Goal: Task Accomplishment & Management: Manage account settings

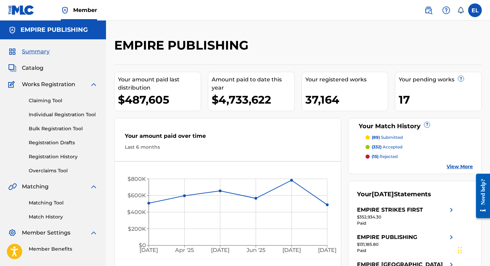
click at [428, 10] on img at bounding box center [428, 10] width 8 height 8
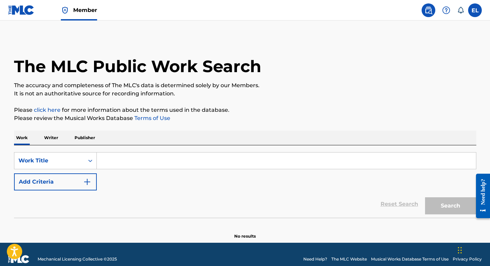
click at [16, 10] on img at bounding box center [21, 10] width 26 height 10
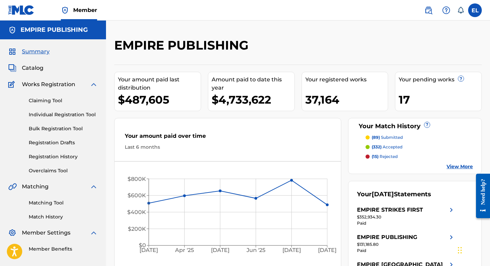
click at [32, 68] on span "Catalog" at bounding box center [33, 68] width 22 height 8
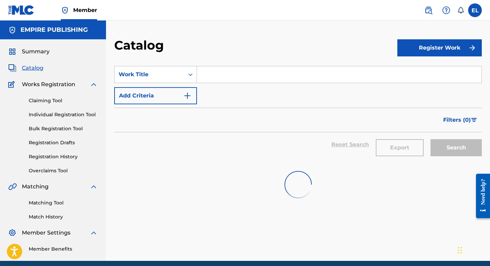
click at [32, 67] on span "Catalog" at bounding box center [33, 68] width 22 height 8
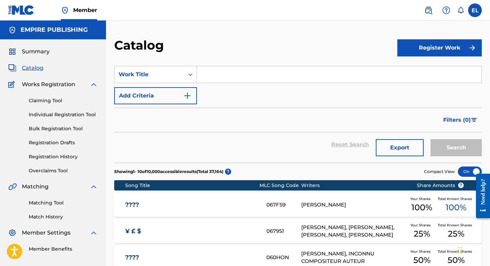
click at [244, 79] on input "Search Form" at bounding box center [339, 74] width 284 height 16
paste input "Reel It In"
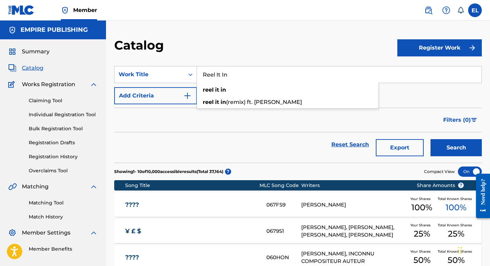
type input "Reel It In"
drag, startPoint x: 446, startPoint y: 146, endPoint x: 442, endPoint y: 142, distance: 5.3
click at [445, 146] on button "Search" at bounding box center [455, 147] width 51 height 17
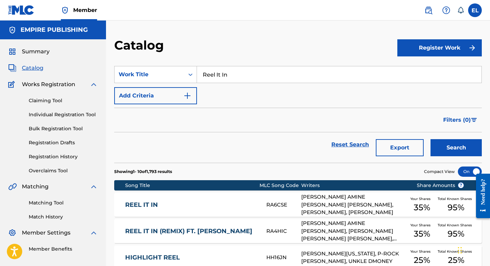
click at [237, 198] on div "REEL IT IN RA6CSE [PERSON_NAME] AMINE [PERSON_NAME] [PERSON_NAME], [PERSON_NAME…" at bounding box center [297, 205] width 367 height 24
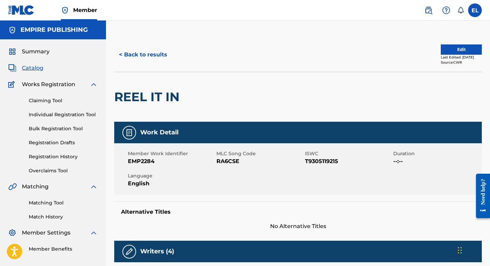
click at [228, 164] on span "RA6CSE" at bounding box center [259, 161] width 87 height 8
click at [228, 160] on span "RA6CSE" at bounding box center [259, 161] width 87 height 8
copy span "RA6CSE"
click at [447, 49] on button "Edit" at bounding box center [461, 49] width 41 height 10
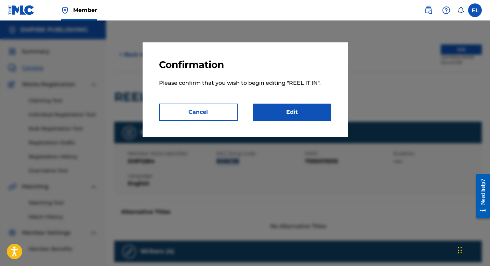
click at [304, 109] on link "Edit" at bounding box center [292, 112] width 79 height 17
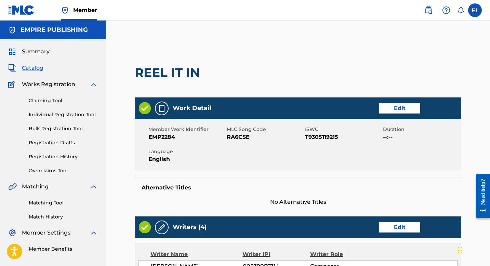
click at [395, 108] on link "Edit" at bounding box center [399, 108] width 41 height 10
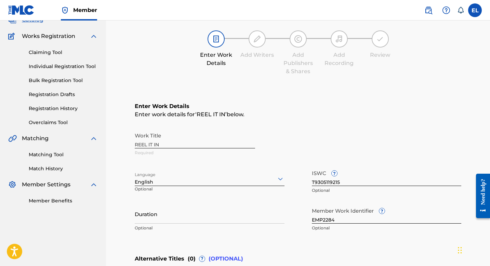
scroll to position [134, 0]
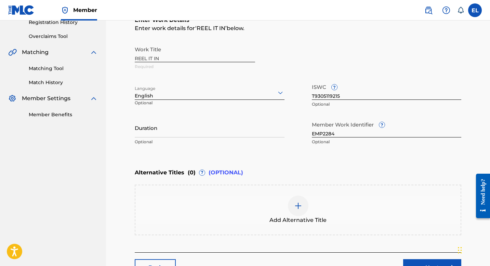
click at [167, 136] on input "Duration" at bounding box center [210, 127] width 150 height 19
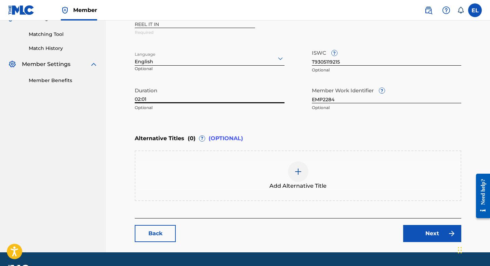
scroll to position [187, 0]
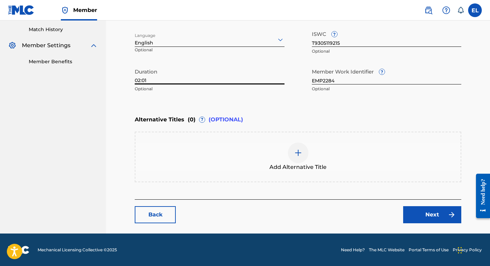
type input "02:01"
click at [441, 211] on link "Next" at bounding box center [432, 214] width 58 height 17
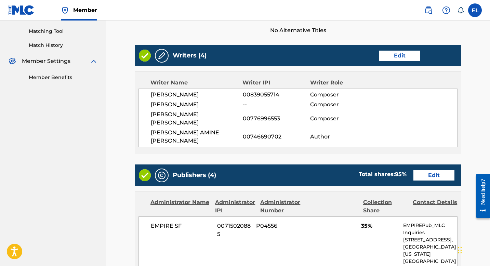
scroll to position [164, 0]
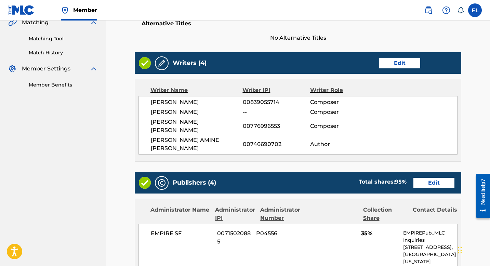
click at [407, 66] on link "Edit" at bounding box center [399, 63] width 41 height 10
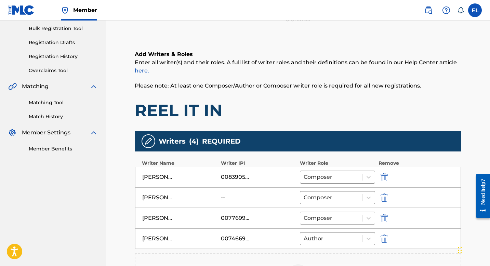
scroll to position [137, 0]
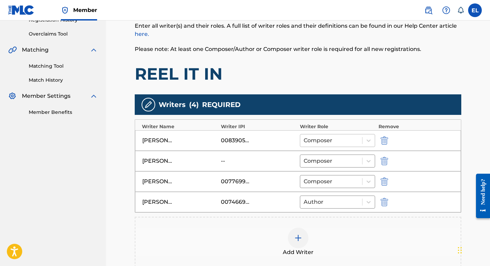
click at [339, 143] on div at bounding box center [331, 141] width 55 height 10
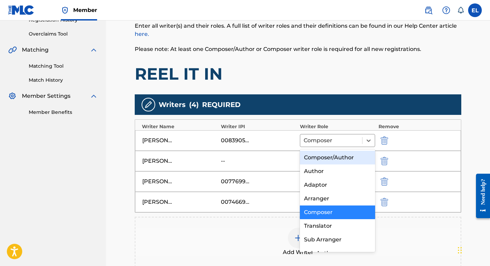
click at [336, 155] on div "Composer/Author" at bounding box center [337, 158] width 75 height 14
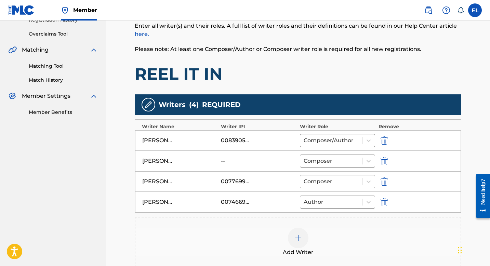
click at [330, 177] on div at bounding box center [331, 182] width 55 height 10
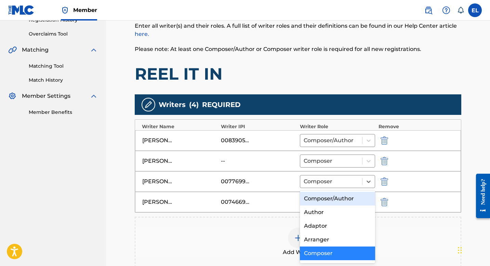
drag, startPoint x: 330, startPoint y: 197, endPoint x: 330, endPoint y: 202, distance: 5.5
click at [328, 198] on div "Composer/Author" at bounding box center [337, 199] width 75 height 14
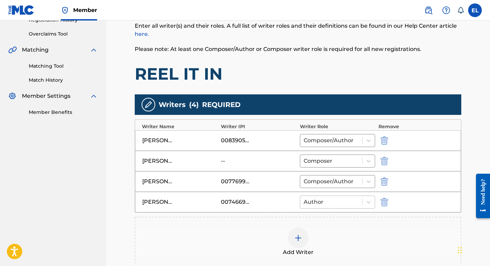
click at [330, 204] on div at bounding box center [331, 202] width 55 height 10
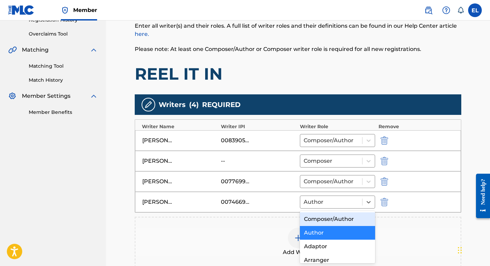
click at [332, 219] on div "Composer/Author" at bounding box center [337, 219] width 75 height 14
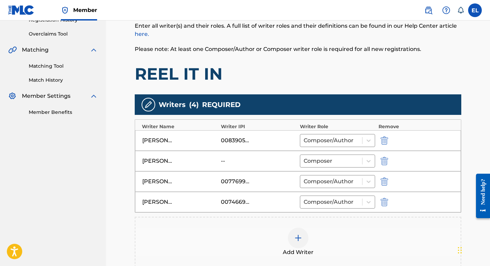
click at [381, 159] on img "submit" at bounding box center [384, 161] width 8 height 8
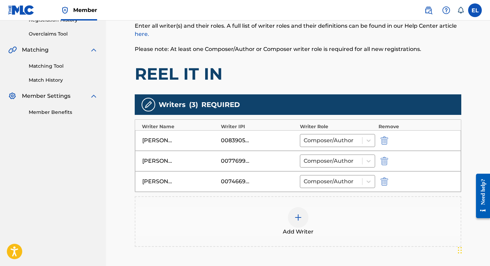
click at [295, 217] on img at bounding box center [298, 217] width 8 height 8
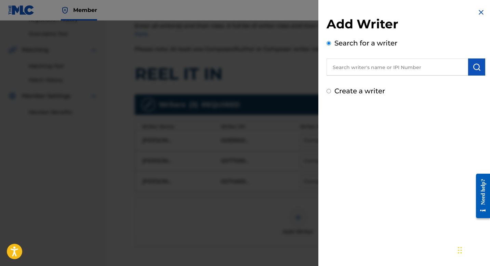
click at [375, 68] on input "text" at bounding box center [397, 66] width 142 height 17
paste input "00368669990"
type input "00368669990"
click at [476, 69] on img "submit" at bounding box center [476, 67] width 8 height 8
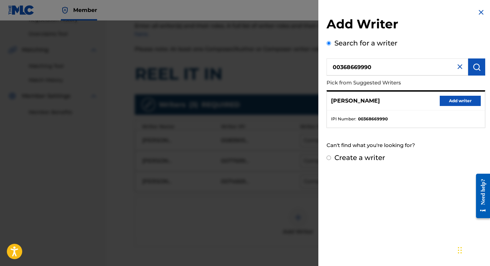
click at [457, 101] on button "Add writer" at bounding box center [460, 101] width 41 height 10
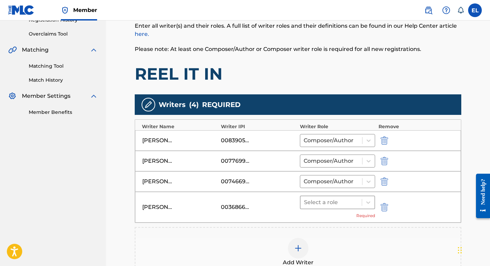
click at [331, 201] on div at bounding box center [331, 203] width 54 height 10
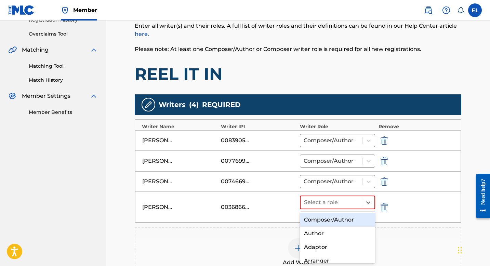
click at [328, 220] on div "Composer/Author" at bounding box center [337, 220] width 75 height 14
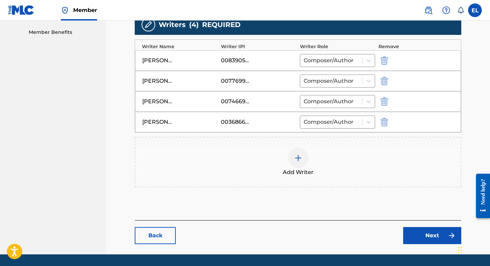
scroll to position [230, 0]
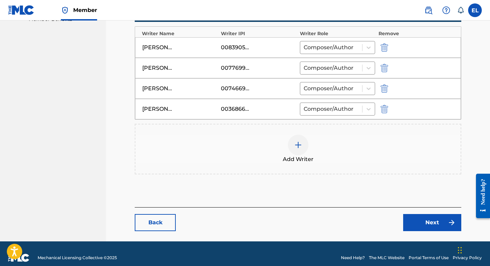
click at [420, 215] on link "Next" at bounding box center [432, 222] width 58 height 17
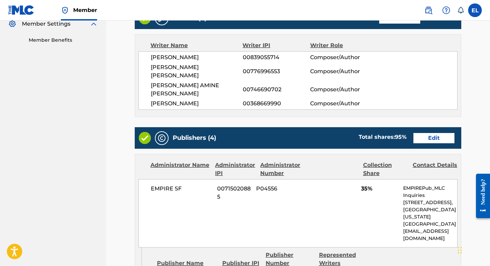
scroll to position [220, 0]
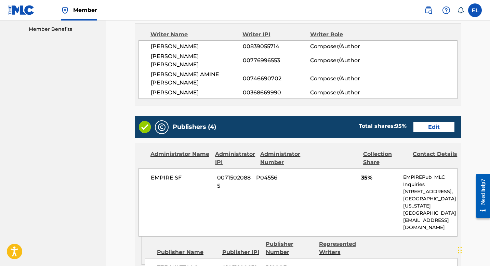
click at [428, 122] on link "Edit" at bounding box center [433, 127] width 41 height 10
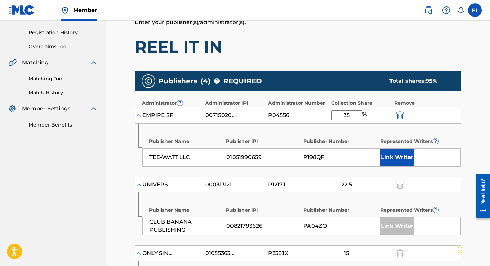
scroll to position [127, 0]
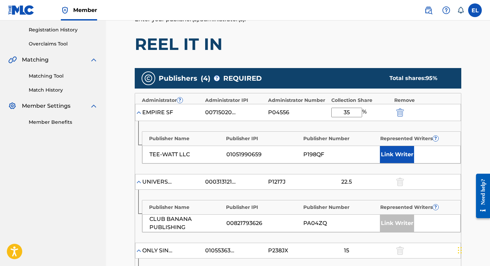
click at [388, 155] on button "Link Writer" at bounding box center [397, 154] width 34 height 17
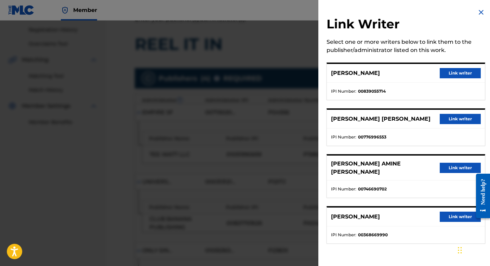
click at [444, 116] on button "Link writer" at bounding box center [460, 119] width 41 height 10
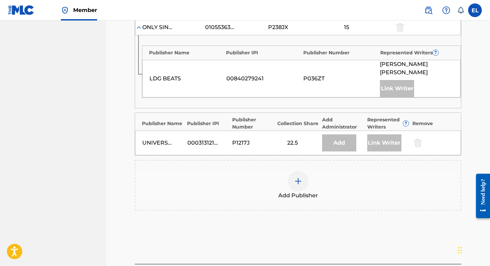
scroll to position [426, 0]
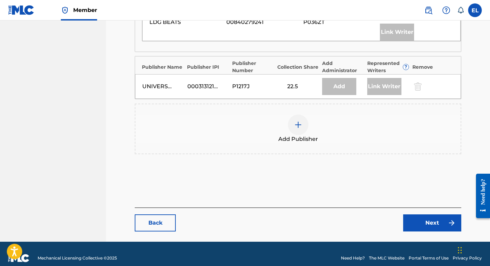
click at [419, 207] on div "Back Next" at bounding box center [298, 219] width 326 height 24
click at [421, 214] on link "Next" at bounding box center [432, 222] width 58 height 17
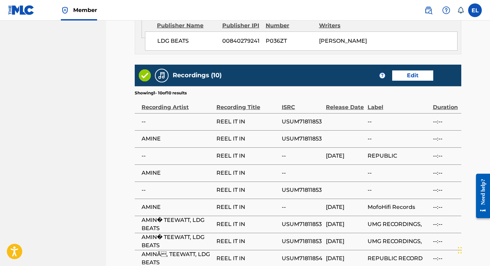
scroll to position [890, 0]
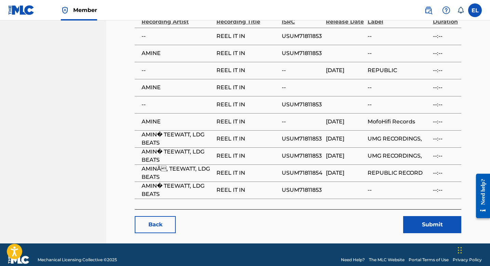
click at [426, 216] on button "Submit" at bounding box center [432, 224] width 58 height 17
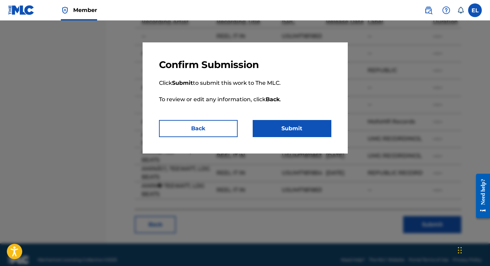
click at [322, 126] on button "Submit" at bounding box center [292, 128] width 79 height 17
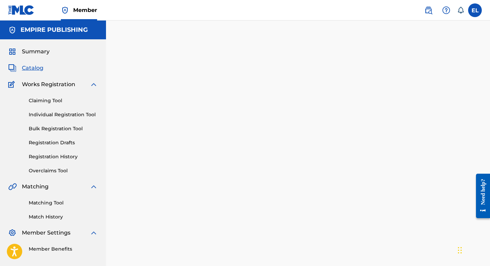
click at [40, 68] on span "Catalog" at bounding box center [33, 68] width 22 height 8
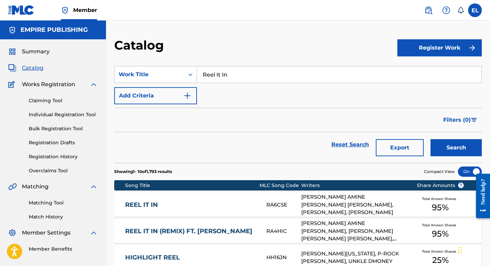
click at [252, 75] on input "Reel It In" at bounding box center [339, 74] width 284 height 16
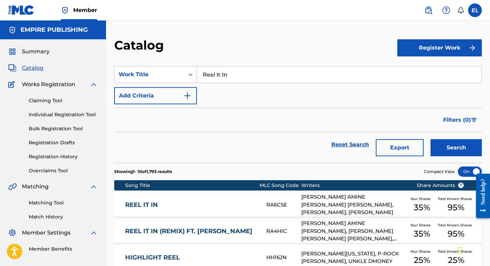
click at [252, 75] on input "Reel It In" at bounding box center [339, 74] width 284 height 16
paste input "Perfecto"
click at [269, 69] on input "Reel It InPerfecto" at bounding box center [339, 74] width 284 height 16
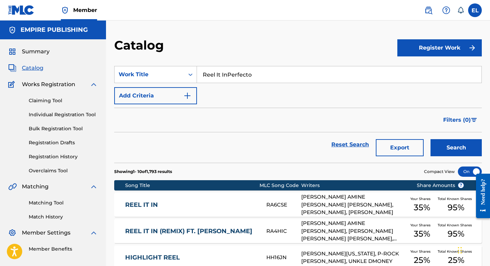
click at [269, 69] on input "Reel It InPerfecto" at bounding box center [339, 74] width 284 height 16
paste input "Search Form"
type input "Perfecto"
click at [445, 148] on button "Search" at bounding box center [455, 147] width 51 height 17
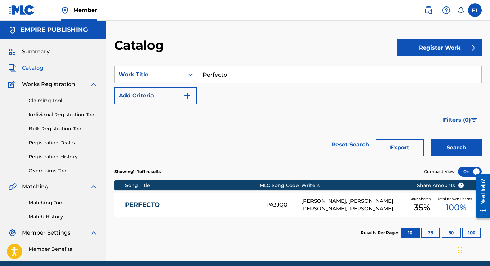
click at [204, 197] on div "PERFECTO PA3JQ0 [PERSON_NAME], [PERSON_NAME] [PERSON_NAME], [PERSON_NAME] Your …" at bounding box center [297, 205] width 367 height 24
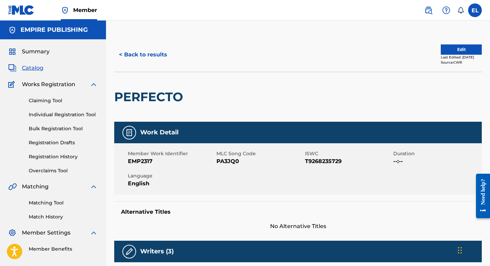
click at [452, 50] on button "Edit" at bounding box center [461, 49] width 41 height 10
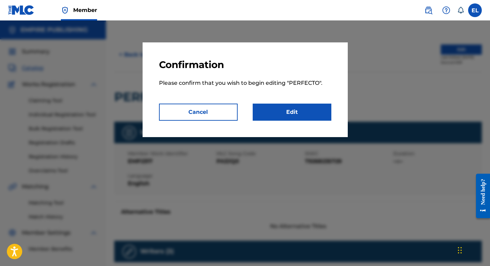
click at [289, 113] on link "Edit" at bounding box center [292, 112] width 79 height 17
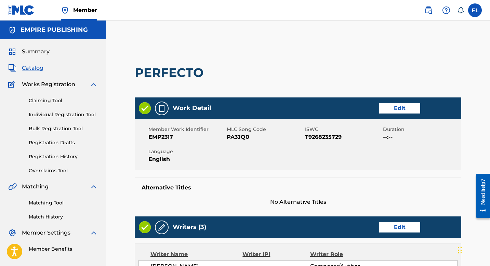
click at [399, 109] on link "Edit" at bounding box center [399, 108] width 41 height 10
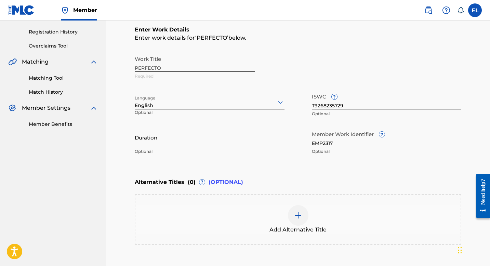
scroll to position [126, 0]
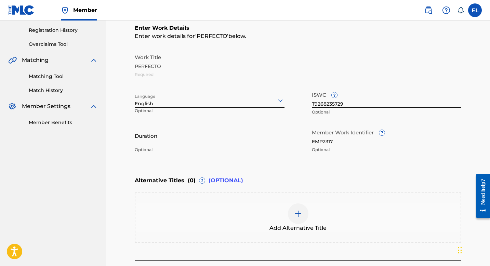
click at [206, 144] on input "Duration" at bounding box center [210, 135] width 150 height 19
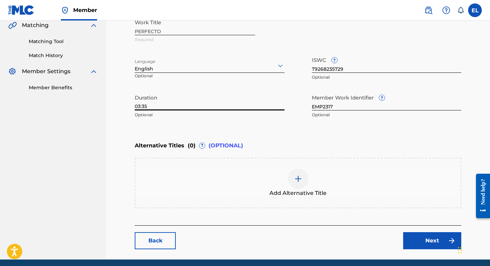
scroll to position [187, 0]
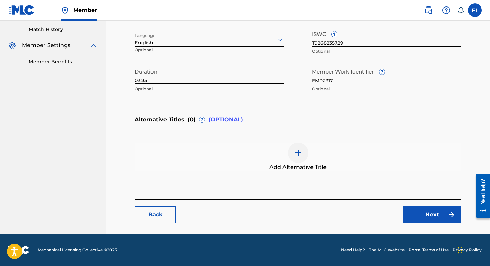
type input "03:35"
click at [428, 212] on link "Next" at bounding box center [432, 214] width 58 height 17
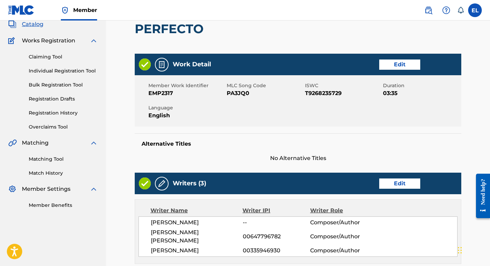
scroll to position [61, 0]
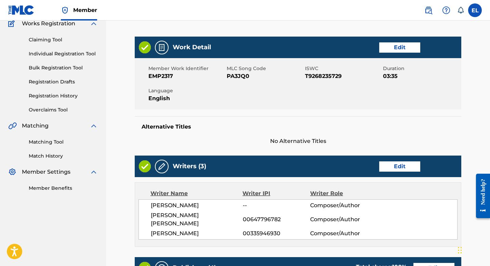
click at [390, 170] on link "Edit" at bounding box center [399, 166] width 41 height 10
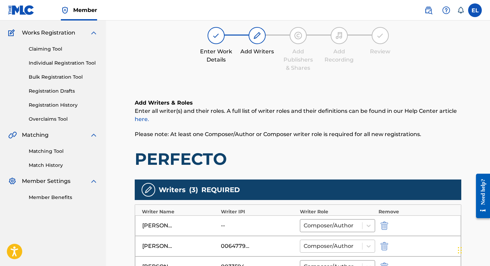
scroll to position [137, 0]
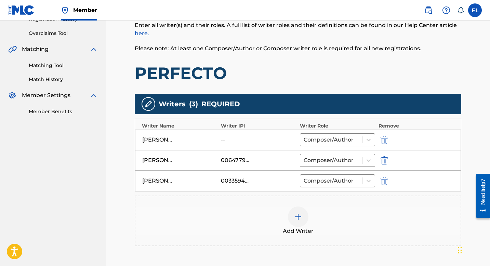
click at [379, 136] on button "submit" at bounding box center [383, 140] width 10 height 8
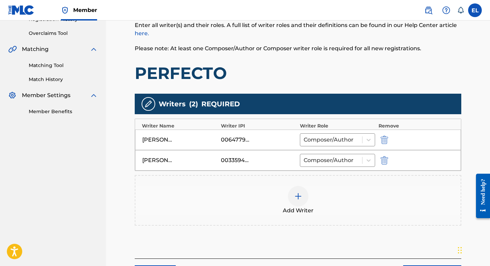
click at [298, 197] on img at bounding box center [298, 196] width 8 height 8
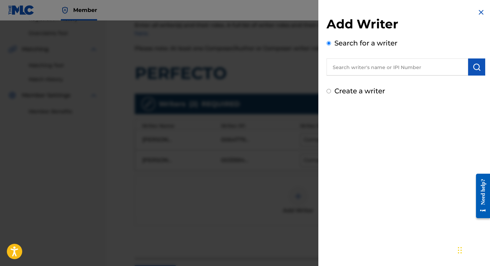
click at [427, 62] on input "text" at bounding box center [397, 66] width 142 height 17
paste input "776996553"
type input "00776996553"
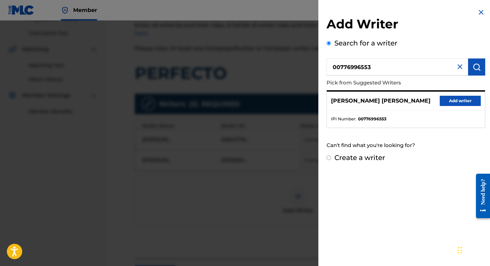
click at [461, 105] on button "Add writer" at bounding box center [460, 101] width 41 height 10
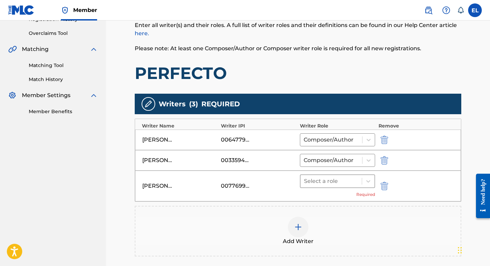
drag, startPoint x: 321, startPoint y: 183, endPoint x: 325, endPoint y: 187, distance: 6.3
click at [321, 183] on div at bounding box center [331, 181] width 54 height 10
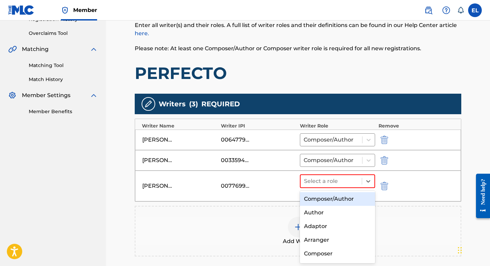
click at [327, 196] on div "Composer/Author" at bounding box center [337, 199] width 75 height 14
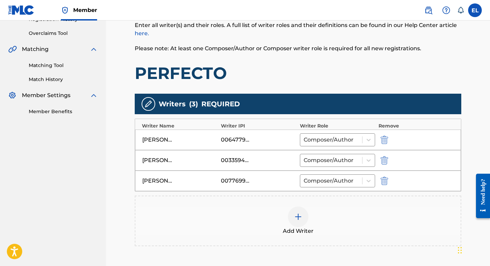
scroll to position [217, 0]
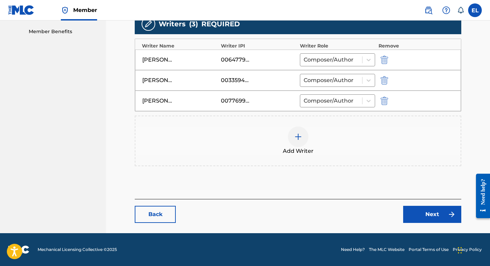
click at [430, 213] on link "Next" at bounding box center [432, 214] width 58 height 17
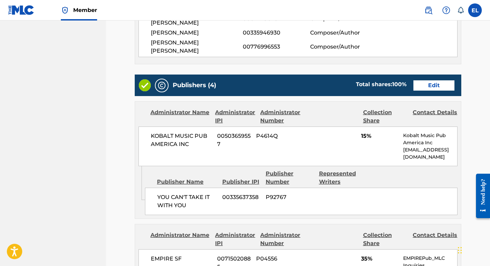
scroll to position [199, 0]
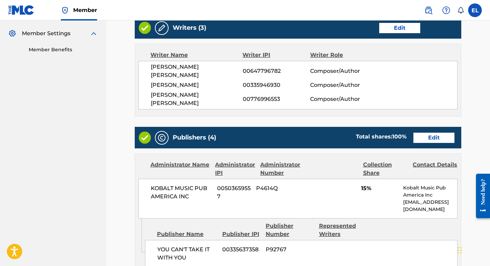
click at [433, 133] on link "Edit" at bounding box center [433, 138] width 41 height 10
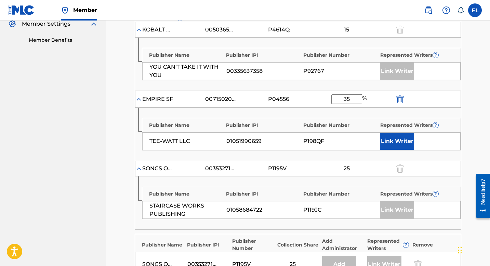
scroll to position [269, 0]
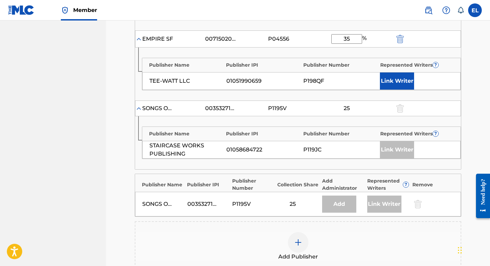
click at [397, 77] on button "Link Writer" at bounding box center [397, 80] width 34 height 17
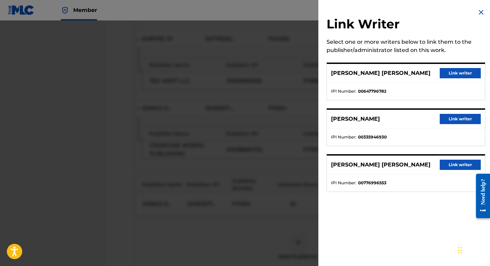
click at [445, 166] on button "Link writer" at bounding box center [460, 165] width 41 height 10
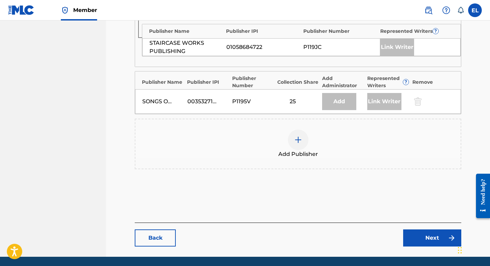
scroll to position [415, 0]
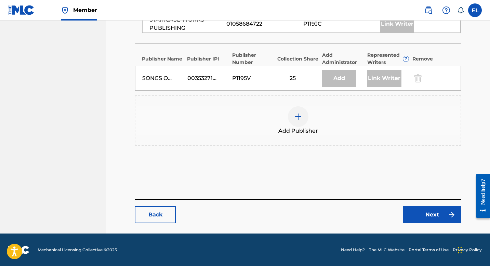
click at [442, 215] on link "Next" at bounding box center [432, 214] width 58 height 17
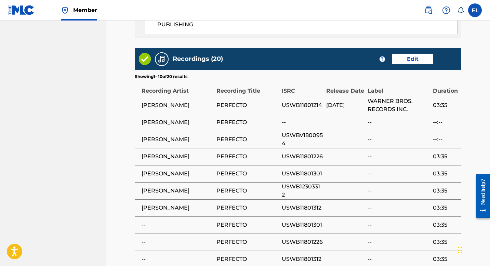
scroll to position [903, 0]
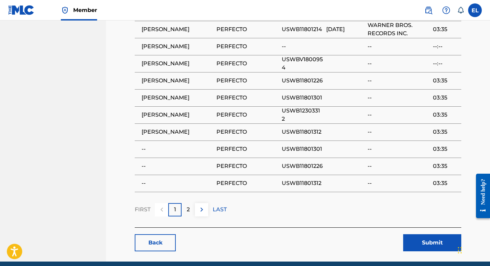
click at [432, 234] on button "Submit" at bounding box center [432, 242] width 58 height 17
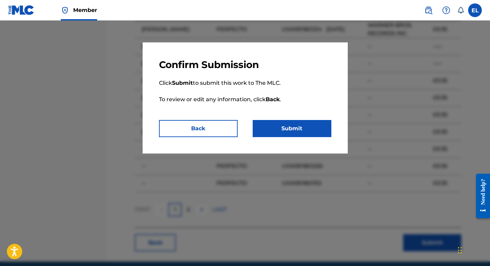
drag, startPoint x: 273, startPoint y: 110, endPoint x: 280, endPoint y: 116, distance: 8.5
click at [274, 111] on p "Click Submit to submit this work to The MLC. To review or edit any information,…" at bounding box center [245, 95] width 172 height 49
click at [284, 122] on button "Submit" at bounding box center [292, 128] width 79 height 17
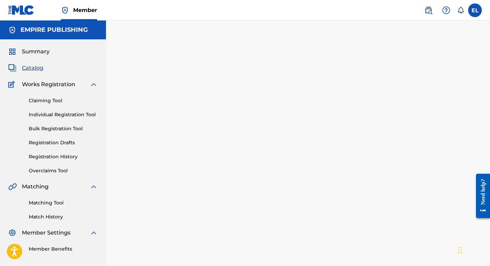
click at [28, 70] on span "Catalog" at bounding box center [33, 68] width 22 height 8
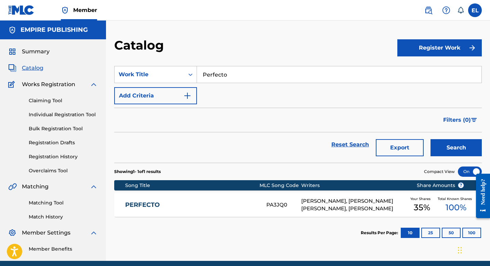
click at [249, 201] on div "PERFECTO PA3JQ0 [PERSON_NAME], [PERSON_NAME] [PERSON_NAME], [PERSON_NAME] Your …" at bounding box center [297, 205] width 367 height 24
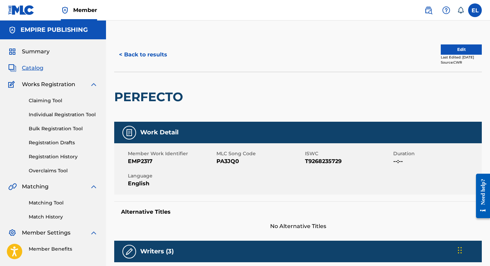
click at [225, 161] on span "PA3JQ0" at bounding box center [259, 161] width 87 height 8
copy span "PA3JQ0"
click at [40, 69] on span "Catalog" at bounding box center [33, 68] width 22 height 8
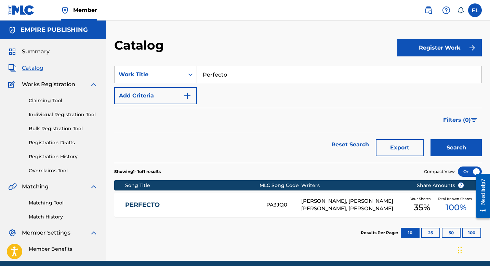
click at [253, 80] on input "Perfecto" at bounding box center [339, 74] width 284 height 16
paste input "Warm it Up"
type input "Warm it Up"
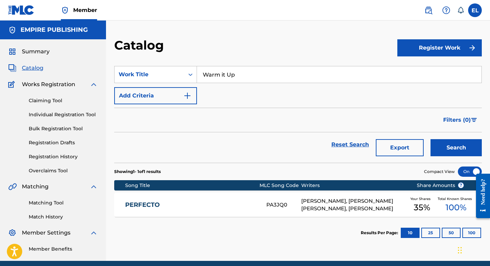
drag, startPoint x: 267, startPoint y: 49, endPoint x: 316, endPoint y: 95, distance: 67.0
click at [267, 50] on div "Catalog" at bounding box center [255, 48] width 283 height 20
click at [454, 150] on button "Search" at bounding box center [455, 147] width 51 height 17
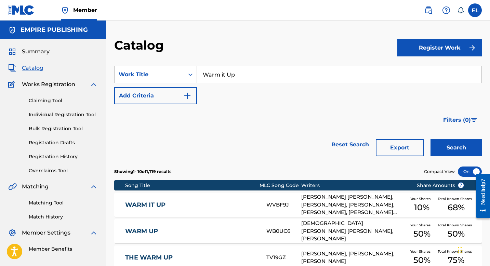
click at [198, 204] on link "WARM IT UP" at bounding box center [191, 205] width 132 height 8
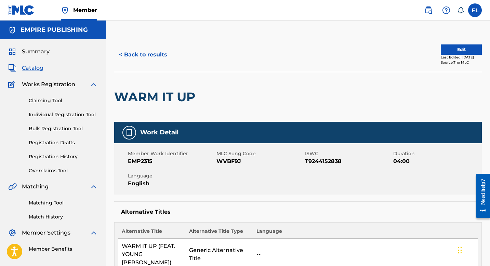
click at [226, 159] on span "WVBF9J" at bounding box center [259, 161] width 87 height 8
copy span "WVBF9J"
click at [35, 68] on span "Catalog" at bounding box center [33, 68] width 22 height 8
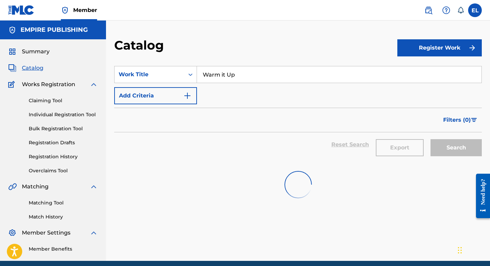
click at [35, 68] on span "Catalog" at bounding box center [33, 68] width 22 height 8
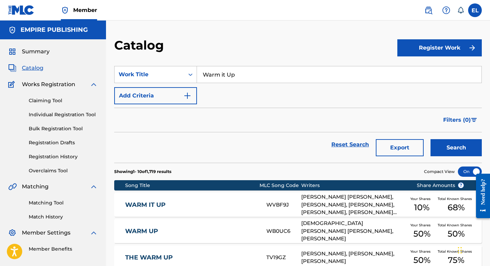
click at [257, 73] on input "Warm it Up" at bounding box center [339, 74] width 284 height 16
paste input "Reel It In (Remix)"
type input "Reel It In (Remix)"
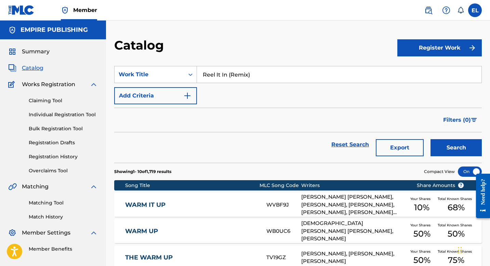
click at [447, 149] on button "Search" at bounding box center [455, 147] width 51 height 17
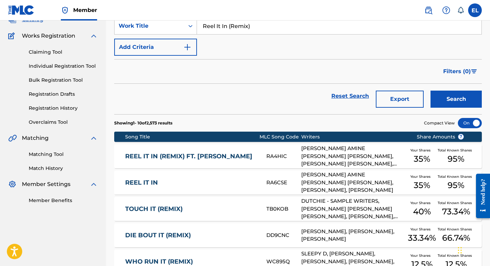
scroll to position [49, 0]
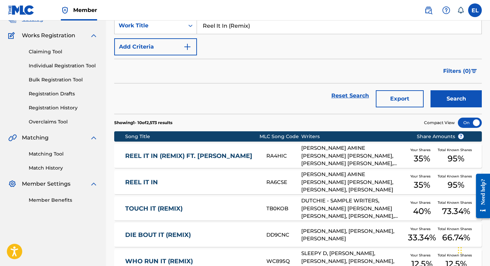
click at [237, 160] on link "REEL IT IN (REMIX) FT. [PERSON_NAME]" at bounding box center [191, 156] width 132 height 8
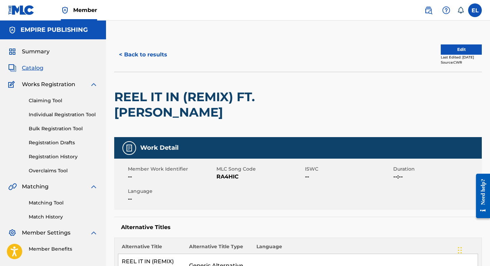
click at [228, 175] on span "RA4HIC" at bounding box center [259, 177] width 87 height 8
click at [227, 175] on span "RA4HIC" at bounding box center [259, 177] width 87 height 8
copy span "RA4HIC"
click at [452, 49] on button "Edit" at bounding box center [461, 49] width 41 height 10
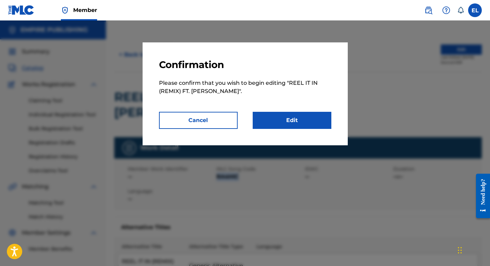
click at [283, 122] on link "Edit" at bounding box center [292, 120] width 79 height 17
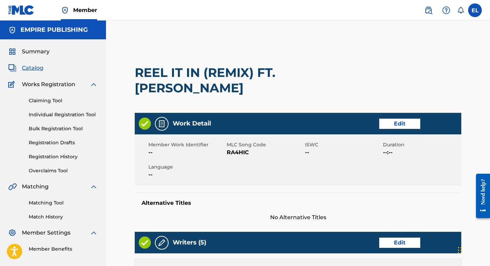
click at [406, 123] on link "Edit" at bounding box center [399, 124] width 41 height 10
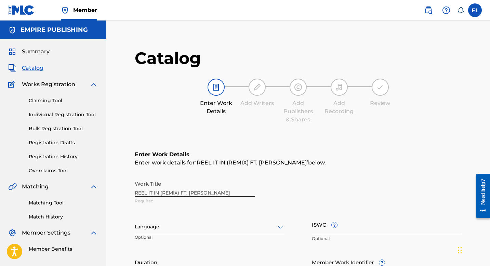
scroll to position [61, 0]
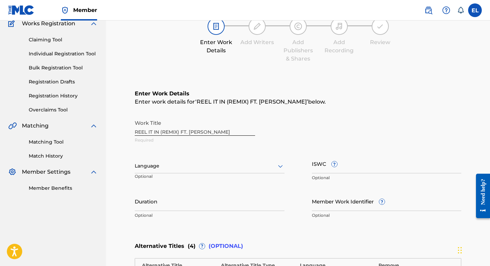
click at [238, 162] on div "Language" at bounding box center [210, 166] width 150 height 14
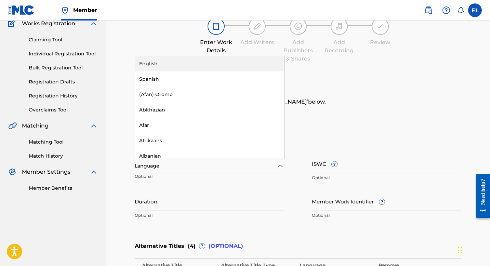
click at [167, 61] on div "English" at bounding box center [209, 63] width 149 height 15
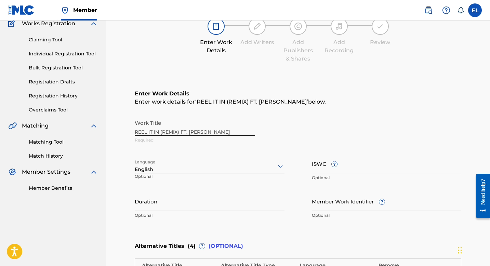
scroll to position [62, 0]
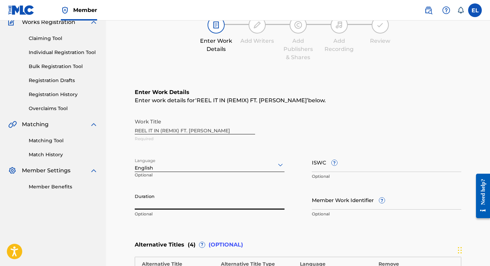
click at [186, 203] on input "Duration" at bounding box center [210, 199] width 150 height 19
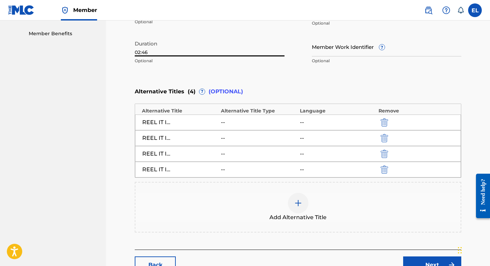
scroll to position [266, 0]
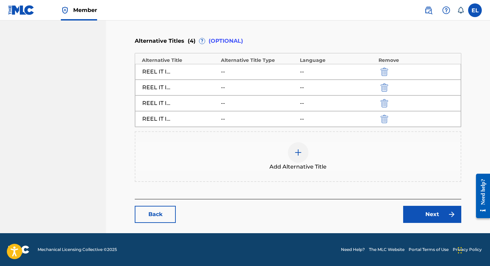
type input "02:46"
click at [431, 219] on link "Next" at bounding box center [432, 214] width 58 height 17
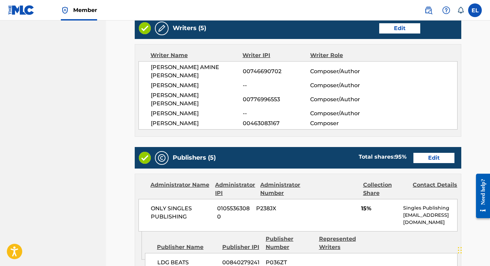
scroll to position [334, 0]
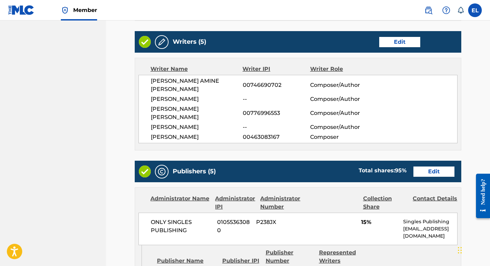
click at [392, 47] on link "Edit" at bounding box center [399, 42] width 41 height 10
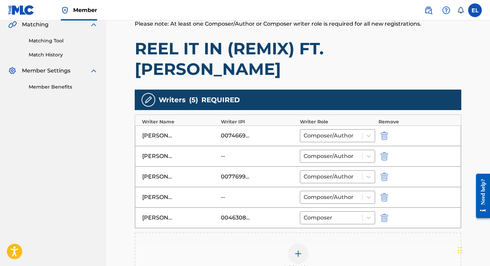
scroll to position [203, 0]
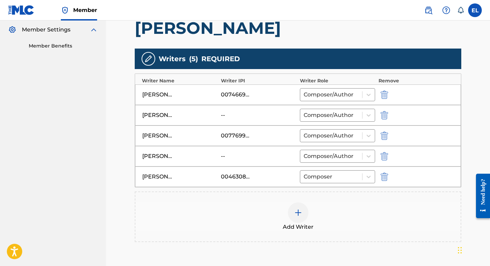
click at [386, 152] on img "submit" at bounding box center [384, 156] width 8 height 8
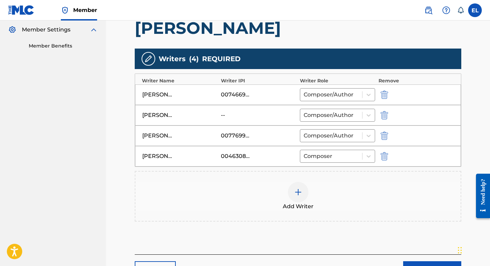
click at [295, 188] on img at bounding box center [298, 192] width 8 height 8
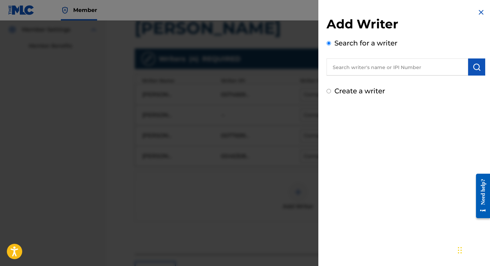
click at [359, 68] on input "text" at bounding box center [397, 66] width 142 height 17
paste input "00368669990"
type input "00368669990"
click at [480, 66] on button "submit" at bounding box center [476, 66] width 17 height 17
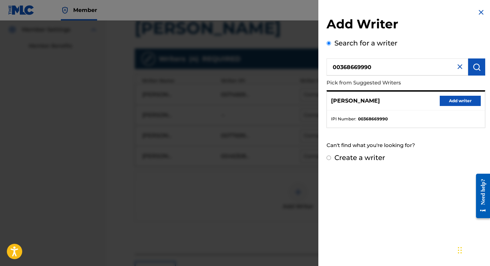
click at [458, 99] on button "Add writer" at bounding box center [460, 101] width 41 height 10
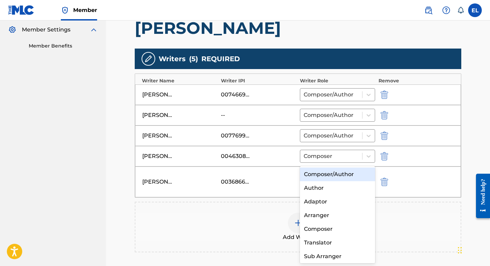
drag, startPoint x: 335, startPoint y: 157, endPoint x: 332, endPoint y: 165, distance: 8.4
click at [335, 172] on div at bounding box center [331, 177] width 54 height 10
drag, startPoint x: 331, startPoint y: 171, endPoint x: 331, endPoint y: 166, distance: 4.1
click at [331, 171] on div "Composer/Author" at bounding box center [337, 174] width 75 height 14
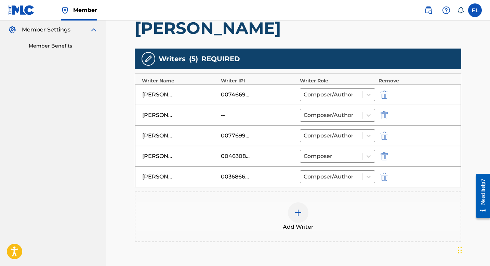
drag, startPoint x: 332, startPoint y: 137, endPoint x: 332, endPoint y: 144, distance: 7.2
click at [332, 151] on div at bounding box center [331, 156] width 55 height 10
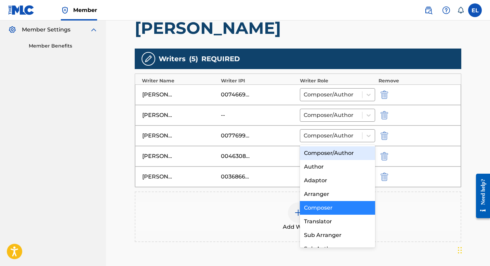
click at [330, 154] on div "Composer/Author" at bounding box center [337, 153] width 75 height 14
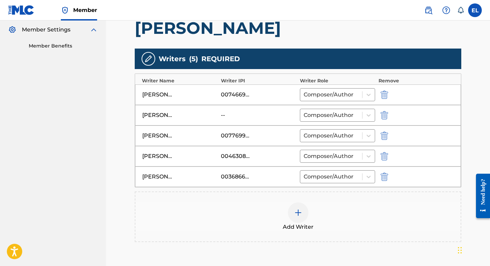
click at [293, 202] on div at bounding box center [298, 212] width 21 height 21
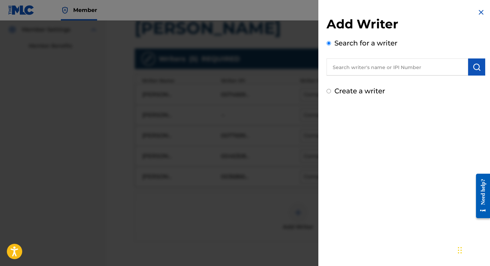
click at [360, 67] on input "text" at bounding box center [397, 66] width 142 height 17
paste input "839055714"
type input "00839055714"
click at [477, 65] on img "submit" at bounding box center [476, 67] width 8 height 8
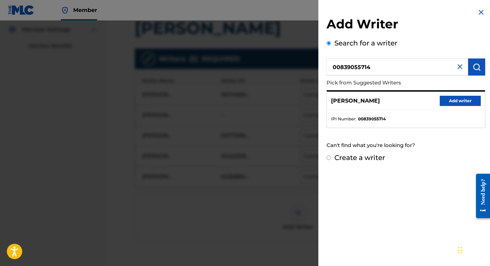
click at [454, 100] on button "Add writer" at bounding box center [460, 101] width 41 height 10
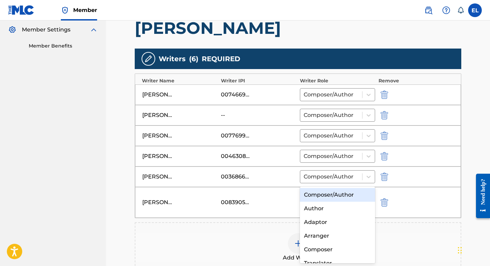
drag, startPoint x: 316, startPoint y: 175, endPoint x: 321, endPoint y: 180, distance: 7.3
click at [316, 193] on div at bounding box center [331, 198] width 54 height 10
drag, startPoint x: 321, startPoint y: 196, endPoint x: 345, endPoint y: 167, distance: 36.9
click at [321, 195] on div "Composer/Author" at bounding box center [337, 195] width 75 height 14
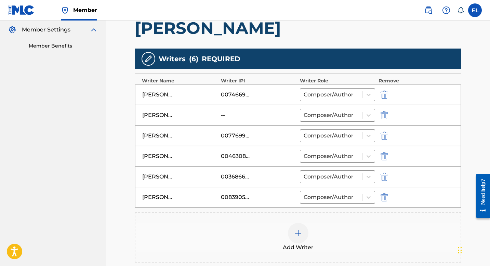
click at [383, 111] on img "submit" at bounding box center [384, 115] width 8 height 8
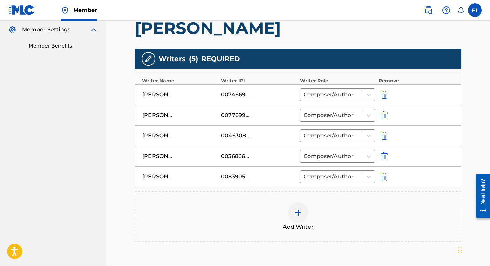
scroll to position [258, 0]
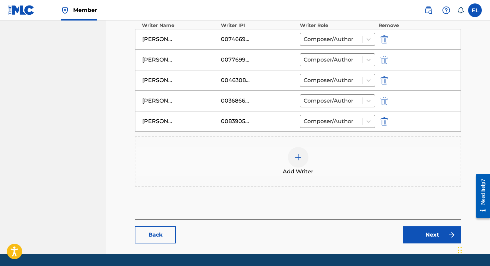
click at [427, 226] on link "Next" at bounding box center [432, 234] width 58 height 17
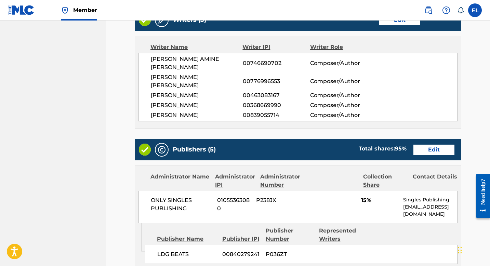
scroll to position [360, 0]
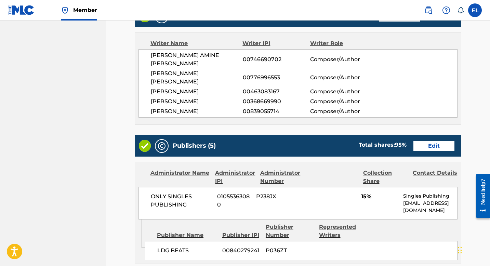
click at [428, 141] on link "Edit" at bounding box center [433, 146] width 41 height 10
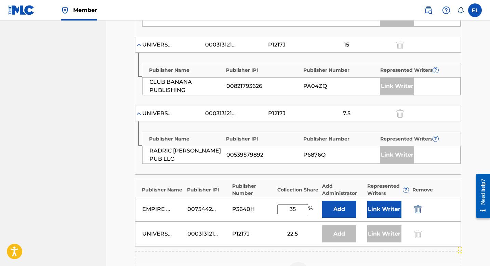
scroll to position [373, 0]
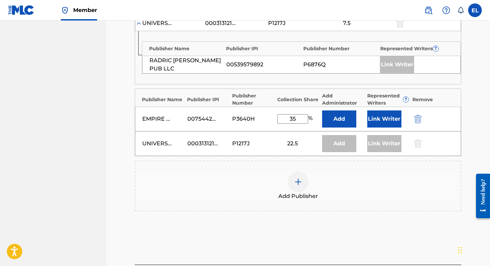
click at [296, 178] on img at bounding box center [298, 182] width 8 height 8
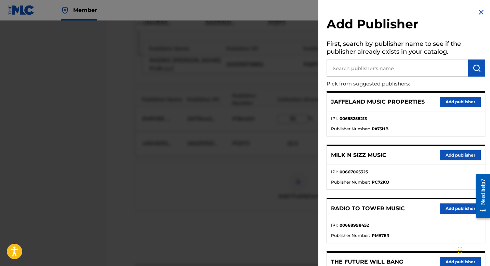
click at [368, 62] on input "text" at bounding box center [397, 67] width 142 height 17
paste input "Tee-WaTT LLC"
type input "Tee-WaTT LLC"
click at [479, 67] on button "submit" at bounding box center [476, 67] width 17 height 17
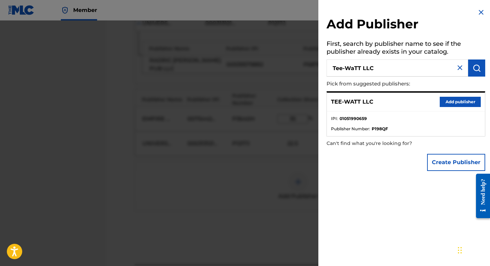
click at [461, 100] on button "Add publisher" at bounding box center [460, 102] width 41 height 10
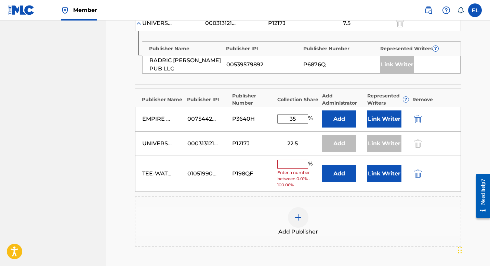
click at [358, 165] on div "Add" at bounding box center [343, 173] width 42 height 17
click at [346, 165] on button "Add" at bounding box center [339, 173] width 34 height 17
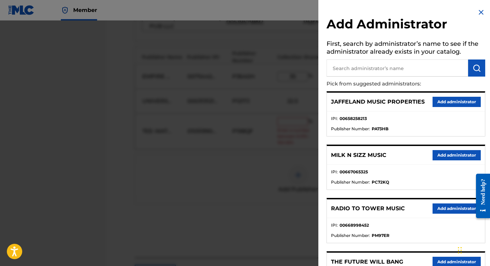
scroll to position [454, 0]
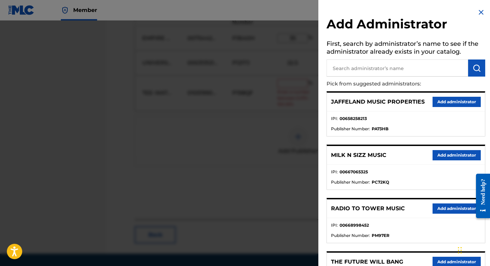
click at [381, 68] on input "text" at bounding box center [397, 67] width 142 height 17
type input "sf"
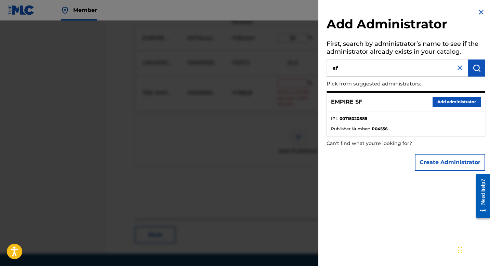
click at [448, 97] on button "Add administrator" at bounding box center [456, 102] width 48 height 10
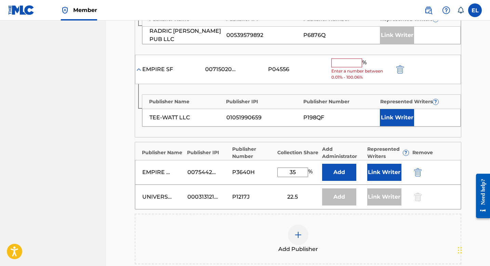
scroll to position [402, 0]
click at [348, 59] on input "text" at bounding box center [346, 63] width 31 height 9
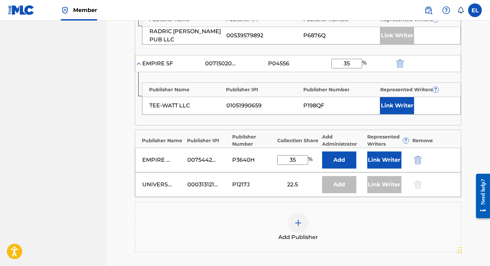
type input "35"
click at [399, 97] on button "Link Writer" at bounding box center [397, 105] width 34 height 17
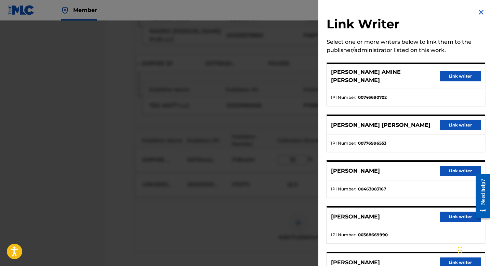
drag, startPoint x: 446, startPoint y: 121, endPoint x: 403, endPoint y: 135, distance: 45.5
click at [446, 121] on button "Link writer" at bounding box center [460, 125] width 41 height 10
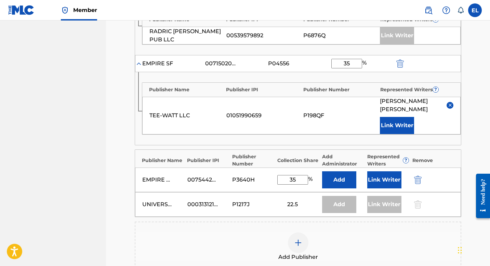
click at [158, 176] on div "EMPIRE PUBLISHING" at bounding box center [157, 180] width 31 height 8
click at [173, 176] on div "EMPIRE PUBLISHING" at bounding box center [163, 180] width 42 height 8
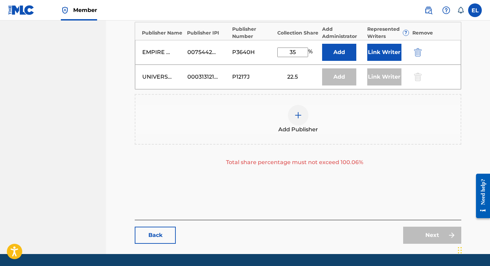
scroll to position [477, 0]
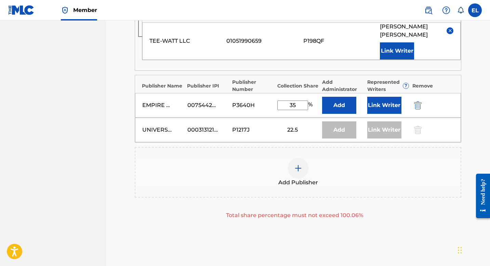
click at [165, 101] on div "EMPIRE PUBLISHING" at bounding box center [157, 105] width 31 height 8
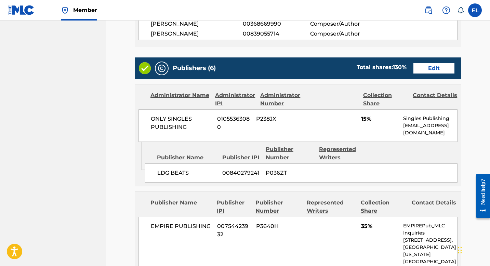
scroll to position [412, 0]
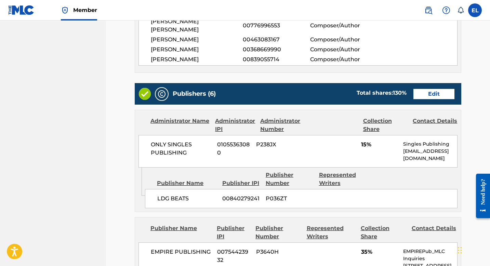
click at [434, 89] on link "Edit" at bounding box center [433, 94] width 41 height 10
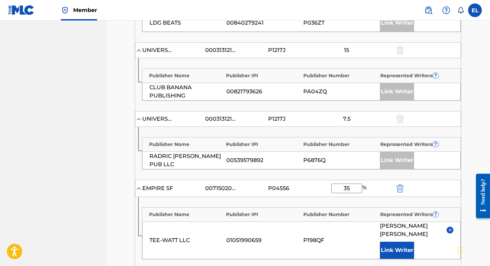
scroll to position [369, 0]
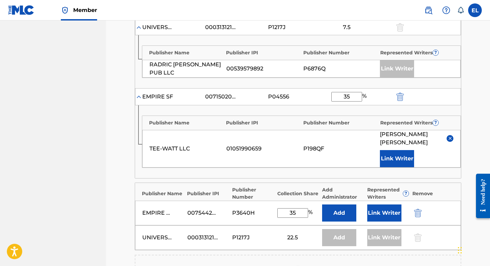
click at [420, 209] on img "submit" at bounding box center [418, 213] width 8 height 8
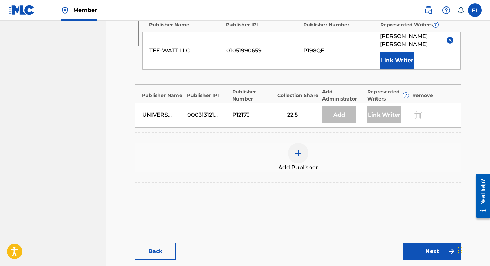
scroll to position [483, 0]
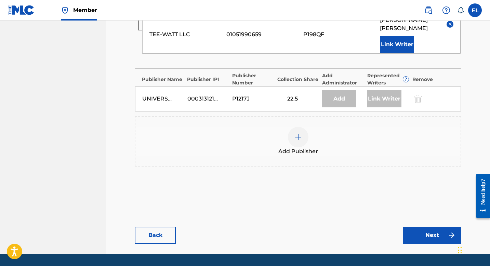
click at [429, 227] on link "Next" at bounding box center [432, 235] width 58 height 17
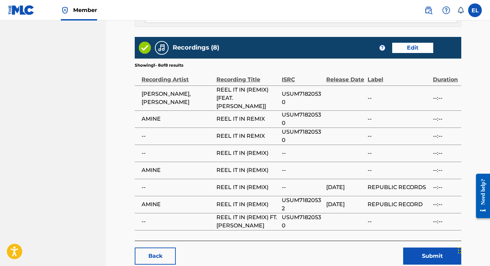
scroll to position [1116, 0]
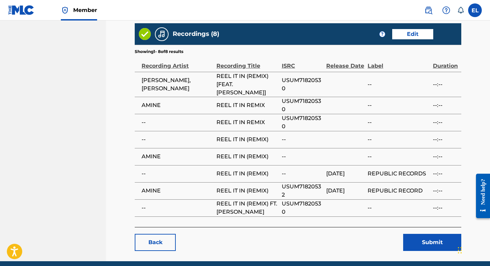
click at [425, 234] on button "Submit" at bounding box center [432, 242] width 58 height 17
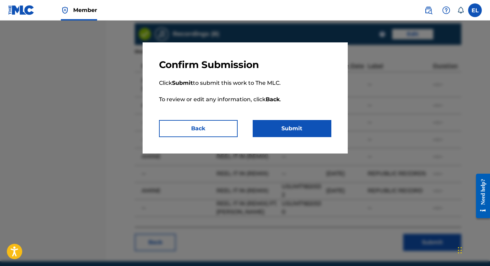
click at [303, 128] on button "Submit" at bounding box center [292, 128] width 79 height 17
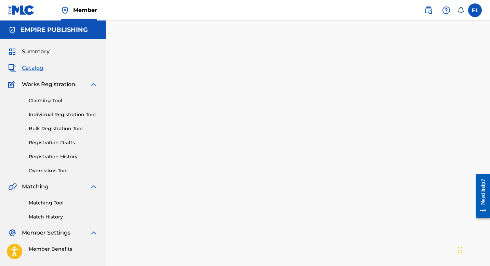
click at [35, 68] on span "Catalog" at bounding box center [33, 68] width 22 height 8
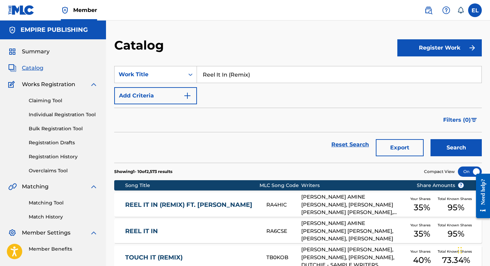
click at [234, 72] on input "Reel It In (Remix)" at bounding box center [339, 74] width 284 height 16
paste input "Alley Oop"
type input "Alley Oop"
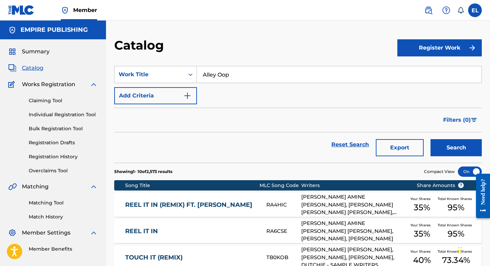
click at [456, 146] on button "Search" at bounding box center [455, 147] width 51 height 17
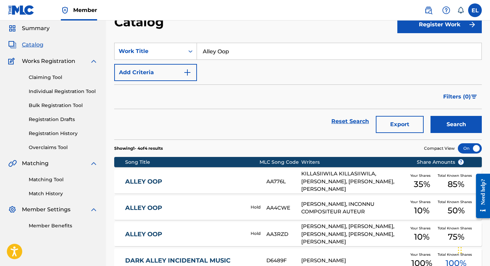
scroll to position [52, 0]
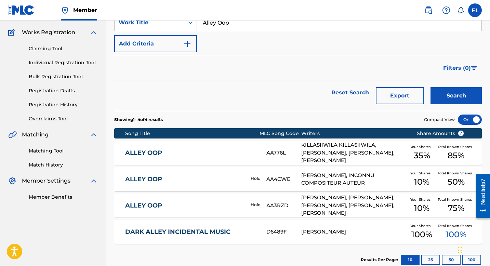
click at [215, 203] on link "ALLEY OOP" at bounding box center [183, 206] width 116 height 8
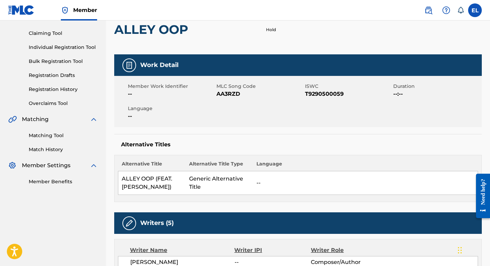
scroll to position [49, 0]
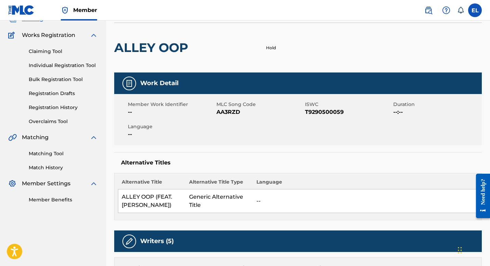
click at [230, 109] on span "AA3RZD" at bounding box center [259, 112] width 87 height 8
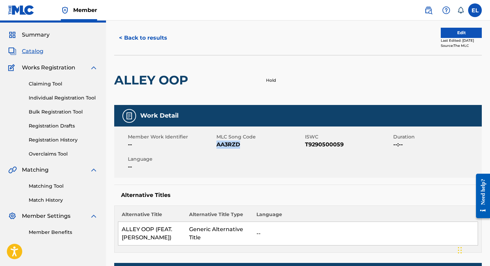
scroll to position [0, 0]
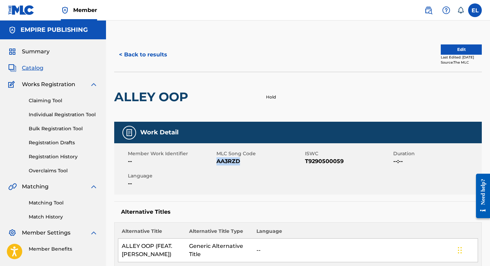
click at [455, 51] on button "Edit" at bounding box center [461, 49] width 41 height 10
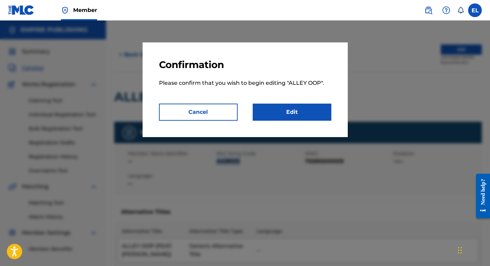
click at [291, 112] on link "Edit" at bounding box center [292, 112] width 79 height 17
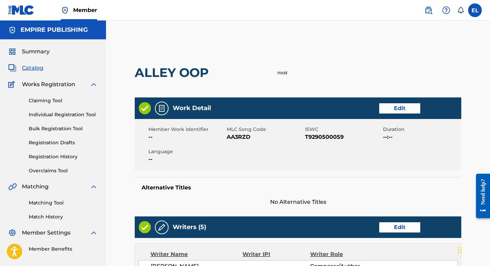
click at [337, 133] on span "T9290500059" at bounding box center [343, 137] width 77 height 8
click at [336, 133] on span "T9290500059" at bounding box center [343, 137] width 77 height 8
copy span "T9290500059"
click at [239, 137] on span "AA3RZD" at bounding box center [265, 137] width 77 height 8
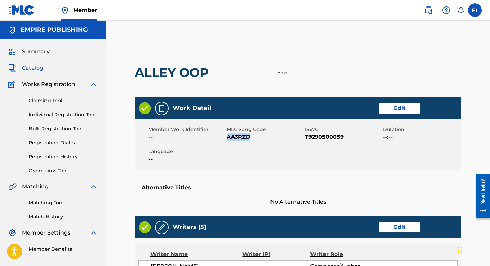
copy span "AA3RZD"
click at [240, 138] on span "AA3RZD" at bounding box center [265, 137] width 77 height 8
copy span "AA3RZD"
click at [32, 68] on span "Catalog" at bounding box center [33, 68] width 22 height 8
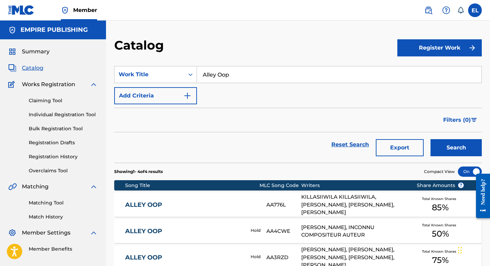
click at [233, 81] on input "Alley Oop" at bounding box center [339, 74] width 284 height 16
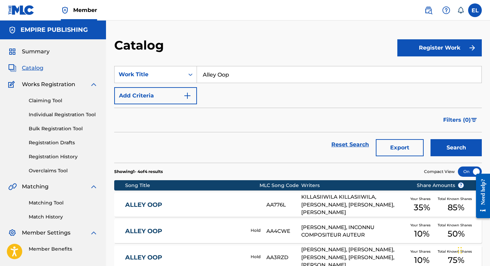
click at [233, 80] on input "Alley Oop" at bounding box center [339, 74] width 284 height 16
paste input "Paper Cuts"
type input "Paper Cuts"
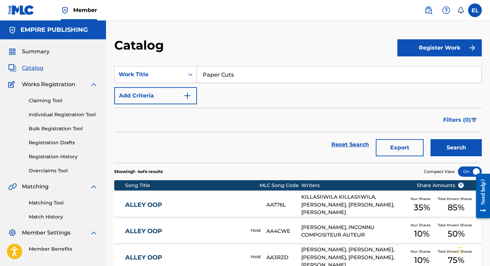
click at [449, 147] on button "Search" at bounding box center [455, 147] width 51 height 17
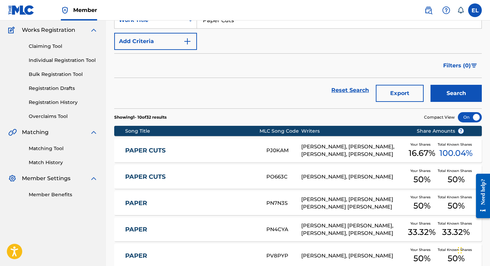
scroll to position [55, 0]
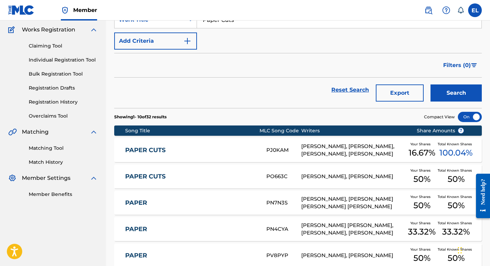
click at [191, 151] on link "PAPER CUTS" at bounding box center [191, 150] width 132 height 8
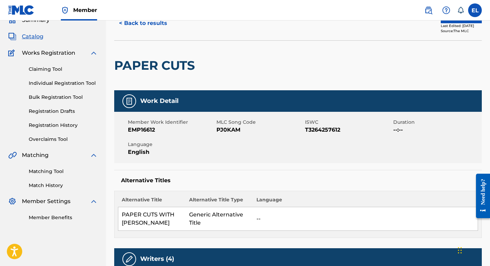
scroll to position [13, 0]
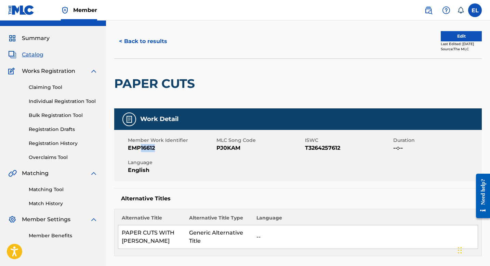
drag, startPoint x: 141, startPoint y: 148, endPoint x: 168, endPoint y: 148, distance: 27.0
click at [168, 148] on span "EMP16612" at bounding box center [171, 148] width 87 height 8
copy span "16612"
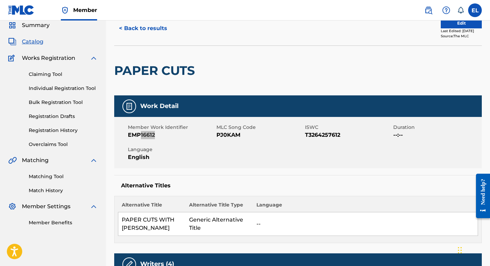
scroll to position [0, 0]
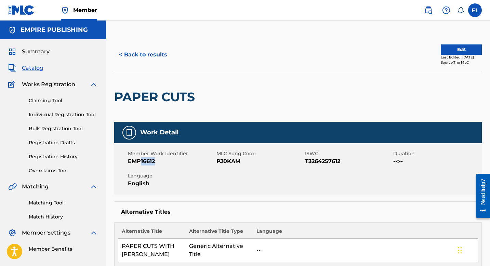
click at [441, 49] on button "Edit" at bounding box center [461, 49] width 41 height 10
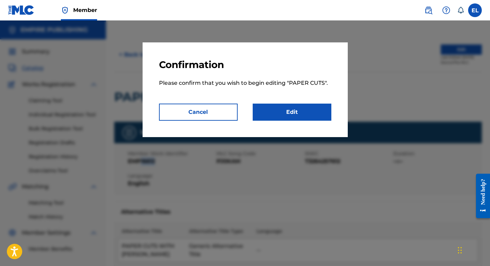
click at [316, 106] on link "Edit" at bounding box center [292, 112] width 79 height 17
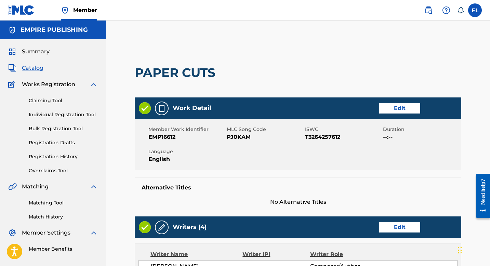
click at [395, 111] on link "Edit" at bounding box center [399, 108] width 41 height 10
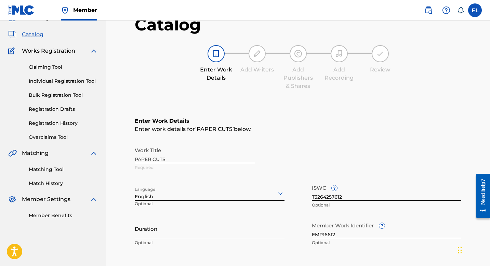
scroll to position [121, 0]
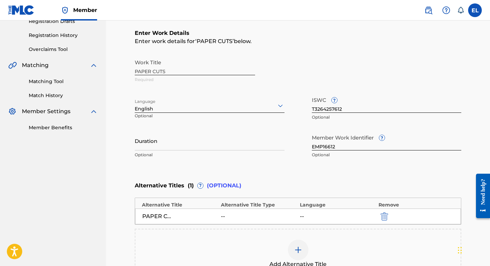
click at [231, 138] on input "Duration" at bounding box center [210, 140] width 150 height 19
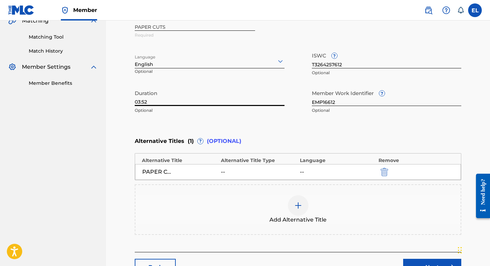
scroll to position [219, 0]
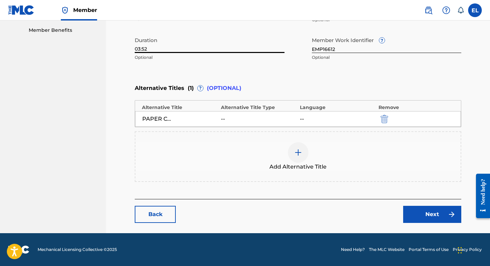
type input "03:52"
click at [428, 212] on link "Next" at bounding box center [432, 214] width 58 height 17
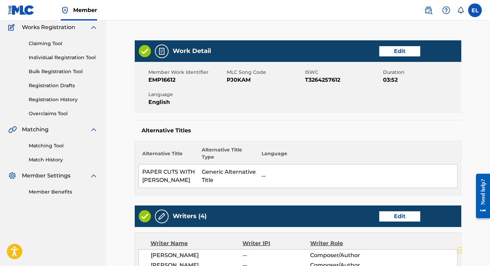
scroll to position [69, 0]
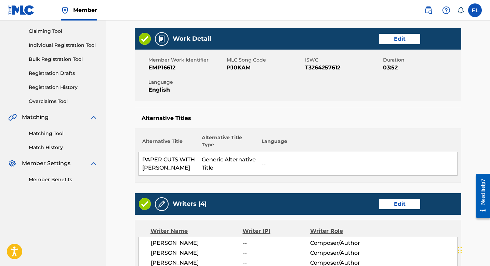
click at [399, 203] on link "Edit" at bounding box center [399, 204] width 41 height 10
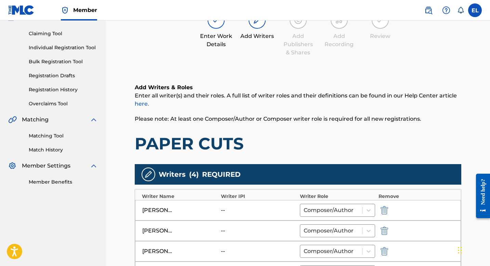
scroll to position [122, 0]
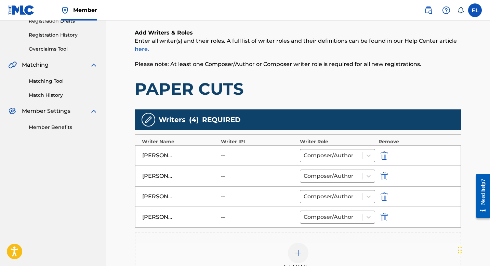
click at [385, 154] on img "submit" at bounding box center [384, 155] width 8 height 8
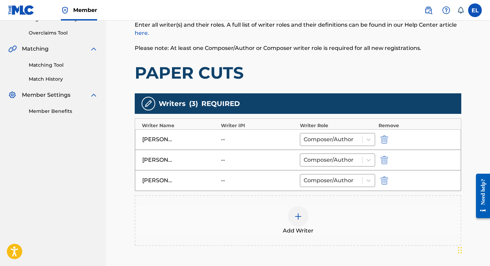
scroll to position [172, 0]
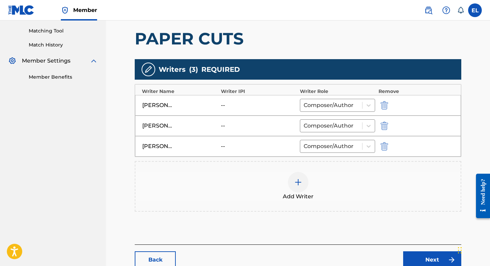
click at [301, 184] on img at bounding box center [298, 182] width 8 height 8
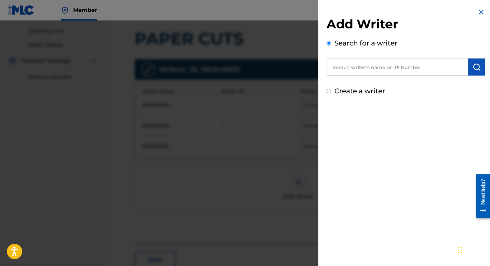
click at [361, 71] on input "text" at bounding box center [397, 66] width 142 height 17
paste input "776996553"
type input "00776996553"
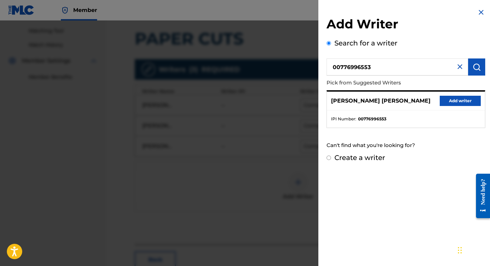
click at [459, 96] on button "Add writer" at bounding box center [460, 101] width 41 height 10
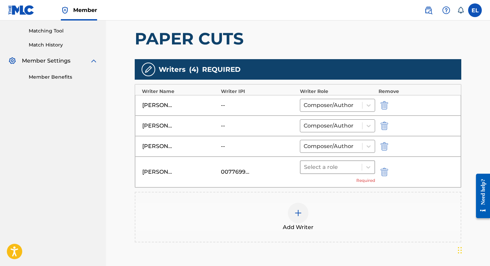
click at [325, 167] on div at bounding box center [331, 167] width 54 height 10
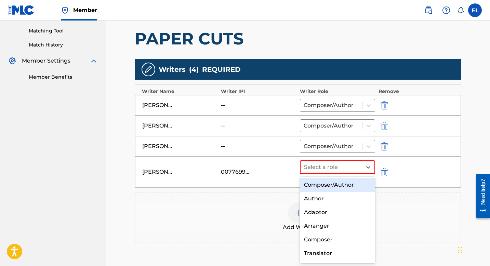
click at [325, 186] on div "Composer/Author" at bounding box center [337, 185] width 75 height 14
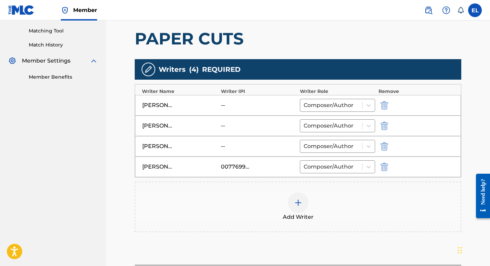
click at [298, 200] on img at bounding box center [298, 203] width 8 height 8
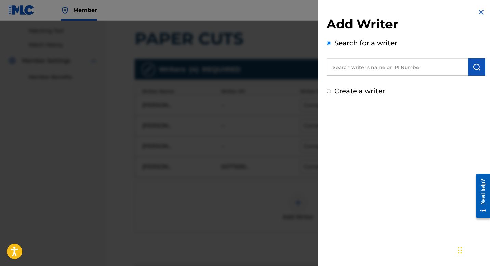
click at [379, 64] on input "text" at bounding box center [397, 66] width 142 height 17
paste input "590963315"
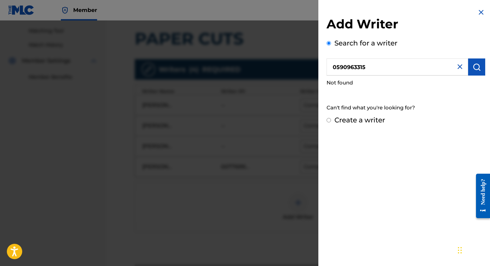
click at [337, 69] on input "0590963315" at bounding box center [397, 66] width 142 height 17
type input "00590963315"
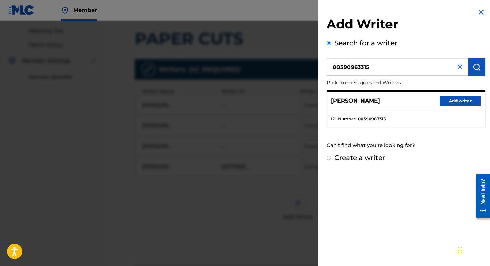
click at [455, 100] on button "Add writer" at bounding box center [460, 101] width 41 height 10
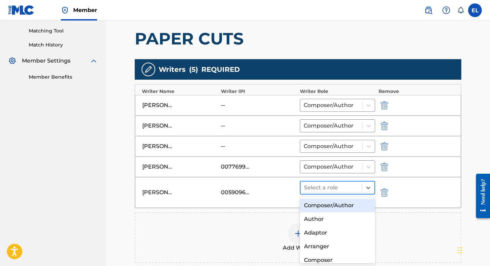
click at [321, 188] on div at bounding box center [331, 188] width 54 height 10
click at [320, 202] on div "Composer/Author" at bounding box center [337, 206] width 75 height 14
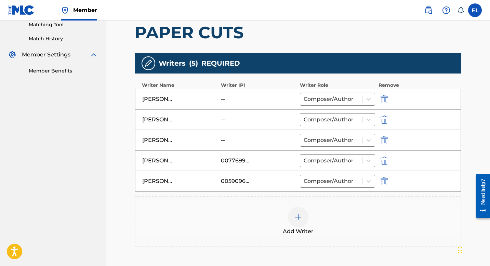
scroll to position [185, 0]
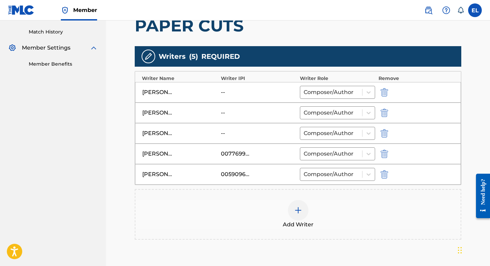
click at [298, 208] on img at bounding box center [298, 210] width 8 height 8
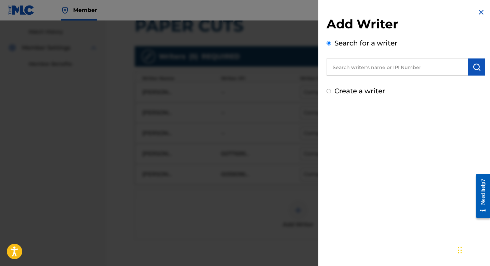
click at [383, 63] on input "text" at bounding box center [397, 66] width 142 height 17
paste input "779696844"
type input "00779696844"
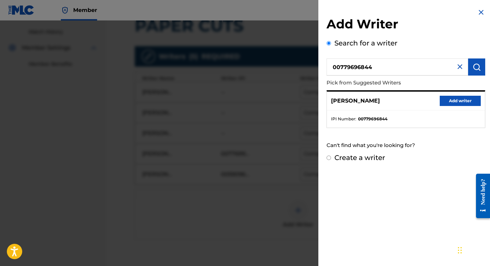
click at [450, 103] on button "Add writer" at bounding box center [460, 101] width 41 height 10
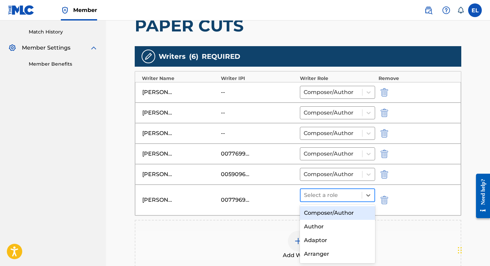
click at [331, 192] on div at bounding box center [331, 195] width 54 height 10
drag, startPoint x: 329, startPoint y: 210, endPoint x: 328, endPoint y: 205, distance: 5.3
click at [330, 209] on div "Composer/Author" at bounding box center [337, 213] width 75 height 14
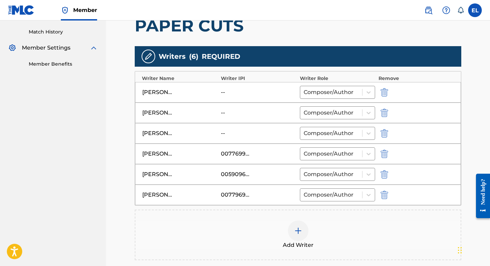
click at [299, 230] on img at bounding box center [298, 231] width 8 height 8
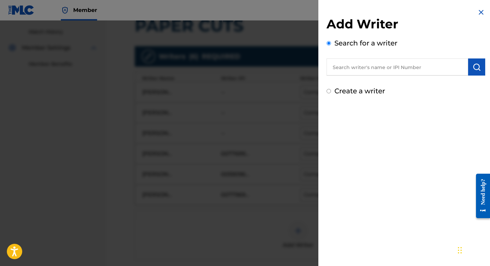
click at [372, 71] on input "text" at bounding box center [397, 66] width 142 height 17
paste input "[DEMOGRAPHIC_DATA] Vaquer"
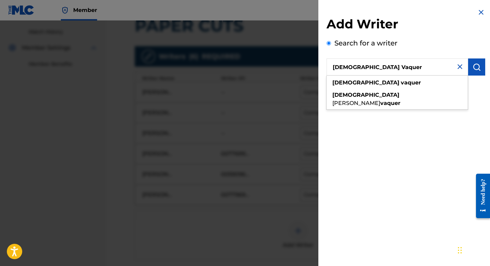
type input "[DEMOGRAPHIC_DATA] Vaquer"
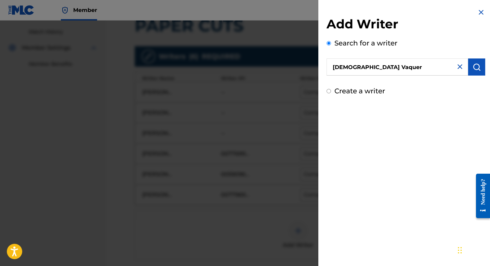
click at [472, 66] on img "submit" at bounding box center [476, 67] width 8 height 8
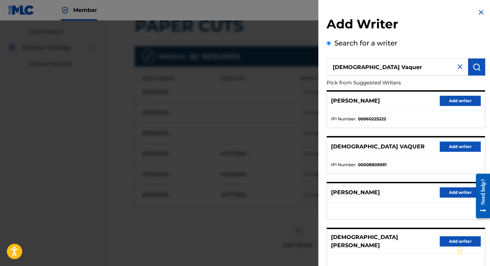
click at [447, 144] on button "Add writer" at bounding box center [460, 147] width 41 height 10
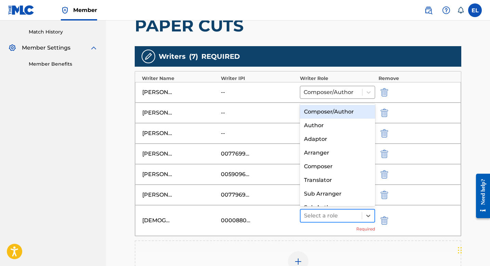
drag, startPoint x: 345, startPoint y: 220, endPoint x: 345, endPoint y: 225, distance: 4.8
click at [346, 220] on div at bounding box center [331, 216] width 54 height 10
click at [342, 109] on div "Composer/Author" at bounding box center [337, 112] width 75 height 14
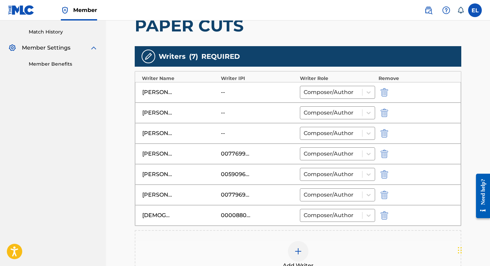
click at [298, 248] on img at bounding box center [298, 251] width 8 height 8
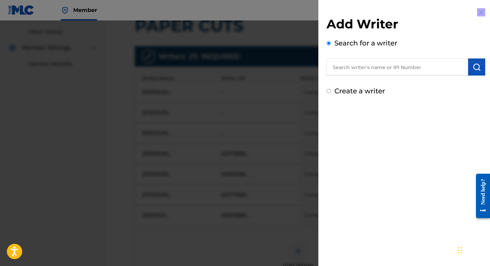
click at [298, 248] on div at bounding box center [245, 154] width 490 height 266
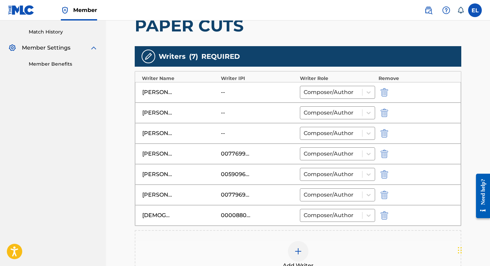
click at [297, 247] on img at bounding box center [298, 251] width 8 height 8
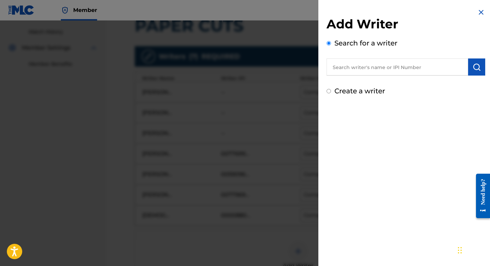
click at [361, 66] on input "text" at bounding box center [397, 66] width 142 height 17
paste input "[PERSON_NAME]"
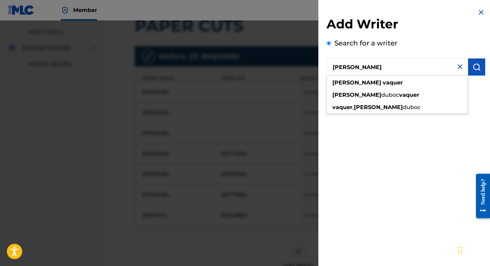
type input "[PERSON_NAME]"
click at [472, 67] on img "submit" at bounding box center [476, 67] width 8 height 8
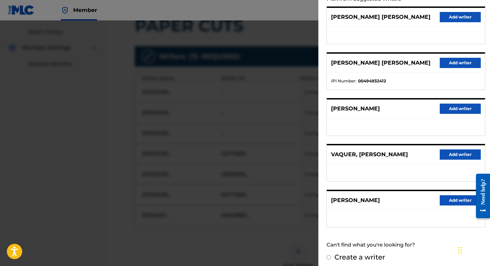
scroll to position [88, 0]
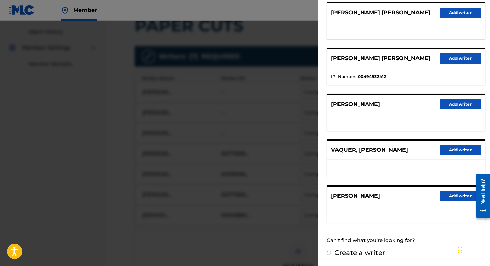
click at [452, 196] on button "Add writer" at bounding box center [460, 196] width 41 height 10
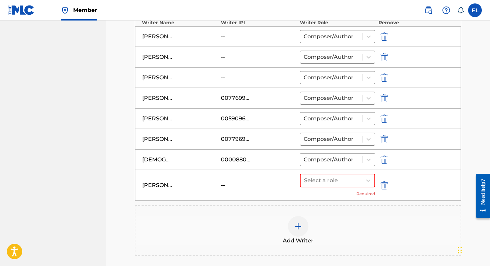
scroll to position [241, 0]
click at [357, 180] on div at bounding box center [331, 180] width 54 height 10
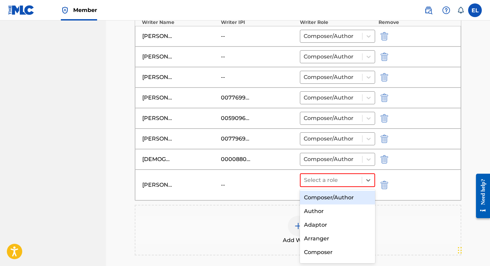
click at [344, 197] on div "Composer/Author" at bounding box center [337, 198] width 75 height 14
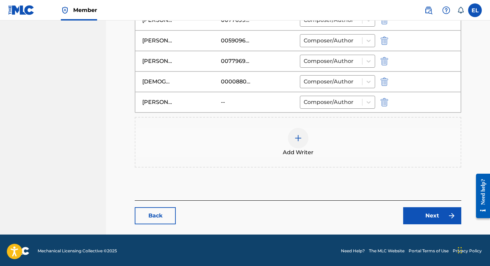
scroll to position [320, 0]
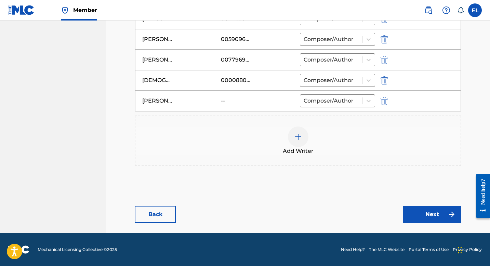
click at [446, 216] on link "Next" at bounding box center [432, 214] width 58 height 17
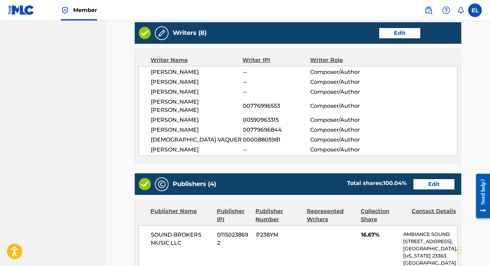
scroll to position [231, 0]
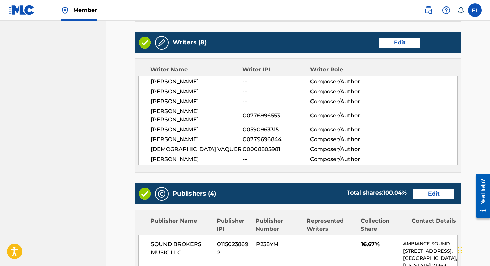
click at [435, 189] on link "Edit" at bounding box center [433, 194] width 41 height 10
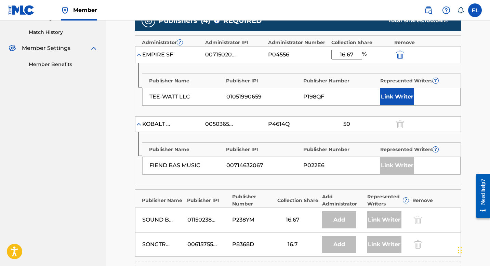
scroll to position [149, 0]
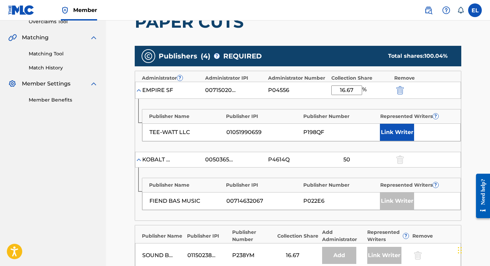
click at [399, 135] on button "Link Writer" at bounding box center [397, 132] width 34 height 17
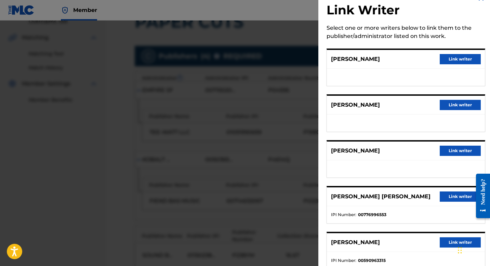
scroll to position [48, 0]
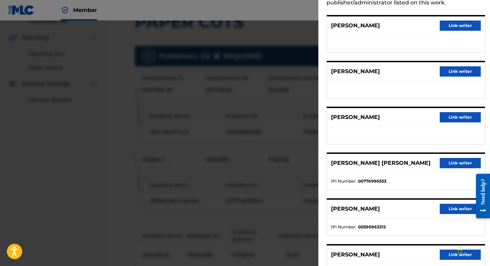
click at [444, 164] on button "Link writer" at bounding box center [460, 163] width 41 height 10
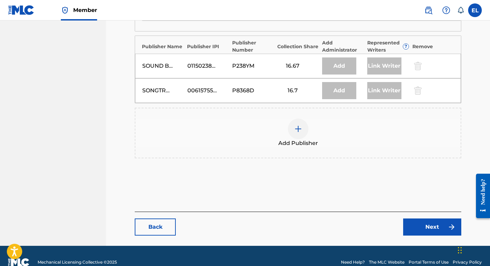
scroll to position [371, 0]
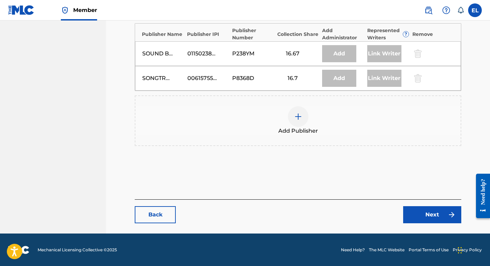
click at [427, 213] on link "Next" at bounding box center [432, 214] width 58 height 17
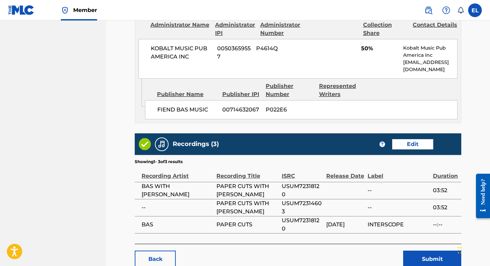
scroll to position [832, 0]
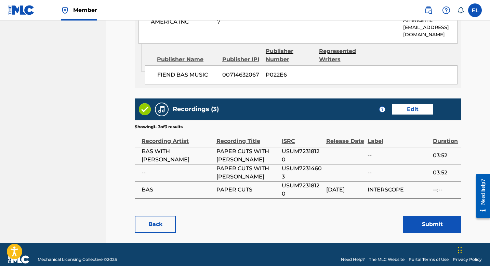
click at [431, 217] on button "Submit" at bounding box center [432, 224] width 58 height 17
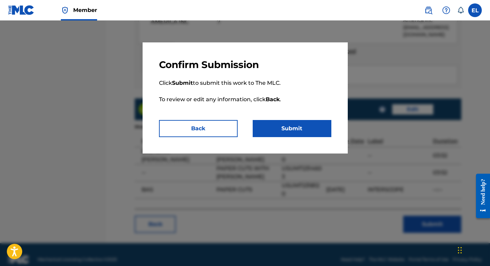
click at [302, 135] on button "Submit" at bounding box center [292, 128] width 79 height 17
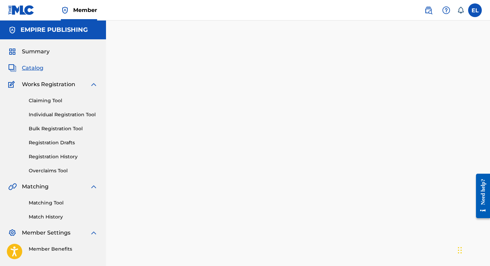
click at [31, 67] on span "Catalog" at bounding box center [33, 68] width 22 height 8
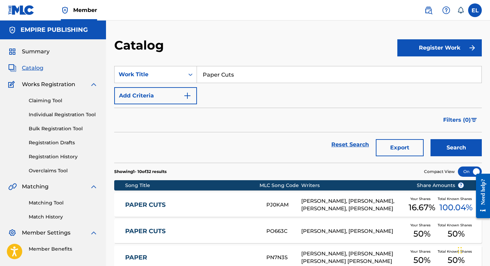
click at [260, 75] on input "Paper Cuts" at bounding box center [339, 74] width 284 height 16
paste input "Limitles"
type input "Limitless"
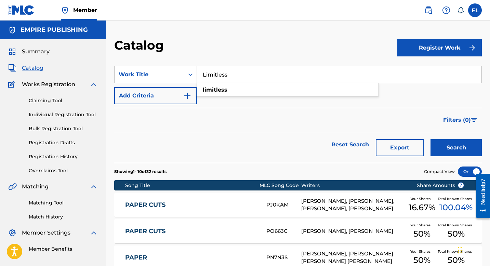
click at [449, 150] on button "Search" at bounding box center [455, 147] width 51 height 17
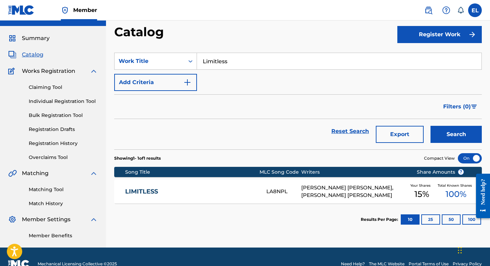
scroll to position [28, 0]
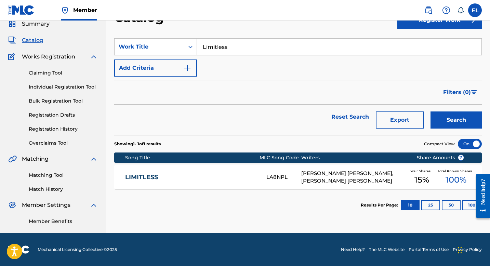
click at [214, 168] on div "LIMITLESS LA8NPL [PERSON_NAME] [PERSON_NAME], [PERSON_NAME] [PERSON_NAME] Your …" at bounding box center [297, 177] width 367 height 24
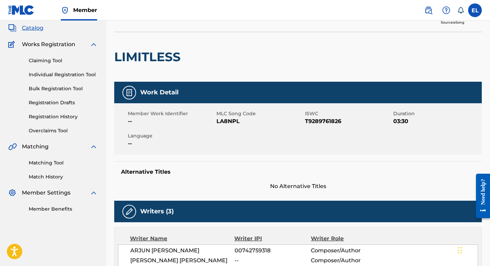
scroll to position [25, 0]
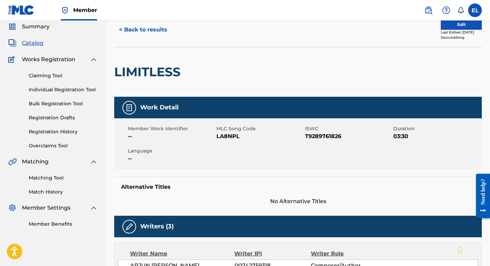
click at [453, 27] on button "Edit" at bounding box center [461, 24] width 41 height 10
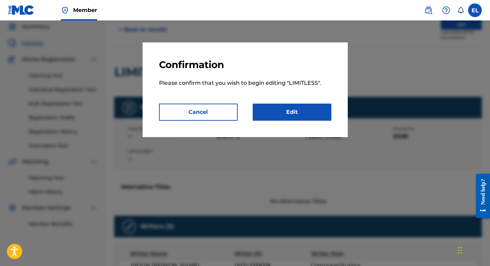
drag, startPoint x: 197, startPoint y: 110, endPoint x: 202, endPoint y: 110, distance: 5.5
click at [197, 110] on button "Cancel" at bounding box center [198, 112] width 79 height 17
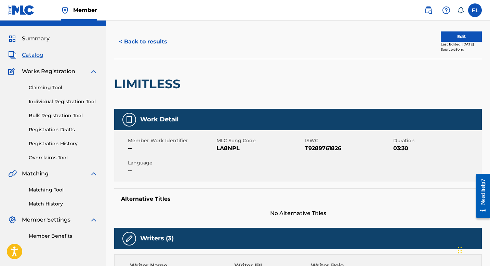
scroll to position [0, 0]
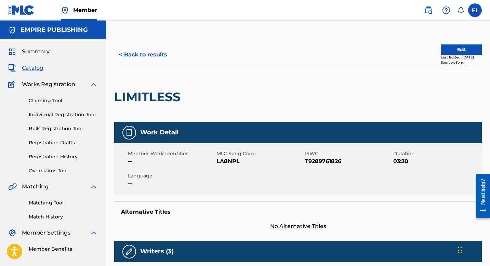
click at [465, 49] on button "Edit" at bounding box center [461, 49] width 41 height 10
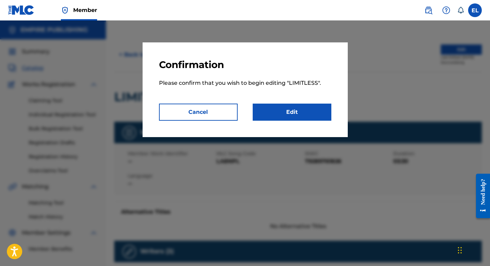
click at [291, 118] on link "Edit" at bounding box center [292, 112] width 79 height 17
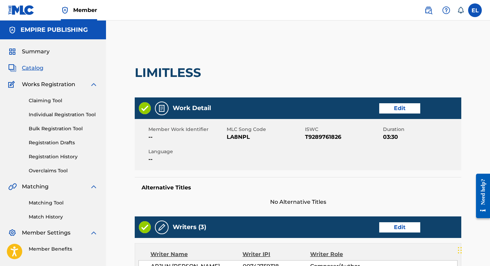
click at [397, 109] on link "Edit" at bounding box center [399, 108] width 41 height 10
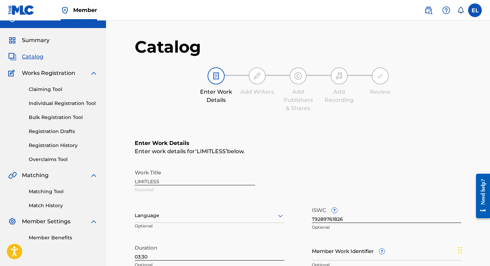
scroll to position [12, 0]
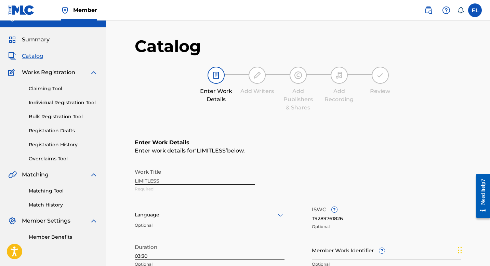
click at [200, 216] on div at bounding box center [210, 215] width 150 height 9
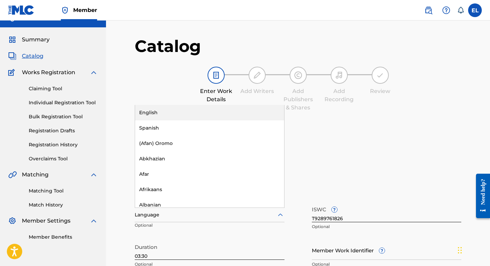
click at [183, 113] on div "English" at bounding box center [209, 112] width 149 height 15
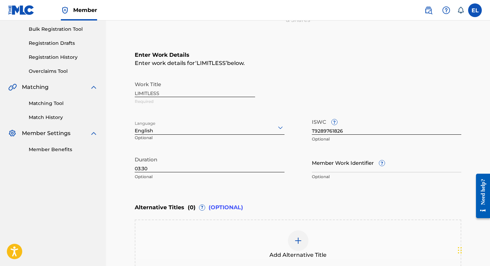
scroll to position [144, 0]
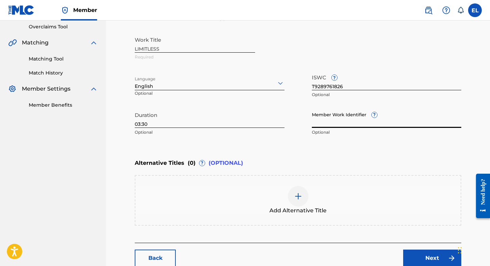
click at [336, 123] on input "Member Work Identifier ?" at bounding box center [387, 117] width 150 height 19
paste input "EMP2316"
type input "EMP2316"
click at [341, 145] on div "Enter Work Details Enter work details for ‘ LIMITLESS ’ below. Work Title LIMIT…" at bounding box center [298, 72] width 326 height 165
click at [417, 255] on link "Next" at bounding box center [432, 258] width 58 height 17
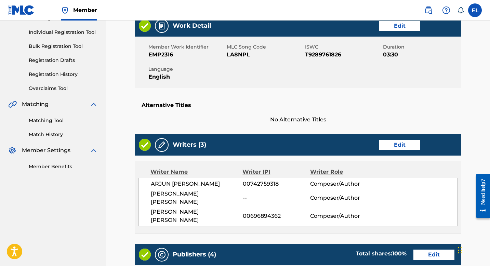
scroll to position [141, 0]
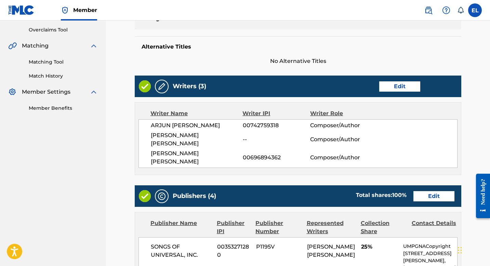
click at [397, 85] on link "Edit" at bounding box center [399, 86] width 41 height 10
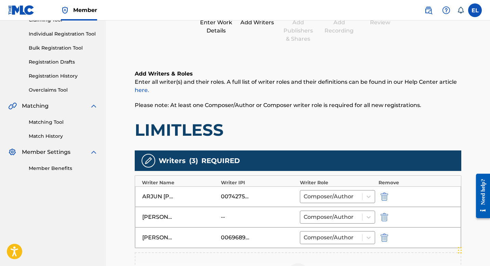
scroll to position [217, 0]
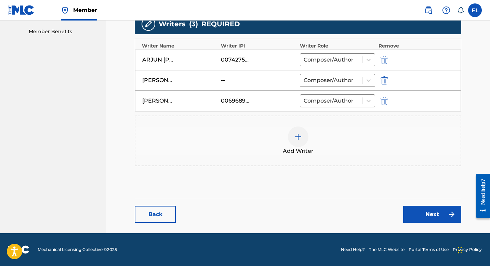
click at [384, 80] on img "submit" at bounding box center [384, 80] width 8 height 8
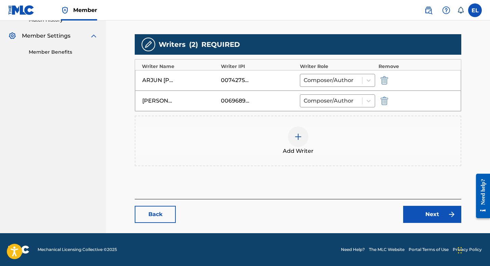
click at [298, 142] on div at bounding box center [298, 136] width 21 height 21
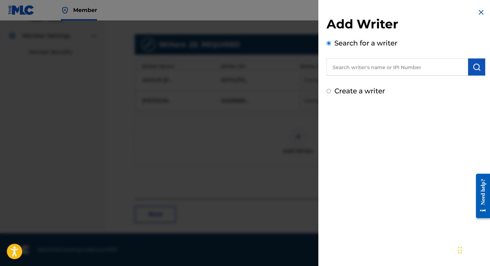
click at [385, 70] on input "text" at bounding box center [397, 66] width 142 height 17
paste input "776996553"
type input "00776996553"
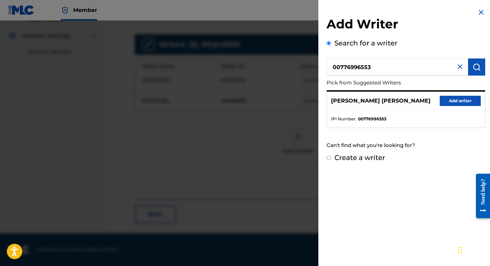
click at [463, 101] on button "Add writer" at bounding box center [460, 101] width 41 height 10
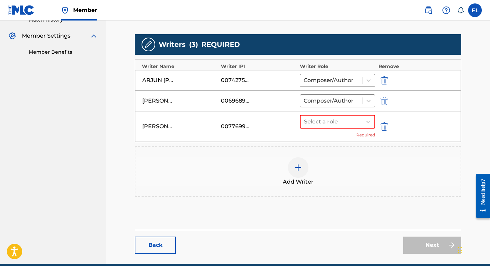
drag, startPoint x: 333, startPoint y: 125, endPoint x: 333, endPoint y: 129, distance: 4.1
click at [333, 125] on div at bounding box center [331, 122] width 54 height 10
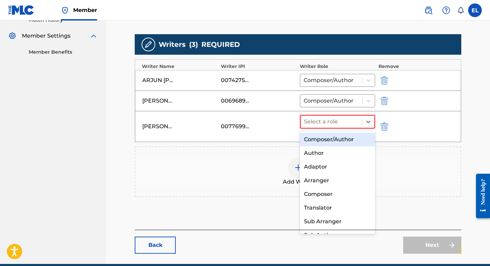
drag, startPoint x: 330, startPoint y: 141, endPoint x: 0, endPoint y: 107, distance: 331.2
click at [329, 141] on div "Composer/Author" at bounding box center [337, 140] width 75 height 14
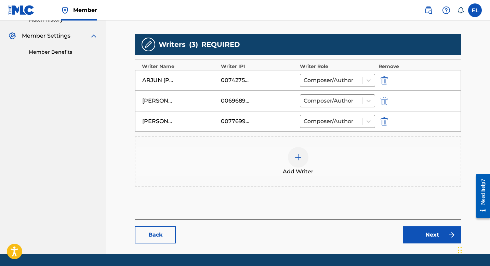
click at [420, 235] on link "Next" at bounding box center [432, 234] width 58 height 17
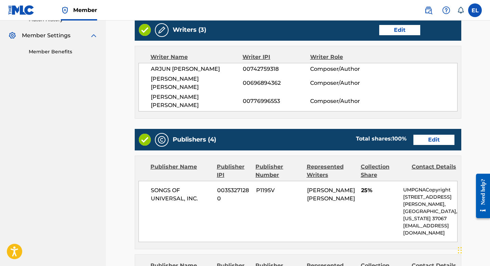
scroll to position [172, 0]
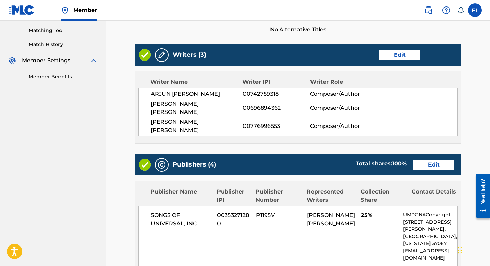
click at [440, 160] on link "Edit" at bounding box center [433, 165] width 41 height 10
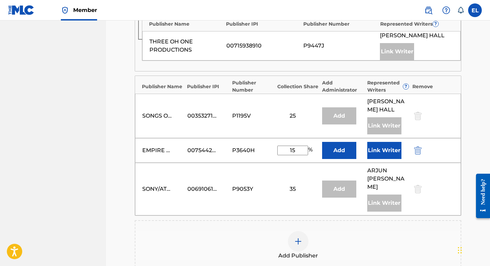
scroll to position [240, 0]
click at [299, 238] on img at bounding box center [298, 241] width 8 height 8
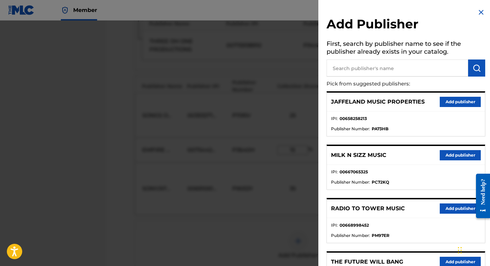
click at [371, 58] on h5 "First, search by publisher name to see if the publisher already exists in your …" at bounding box center [405, 49] width 159 height 22
drag, startPoint x: 374, startPoint y: 65, endPoint x: 431, endPoint y: 70, distance: 57.3
click at [375, 65] on input "text" at bounding box center [397, 67] width 142 height 17
paste input "Tee-WaTT LLC"
type input "Tee-WaTT LLC"
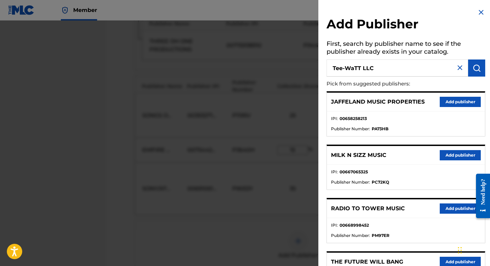
click at [477, 68] on img "submit" at bounding box center [476, 68] width 8 height 8
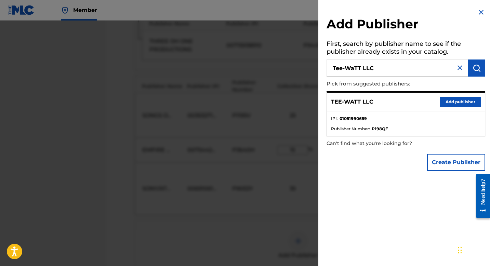
click at [453, 98] on button "Add publisher" at bounding box center [460, 102] width 41 height 10
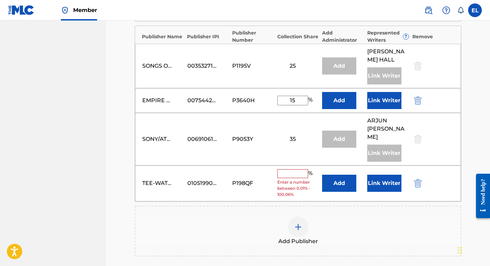
scroll to position [304, 0]
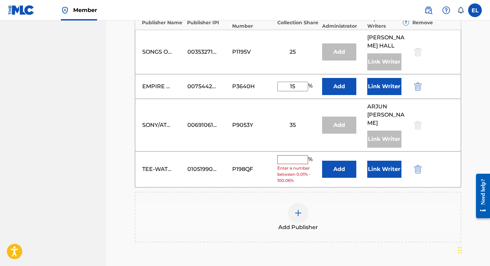
click at [341, 170] on button "Add" at bounding box center [339, 169] width 34 height 17
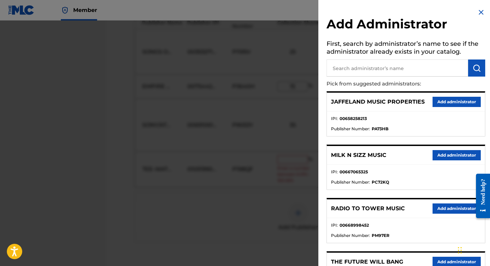
click at [376, 67] on input "text" at bounding box center [397, 67] width 142 height 17
click at [376, 64] on input "sg" at bounding box center [397, 67] width 142 height 17
click at [370, 69] on input "fs" at bounding box center [397, 67] width 142 height 17
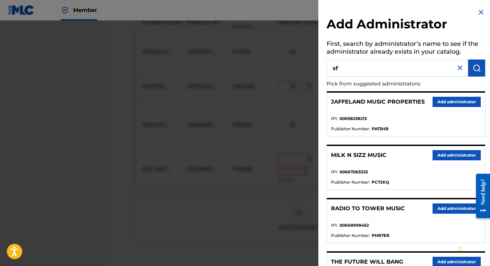
type input "sf"
click at [468, 69] on button "submit" at bounding box center [476, 67] width 17 height 17
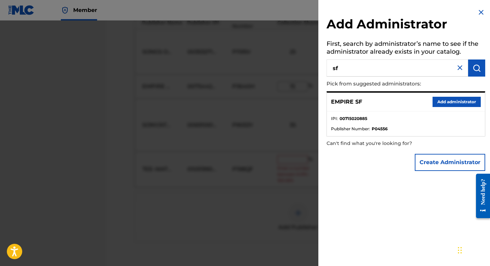
click at [444, 100] on button "Add administrator" at bounding box center [456, 102] width 48 height 10
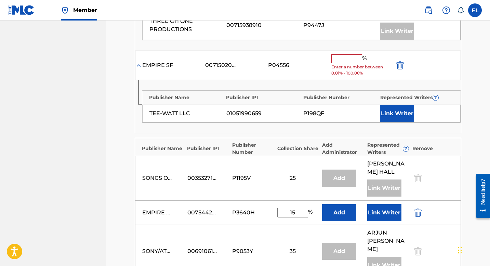
scroll to position [235, 0]
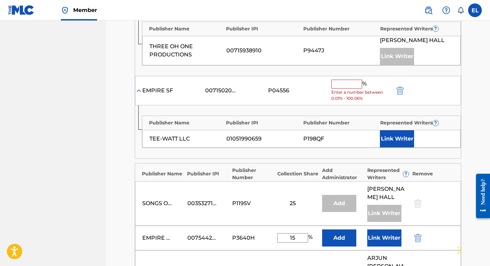
click at [348, 88] on div "% Enter a number between 0.01% - 100.06%" at bounding box center [360, 91] width 59 height 22
click at [347, 83] on input "text" at bounding box center [346, 84] width 31 height 9
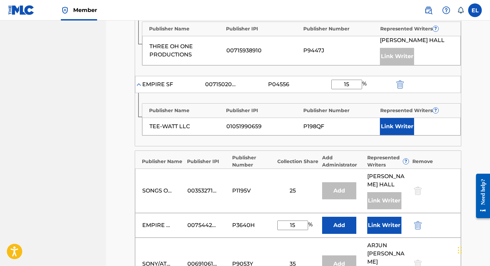
type input "15"
click at [403, 124] on button "Link Writer" at bounding box center [397, 126] width 34 height 17
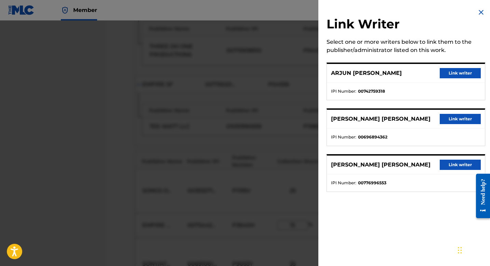
click at [447, 162] on button "Link writer" at bounding box center [460, 165] width 41 height 10
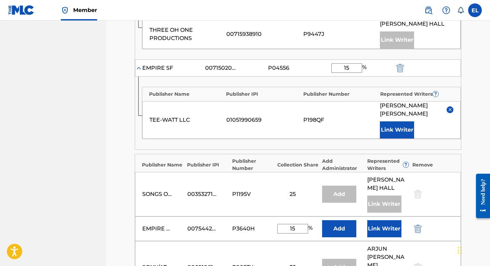
scroll to position [290, 0]
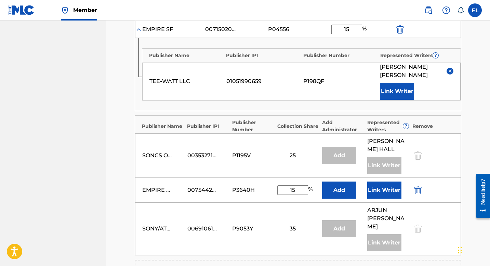
click at [421, 194] on img "submit" at bounding box center [418, 190] width 8 height 8
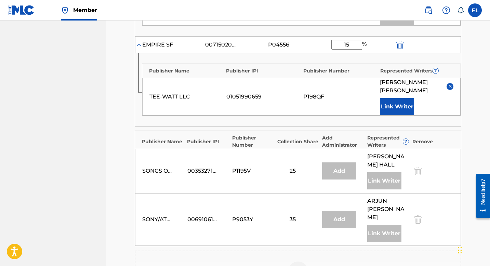
scroll to position [430, 0]
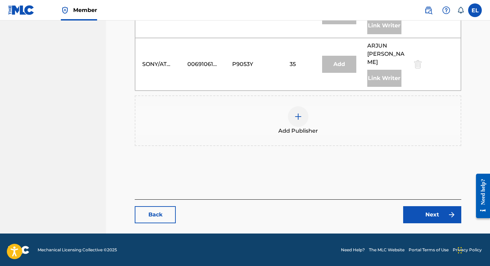
click at [426, 209] on link "Next" at bounding box center [432, 214] width 58 height 17
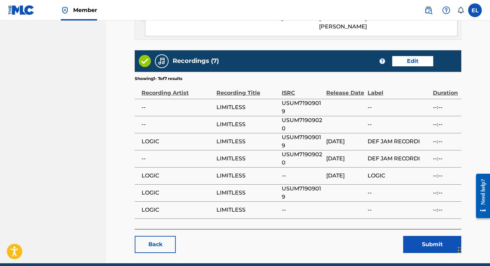
scroll to position [801, 0]
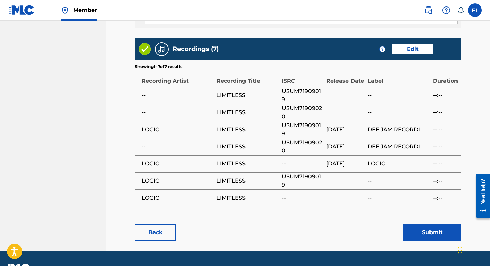
click at [433, 224] on button "Submit" at bounding box center [432, 232] width 58 height 17
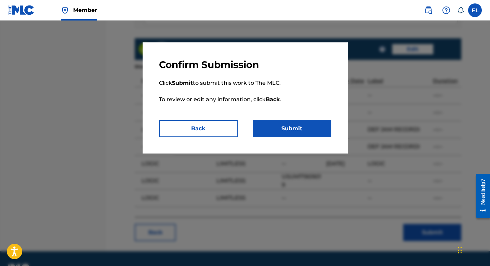
click at [304, 133] on button "Submit" at bounding box center [292, 128] width 79 height 17
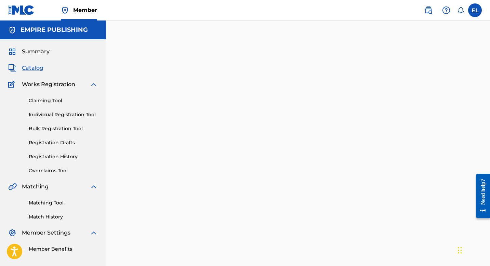
click at [36, 68] on span "Catalog" at bounding box center [33, 68] width 22 height 8
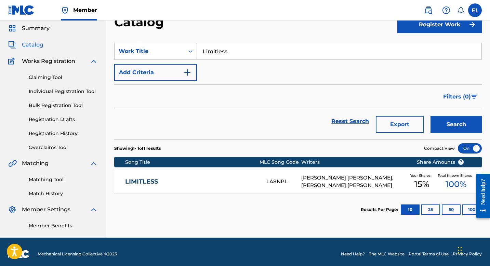
scroll to position [28, 0]
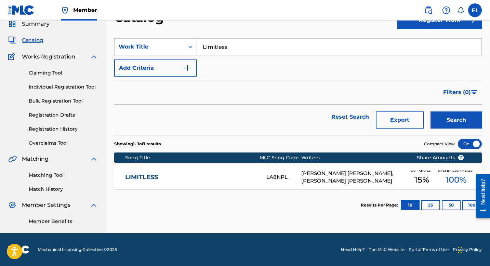
click at [271, 178] on div "LA8NPL" at bounding box center [283, 177] width 35 height 8
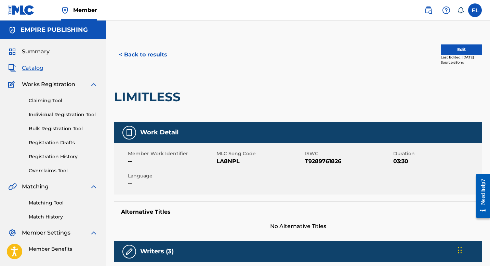
click at [228, 159] on span "LA8NPL" at bounding box center [259, 161] width 87 height 8
copy span "LA8NPL"
click at [38, 66] on span "Catalog" at bounding box center [33, 68] width 22 height 8
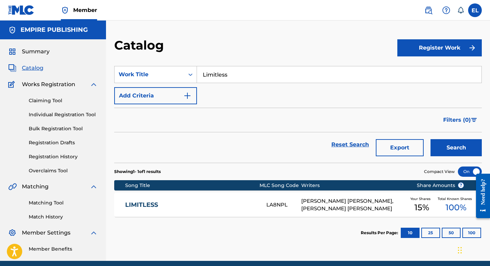
click at [247, 72] on input "Limitless" at bounding box center [339, 74] width 284 height 16
click at [248, 72] on input "Limitless" at bounding box center [339, 74] width 284 height 16
paste input "Paper Cut"
type input "Paper Cuts"
click at [461, 145] on button "Search" at bounding box center [455, 147] width 51 height 17
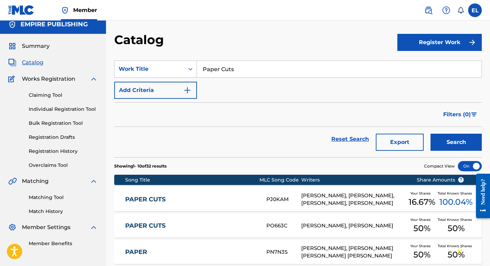
scroll to position [10, 0]
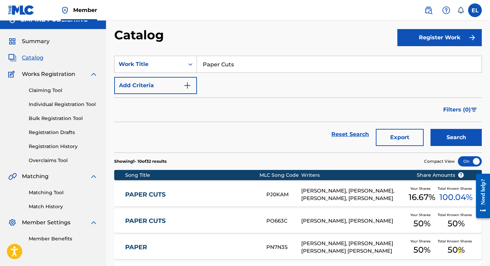
click at [182, 193] on link "PAPER CUTS" at bounding box center [191, 195] width 132 height 8
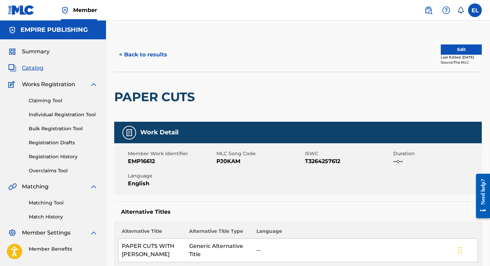
click at [228, 161] on span "PJ0KAM" at bounding box center [259, 161] width 87 height 8
copy span "PJ0KAM"
click at [32, 68] on span "Catalog" at bounding box center [33, 68] width 22 height 8
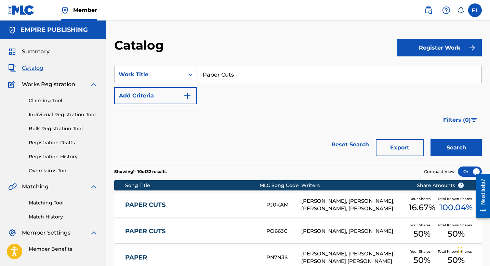
click at [265, 83] on div "SearchWithCriteria9761025b-8ad3-4c0a-957f-fcb49b3f10e0 Work Title Paper Cuts Ad…" at bounding box center [297, 85] width 367 height 38
click at [263, 76] on input "Paper Cuts" at bounding box center [339, 74] width 284 height 16
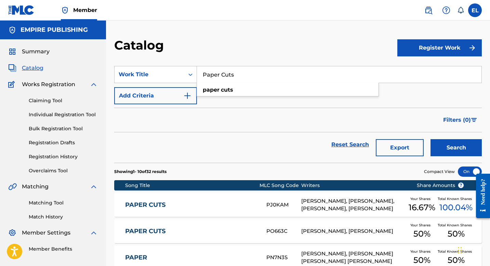
click at [263, 76] on input "Paper Cuts" at bounding box center [339, 74] width 284 height 16
paste input "Moon"
type input "Moon"
click at [270, 61] on section "SearchWithCriteria9761025b-8ad3-4c0a-957f-fcb49b3f10e0 Work Title Moon Add Crit…" at bounding box center [297, 110] width 367 height 105
click at [460, 148] on button "Search" at bounding box center [455, 147] width 51 height 17
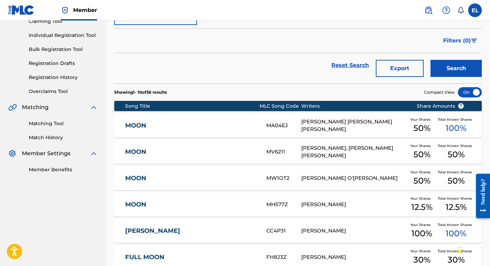
scroll to position [82, 0]
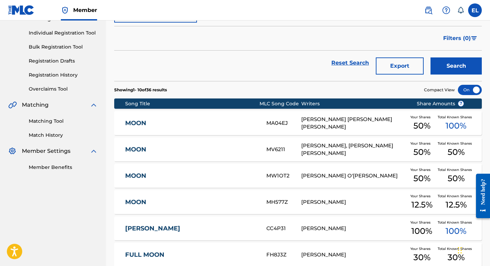
click at [202, 122] on link "MOON" at bounding box center [191, 123] width 132 height 8
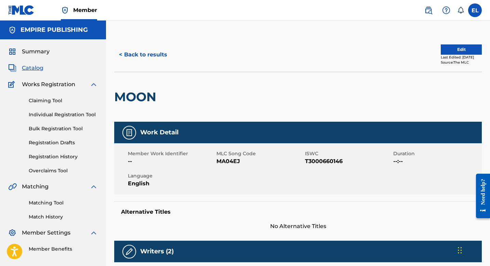
click at [455, 51] on button "Edit" at bounding box center [461, 49] width 41 height 10
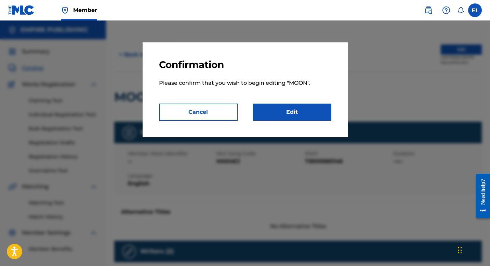
click at [312, 114] on link "Edit" at bounding box center [292, 112] width 79 height 17
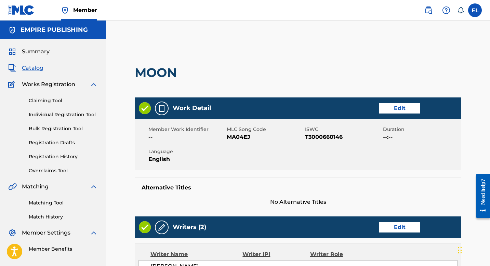
click at [392, 105] on link "Edit" at bounding box center [399, 108] width 41 height 10
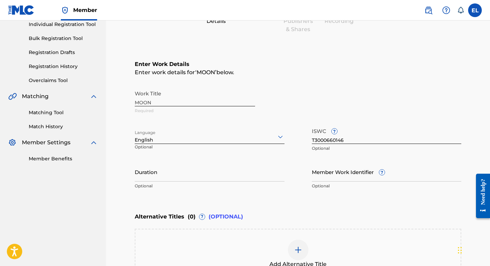
scroll to position [131, 0]
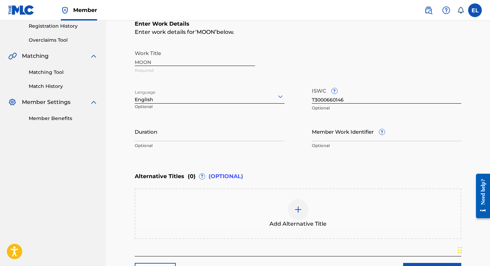
click at [329, 136] on input "Member Work Identifier ?" at bounding box center [387, 131] width 150 height 19
paste input "EMP2285"
type input "EMP2285"
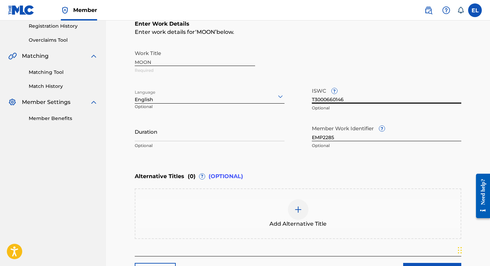
click at [331, 99] on input "T3000660146" at bounding box center [387, 93] width 150 height 19
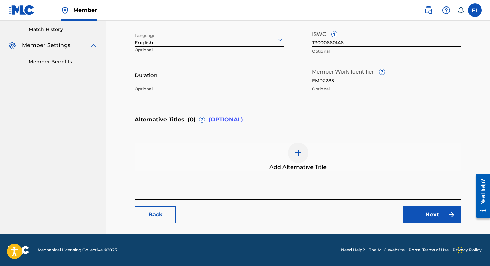
scroll to position [128, 0]
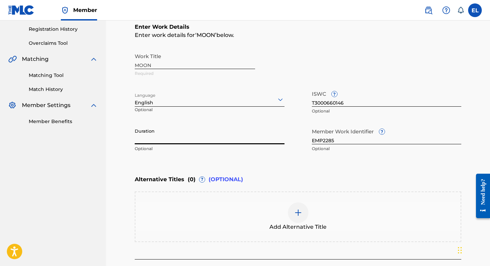
click at [218, 137] on input "Duration" at bounding box center [210, 134] width 150 height 19
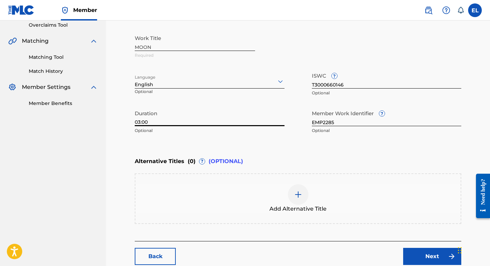
scroll to position [187, 0]
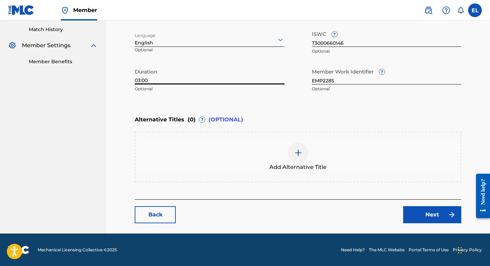
type input "03:00"
click at [441, 220] on link "Next" at bounding box center [432, 214] width 58 height 17
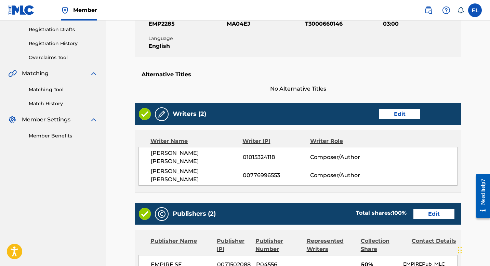
scroll to position [241, 0]
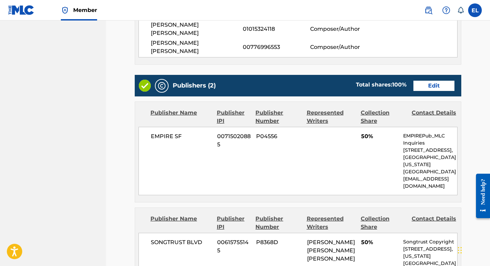
click at [434, 81] on link "Edit" at bounding box center [433, 86] width 41 height 10
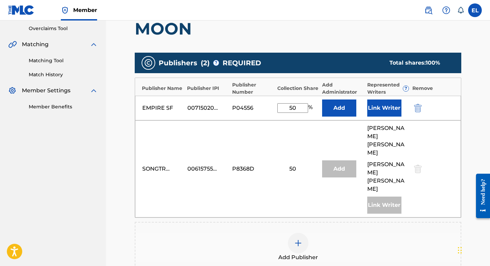
scroll to position [149, 0]
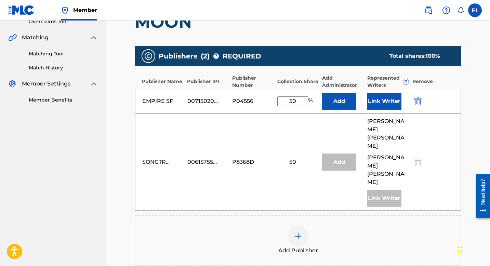
click at [300, 232] on img at bounding box center [298, 236] width 8 height 8
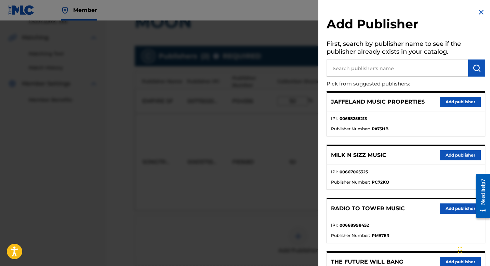
click at [373, 71] on input "text" at bounding box center [397, 67] width 142 height 17
paste input "Tee-WaTT LLC"
type input "Tee-WaTT LLC"
click at [468, 66] on button "submit" at bounding box center [476, 67] width 17 height 17
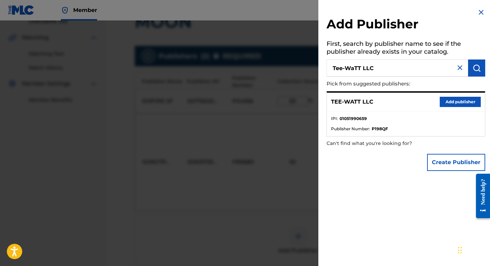
click at [451, 100] on button "Add publisher" at bounding box center [460, 102] width 41 height 10
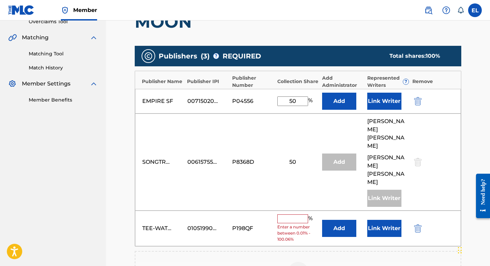
click at [342, 220] on button "Add" at bounding box center [339, 228] width 34 height 17
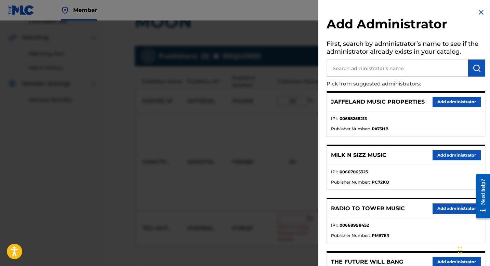
click at [375, 61] on input "text" at bounding box center [397, 67] width 142 height 17
type input "sf"
click at [474, 70] on img "submit" at bounding box center [476, 68] width 8 height 8
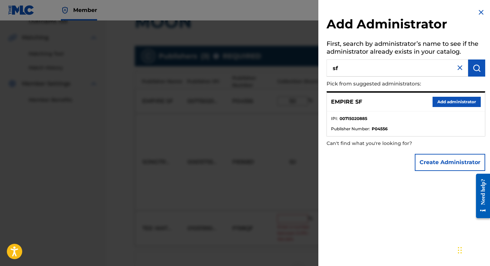
click at [458, 106] on button "Add administrator" at bounding box center [456, 102] width 48 height 10
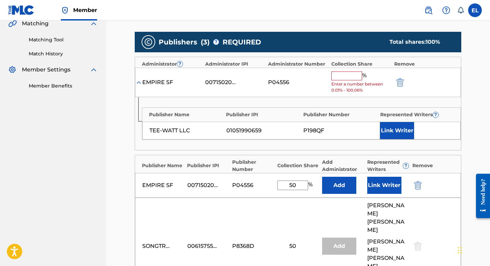
scroll to position [134, 0]
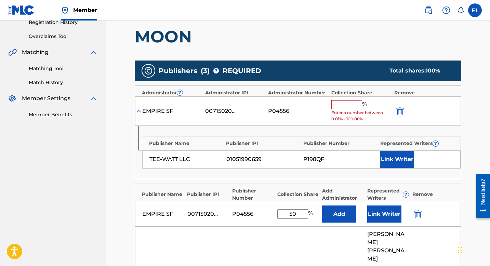
click at [351, 102] on input "text" at bounding box center [346, 104] width 31 height 9
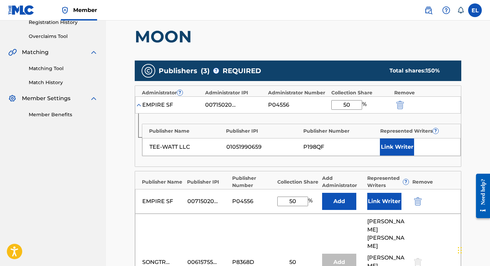
type input "50"
click at [407, 147] on button "Link Writer" at bounding box center [397, 146] width 34 height 17
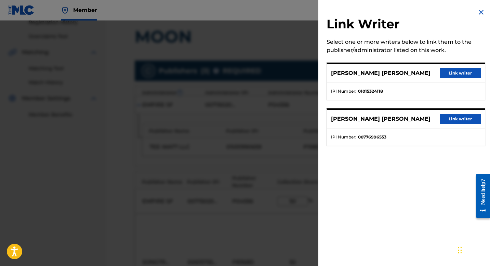
click at [449, 121] on button "Link writer" at bounding box center [460, 119] width 41 height 10
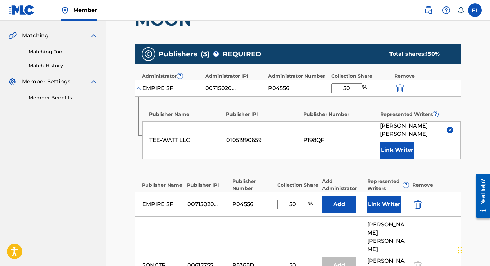
scroll to position [158, 0]
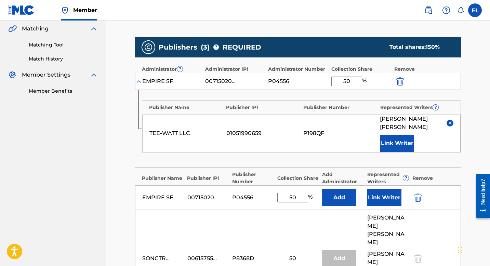
click at [419, 198] on img "submit" at bounding box center [418, 197] width 8 height 8
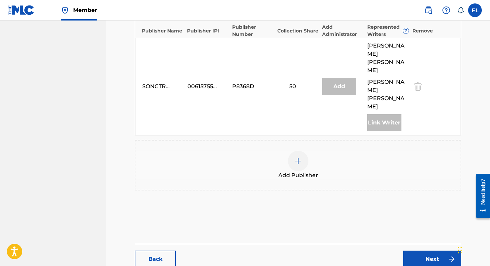
scroll to position [333, 0]
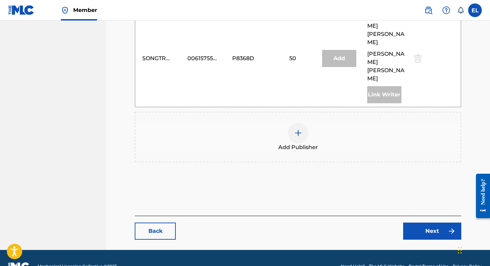
click at [430, 223] on link "Next" at bounding box center [432, 231] width 58 height 17
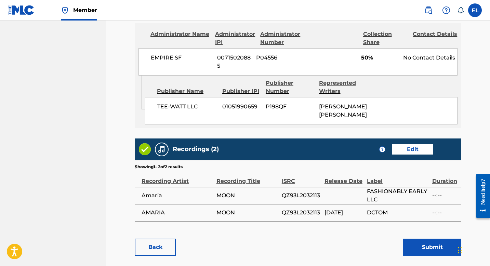
scroll to position [433, 0]
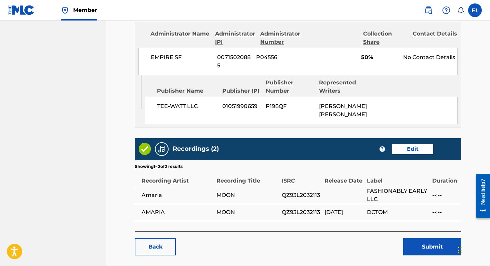
click at [431, 238] on button "Submit" at bounding box center [432, 246] width 58 height 17
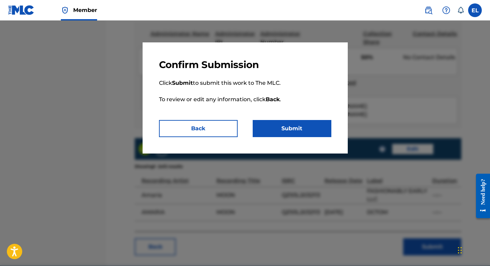
click at [305, 129] on button "Submit" at bounding box center [292, 128] width 79 height 17
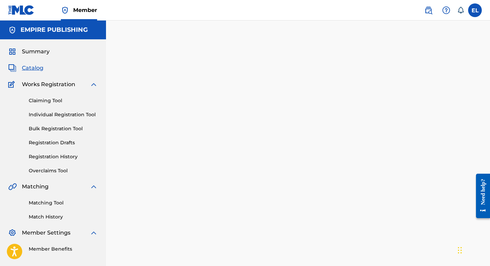
click at [35, 68] on span "Catalog" at bounding box center [33, 68] width 22 height 8
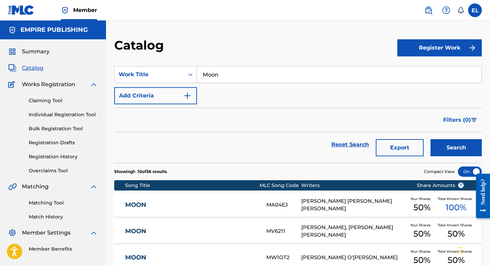
click at [148, 202] on link "MOON" at bounding box center [191, 205] width 132 height 8
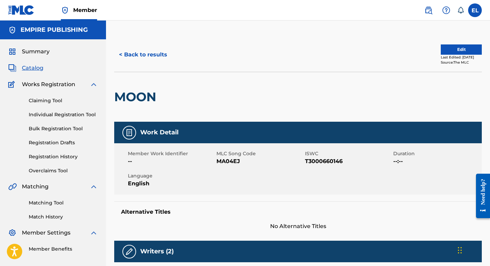
click at [237, 163] on span "MA04EJ" at bounding box center [259, 161] width 87 height 8
click at [33, 68] on span "Catalog" at bounding box center [33, 68] width 22 height 8
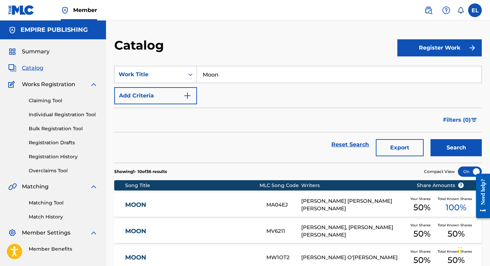
click at [250, 86] on div "SearchWithCriteria9761025b-8ad3-4c0a-957f-fcb49b3f10e0 Work Title Moon Add Crit…" at bounding box center [297, 85] width 367 height 38
click at [247, 80] on input "Moon" at bounding box center [339, 74] width 284 height 16
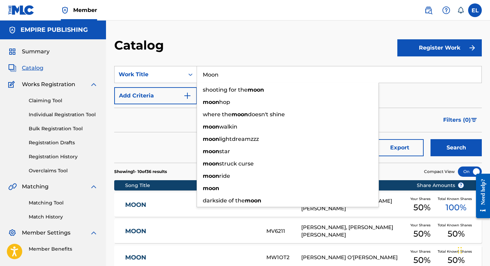
click at [247, 80] on input "Moon" at bounding box center [339, 74] width 284 height 16
paste input "2287"
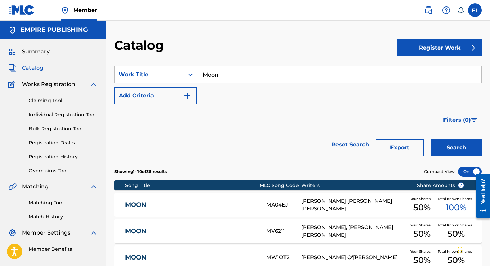
click at [36, 69] on span "Catalog" at bounding box center [33, 68] width 22 height 8
click at [226, 72] on input "Moon" at bounding box center [339, 74] width 284 height 16
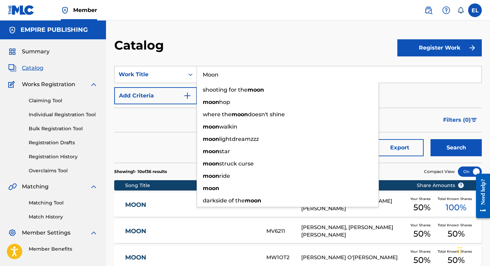
click at [226, 72] on input "Moon" at bounding box center [339, 74] width 284 height 16
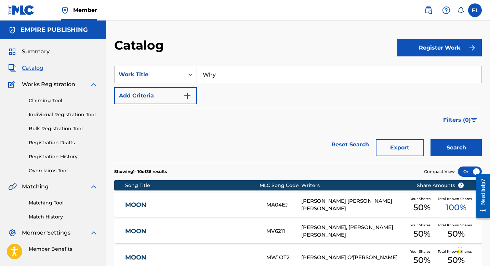
type input "Why"
click at [430, 139] on button "Search" at bounding box center [455, 147] width 51 height 17
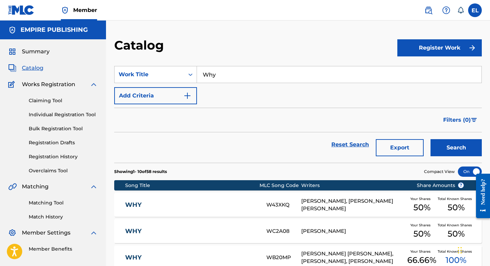
click at [248, 42] on div "Catalog" at bounding box center [255, 48] width 283 height 20
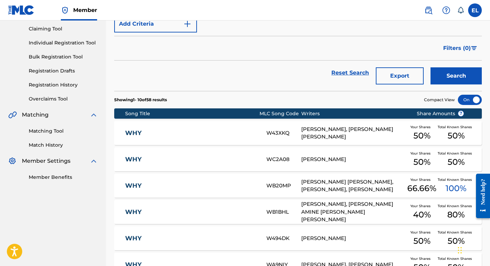
scroll to position [78, 0]
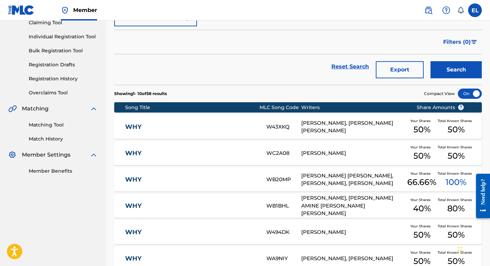
click at [136, 209] on link "WHY" at bounding box center [191, 206] width 132 height 8
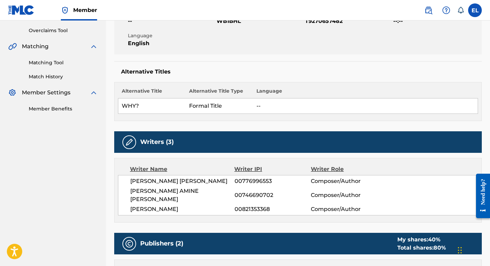
scroll to position [5, 0]
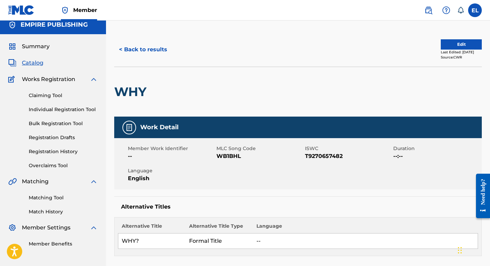
click at [455, 43] on button "Edit" at bounding box center [461, 44] width 41 height 10
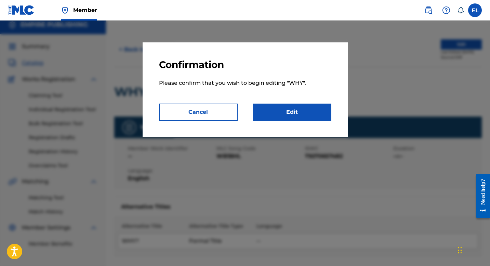
click at [307, 112] on link "Edit" at bounding box center [292, 112] width 79 height 17
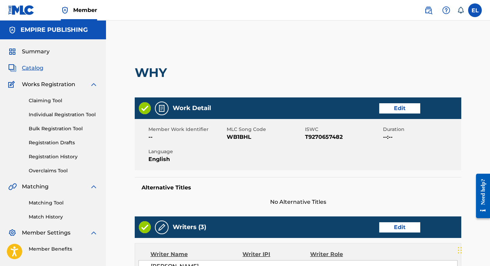
click at [401, 111] on link "Edit" at bounding box center [399, 108] width 41 height 10
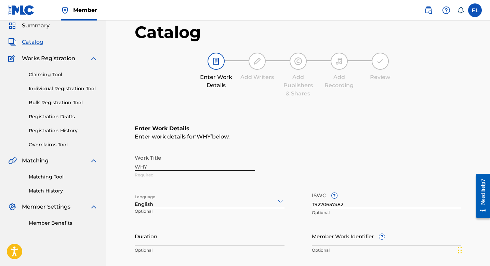
scroll to position [62, 0]
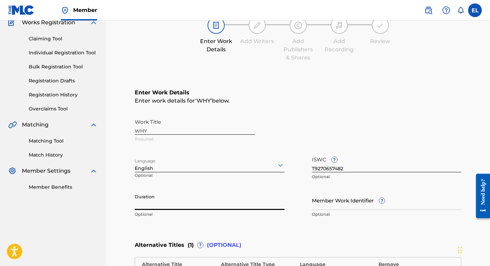
click at [261, 200] on input "Duration" at bounding box center [210, 199] width 150 height 19
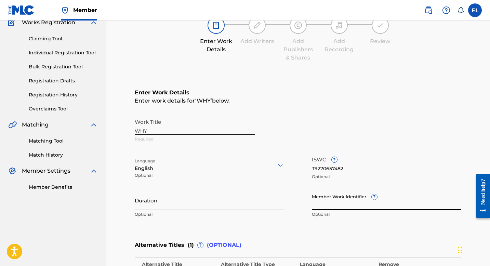
click at [356, 209] on input "Member Work Identifier ?" at bounding box center [387, 199] width 150 height 19
paste input "EMP2287"
type input "EMP2287"
click at [246, 202] on input "Duration" at bounding box center [210, 199] width 150 height 19
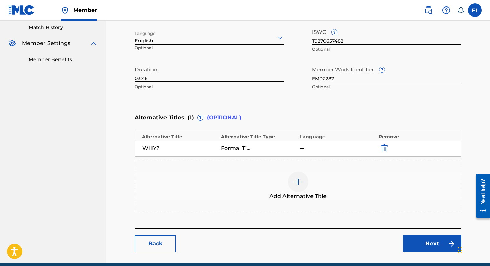
scroll to position [219, 0]
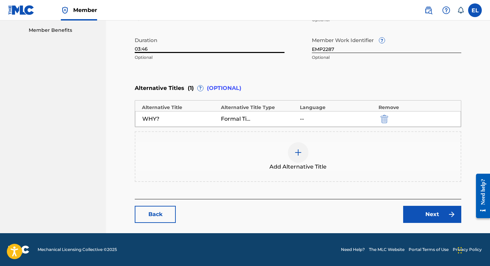
type input "03:46"
click at [426, 215] on link "Next" at bounding box center [432, 214] width 58 height 17
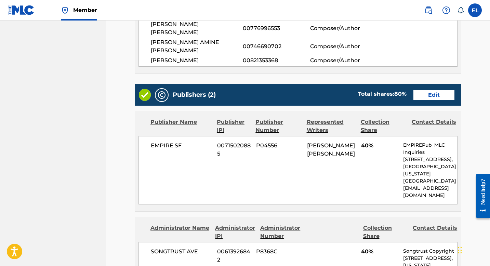
scroll to position [283, 0]
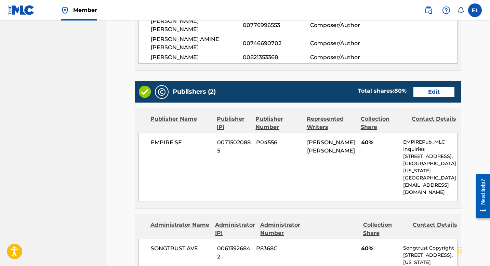
click at [434, 87] on link "Edit" at bounding box center [433, 92] width 41 height 10
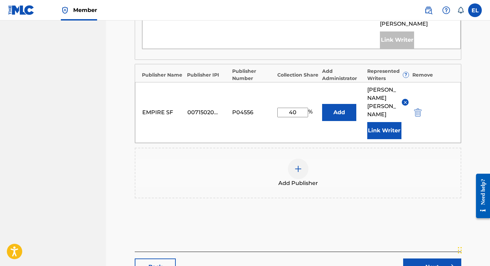
scroll to position [304, 0]
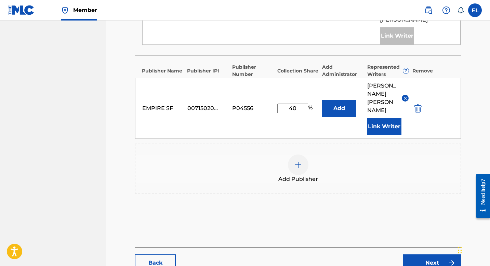
click at [298, 161] on img at bounding box center [298, 165] width 8 height 8
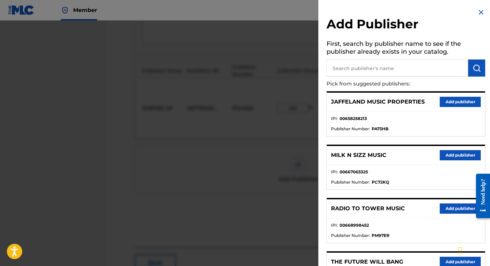
click at [362, 71] on input "text" at bounding box center [397, 67] width 142 height 17
paste input "Tee-WaTT LLC"
type input "Tee-WaTT LLC"
click at [475, 69] on img "submit" at bounding box center [476, 68] width 8 height 8
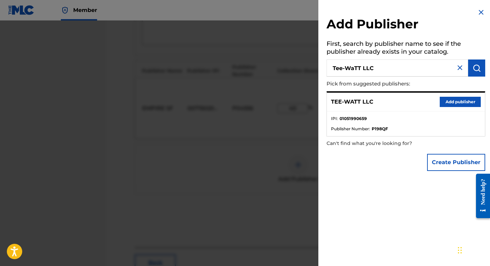
click at [449, 101] on button "Add publisher" at bounding box center [460, 102] width 41 height 10
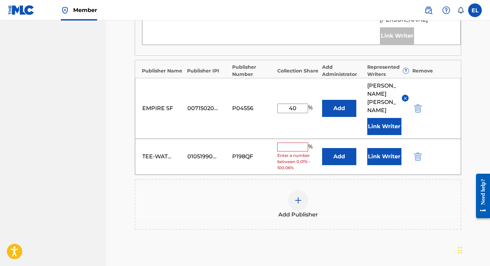
click at [338, 148] on button "Add" at bounding box center [339, 156] width 34 height 17
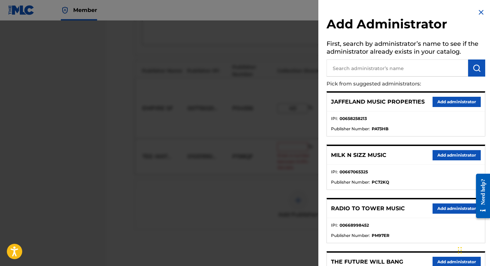
drag, startPoint x: 352, startPoint y: 71, endPoint x: 356, endPoint y: 70, distance: 3.7
click at [352, 71] on input "text" at bounding box center [397, 67] width 142 height 17
type input "sf"
click at [474, 67] on img "submit" at bounding box center [476, 68] width 8 height 8
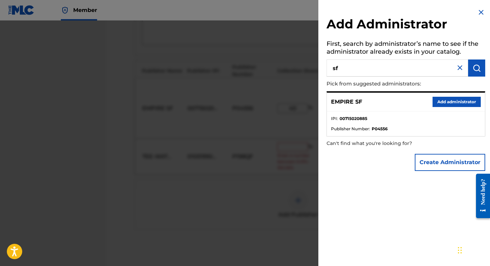
click at [450, 103] on button "Add administrator" at bounding box center [456, 102] width 48 height 10
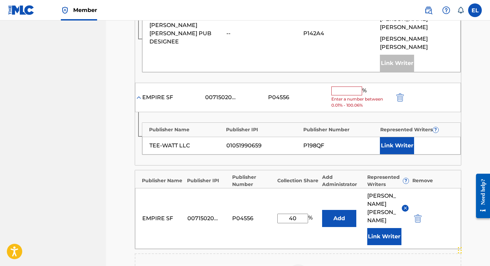
scroll to position [168, 0]
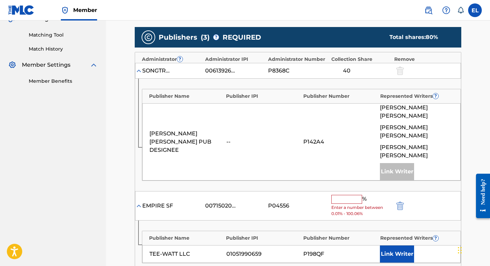
click at [349, 195] on input "text" at bounding box center [346, 199] width 31 height 9
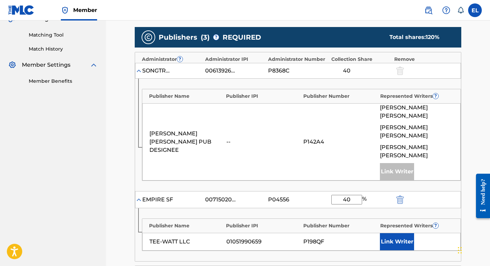
type input "40"
click at [396, 233] on button "Link Writer" at bounding box center [397, 241] width 34 height 17
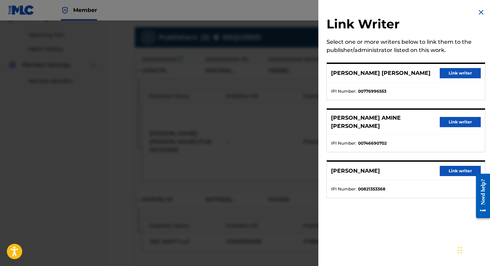
click at [454, 74] on button "Link writer" at bounding box center [460, 73] width 41 height 10
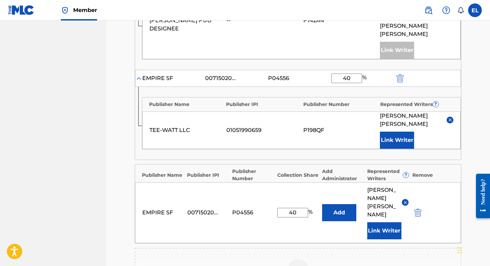
scroll to position [290, 0]
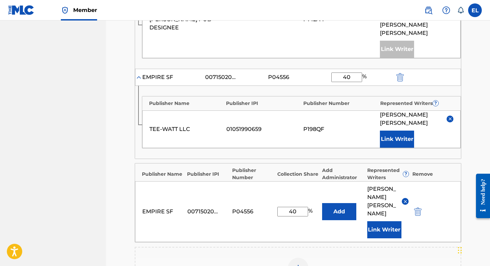
click at [419, 207] on img "submit" at bounding box center [418, 211] width 8 height 8
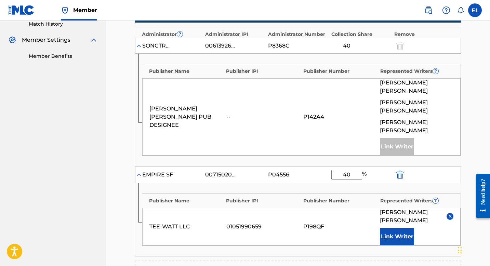
scroll to position [342, 0]
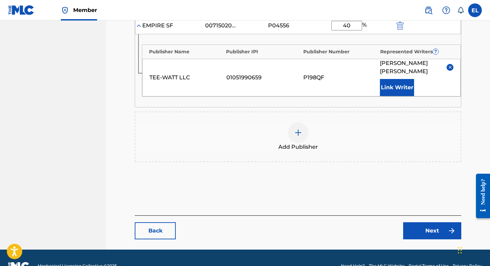
click at [434, 222] on link "Next" at bounding box center [432, 230] width 58 height 17
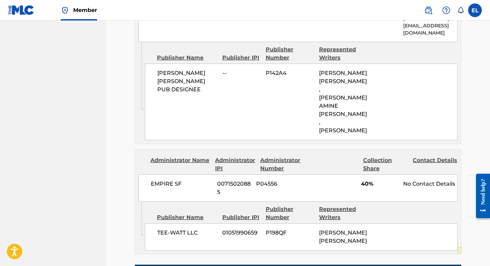
scroll to position [583, 0]
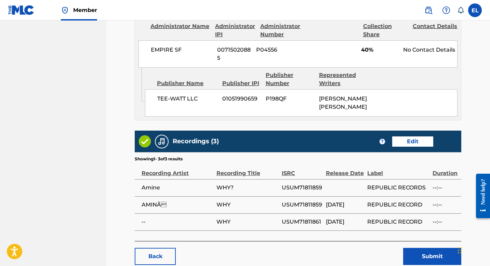
click at [422, 248] on button "Submit" at bounding box center [432, 256] width 58 height 17
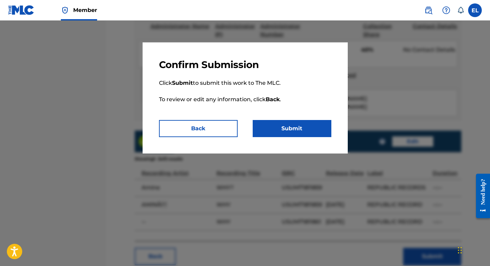
click at [305, 131] on button "Submit" at bounding box center [292, 128] width 79 height 17
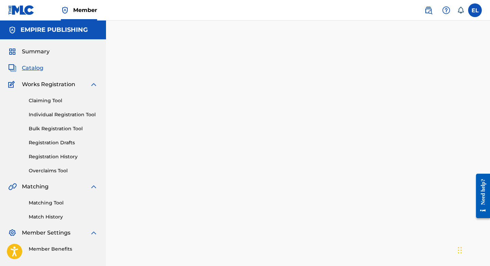
click at [33, 69] on span "Catalog" at bounding box center [33, 68] width 22 height 8
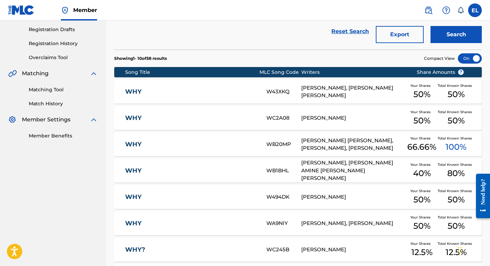
scroll to position [118, 0]
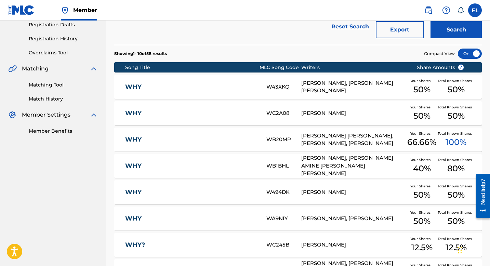
click at [135, 163] on link "WHY" at bounding box center [191, 166] width 132 height 8
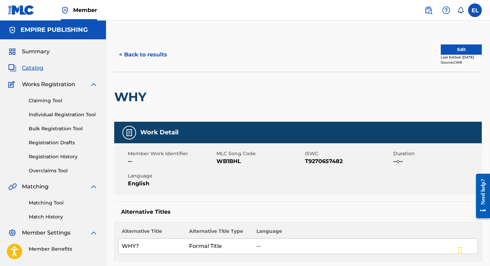
click at [230, 160] on span "WB1BHL" at bounding box center [259, 161] width 87 height 8
click at [36, 68] on span "Catalog" at bounding box center [33, 68] width 22 height 8
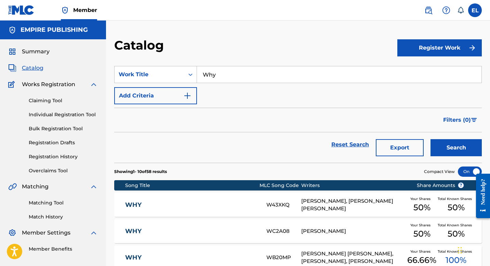
click at [235, 75] on input "Why" at bounding box center [339, 74] width 284 height 16
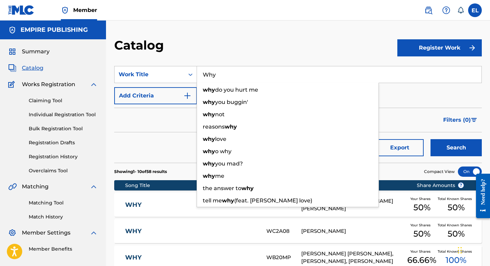
paste input "[MEDICAL_DATA]"
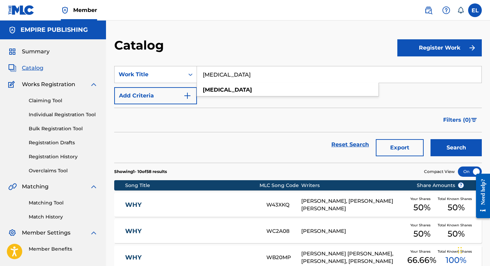
type input "[MEDICAL_DATA]"
click at [455, 151] on button "Search" at bounding box center [455, 147] width 51 height 17
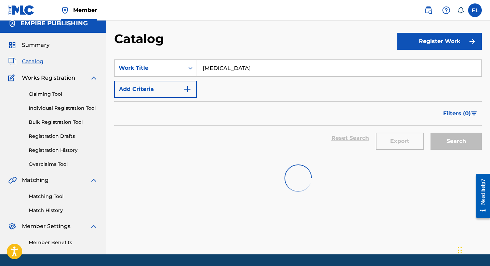
scroll to position [28, 0]
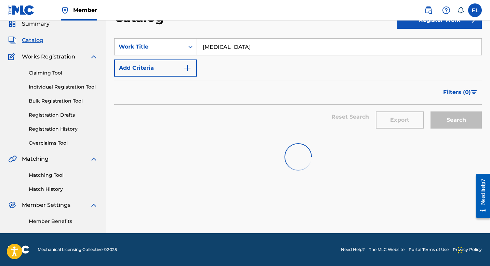
click at [37, 41] on span "Catalog" at bounding box center [33, 40] width 22 height 8
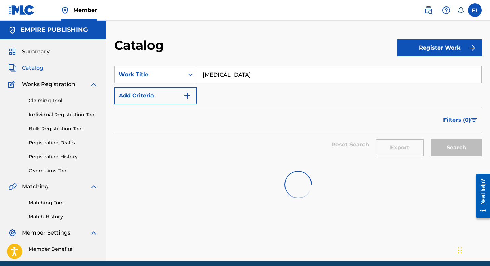
click at [266, 125] on div "Filters ( 0 )" at bounding box center [297, 120] width 367 height 25
click at [38, 68] on span "Catalog" at bounding box center [33, 68] width 22 height 8
click at [56, 101] on link "Claiming Tool" at bounding box center [63, 100] width 69 height 7
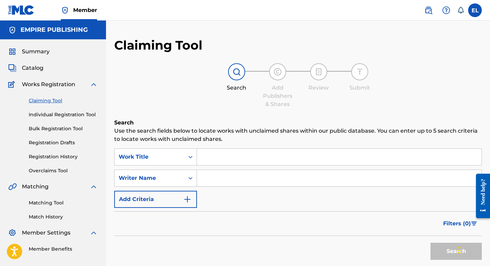
click at [33, 66] on span "Catalog" at bounding box center [33, 68] width 22 height 8
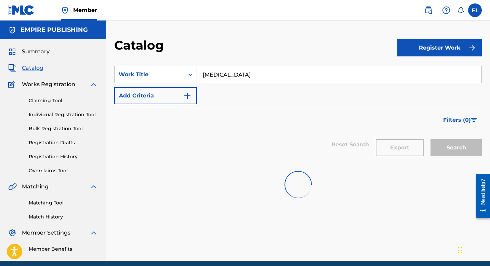
click at [33, 13] on img at bounding box center [21, 10] width 26 height 10
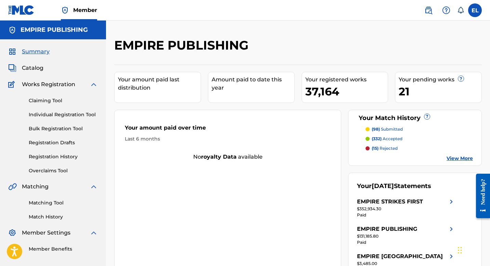
click at [40, 71] on span "Catalog" at bounding box center [33, 68] width 22 height 8
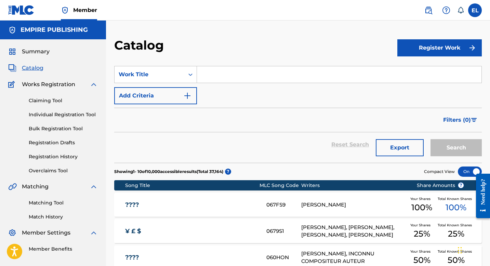
paste input "[MEDICAL_DATA]"
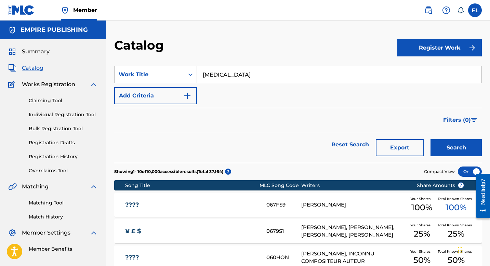
type input "[MEDICAL_DATA]"
click at [457, 148] on button "Search" at bounding box center [455, 147] width 51 height 17
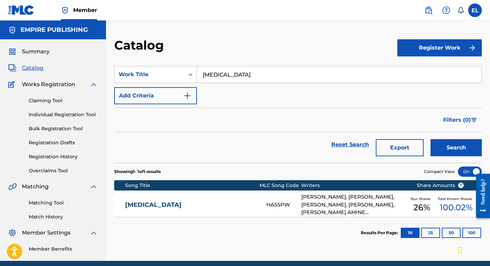
click at [175, 200] on div "[MEDICAL_DATA] HA55PW [PERSON_NAME], [PERSON_NAME], [PERSON_NAME], [PERSON_NAME…" at bounding box center [297, 205] width 367 height 24
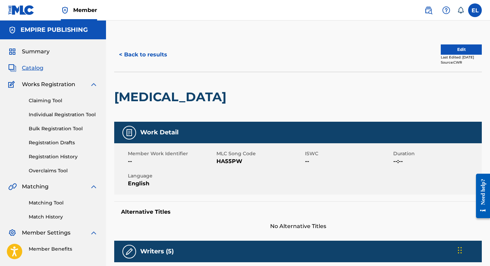
click at [458, 48] on button "Edit" at bounding box center [461, 49] width 41 height 10
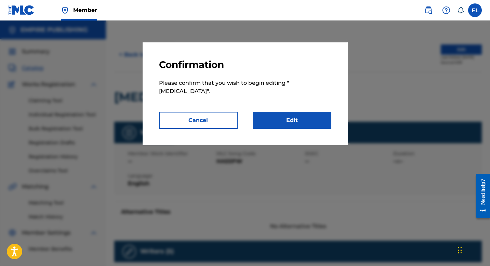
click at [326, 112] on link "Edit" at bounding box center [292, 120] width 79 height 17
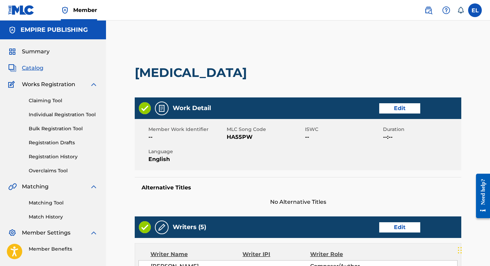
click at [397, 111] on link "Edit" at bounding box center [399, 108] width 41 height 10
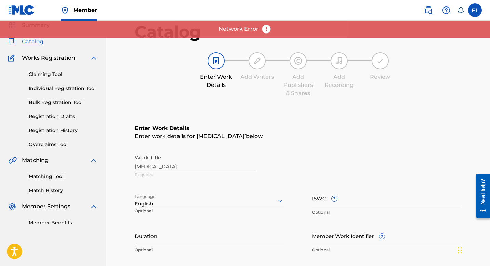
scroll to position [55, 0]
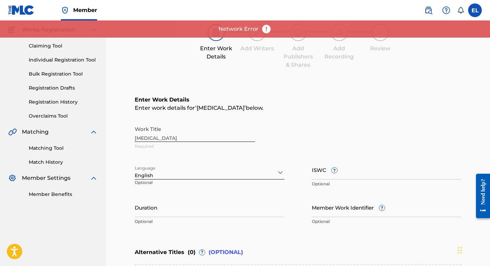
click at [348, 212] on input "Member Work Identifier ?" at bounding box center [387, 207] width 150 height 19
paste input "EMP2288"
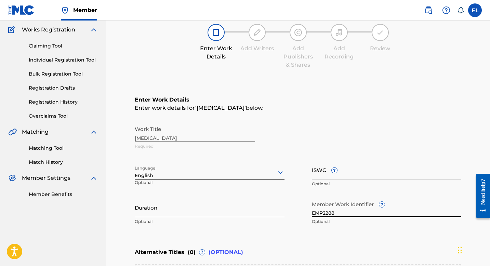
type input "EMP2288"
click at [228, 213] on input "Duration" at bounding box center [210, 207] width 150 height 19
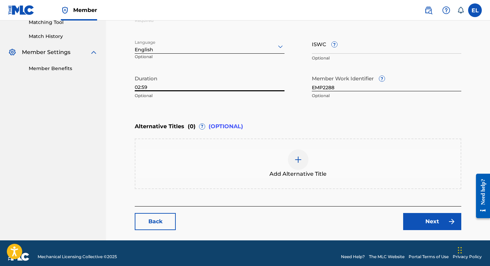
scroll to position [182, 0]
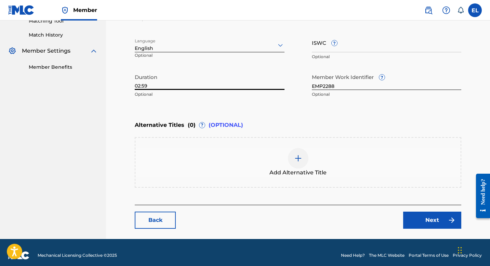
type input "02:59"
click at [429, 218] on link "Next" at bounding box center [432, 220] width 58 height 17
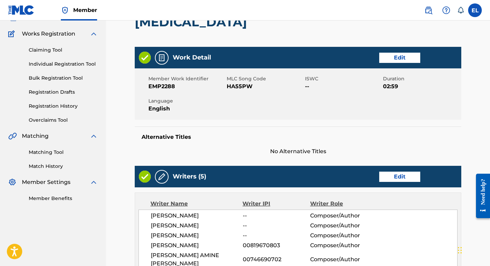
scroll to position [87, 0]
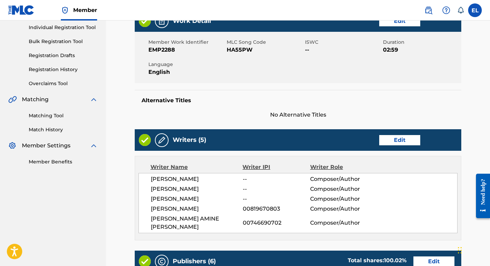
click at [400, 140] on link "Edit" at bounding box center [399, 140] width 41 height 10
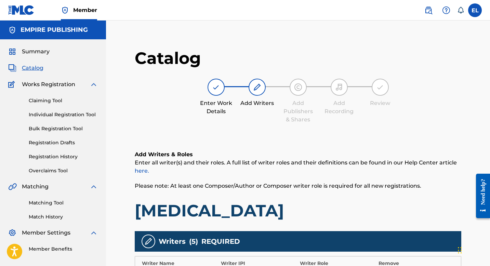
scroll to position [143, 0]
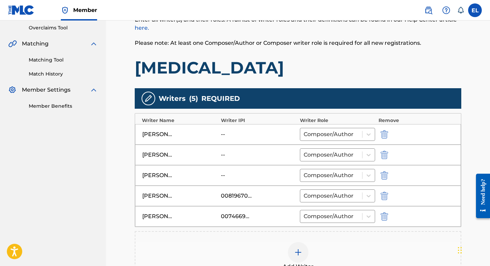
click at [384, 155] on img "submit" at bounding box center [384, 155] width 8 height 8
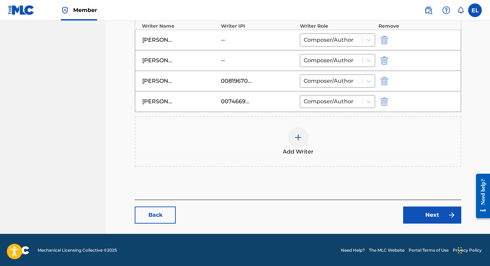
scroll to position [238, 0]
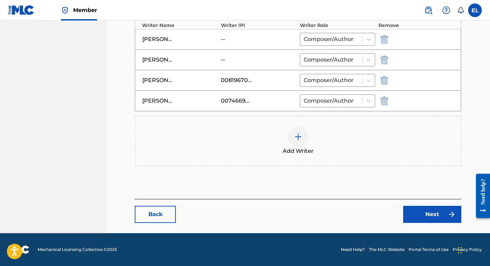
click at [292, 132] on div at bounding box center [298, 136] width 21 height 21
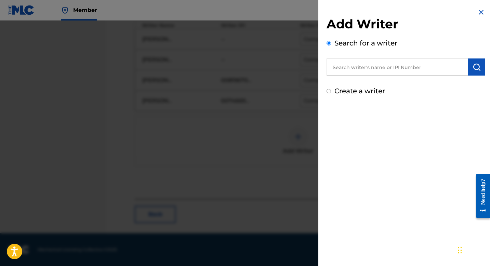
drag, startPoint x: 384, startPoint y: 69, endPoint x: 382, endPoint y: 64, distance: 5.7
click at [384, 69] on input "text" at bounding box center [397, 66] width 142 height 17
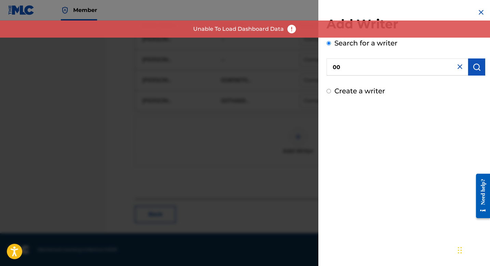
paste input "776996553"
type input "00776996553"
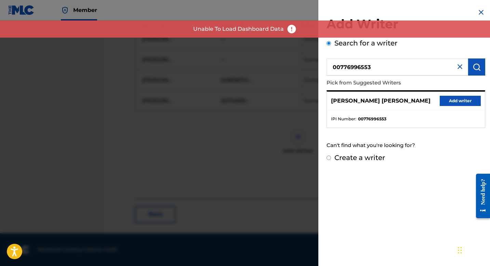
click at [467, 104] on button "Add writer" at bounding box center [460, 101] width 41 height 10
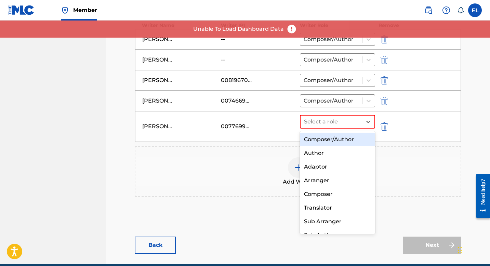
drag, startPoint x: 331, startPoint y: 119, endPoint x: 337, endPoint y: 132, distance: 14.4
click at [331, 120] on div at bounding box center [331, 122] width 54 height 10
click at [337, 140] on div "Composer/Author" at bounding box center [337, 140] width 75 height 14
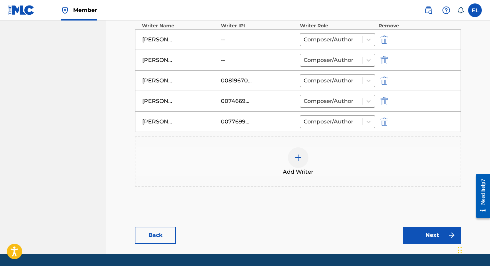
scroll to position [237, 0]
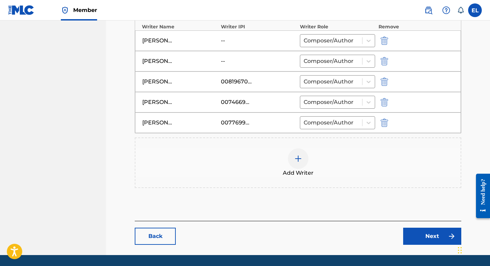
click at [386, 59] on img "submit" at bounding box center [384, 61] width 8 height 8
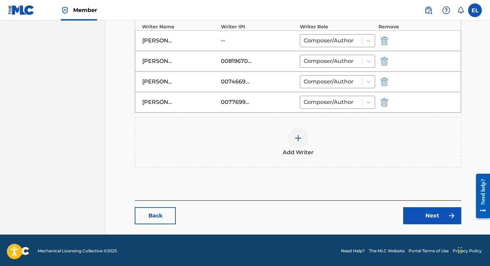
click at [306, 138] on div at bounding box center [298, 138] width 21 height 21
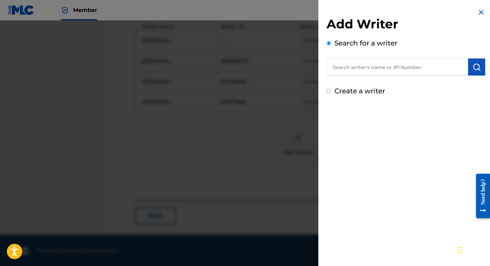
click at [390, 62] on input "text" at bounding box center [397, 66] width 142 height 17
paste input "783730025"
type input "00783730025"
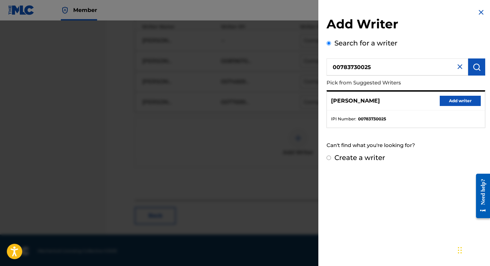
click at [469, 103] on button "Add writer" at bounding box center [460, 101] width 41 height 10
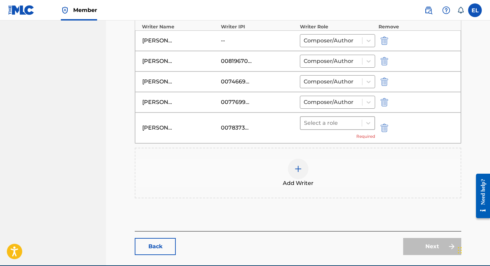
click at [330, 119] on div at bounding box center [331, 123] width 54 height 10
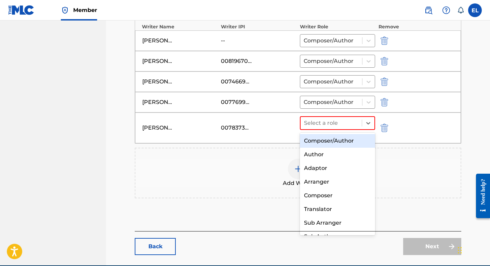
click at [327, 140] on div "Composer/Author" at bounding box center [337, 141] width 75 height 14
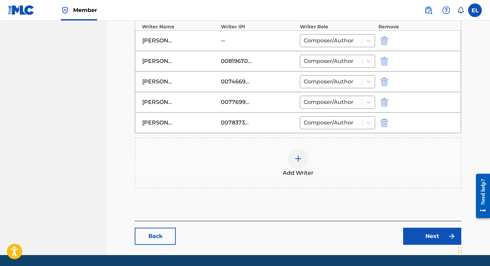
click at [422, 229] on link "Next" at bounding box center [432, 236] width 58 height 17
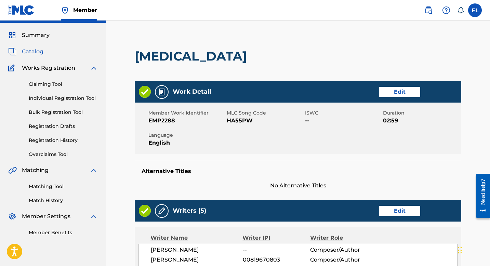
scroll to position [54, 0]
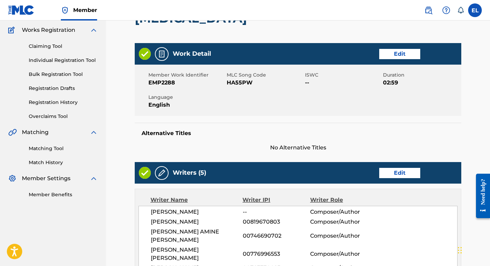
click at [236, 84] on span "HA55PW" at bounding box center [265, 83] width 77 height 8
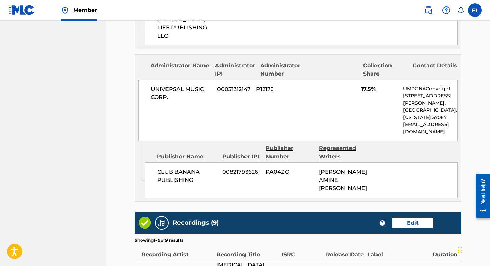
scroll to position [1065, 0]
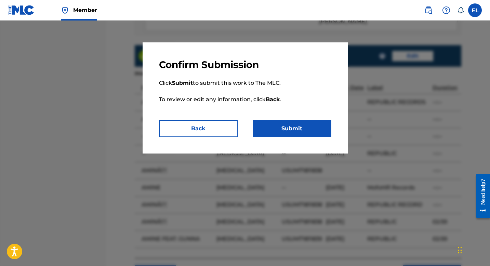
drag, startPoint x: 192, startPoint y: 131, endPoint x: 232, endPoint y: 143, distance: 41.4
click at [192, 131] on button "Back" at bounding box center [198, 128] width 79 height 17
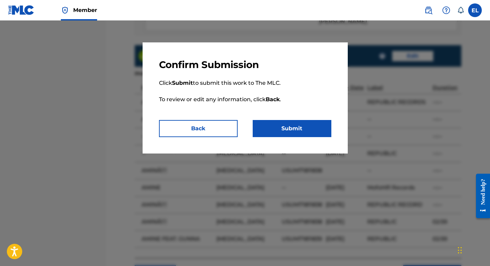
click at [297, 129] on button "Submit" at bounding box center [292, 128] width 79 height 17
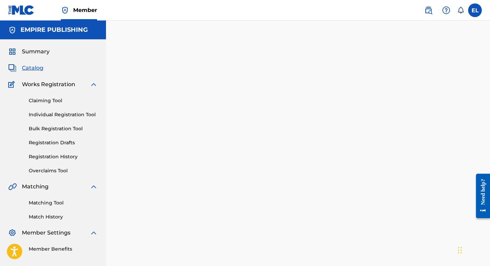
click at [31, 68] on span "Catalog" at bounding box center [33, 68] width 22 height 8
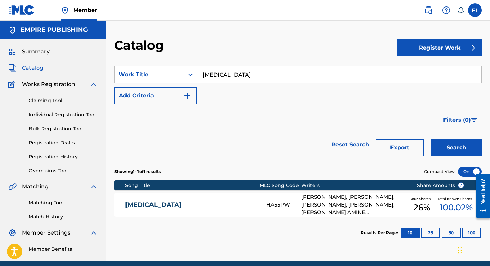
click at [222, 201] on link "[MEDICAL_DATA]" at bounding box center [191, 205] width 132 height 8
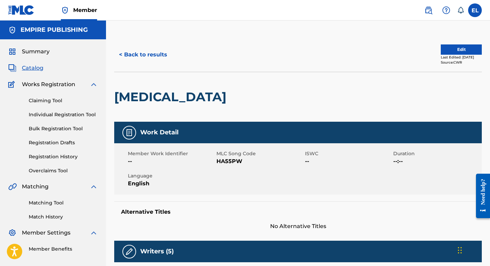
click at [228, 159] on span "HA55PW" at bounding box center [259, 161] width 87 height 8
click at [39, 68] on span "Catalog" at bounding box center [33, 68] width 22 height 8
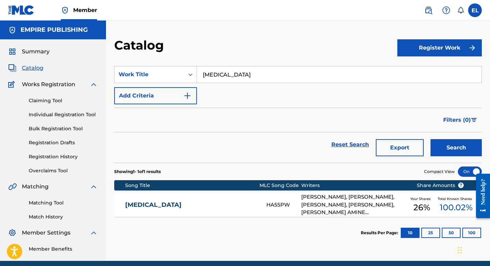
click at [211, 73] on input "[MEDICAL_DATA]" at bounding box center [339, 74] width 284 height 16
paste input "EMP2295"
drag, startPoint x: 211, startPoint y: 73, endPoint x: 242, endPoint y: 82, distance: 32.7
click at [211, 73] on input "[MEDICAL_DATA]" at bounding box center [339, 74] width 284 height 16
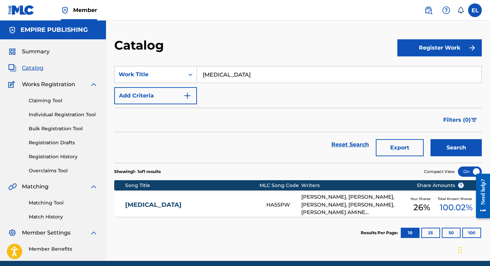
click at [217, 75] on input "[MEDICAL_DATA]" at bounding box center [339, 74] width 284 height 16
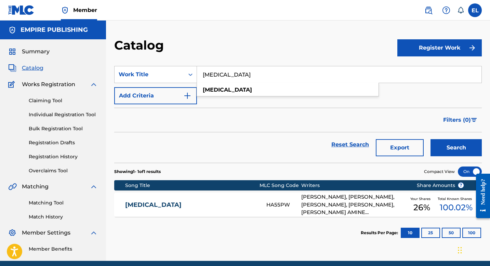
paste input "Beautiful Mind"
type input "Beautiful Mind"
click at [452, 147] on button "Search" at bounding box center [455, 147] width 51 height 17
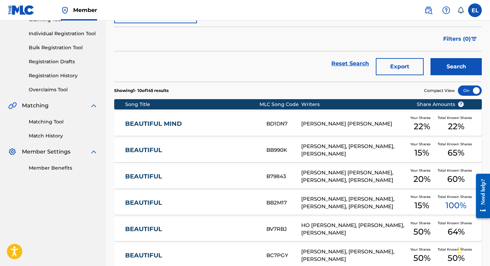
scroll to position [126, 0]
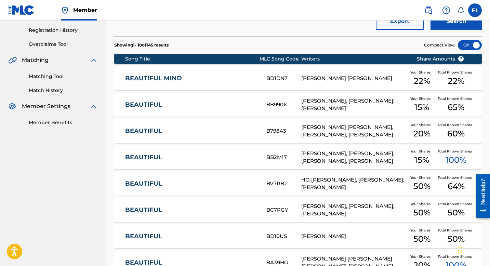
click at [198, 73] on div "BEAUTIFUL MIND BD1DN7 [PERSON_NAME] [PERSON_NAME] Your Shares 22 % Total Known …" at bounding box center [297, 78] width 367 height 24
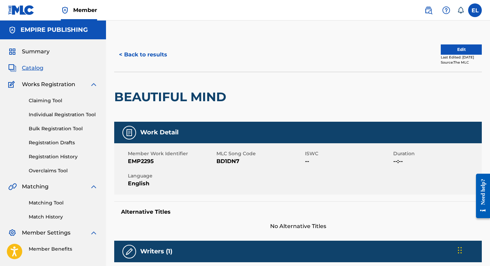
click at [454, 54] on button "Edit" at bounding box center [461, 49] width 41 height 10
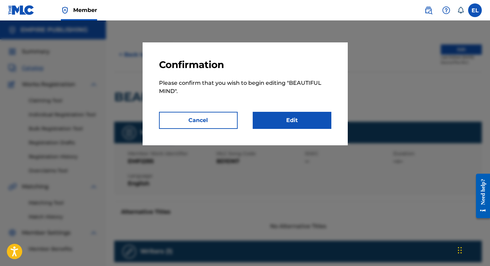
click at [304, 120] on link "Edit" at bounding box center [292, 120] width 79 height 17
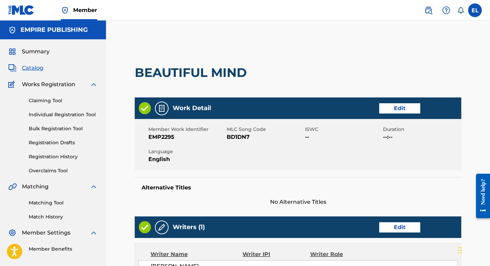
click at [402, 107] on link "Edit" at bounding box center [399, 108] width 41 height 10
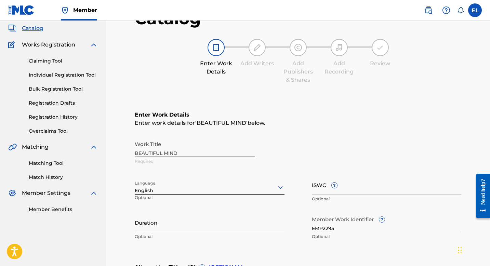
scroll to position [66, 0]
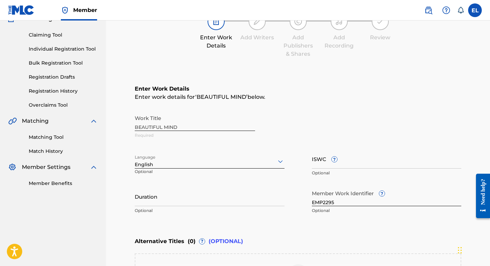
click at [351, 162] on input "ISWC ?" at bounding box center [387, 158] width 150 height 19
paste input "T3172144520"
type input "T3172144520"
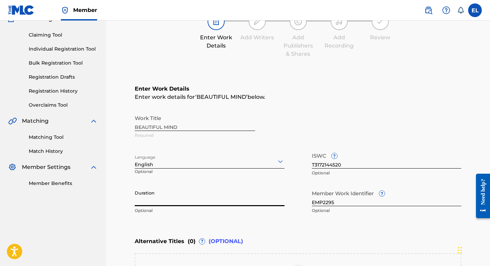
click at [158, 196] on input "Duration" at bounding box center [210, 196] width 150 height 19
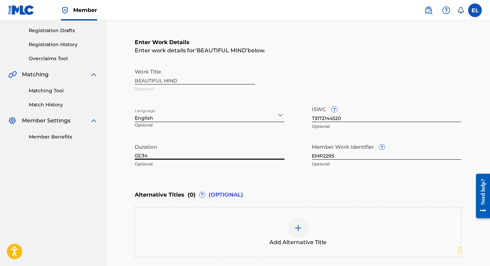
scroll to position [187, 0]
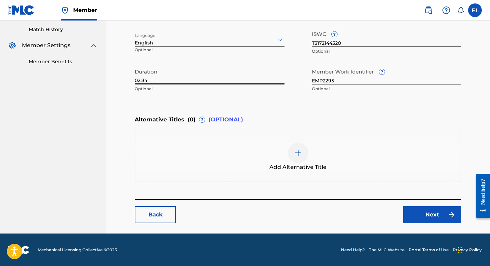
type input "02:34"
click at [424, 211] on link "Next" at bounding box center [432, 214] width 58 height 17
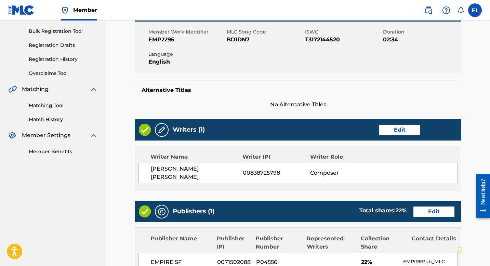
scroll to position [146, 0]
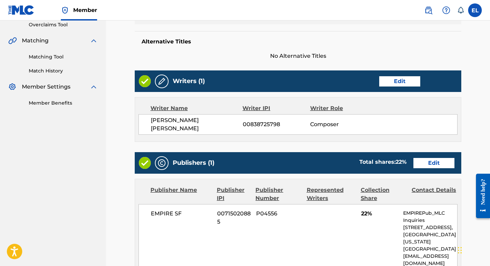
click at [387, 85] on link "Edit" at bounding box center [399, 81] width 41 height 10
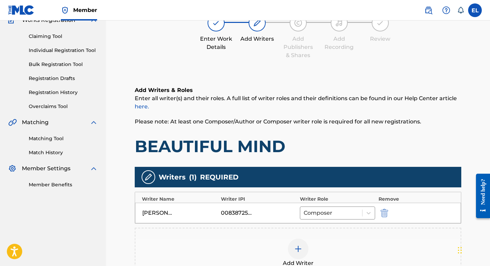
scroll to position [66, 0]
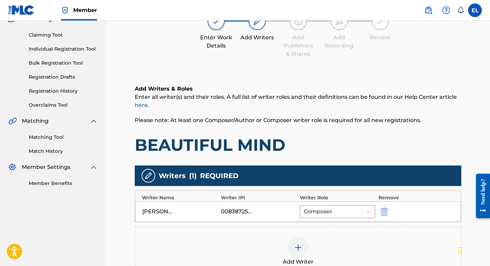
click at [383, 212] on img "submit" at bounding box center [384, 211] width 8 height 8
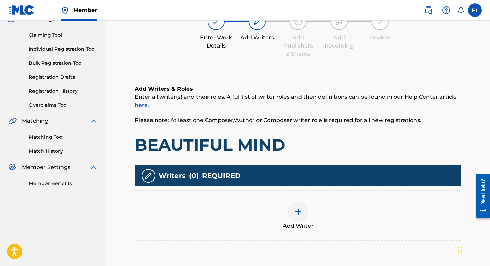
scroll to position [130, 0]
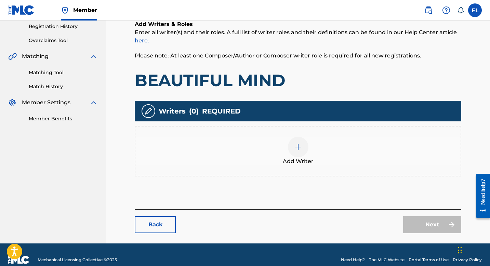
click at [301, 147] on img at bounding box center [298, 147] width 8 height 8
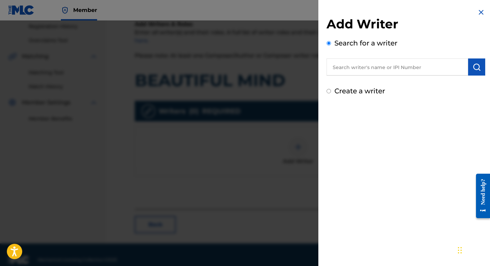
click at [385, 64] on input "text" at bounding box center [397, 66] width 142 height 17
paste input "776996553"
type input "00776996553"
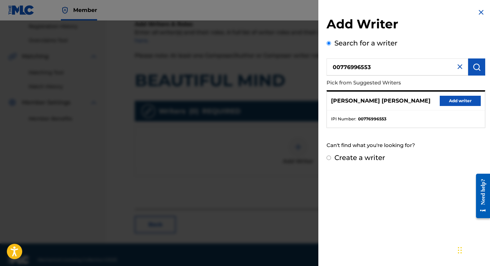
click at [447, 99] on button "Add writer" at bounding box center [460, 101] width 41 height 10
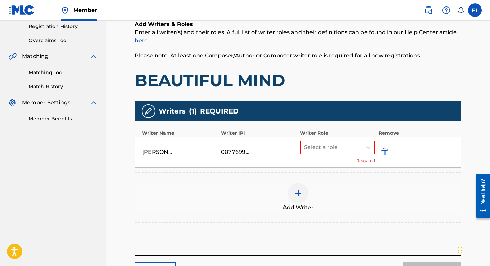
click at [296, 197] on img at bounding box center [298, 193] width 8 height 8
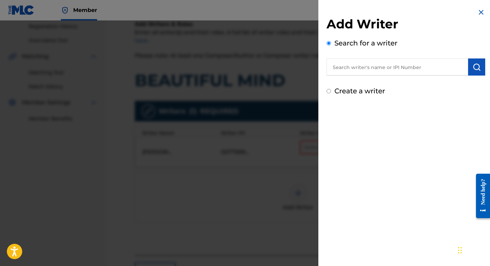
click at [381, 66] on input "text" at bounding box center [397, 66] width 142 height 17
paste input "467246826"
type input "00467246826"
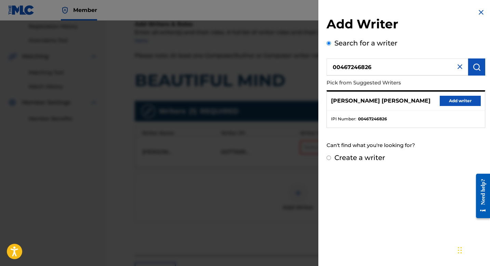
click at [454, 96] on button "Add writer" at bounding box center [460, 101] width 41 height 10
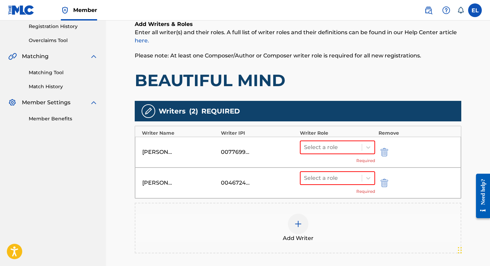
click at [292, 221] on div at bounding box center [298, 224] width 21 height 21
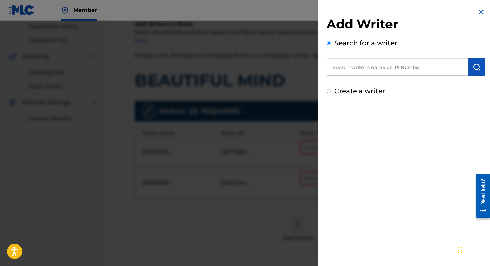
click at [384, 70] on input "text" at bounding box center [397, 66] width 142 height 17
paste input "424022703"
type input "00424022703"
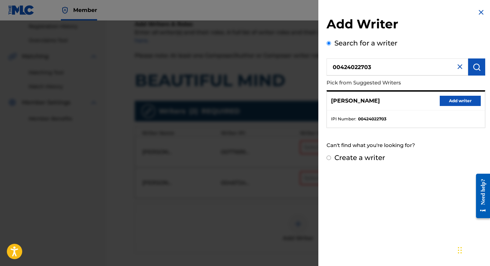
click at [453, 98] on button "Add writer" at bounding box center [460, 101] width 41 height 10
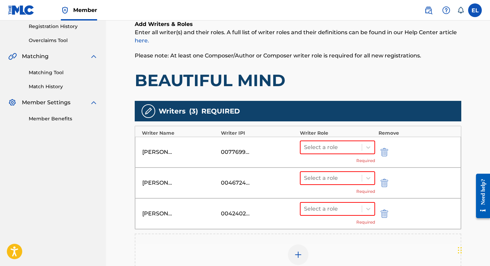
click at [299, 251] on img at bounding box center [298, 255] width 8 height 8
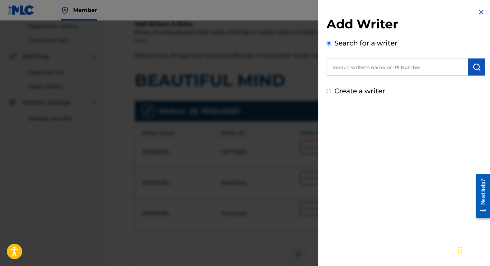
drag, startPoint x: 351, startPoint y: 70, endPoint x: 347, endPoint y: 53, distance: 17.6
click at [351, 70] on input "text" at bounding box center [397, 66] width 142 height 17
paste input "858134908"
type input "00858134908"
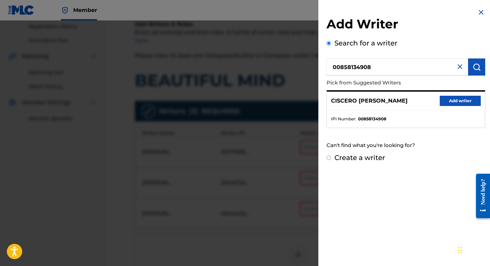
click at [456, 102] on button "Add writer" at bounding box center [460, 101] width 41 height 10
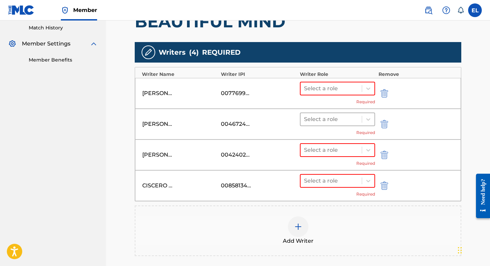
scroll to position [198, 0]
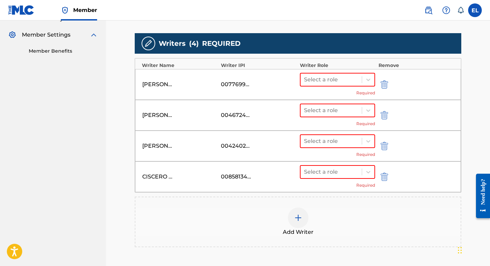
drag, startPoint x: 333, startPoint y: 79, endPoint x: 334, endPoint y: 86, distance: 6.9
click at [333, 79] on div at bounding box center [331, 80] width 54 height 10
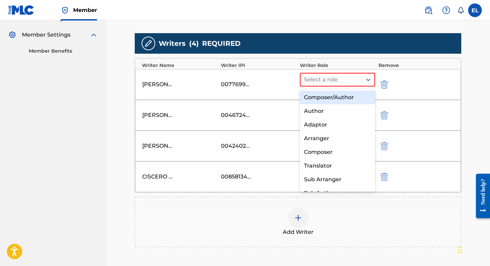
click at [332, 99] on div "Composer/Author" at bounding box center [337, 98] width 75 height 14
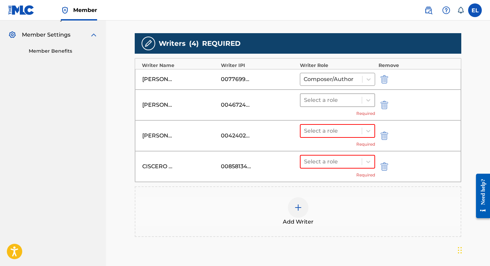
click at [335, 104] on div "Select a role Required" at bounding box center [337, 104] width 75 height 23
click at [334, 101] on div at bounding box center [331, 100] width 54 height 10
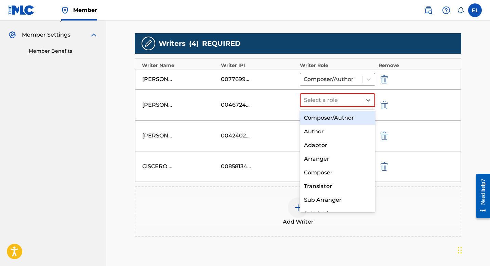
drag, startPoint x: 333, startPoint y: 114, endPoint x: 335, endPoint y: 121, distance: 6.7
click at [333, 114] on div "Composer/Author" at bounding box center [337, 118] width 75 height 14
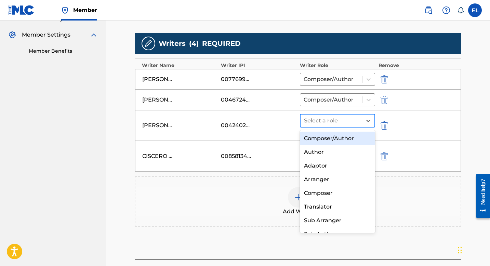
click at [335, 121] on div at bounding box center [331, 121] width 54 height 10
click at [335, 138] on div "Composer/Author" at bounding box center [337, 139] width 75 height 14
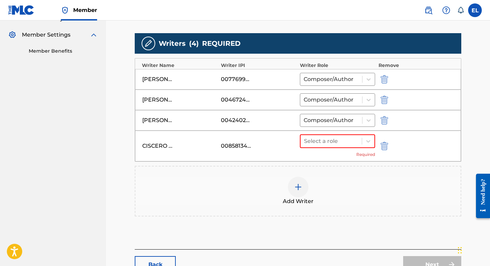
click at [334, 149] on div "Select a role Required" at bounding box center [337, 145] width 75 height 23
click at [335, 147] on div "Select a role" at bounding box center [330, 141] width 61 height 12
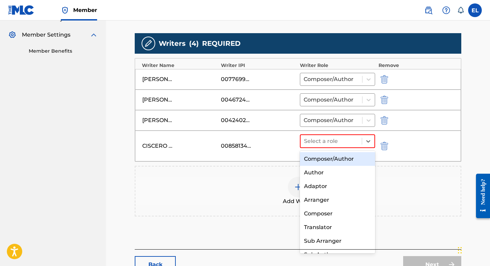
click at [336, 157] on div "Composer/Author" at bounding box center [337, 159] width 75 height 14
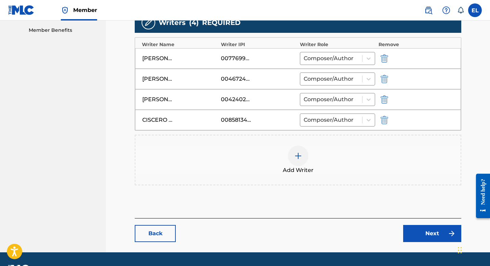
scroll to position [238, 0]
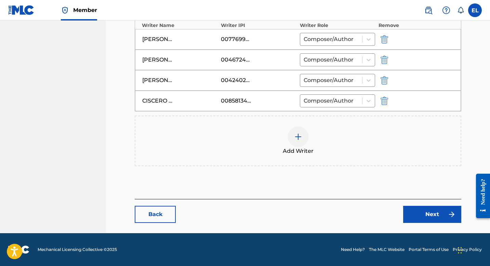
click at [455, 213] on img at bounding box center [451, 214] width 8 height 8
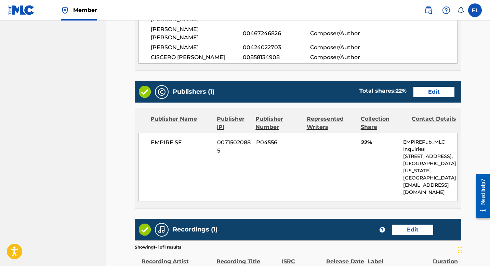
scroll to position [240, 0]
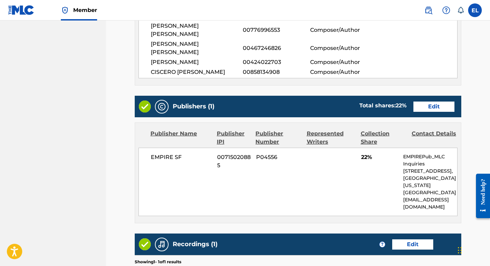
click at [430, 102] on link "Edit" at bounding box center [433, 107] width 41 height 10
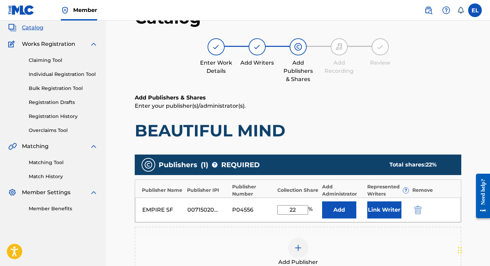
scroll to position [133, 0]
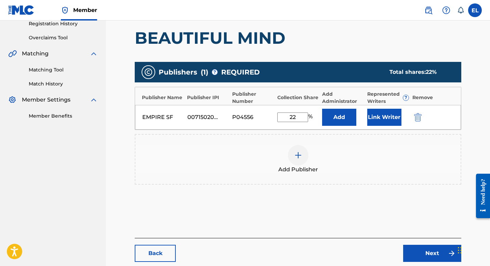
click at [303, 155] on div at bounding box center [298, 155] width 21 height 21
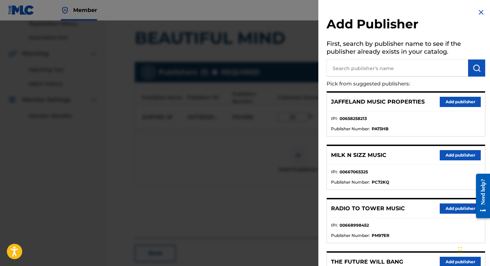
click at [384, 66] on input "text" at bounding box center [397, 67] width 142 height 17
paste input "Tee-WaTT LLC"
type input "Tee-WaTT LLC"
click at [481, 70] on button "submit" at bounding box center [476, 67] width 17 height 17
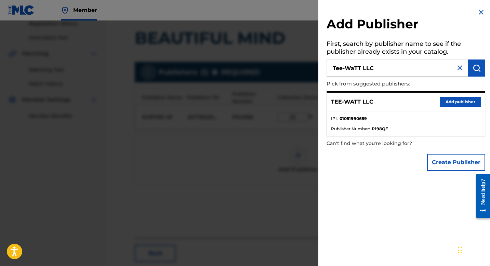
click at [466, 98] on button "Add publisher" at bounding box center [460, 102] width 41 height 10
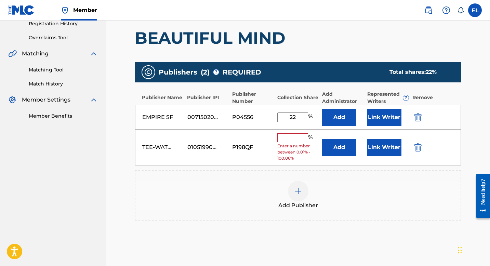
drag, startPoint x: 420, startPoint y: 117, endPoint x: 414, endPoint y: 117, distance: 6.5
click at [420, 117] on img "submit" at bounding box center [418, 117] width 8 height 8
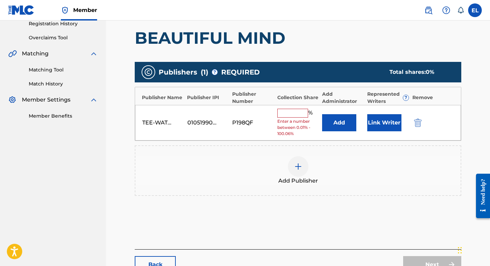
click at [295, 113] on input "text" at bounding box center [292, 113] width 31 height 9
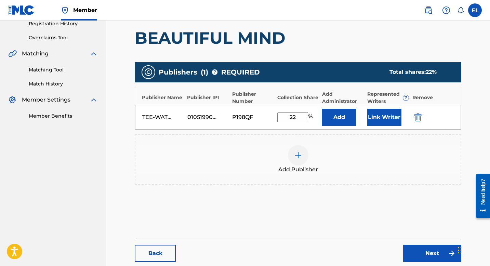
type input "22"
click at [345, 119] on button "Add" at bounding box center [339, 117] width 34 height 17
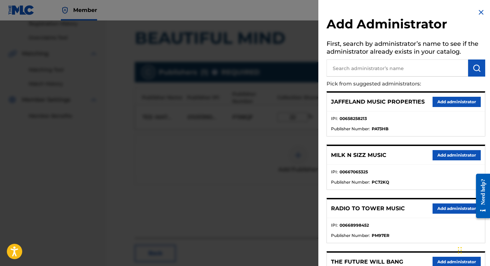
click at [392, 70] on input "text" at bounding box center [397, 67] width 142 height 17
type input "sf"
click at [470, 69] on button "submit" at bounding box center [476, 67] width 17 height 17
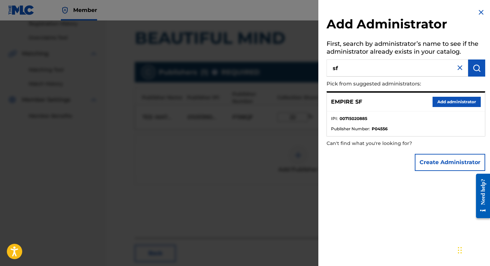
click at [448, 99] on button "Add administrator" at bounding box center [456, 102] width 48 height 10
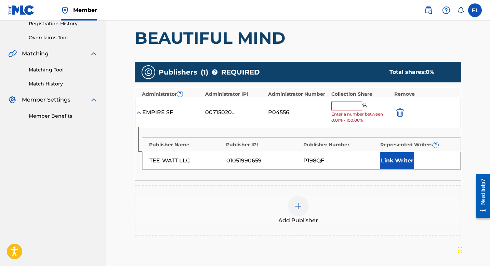
click at [351, 109] on input "text" at bounding box center [346, 106] width 31 height 9
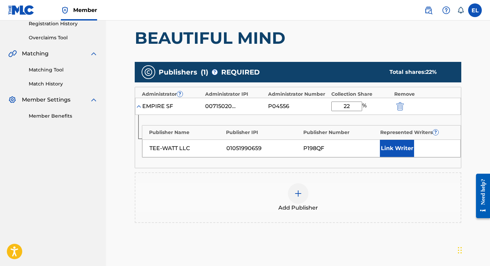
type input "22"
click at [402, 146] on button "Link Writer" at bounding box center [397, 148] width 34 height 17
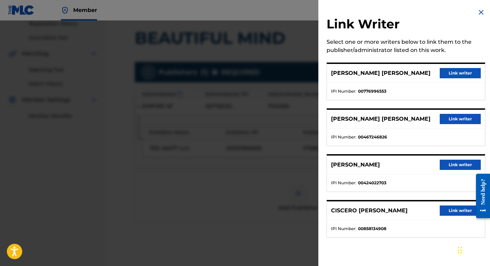
click at [450, 70] on button "Link writer" at bounding box center [460, 73] width 41 height 10
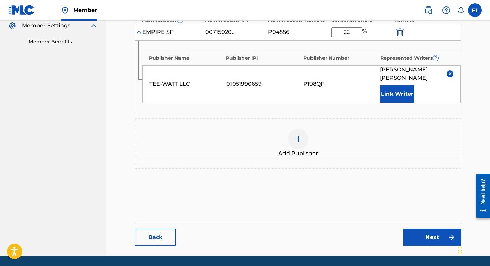
scroll to position [230, 0]
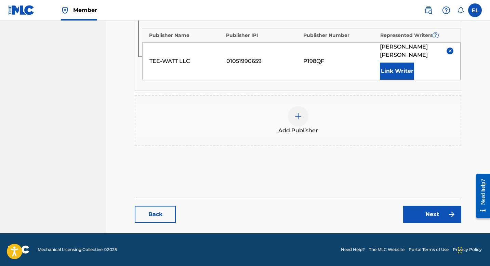
drag, startPoint x: 438, startPoint y: 227, endPoint x: 436, endPoint y: 220, distance: 6.3
click at [436, 221] on main "Catalog Enter Work Details Add Writers Add Publishers & Shares Add Recording Re…" at bounding box center [297, 21] width 367 height 426
click at [435, 216] on link "Next" at bounding box center [432, 214] width 58 height 17
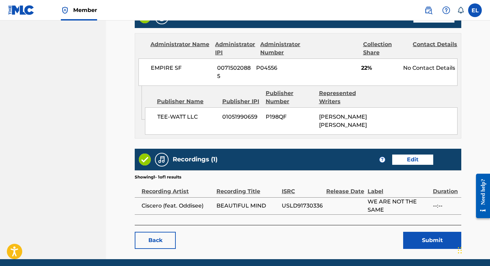
scroll to position [346, 0]
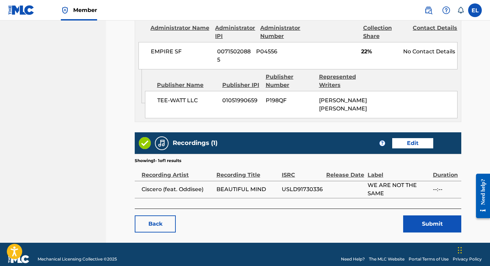
click at [429, 217] on button "Submit" at bounding box center [432, 223] width 58 height 17
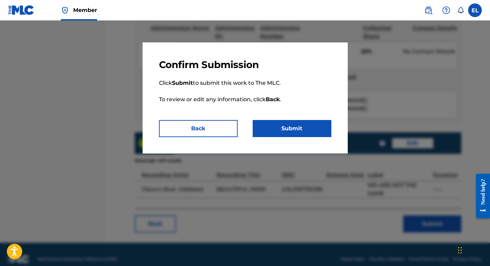
click at [297, 131] on button "Submit" at bounding box center [292, 128] width 79 height 17
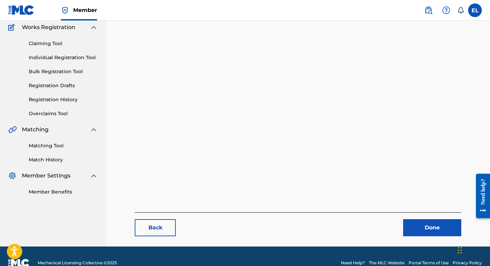
scroll to position [70, 0]
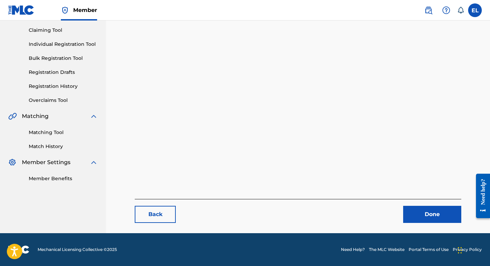
click at [427, 213] on link "Done" at bounding box center [432, 214] width 58 height 17
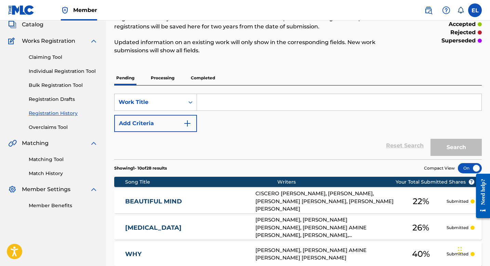
scroll to position [46, 0]
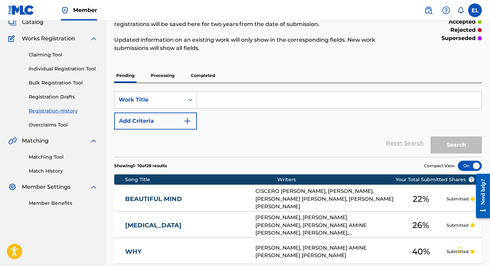
click at [196, 204] on div "BEAUTIFUL MIND BD1DN7 CISCERO [PERSON_NAME], [PERSON_NAME], [PERSON_NAME] [PERS…" at bounding box center [297, 199] width 367 height 24
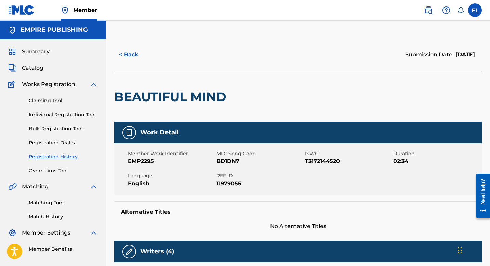
click at [223, 158] on span "BD1DN7" at bounding box center [259, 161] width 87 height 8
click at [34, 67] on span "Catalog" at bounding box center [33, 68] width 22 height 8
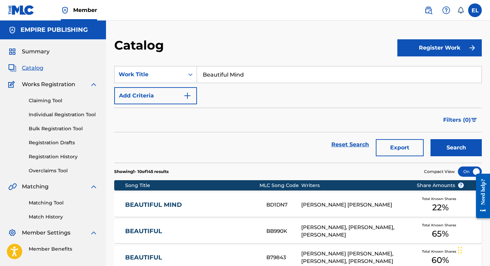
click at [251, 78] on input "Beautiful Mind" at bounding box center [339, 74] width 284 height 16
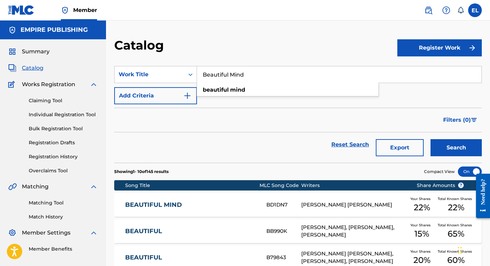
click at [251, 78] on input "Beautiful Mind" at bounding box center [339, 74] width 284 height 16
paste input "[PERSON_NAME]"
type input "[PERSON_NAME]"
click at [452, 148] on button "Search" at bounding box center [455, 147] width 51 height 17
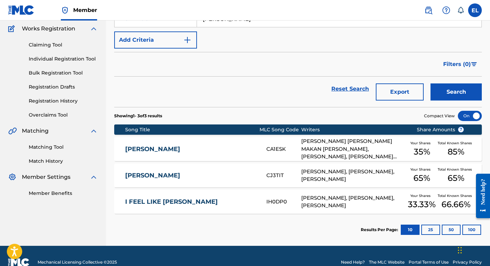
scroll to position [68, 0]
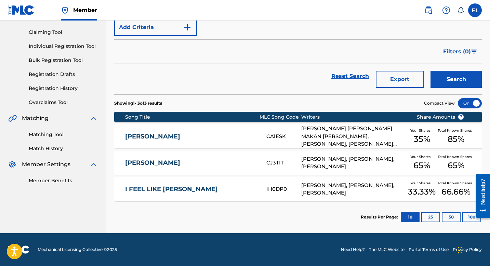
click at [228, 135] on link "[PERSON_NAME]" at bounding box center [191, 137] width 132 height 8
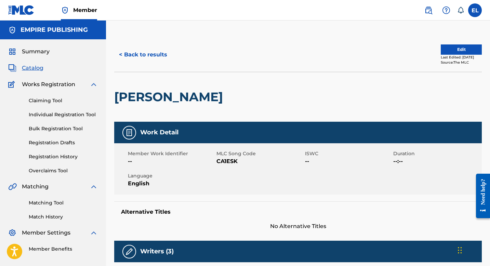
click at [455, 51] on button "Edit" at bounding box center [461, 49] width 41 height 10
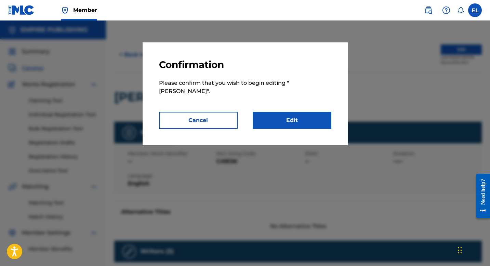
click at [305, 114] on link "Edit" at bounding box center [292, 120] width 79 height 17
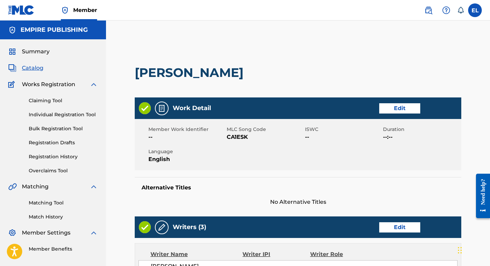
click at [404, 111] on link "Edit" at bounding box center [399, 108] width 41 height 10
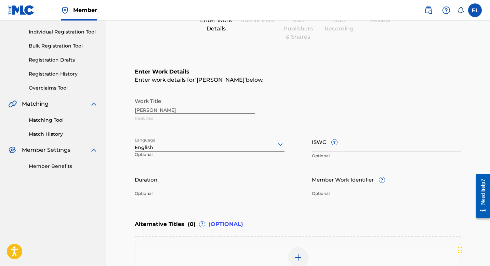
scroll to position [120, 0]
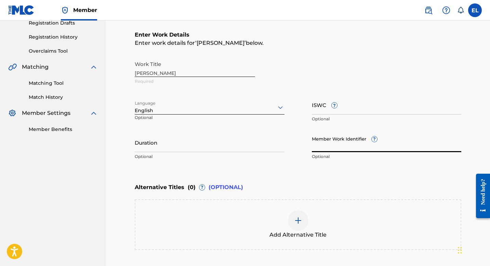
click at [351, 146] on input "Member Work Identifier ?" at bounding box center [387, 142] width 150 height 19
paste input "EMP2289"
type input "EMP2289"
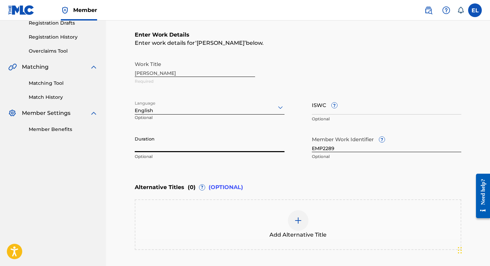
click at [181, 146] on input "Duration" at bounding box center [210, 142] width 150 height 19
type input "2"
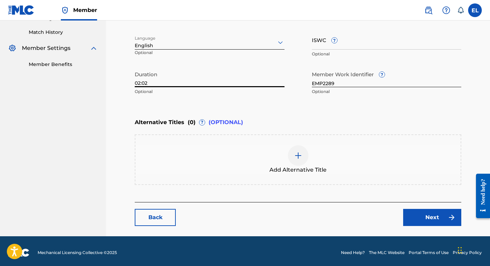
scroll to position [187, 0]
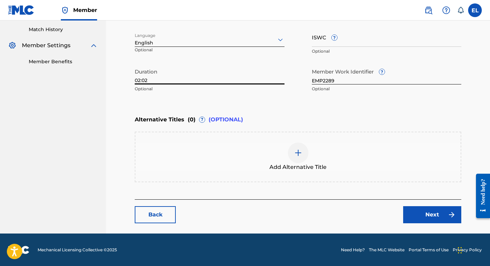
type input "02:02"
click at [435, 217] on link "Next" at bounding box center [432, 214] width 58 height 17
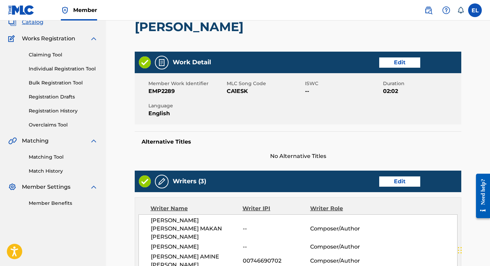
scroll to position [135, 0]
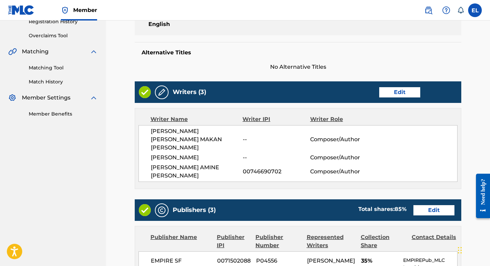
click at [392, 91] on link "Edit" at bounding box center [399, 92] width 41 height 10
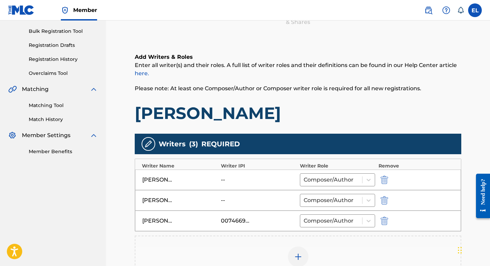
scroll to position [139, 0]
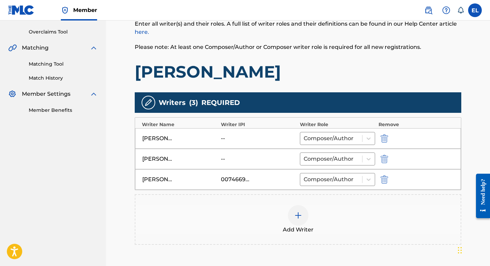
drag, startPoint x: 387, startPoint y: 156, endPoint x: 379, endPoint y: 158, distance: 8.4
click at [387, 156] on img "submit" at bounding box center [384, 159] width 8 height 8
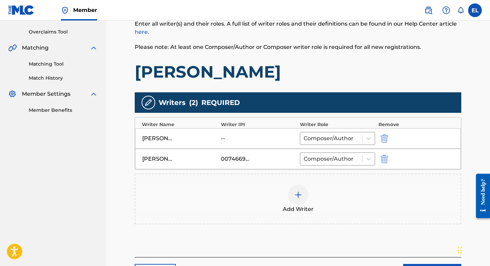
click at [296, 193] on img at bounding box center [298, 195] width 8 height 8
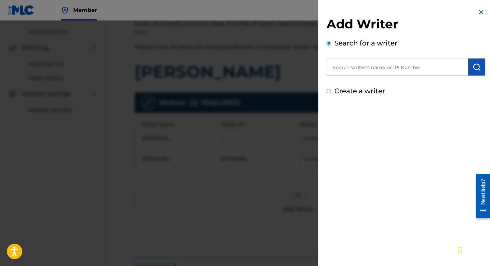
click at [384, 69] on input "text" at bounding box center [397, 66] width 142 height 17
paste input "776996553"
type input "00776996553"
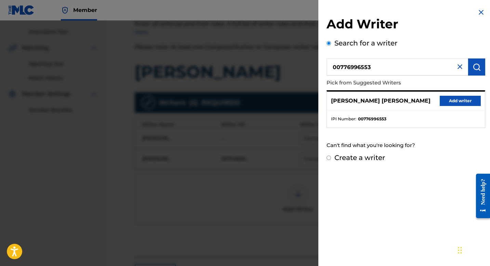
drag, startPoint x: 454, startPoint y: 102, endPoint x: 444, endPoint y: 104, distance: 10.9
click at [454, 102] on button "Add writer" at bounding box center [460, 101] width 41 height 10
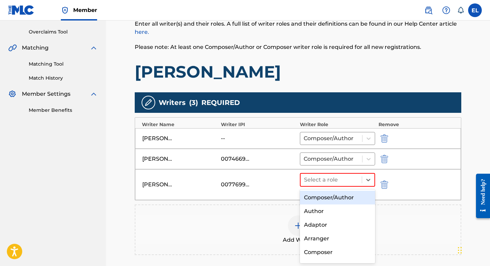
drag, startPoint x: 334, startPoint y: 179, endPoint x: 330, endPoint y: 190, distance: 11.5
click at [334, 179] on div at bounding box center [331, 180] width 54 height 10
click at [328, 195] on div "Composer/Author" at bounding box center [337, 198] width 75 height 14
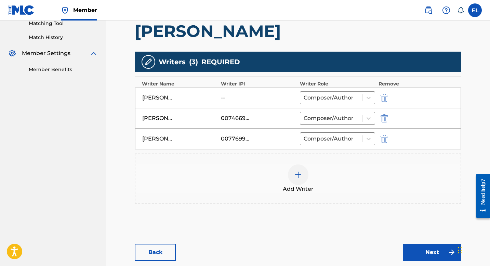
scroll to position [217, 0]
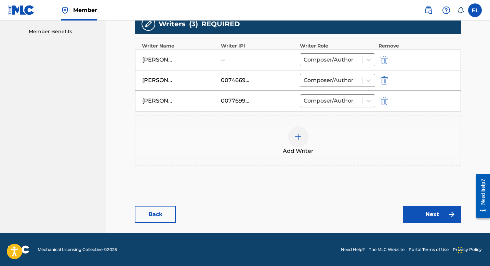
click at [432, 213] on link "Next" at bounding box center [432, 214] width 58 height 17
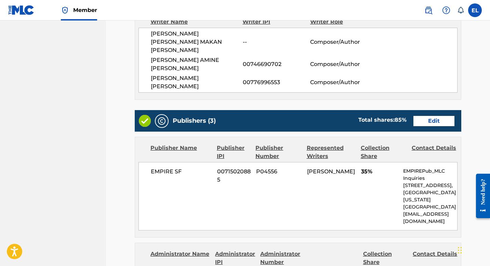
scroll to position [225, 0]
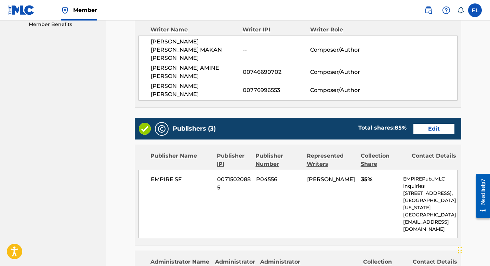
click at [438, 124] on link "Edit" at bounding box center [433, 129] width 41 height 10
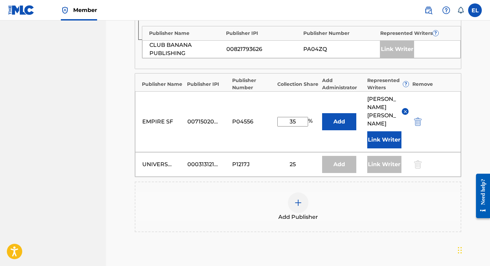
scroll to position [270, 0]
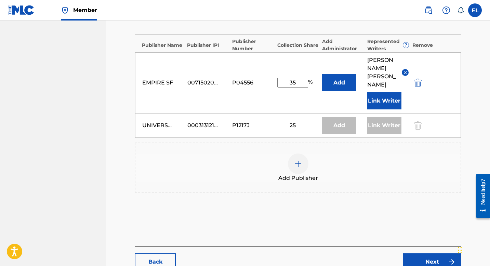
click at [295, 155] on div at bounding box center [298, 163] width 21 height 21
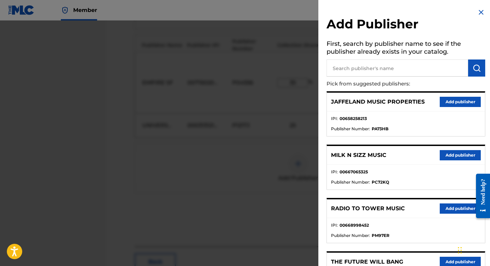
click at [375, 69] on input "text" at bounding box center [397, 67] width 142 height 17
paste input "Tee-WaTT LLC"
type input "Tee-WaTT LLC"
click at [469, 73] on button "submit" at bounding box center [476, 67] width 17 height 17
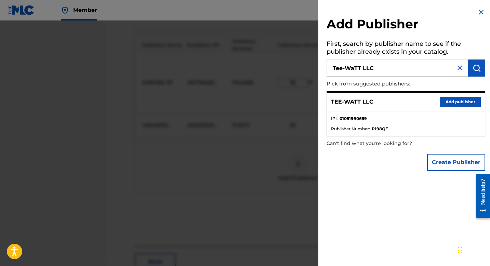
click at [457, 102] on button "Add publisher" at bounding box center [460, 102] width 41 height 10
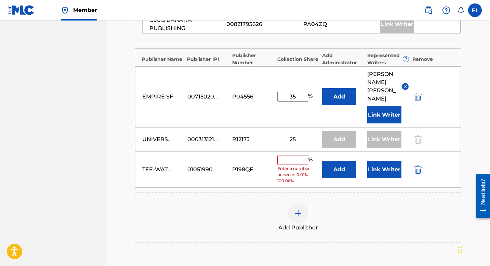
scroll to position [248, 0]
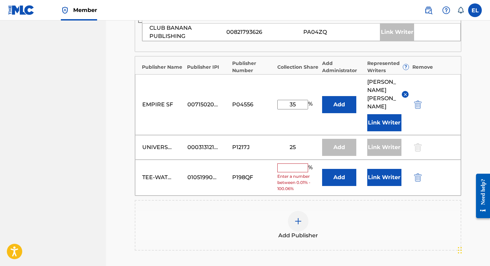
click at [417, 100] on img "submit" at bounding box center [418, 104] width 8 height 8
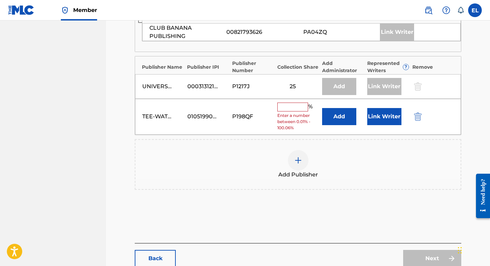
click at [350, 120] on button "Add" at bounding box center [339, 116] width 34 height 17
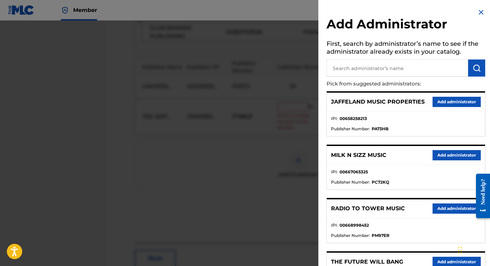
click at [379, 71] on input "text" at bounding box center [397, 67] width 142 height 17
click at [351, 72] on input "text" at bounding box center [397, 67] width 142 height 17
type input "sf"
drag, startPoint x: 472, startPoint y: 69, endPoint x: 465, endPoint y: 73, distance: 7.7
click at [472, 69] on img "submit" at bounding box center [476, 68] width 8 height 8
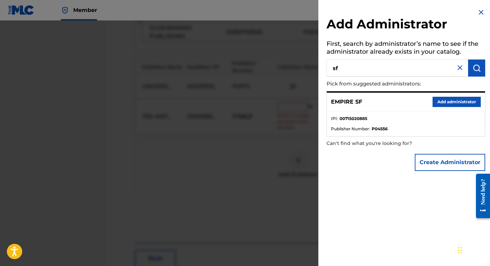
click at [455, 101] on button "Add administrator" at bounding box center [456, 102] width 48 height 10
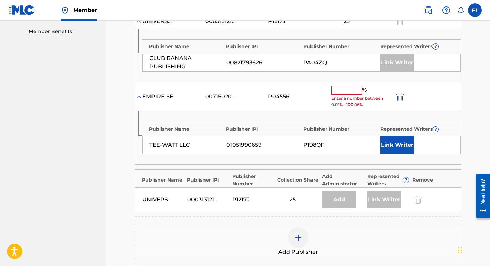
scroll to position [187, 0]
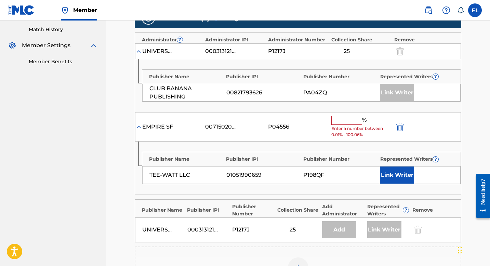
click at [350, 117] on input "text" at bounding box center [346, 120] width 31 height 9
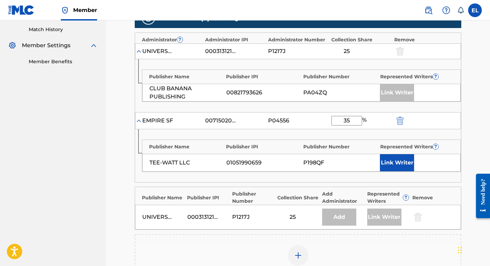
type input "35"
click at [400, 159] on button "Link Writer" at bounding box center [397, 162] width 34 height 17
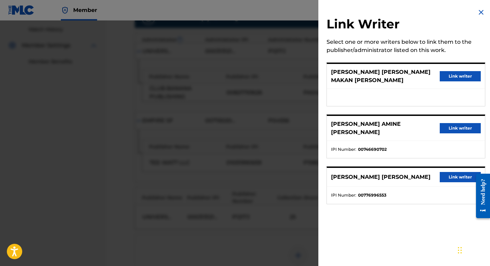
click at [448, 172] on button "Link writer" at bounding box center [460, 177] width 41 height 10
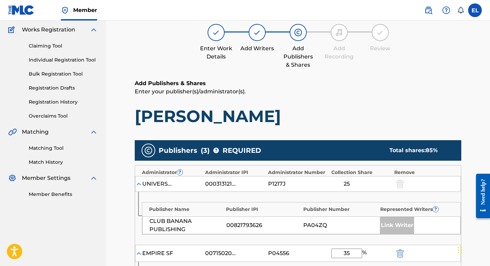
scroll to position [346, 0]
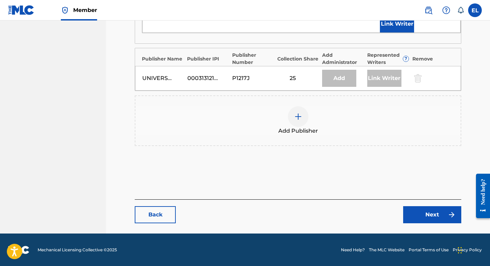
click at [429, 210] on link "Next" at bounding box center [432, 214] width 58 height 17
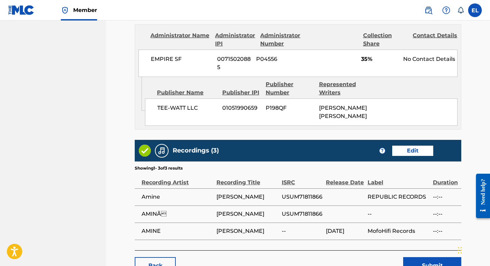
scroll to position [590, 0]
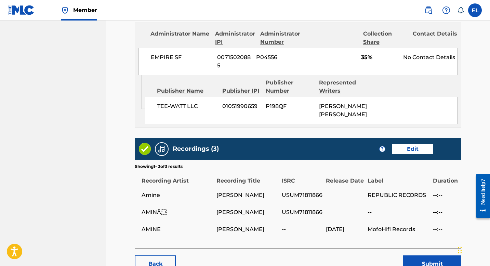
click at [438, 255] on button "Submit" at bounding box center [432, 263] width 58 height 17
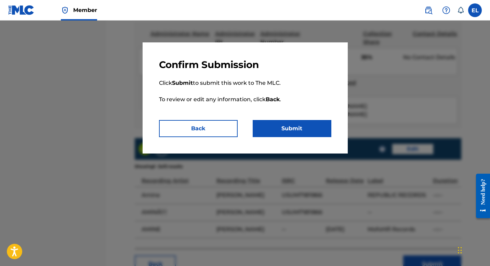
click at [314, 127] on button "Submit" at bounding box center [292, 128] width 79 height 17
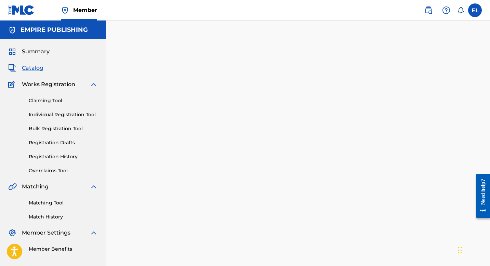
click at [29, 68] on span "Catalog" at bounding box center [33, 68] width 22 height 8
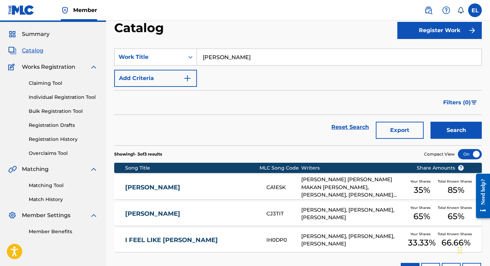
scroll to position [26, 0]
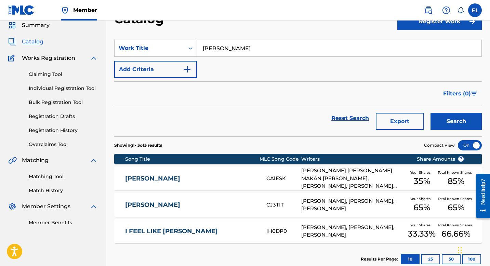
click at [191, 179] on link "[PERSON_NAME]" at bounding box center [191, 179] width 132 height 8
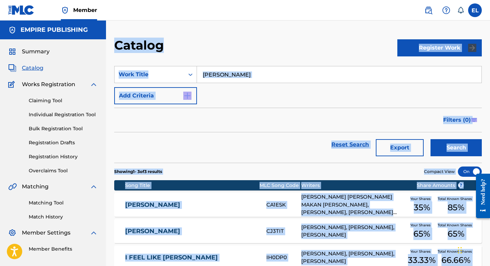
click at [191, 179] on div "Catalog Register Work SearchWithCriteria9761025b-8ad3-4c0a-957f-fcb49b3f10e0 Wo…" at bounding box center [298, 170] width 384 height 264
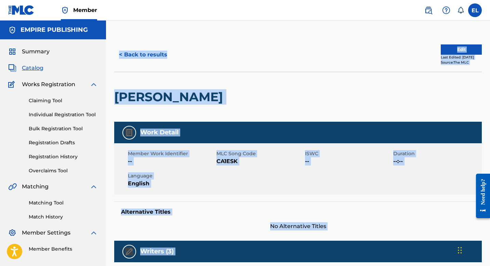
click at [226, 161] on span "CA1ESK" at bounding box center [259, 161] width 87 height 8
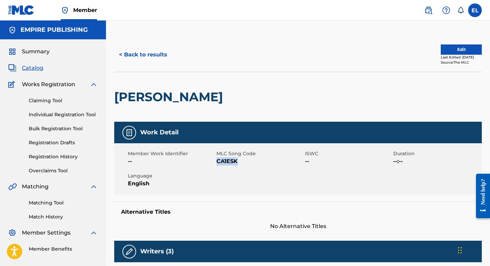
click at [226, 161] on span "CA1ESK" at bounding box center [259, 161] width 87 height 8
click at [32, 67] on span "Catalog" at bounding box center [33, 68] width 22 height 8
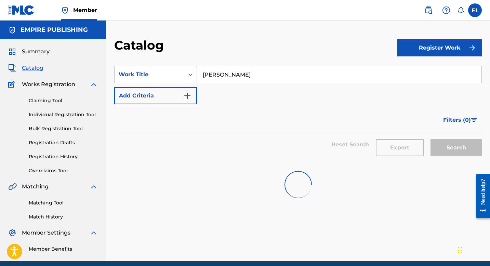
click at [266, 73] on input "[PERSON_NAME]" at bounding box center [339, 74] width 284 height 16
paste input "Butterfl"
type input "Butterfly"
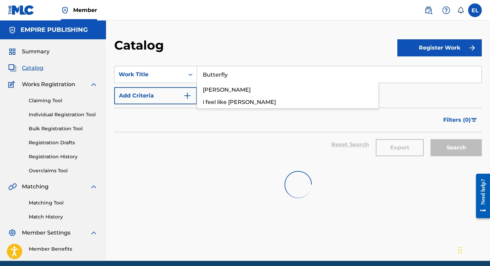
click at [261, 49] on div "Catalog" at bounding box center [255, 48] width 283 height 20
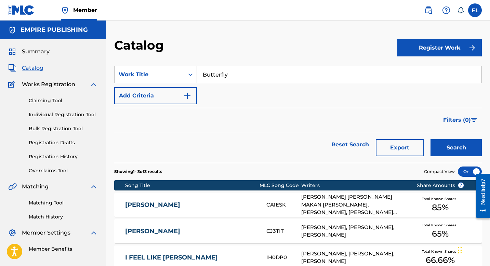
click at [470, 144] on button "Search" at bounding box center [455, 147] width 51 height 17
click at [463, 147] on button "Search" at bounding box center [455, 147] width 51 height 17
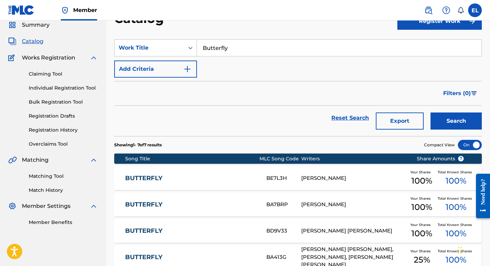
scroll to position [80, 0]
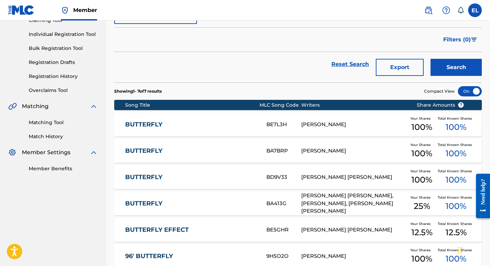
click at [180, 200] on link "BUTTERFLY" at bounding box center [191, 204] width 132 height 8
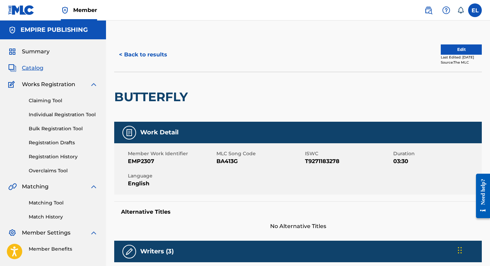
click at [449, 46] on button "Edit" at bounding box center [461, 49] width 41 height 10
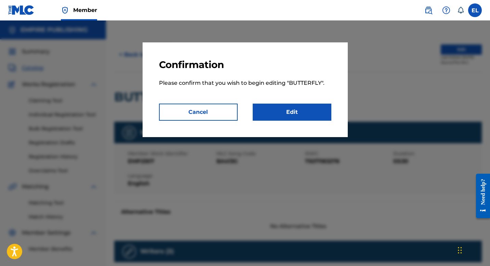
click at [292, 113] on link "Edit" at bounding box center [292, 112] width 79 height 17
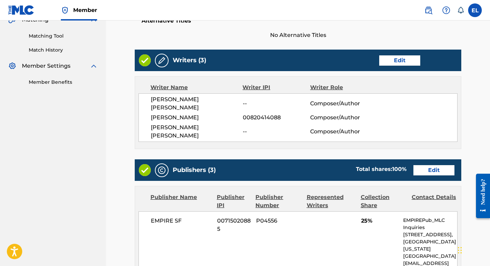
scroll to position [235, 0]
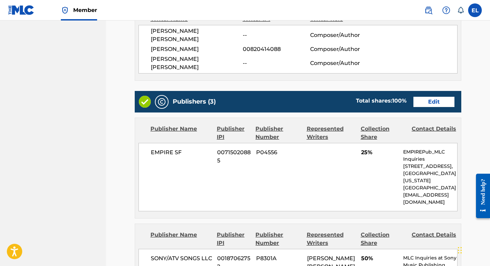
click at [434, 97] on link "Edit" at bounding box center [433, 102] width 41 height 10
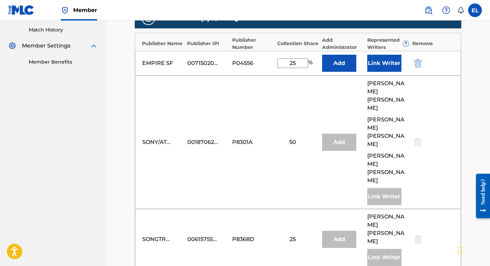
scroll to position [216, 0]
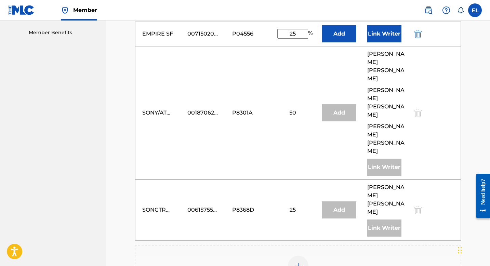
click at [301, 262] on img at bounding box center [298, 266] width 8 height 8
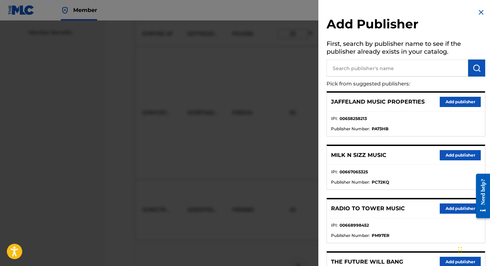
drag, startPoint x: 387, startPoint y: 65, endPoint x: 408, endPoint y: 68, distance: 21.7
click at [387, 65] on input "text" at bounding box center [397, 67] width 142 height 17
paste input "Tee-WaTT LLC"
type input "Tee-WaTT LLC"
click at [475, 69] on img "submit" at bounding box center [476, 68] width 8 height 8
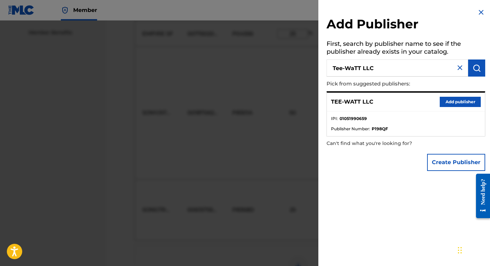
click at [458, 102] on button "Add publisher" at bounding box center [460, 102] width 41 height 10
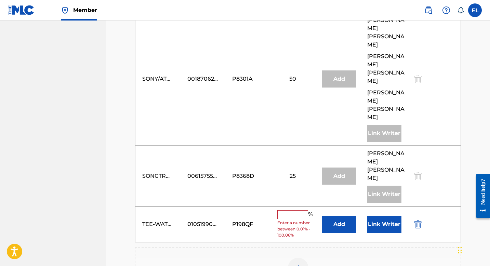
scroll to position [290, 0]
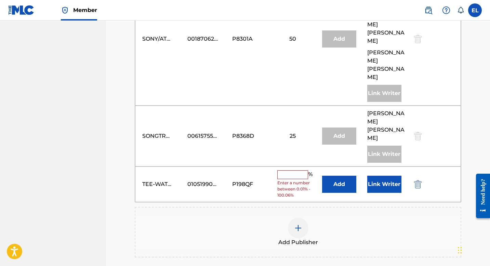
click at [340, 176] on button "Add" at bounding box center [339, 184] width 34 height 17
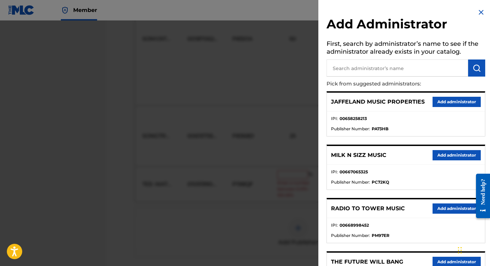
click at [369, 66] on input "text" at bounding box center [397, 67] width 142 height 17
type input "sf"
click at [473, 69] on img "submit" at bounding box center [476, 68] width 8 height 8
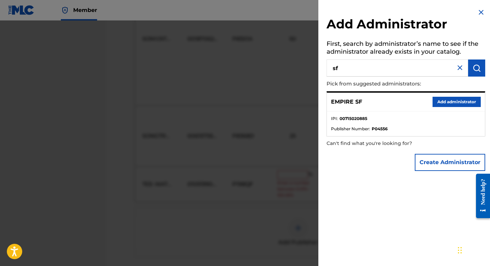
click at [466, 99] on button "Add administrator" at bounding box center [456, 102] width 48 height 10
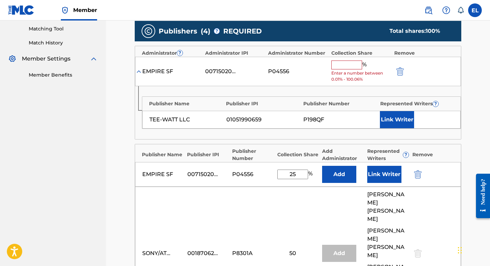
scroll to position [173, 0]
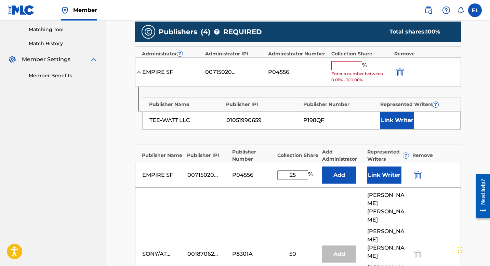
click at [354, 64] on input "text" at bounding box center [346, 65] width 31 height 9
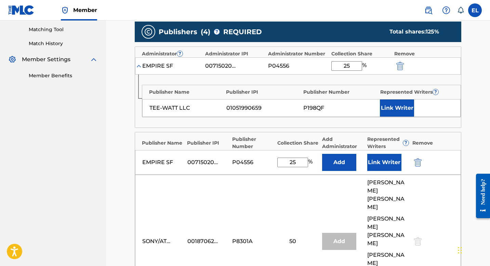
type input "25"
click at [399, 107] on button "Link Writer" at bounding box center [397, 107] width 34 height 17
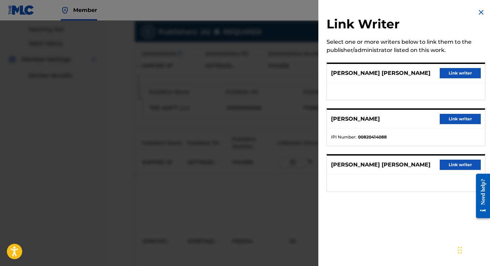
click at [222, 133] on div at bounding box center [245, 154] width 490 height 266
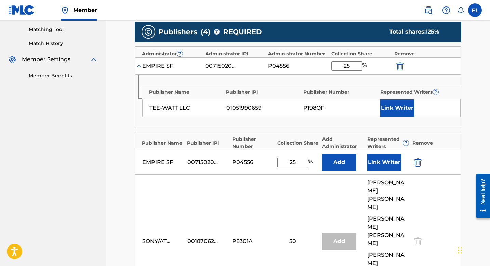
click at [418, 162] on img "submit" at bounding box center [418, 162] width 8 height 8
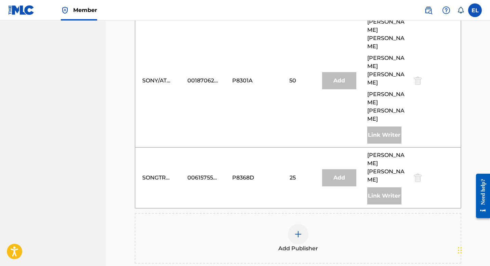
scroll to position [386, 0]
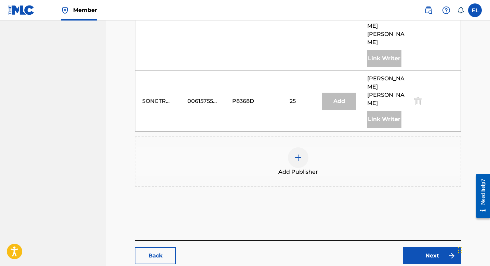
click at [432, 247] on link "Next" at bounding box center [432, 255] width 58 height 17
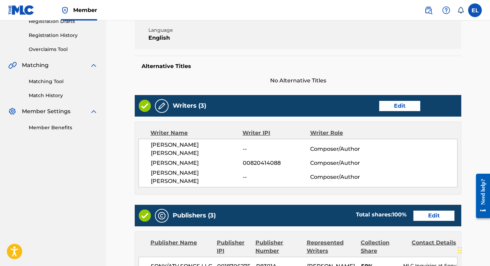
scroll to position [143, 0]
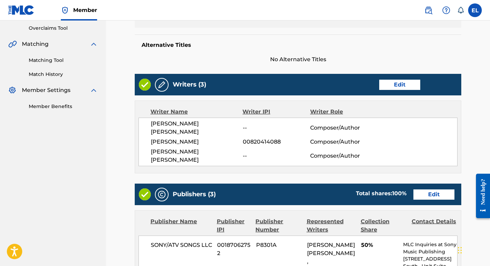
click at [401, 89] on link "Edit" at bounding box center [399, 85] width 41 height 10
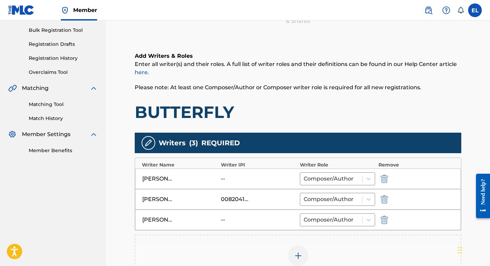
scroll to position [145, 0]
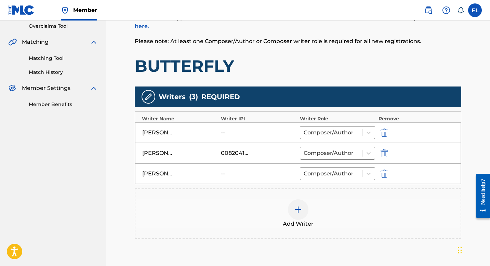
click at [383, 169] on div "[PERSON_NAME] [PERSON_NAME] -- Composer/Author" at bounding box center [298, 173] width 326 height 21
click at [384, 171] on img "submit" at bounding box center [384, 174] width 8 height 8
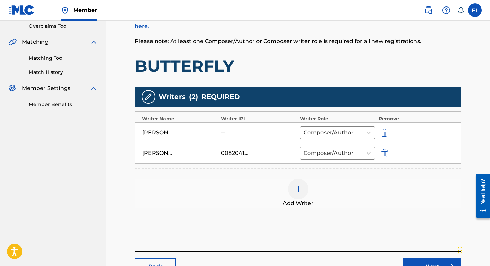
click at [297, 191] on img at bounding box center [298, 189] width 8 height 8
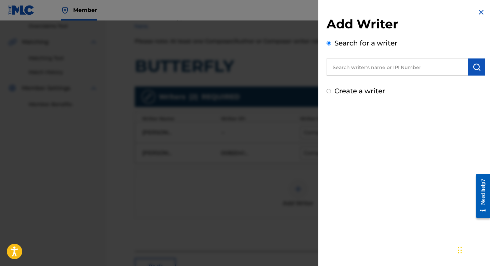
click at [356, 63] on input "text" at bounding box center [397, 66] width 142 height 17
paste input "776996553"
type input "00776996553"
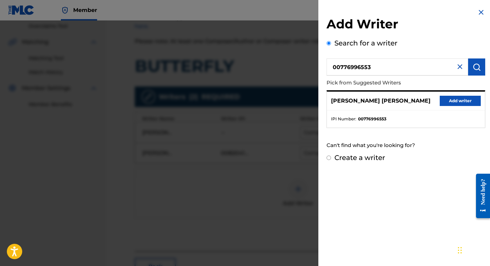
click at [465, 104] on button "Add writer" at bounding box center [460, 101] width 41 height 10
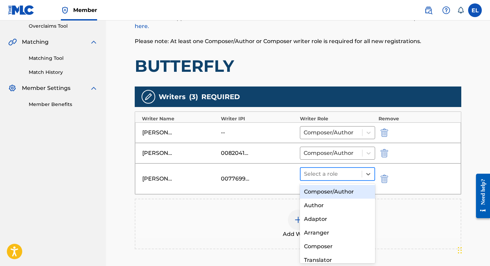
drag, startPoint x: 309, startPoint y: 174, endPoint x: 320, endPoint y: 180, distance: 13.0
click at [310, 174] on div at bounding box center [331, 174] width 54 height 10
click at [325, 191] on div "Composer/Author" at bounding box center [337, 192] width 75 height 14
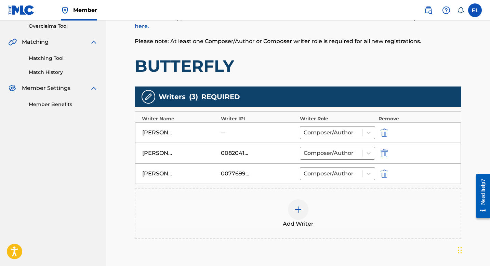
click at [385, 131] on img "submit" at bounding box center [384, 133] width 8 height 8
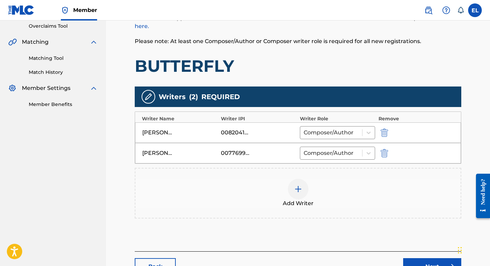
click at [297, 189] on img at bounding box center [298, 189] width 8 height 8
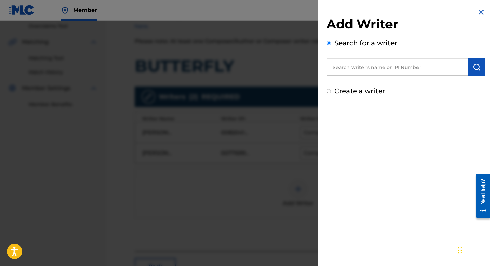
drag, startPoint x: 390, startPoint y: 57, endPoint x: 390, endPoint y: 62, distance: 4.1
click at [390, 58] on div "Search for a writer" at bounding box center [405, 57] width 159 height 38
click at [390, 66] on input "text" at bounding box center [397, 66] width 142 height 17
paste input "00776996749"
type input "00776996749"
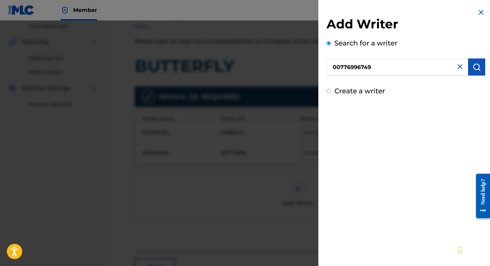
click at [468, 68] on button "submit" at bounding box center [476, 66] width 17 height 17
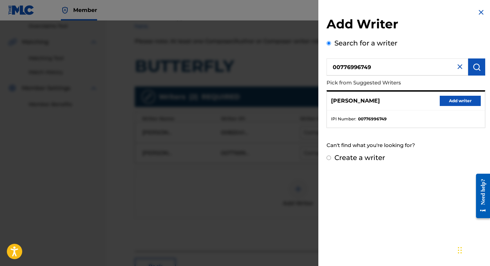
click at [457, 98] on button "Add writer" at bounding box center [460, 101] width 41 height 10
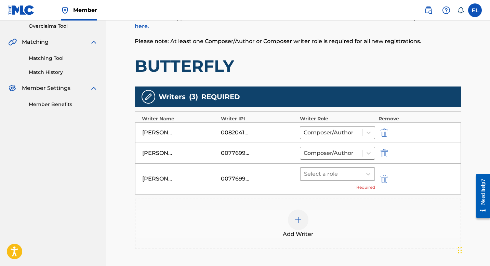
click at [346, 171] on div "Select a role" at bounding box center [330, 174] width 61 height 12
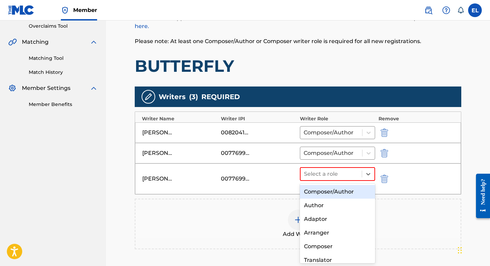
drag, startPoint x: 338, startPoint y: 189, endPoint x: 338, endPoint y: 186, distance: 3.8
click at [338, 188] on div "Composer/Author" at bounding box center [337, 192] width 75 height 14
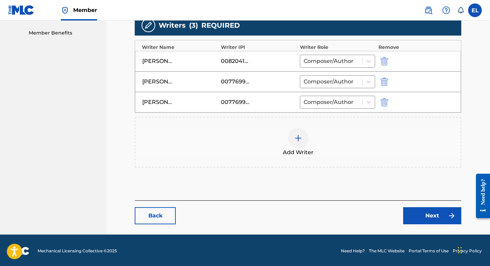
scroll to position [217, 0]
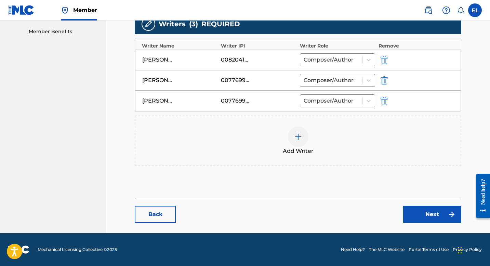
click at [429, 217] on link "Next" at bounding box center [432, 214] width 58 height 17
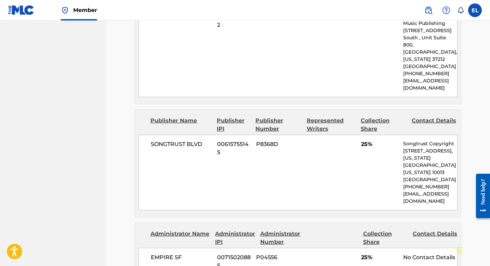
scroll to position [267, 0]
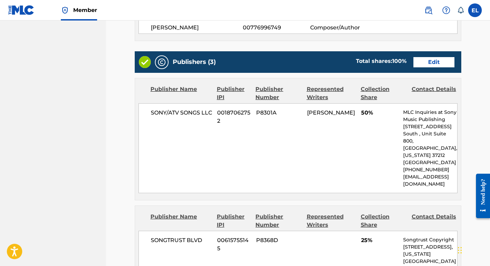
click at [431, 57] on link "Edit" at bounding box center [433, 62] width 41 height 10
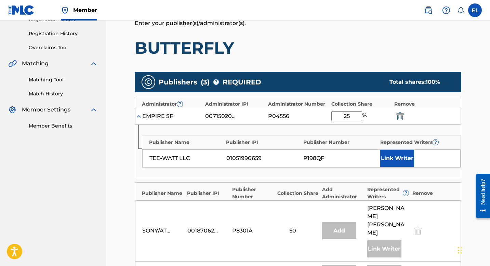
scroll to position [122, 0]
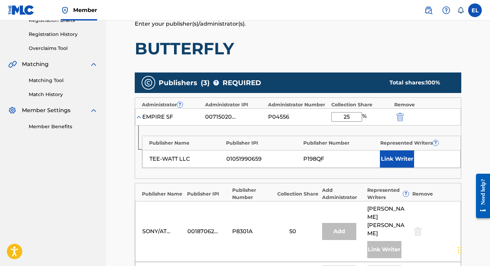
click at [399, 162] on button "Link Writer" at bounding box center [397, 158] width 34 height 17
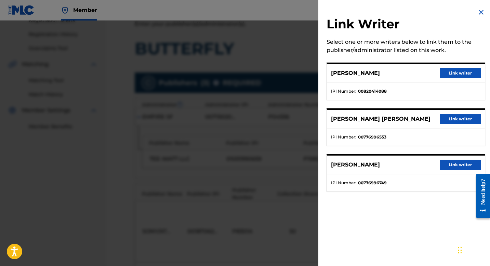
click at [440, 120] on button "Link writer" at bounding box center [460, 119] width 41 height 10
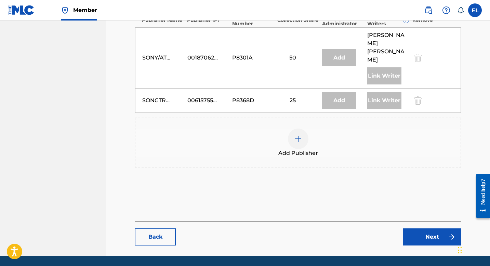
scroll to position [322, 0]
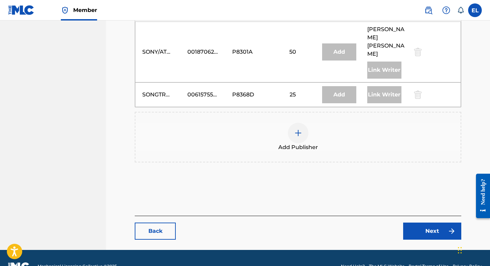
click at [432, 223] on link "Next" at bounding box center [432, 231] width 58 height 17
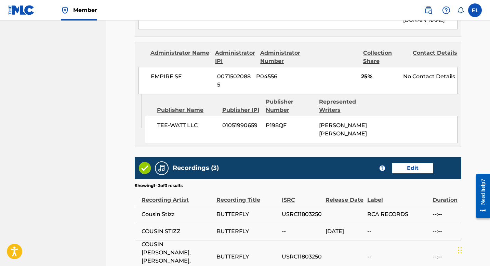
scroll to position [596, 0]
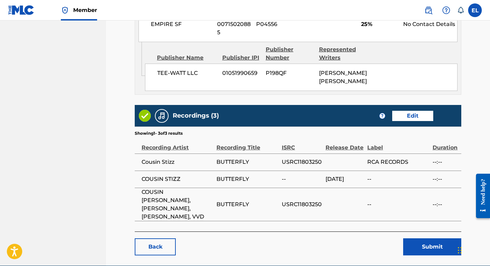
click at [420, 238] on button "Submit" at bounding box center [432, 246] width 58 height 17
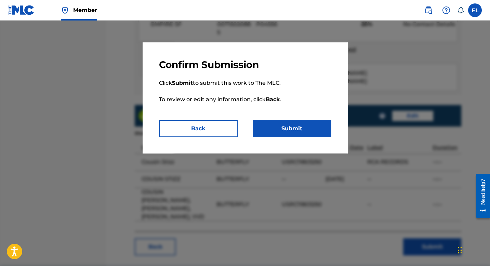
click at [321, 134] on button "Submit" at bounding box center [292, 128] width 79 height 17
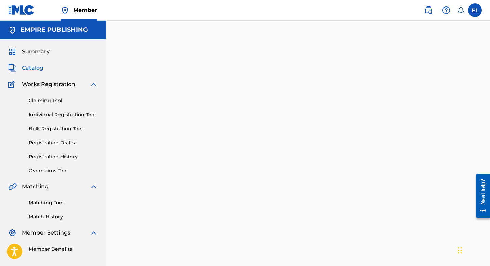
click at [32, 67] on span "Catalog" at bounding box center [33, 68] width 22 height 8
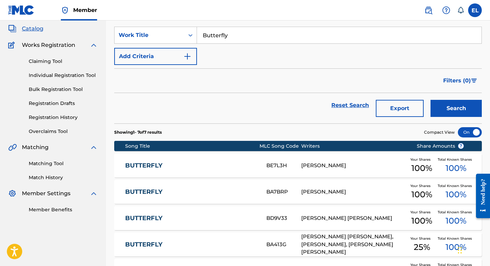
scroll to position [40, 0]
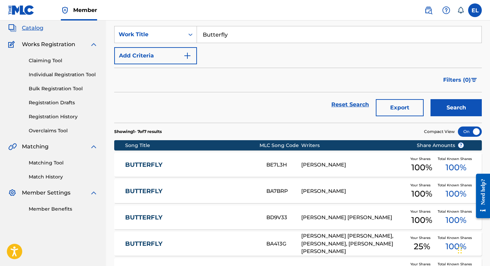
click at [196, 234] on div "BUTTERFLY BA413G [PERSON_NAME] [PERSON_NAME], [PERSON_NAME], [PERSON_NAME] [PER…" at bounding box center [297, 244] width 367 height 24
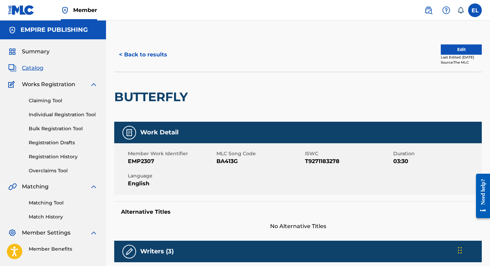
click at [225, 161] on span "BA413G" at bounding box center [259, 161] width 87 height 8
click at [35, 67] on span "Catalog" at bounding box center [33, 68] width 22 height 8
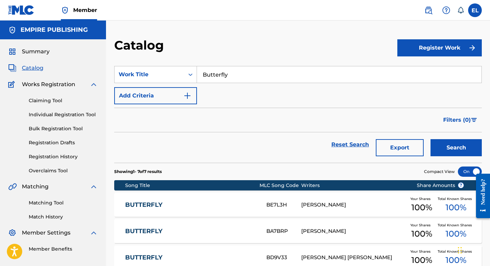
click at [240, 78] on input "Butterfly" at bounding box center [339, 74] width 284 height 16
drag, startPoint x: 240, startPoint y: 78, endPoint x: 246, endPoint y: 78, distance: 6.2
click at [240, 78] on input "Butterfly" at bounding box center [339, 74] width 284 height 16
paste input "[PERSON_NAME]"
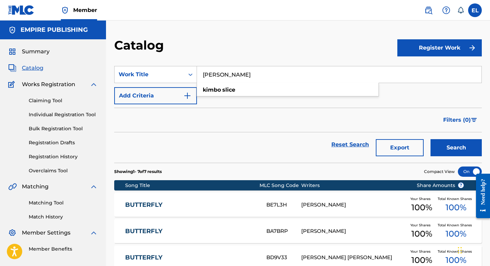
type input "[PERSON_NAME]"
drag, startPoint x: 419, startPoint y: 107, endPoint x: 433, endPoint y: 126, distance: 23.7
click at [419, 108] on div "Filters ( 0 )" at bounding box center [297, 120] width 367 height 25
click at [461, 158] on div "Reset Search Export Search" at bounding box center [297, 147] width 367 height 30
click at [457, 150] on button "Search" at bounding box center [455, 147] width 51 height 17
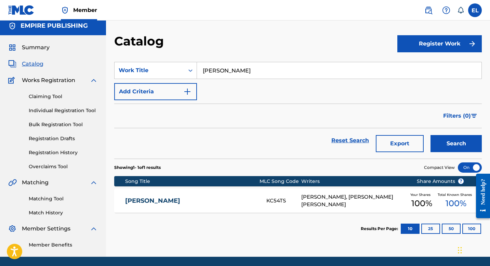
scroll to position [12, 0]
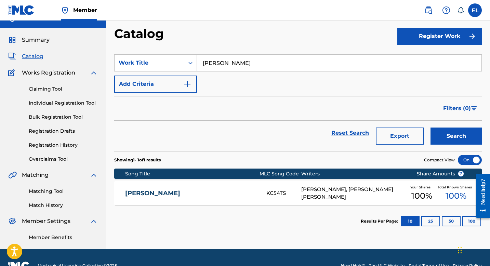
click at [205, 188] on div "[PERSON_NAME] KC54TS [PERSON_NAME], [PERSON_NAME] [PERSON_NAME] Your Shares 100…" at bounding box center [297, 193] width 367 height 24
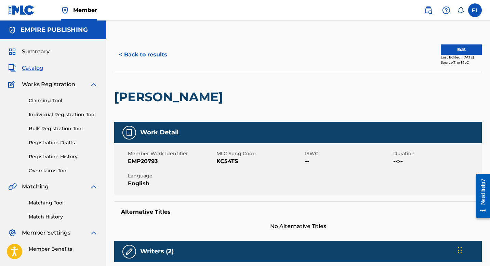
click at [441, 49] on button "Edit" at bounding box center [461, 49] width 41 height 10
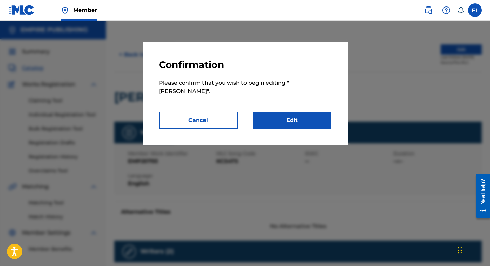
click at [285, 112] on link "Edit" at bounding box center [292, 120] width 79 height 17
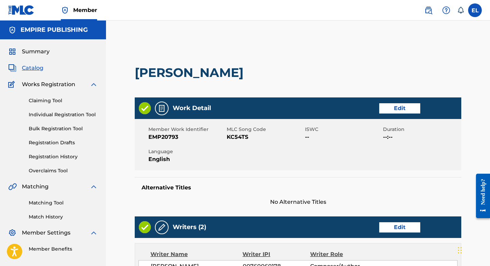
click at [390, 114] on div "Work Detail Edit" at bounding box center [298, 108] width 326 height 22
click at [392, 109] on link "Edit" at bounding box center [399, 108] width 41 height 10
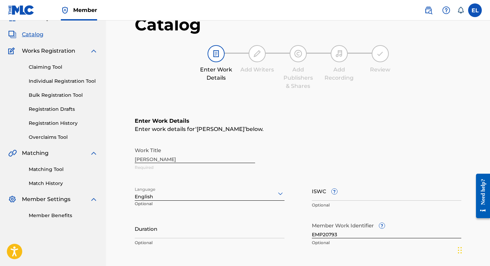
scroll to position [63, 0]
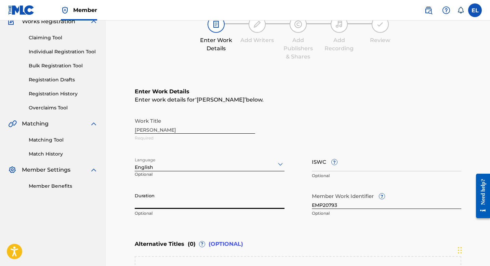
click at [224, 202] on input "Duration" at bounding box center [210, 198] width 150 height 19
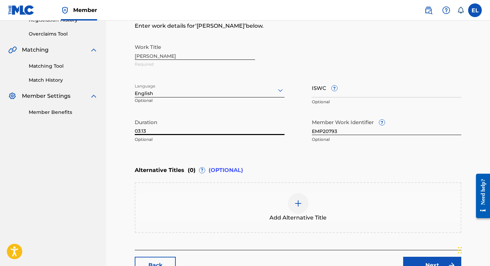
scroll to position [187, 0]
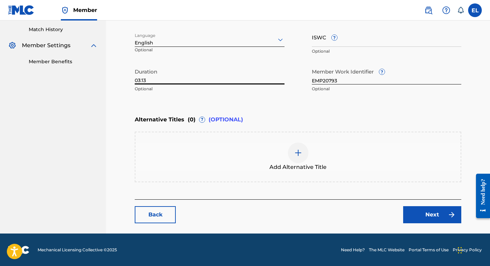
type input "03:13"
click at [461, 214] on div "Back Next" at bounding box center [298, 211] width 326 height 24
click at [447, 214] on img at bounding box center [451, 215] width 8 height 8
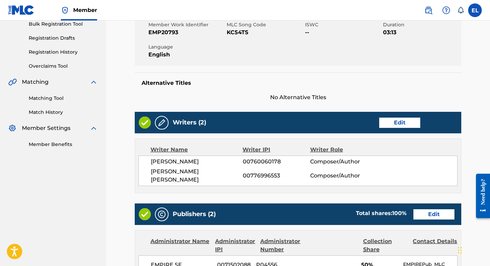
scroll to position [231, 0]
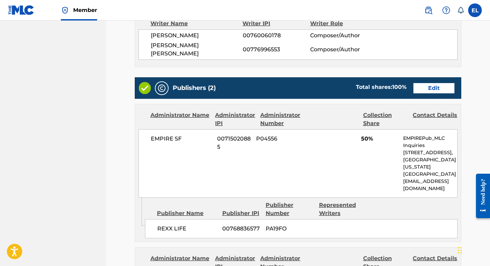
click at [429, 83] on link "Edit" at bounding box center [433, 88] width 41 height 10
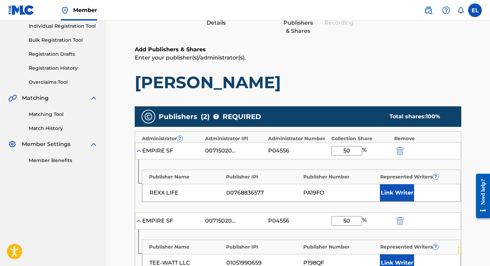
scroll to position [145, 0]
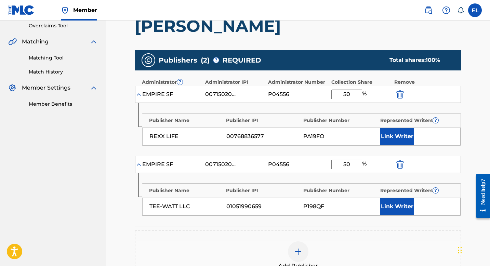
click at [390, 136] on button "Link Writer" at bounding box center [397, 136] width 34 height 17
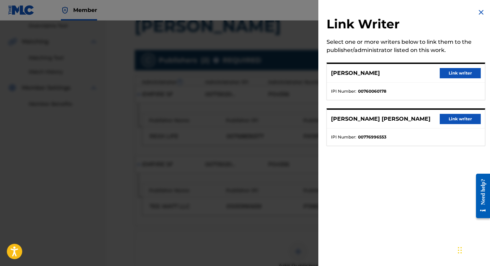
drag, startPoint x: 485, startPoint y: 70, endPoint x: 473, endPoint y: 71, distance: 12.0
click at [485, 70] on div "Link Writer Select one or more writers below to link them to the publisher/admi…" at bounding box center [405, 81] width 175 height 162
click at [470, 71] on button "Link writer" at bounding box center [460, 73] width 41 height 10
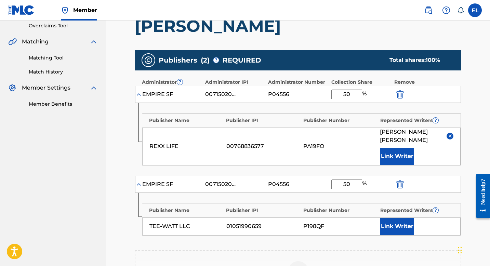
click at [401, 218] on button "Link Writer" at bounding box center [397, 226] width 34 height 17
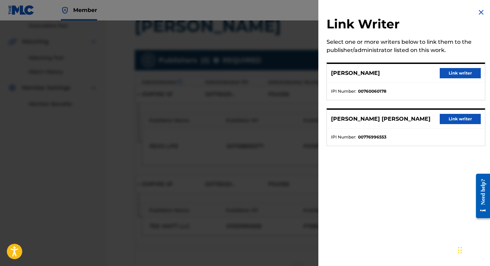
click at [461, 118] on button "Link writer" at bounding box center [460, 119] width 41 height 10
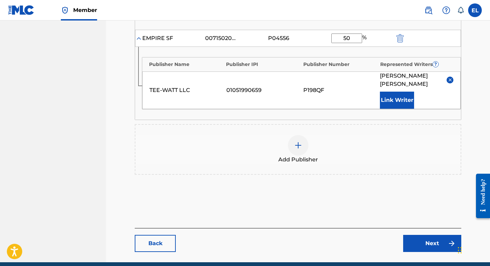
scroll to position [312, 0]
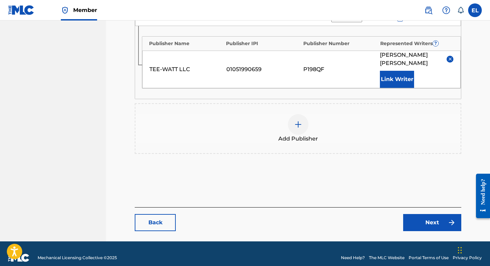
click at [426, 215] on link "Next" at bounding box center [432, 222] width 58 height 17
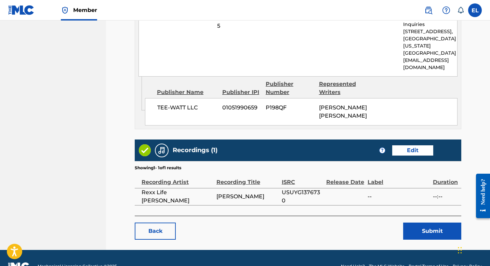
scroll to position [495, 0]
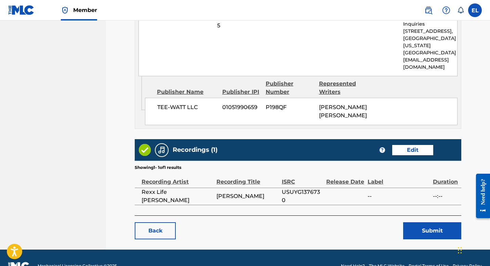
click at [438, 222] on button "Submit" at bounding box center [432, 230] width 58 height 17
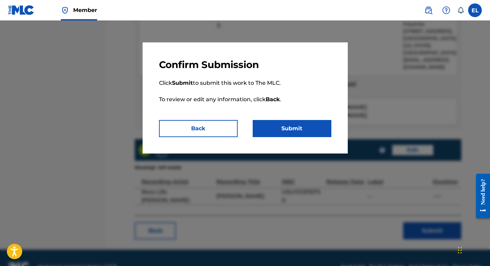
click at [304, 136] on button "Submit" at bounding box center [292, 128] width 79 height 17
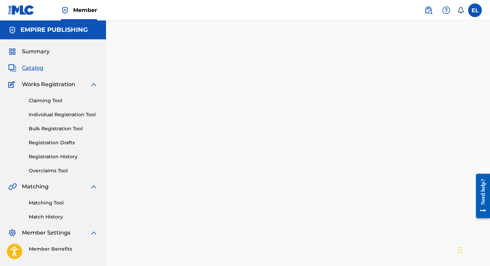
click at [35, 69] on span "Catalog" at bounding box center [33, 68] width 22 height 8
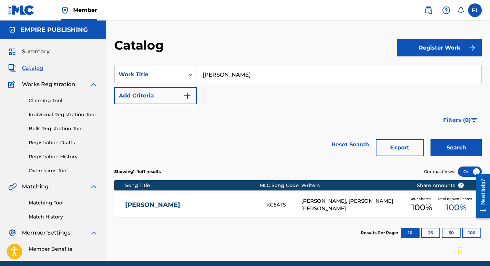
click at [223, 196] on div "[PERSON_NAME] KC54TS [PERSON_NAME], [PERSON_NAME] [PERSON_NAME] Your Shares 100…" at bounding box center [297, 205] width 367 height 24
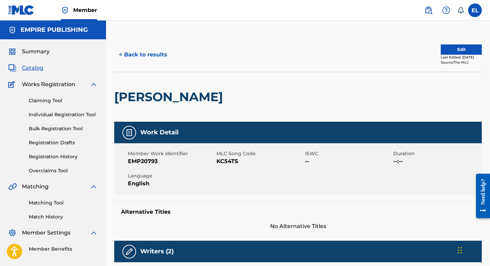
click at [230, 162] on span "KC54TS" at bounding box center [259, 161] width 87 height 8
click at [40, 67] on span "Catalog" at bounding box center [33, 68] width 22 height 8
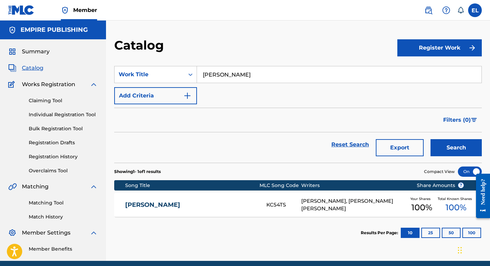
click at [289, 73] on input "[PERSON_NAME]" at bounding box center [339, 74] width 284 height 16
paste input "How To [PERSON_NAME] A Rapper"
type input "How To [PERSON_NAME] A Rapper"
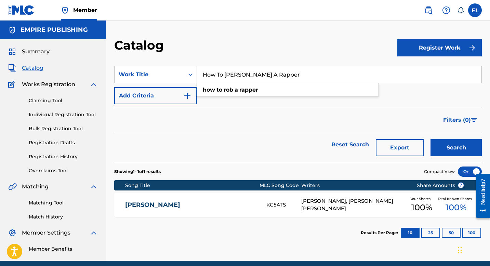
click at [451, 145] on button "Search" at bounding box center [455, 147] width 51 height 17
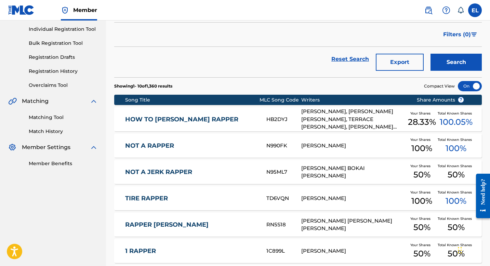
scroll to position [86, 0]
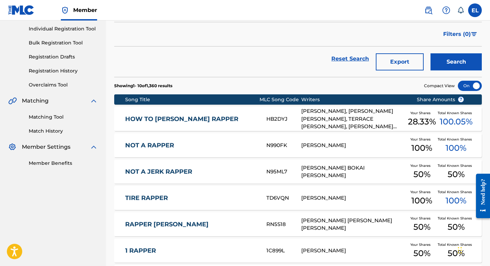
click at [221, 112] on div "HOW TO [PERSON_NAME] A RAPPER HB2DYJ [PERSON_NAME], [PERSON_NAME] [PERSON_NAME]…" at bounding box center [297, 119] width 367 height 24
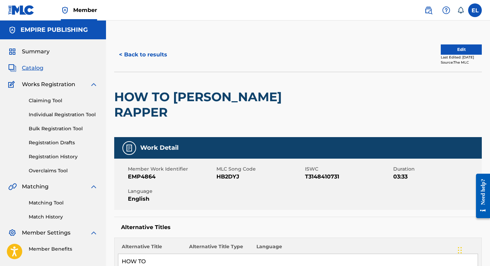
click at [224, 173] on span "HB2DYJ" at bounding box center [259, 177] width 87 height 8
drag, startPoint x: 224, startPoint y: 159, endPoint x: 220, endPoint y: 157, distance: 4.8
click at [224, 173] on span "HB2DYJ" at bounding box center [259, 177] width 87 height 8
click at [39, 69] on span "Catalog" at bounding box center [33, 68] width 22 height 8
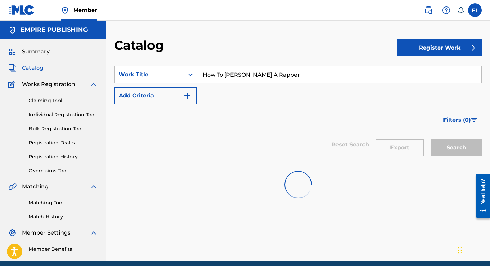
click at [253, 79] on input "How To [PERSON_NAME] A Rapper" at bounding box center [339, 74] width 284 height 16
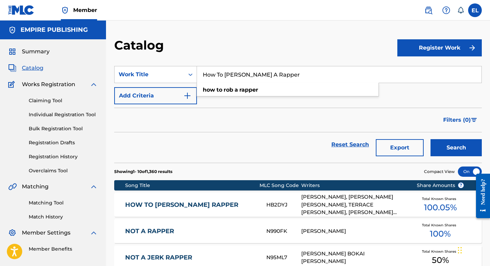
click at [253, 79] on input "How To [PERSON_NAME] A Rapper" at bounding box center [339, 74] width 284 height 16
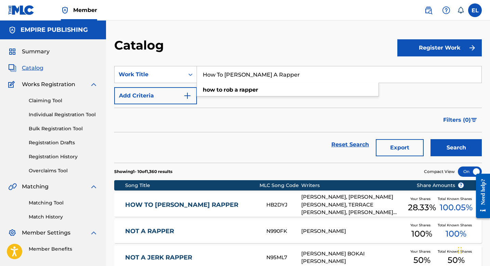
paste input "18450"
click at [248, 77] on input "How To [PERSON_NAME] A Rapper" at bounding box center [339, 74] width 284 height 16
paste input "[PERSON_NAME]"
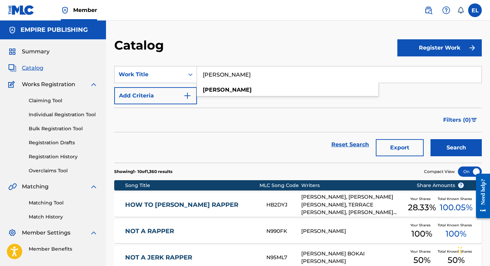
type input "[PERSON_NAME]"
click at [458, 147] on button "Search" at bounding box center [455, 147] width 51 height 17
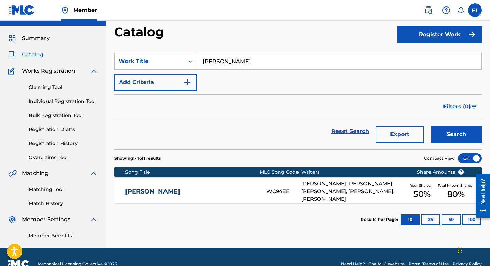
scroll to position [28, 0]
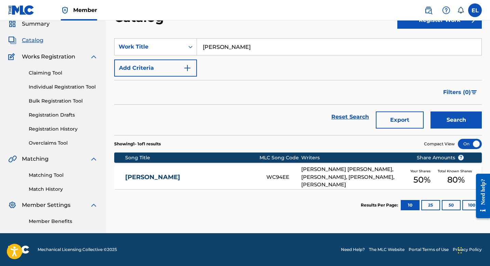
click at [218, 175] on link "[PERSON_NAME]" at bounding box center [191, 177] width 132 height 8
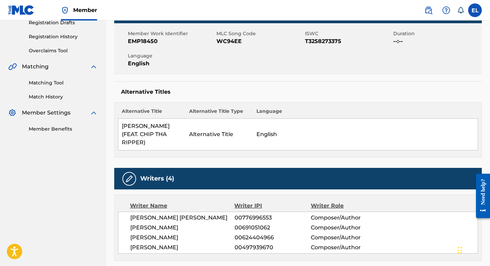
scroll to position [85, 0]
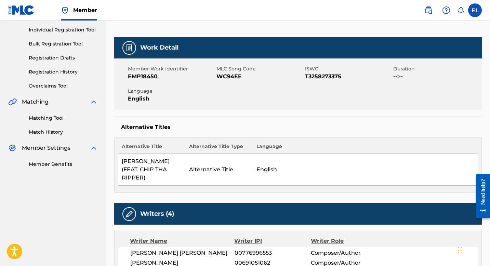
click at [219, 76] on span "WC94EE" at bounding box center [259, 76] width 87 height 8
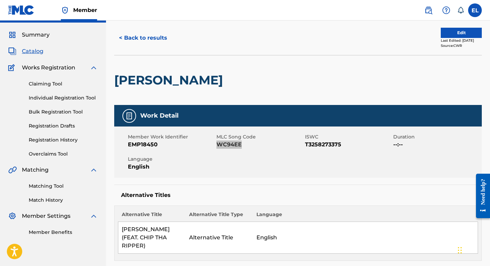
scroll to position [0, 0]
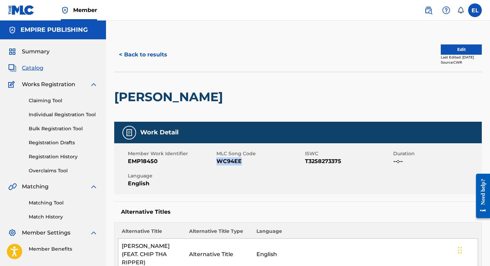
click at [39, 69] on span "Catalog" at bounding box center [33, 68] width 22 height 8
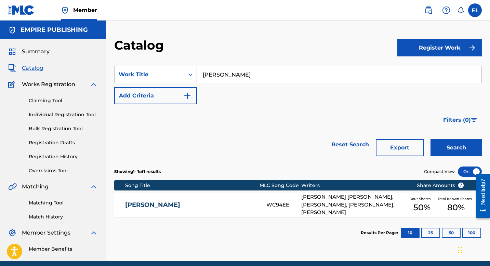
click at [269, 78] on input "[PERSON_NAME]" at bounding box center [339, 74] width 284 height 16
paste input "Smash"
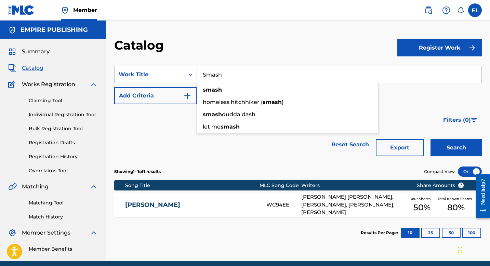
type input "Smash"
drag, startPoint x: 283, startPoint y: 53, endPoint x: 295, endPoint y: 60, distance: 14.2
click at [283, 53] on div "Catalog" at bounding box center [255, 48] width 283 height 20
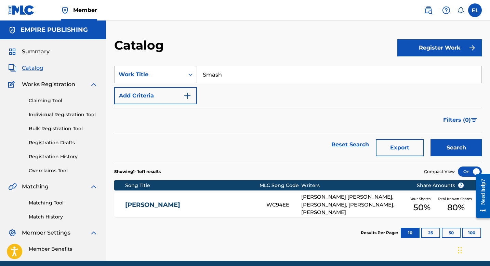
click at [452, 151] on button "Search" at bounding box center [455, 147] width 51 height 17
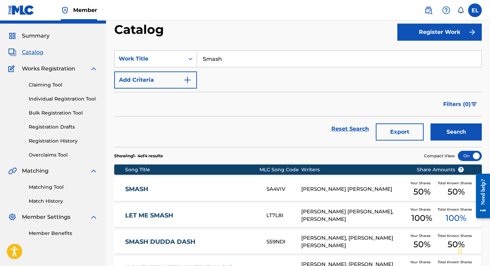
scroll to position [53, 0]
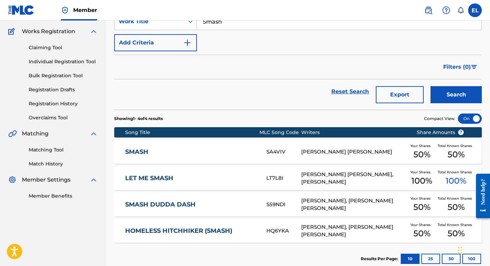
click at [205, 154] on link "SMASH" at bounding box center [191, 152] width 132 height 8
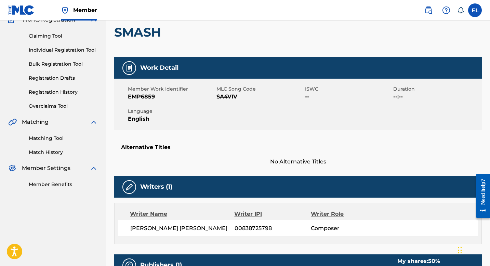
scroll to position [51, 0]
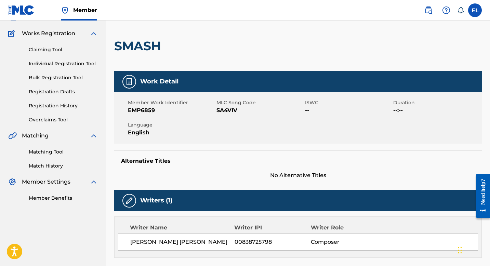
click at [233, 109] on span "SA4VIV" at bounding box center [259, 110] width 87 height 8
drag, startPoint x: 140, startPoint y: 110, endPoint x: 166, endPoint y: 111, distance: 26.3
click at [166, 111] on span "EMP6859" at bounding box center [171, 110] width 87 height 8
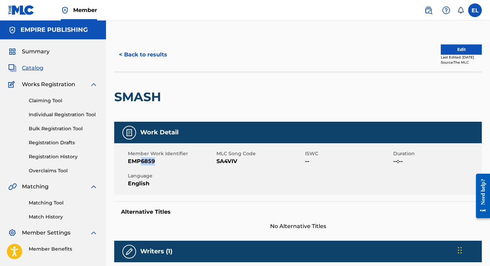
click at [450, 51] on button "Edit" at bounding box center [461, 49] width 41 height 10
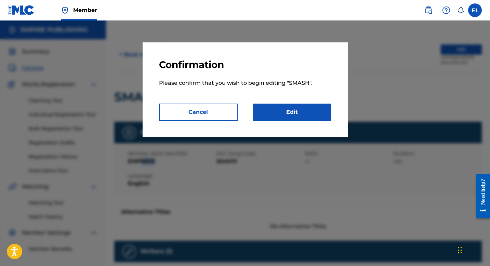
click at [294, 115] on link "Edit" at bounding box center [292, 112] width 79 height 17
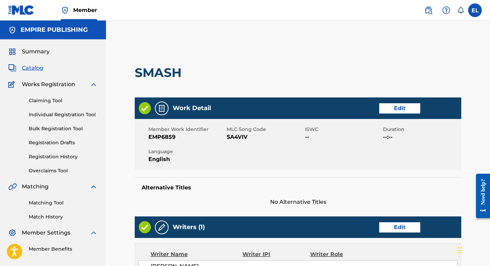
click at [399, 107] on link "Edit" at bounding box center [399, 108] width 41 height 10
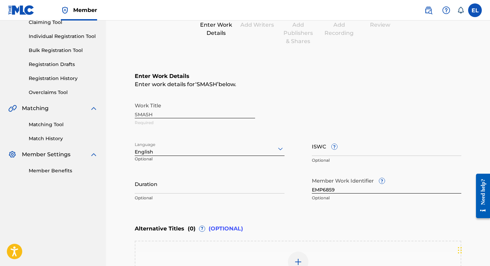
scroll to position [135, 0]
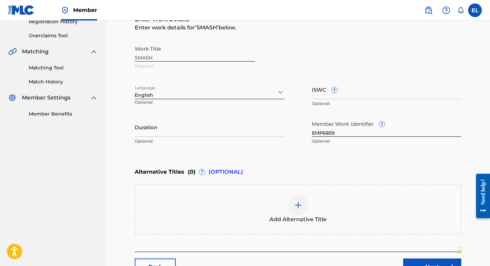
click at [330, 130] on input "EMP6859" at bounding box center [387, 126] width 150 height 19
paste input "2321"
type input "EMP2321"
click at [172, 132] on input "Duration" at bounding box center [210, 126] width 150 height 19
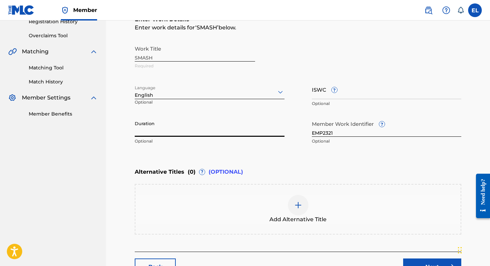
click at [172, 132] on input "Duration" at bounding box center [210, 126] width 150 height 19
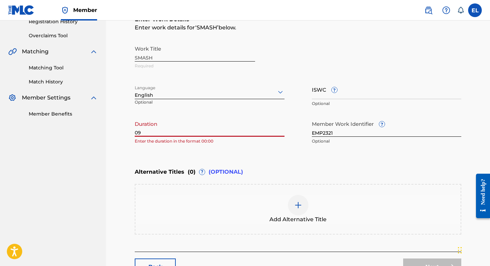
type input "0"
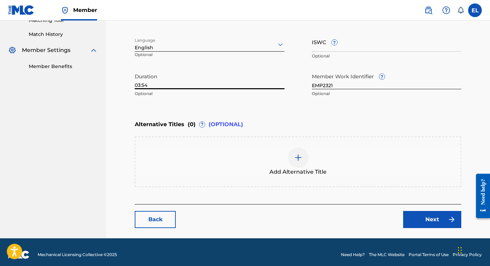
scroll to position [187, 0]
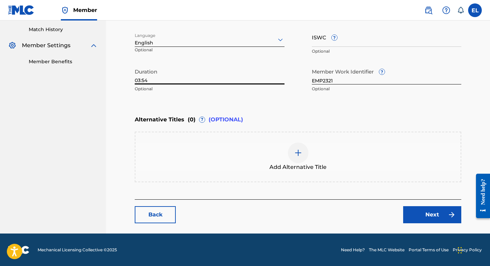
type input "03:54"
click at [444, 209] on link "Next" at bounding box center [432, 214] width 58 height 17
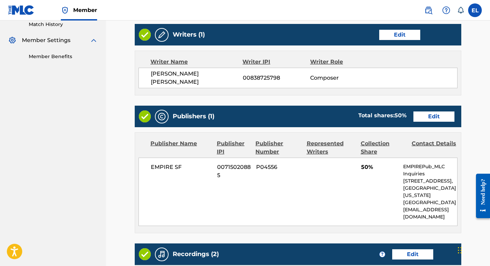
scroll to position [60, 0]
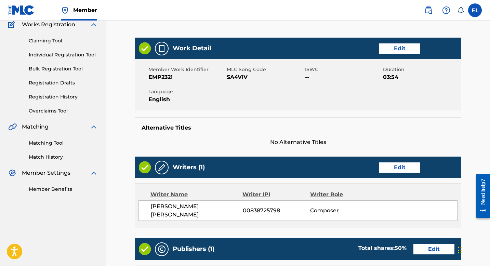
click at [404, 166] on link "Edit" at bounding box center [399, 167] width 41 height 10
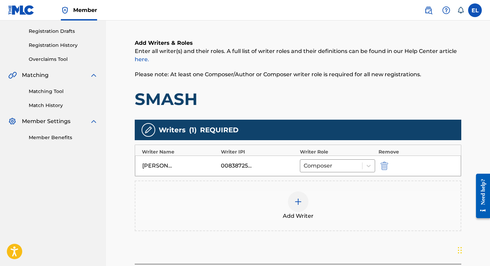
scroll to position [147, 0]
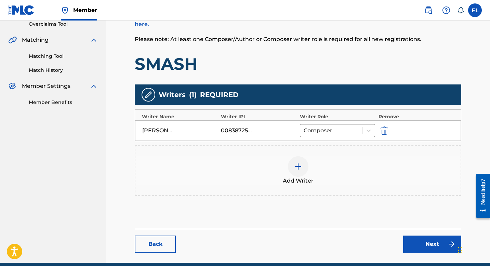
click at [286, 165] on div "Add Writer" at bounding box center [297, 170] width 325 height 29
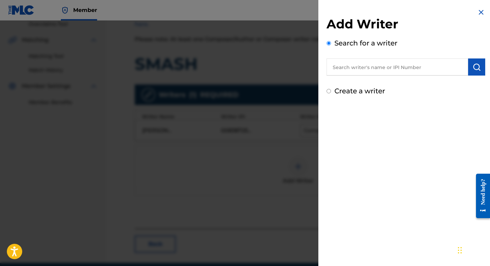
click at [377, 67] on input "text" at bounding box center [397, 66] width 142 height 17
paste input "785543895"
type input "00785543895"
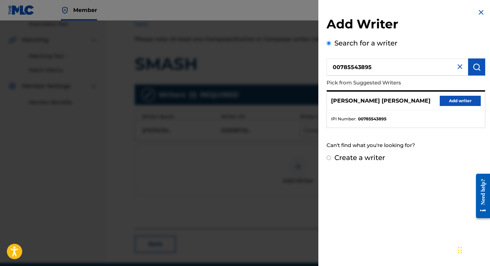
click at [450, 99] on button "Add writer" at bounding box center [460, 101] width 41 height 10
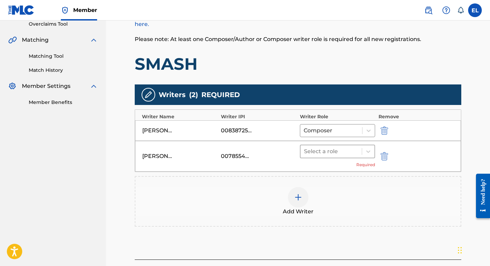
click at [317, 152] on div at bounding box center [331, 152] width 54 height 10
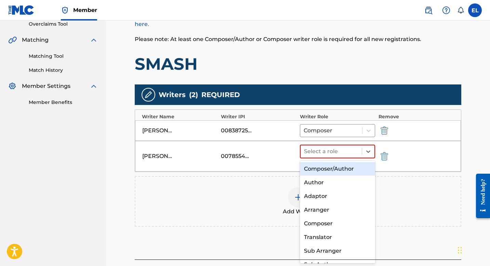
drag, startPoint x: 324, startPoint y: 170, endPoint x: 327, endPoint y: 163, distance: 7.0
click at [325, 167] on div "Composer/Author" at bounding box center [337, 169] width 75 height 14
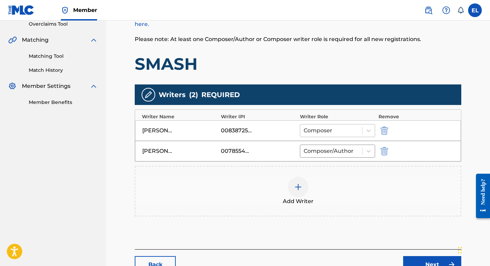
drag, startPoint x: 332, startPoint y: 130, endPoint x: 334, endPoint y: 136, distance: 7.4
click at [332, 130] on div at bounding box center [331, 131] width 55 height 10
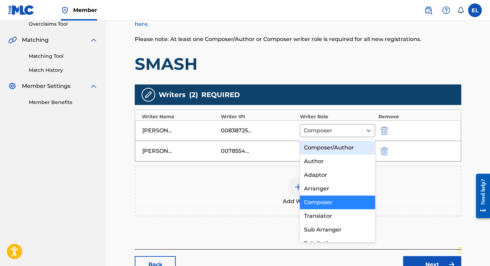
click at [334, 149] on div "Composer/Author" at bounding box center [337, 148] width 75 height 14
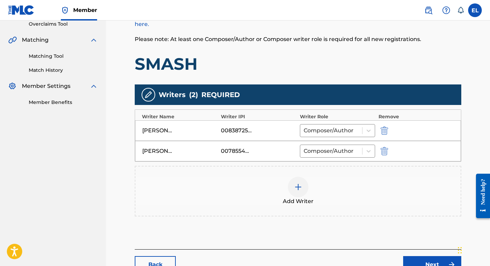
click at [300, 187] on img at bounding box center [298, 187] width 8 height 8
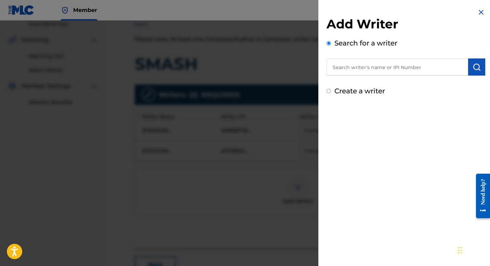
click at [382, 73] on input "text" at bounding box center [397, 66] width 142 height 17
paste input "463083167"
type input "00463083167"
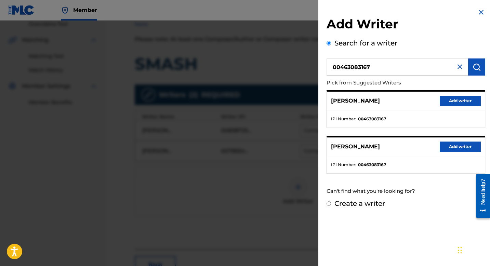
click at [455, 144] on button "Add writer" at bounding box center [460, 147] width 41 height 10
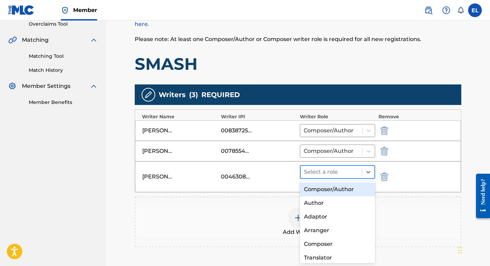
drag, startPoint x: 329, startPoint y: 165, endPoint x: 328, endPoint y: 171, distance: 5.2
click at [328, 168] on div "Select a role" at bounding box center [330, 172] width 61 height 12
click at [328, 189] on div "Composer/Author" at bounding box center [337, 190] width 75 height 14
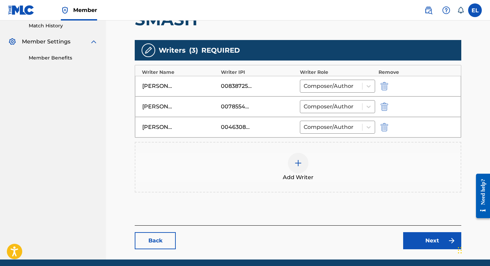
scroll to position [217, 0]
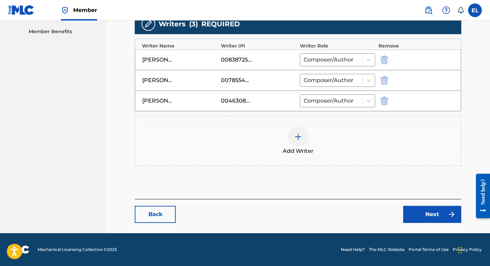
click at [435, 214] on link "Next" at bounding box center [432, 214] width 58 height 17
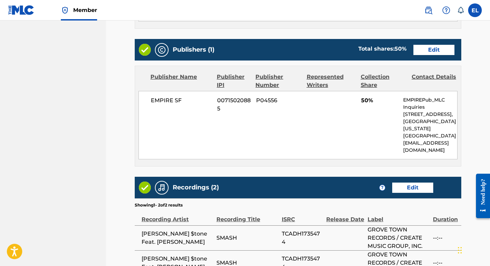
scroll to position [272, 0]
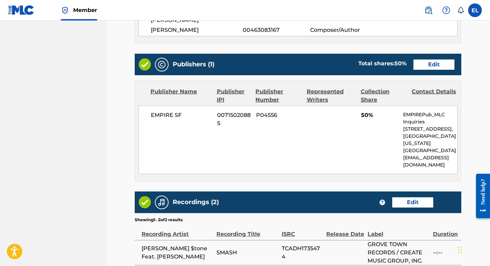
click at [433, 59] on link "Edit" at bounding box center [433, 64] width 41 height 10
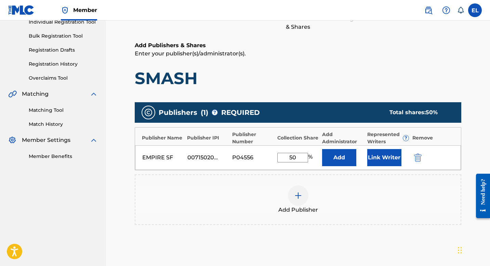
scroll to position [172, 0]
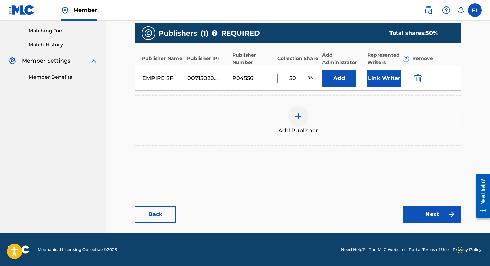
click at [298, 115] on img at bounding box center [298, 116] width 8 height 8
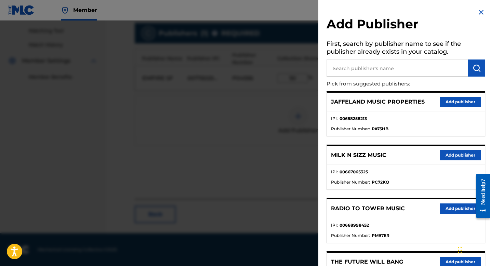
click at [367, 72] on input "text" at bounding box center [397, 67] width 142 height 17
paste input "Tee-WaTT LLC"
type input "Tee-WaTT LLC"
click at [475, 65] on img "submit" at bounding box center [476, 68] width 8 height 8
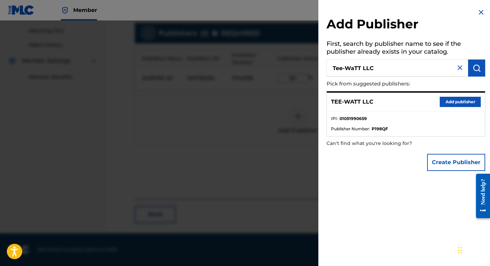
click at [458, 98] on button "Add publisher" at bounding box center [460, 102] width 41 height 10
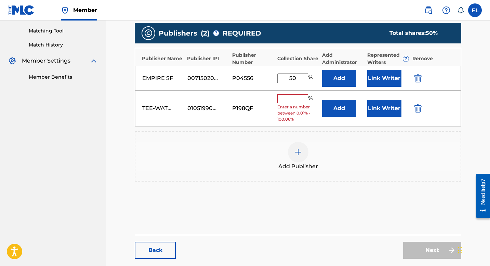
click at [339, 110] on button "Add" at bounding box center [339, 108] width 34 height 17
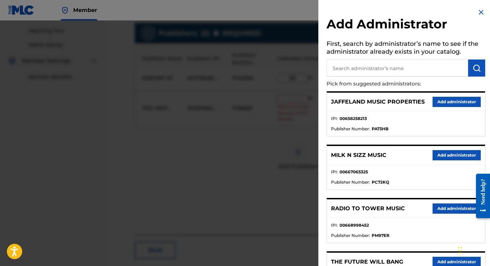
click at [361, 75] on input "text" at bounding box center [397, 67] width 142 height 17
type input "sf"
click at [468, 68] on button "submit" at bounding box center [476, 67] width 17 height 17
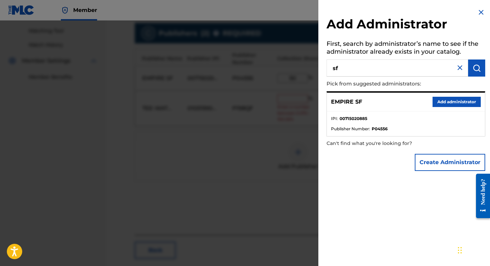
click at [448, 101] on button "Add administrator" at bounding box center [456, 102] width 48 height 10
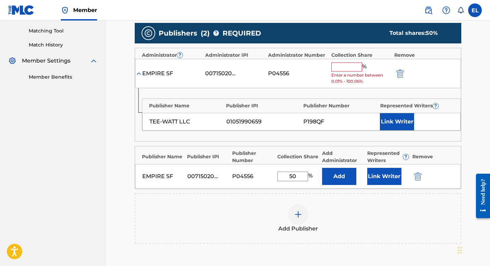
click at [418, 176] on img "submit" at bounding box center [418, 176] width 8 height 8
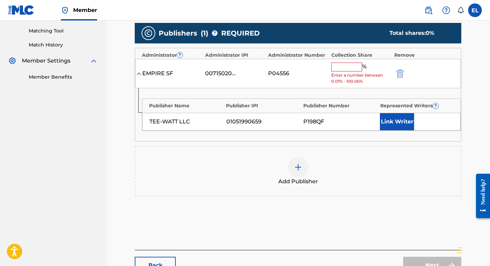
click at [346, 64] on input "text" at bounding box center [346, 67] width 31 height 9
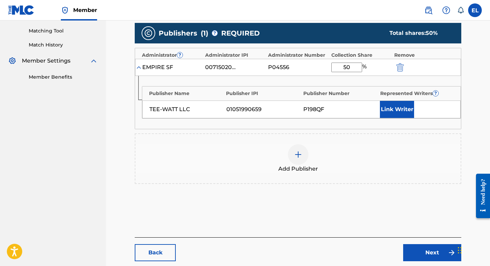
type input "50"
click at [395, 111] on button "Link Writer" at bounding box center [397, 109] width 34 height 17
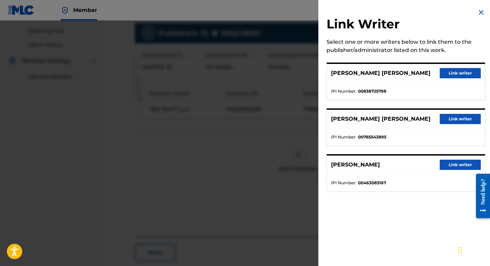
drag, startPoint x: 461, startPoint y: 72, endPoint x: 455, endPoint y: 90, distance: 18.2
click at [461, 73] on button "Link writer" at bounding box center [460, 73] width 41 height 10
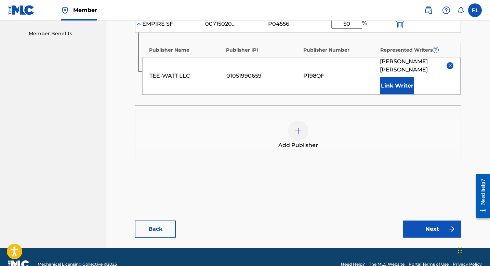
scroll to position [230, 0]
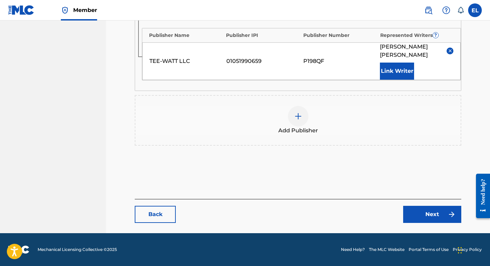
click at [430, 211] on link "Next" at bounding box center [432, 214] width 58 height 17
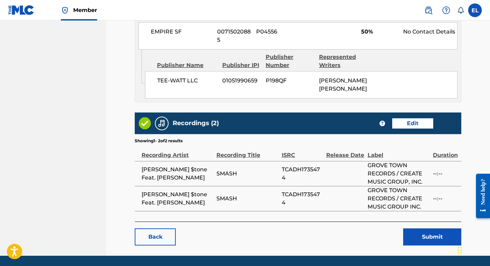
scroll to position [369, 0]
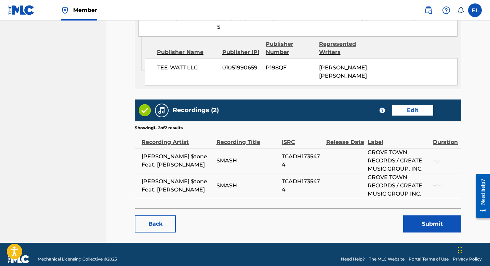
click at [421, 216] on button "Submit" at bounding box center [432, 223] width 58 height 17
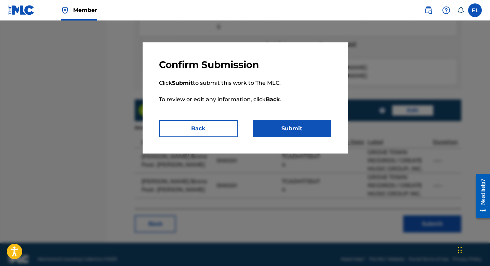
click at [289, 127] on button "Submit" at bounding box center [292, 128] width 79 height 17
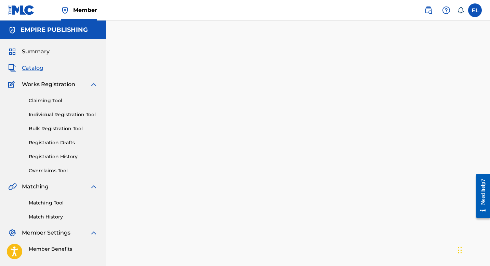
click at [30, 69] on span "Catalog" at bounding box center [33, 68] width 22 height 8
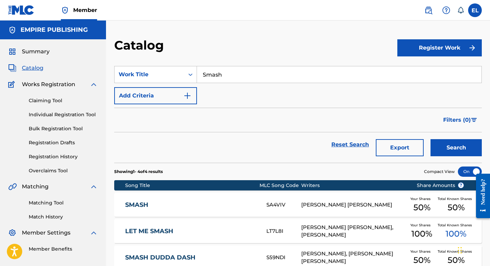
click at [247, 80] on input "Smash" at bounding box center [339, 74] width 284 height 16
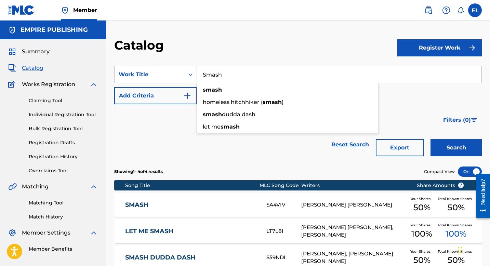
paste input "2789"
click at [219, 75] on input "Smash" at bounding box center [339, 74] width 284 height 16
paste input "Is, This Cigarettes"
type input "Is, This Cigarettes"
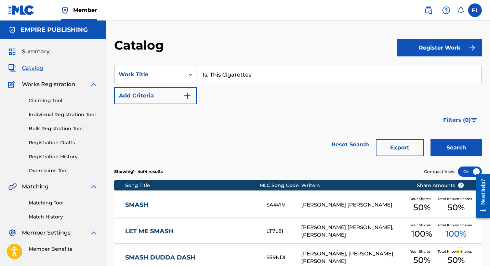
drag, startPoint x: 287, startPoint y: 37, endPoint x: 383, endPoint y: 107, distance: 118.3
click at [287, 37] on div "Catalog Register Work SearchWithCriteria9761025b-8ad3-4c0a-957f-fcb49b3f10e0 Wo…" at bounding box center [298, 174] width 384 height 307
click at [469, 152] on button "Search" at bounding box center [455, 147] width 51 height 17
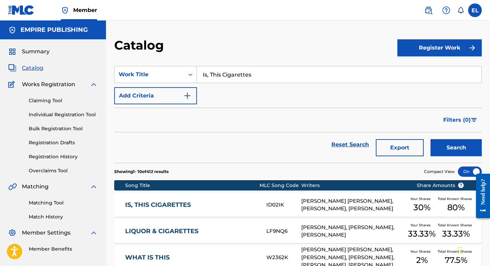
click at [256, 204] on link "IS, THIS CIGARETTES" at bounding box center [191, 205] width 132 height 8
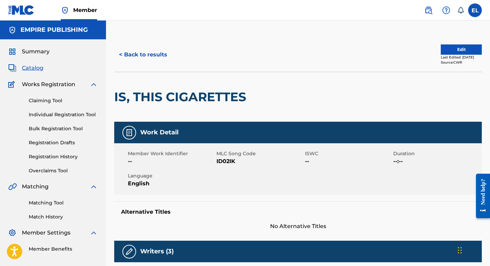
click at [223, 159] on span "ID02IK" at bounding box center [259, 161] width 87 height 8
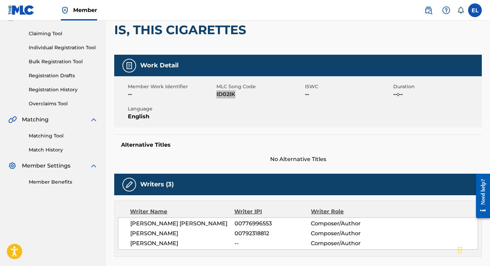
scroll to position [2, 0]
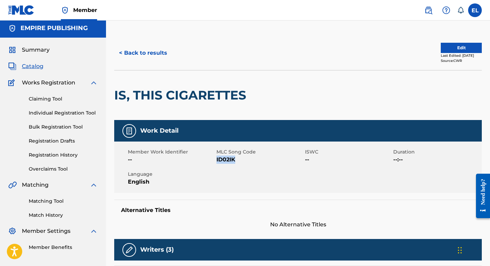
click at [447, 47] on button "Edit" at bounding box center [461, 48] width 41 height 10
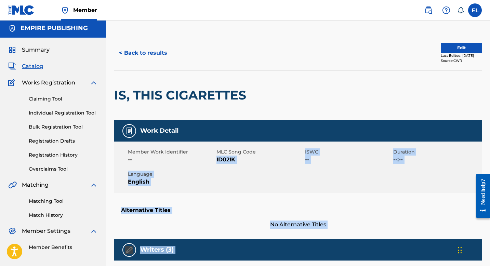
click at [441, 49] on button "Edit" at bounding box center [461, 48] width 41 height 10
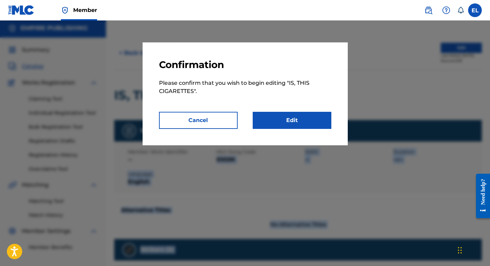
click at [303, 119] on link "Edit" at bounding box center [292, 120] width 79 height 17
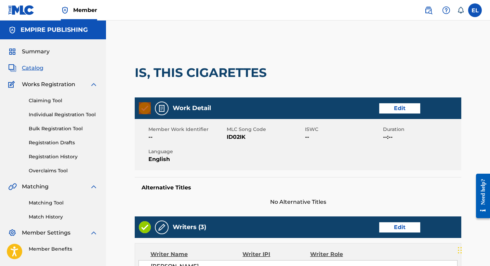
click at [391, 87] on div "IS, THIS CIGARETTES" at bounding box center [298, 73] width 326 height 50
click at [392, 108] on link "Edit" at bounding box center [399, 108] width 41 height 10
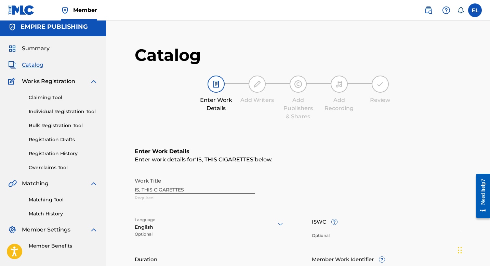
scroll to position [88, 0]
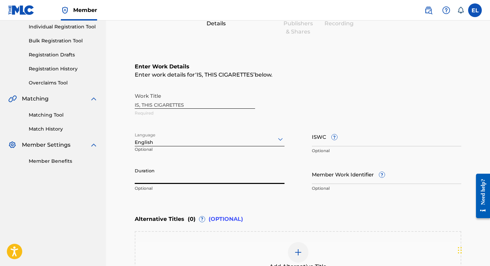
click at [158, 179] on input "Duration" at bounding box center [210, 173] width 150 height 19
type input "03:31"
click at [330, 179] on input "Member Work Identifier ?" at bounding box center [387, 173] width 150 height 19
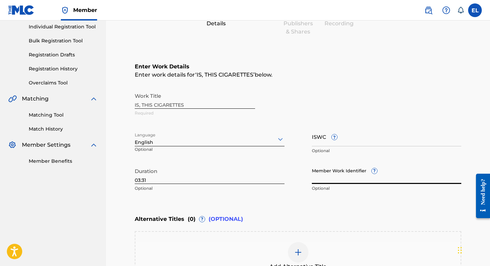
paste input "EMP2789"
type input "EMP2789"
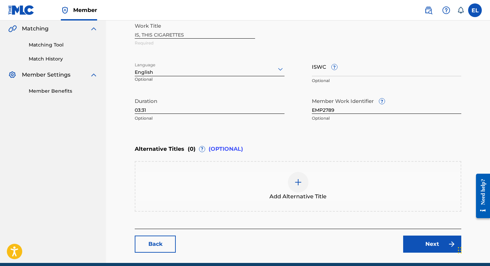
scroll to position [187, 0]
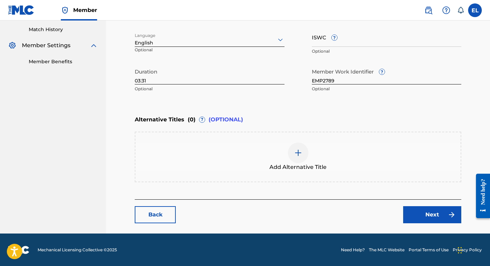
click at [432, 214] on link "Next" at bounding box center [432, 214] width 58 height 17
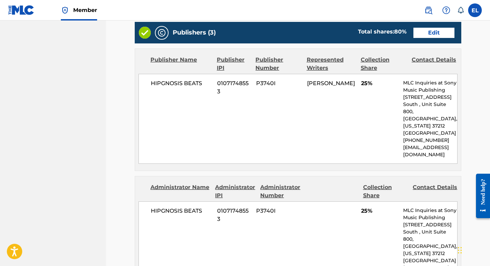
scroll to position [168, 0]
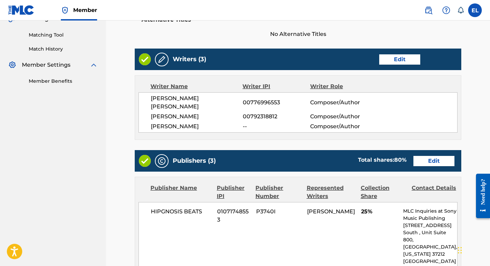
click at [430, 156] on link "Edit" at bounding box center [433, 161] width 41 height 10
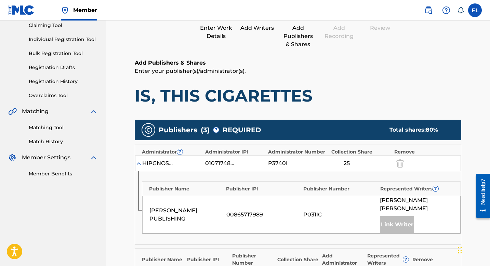
scroll to position [233, 0]
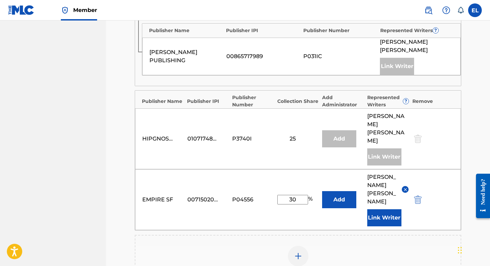
click at [300, 252] on img at bounding box center [298, 256] width 8 height 8
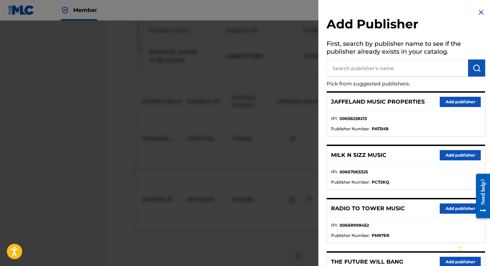
click at [410, 73] on input "text" at bounding box center [397, 67] width 142 height 17
paste input "Tee-WaTT LLC"
type input "Tee-WaTT LLC"
click at [472, 66] on img "submit" at bounding box center [476, 68] width 8 height 8
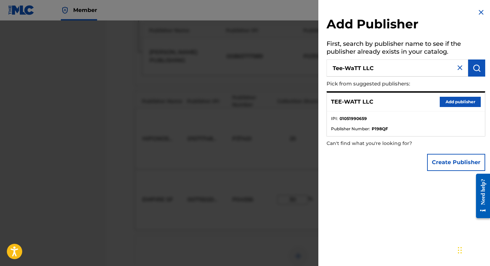
drag, startPoint x: 456, startPoint y: 99, endPoint x: 453, endPoint y: 102, distance: 4.4
click at [456, 99] on button "Add publisher" at bounding box center [460, 102] width 41 height 10
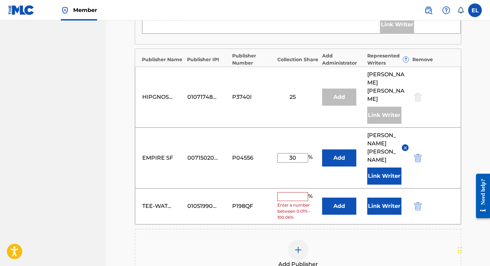
scroll to position [351, 0]
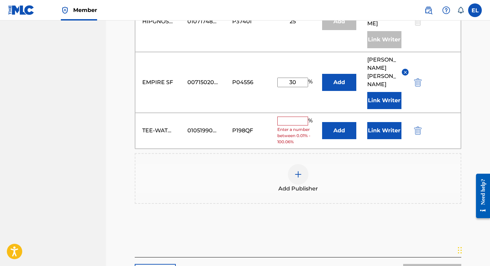
click at [348, 122] on button "Add" at bounding box center [339, 130] width 34 height 17
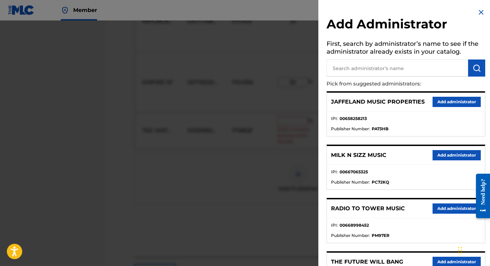
click at [388, 70] on input "text" at bounding box center [397, 67] width 142 height 17
type input "sf"
click at [476, 71] on img "submit" at bounding box center [476, 68] width 8 height 8
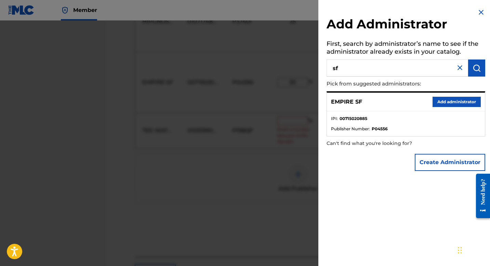
click at [456, 99] on button "Add administrator" at bounding box center [456, 102] width 48 height 10
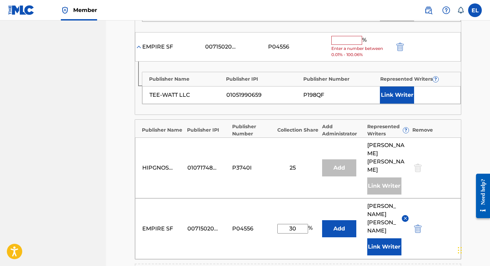
scroll to position [274, 0]
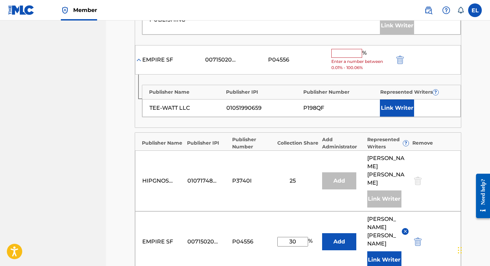
click at [345, 49] on input "text" at bounding box center [346, 53] width 31 height 9
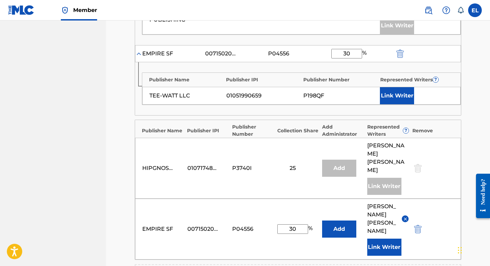
type input "30"
click at [402, 88] on button "Link Writer" at bounding box center [397, 95] width 34 height 17
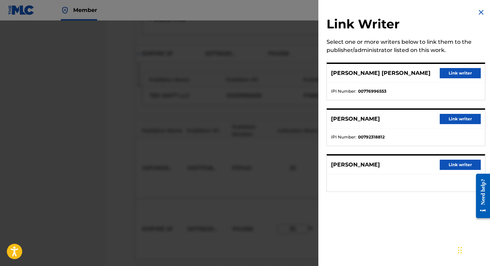
click at [454, 74] on button "Link writer" at bounding box center [460, 73] width 41 height 10
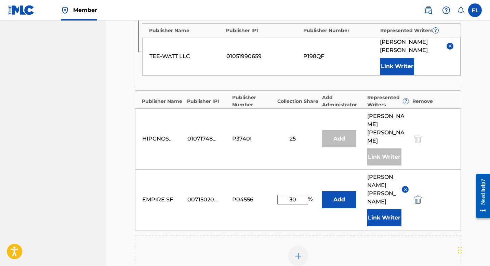
scroll to position [325, 0]
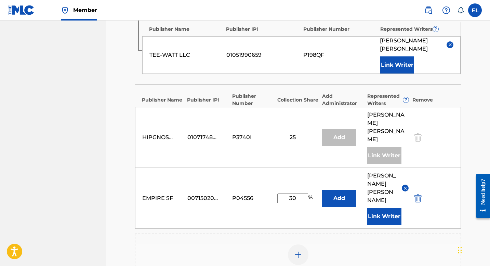
click at [416, 194] on img "submit" at bounding box center [418, 198] width 8 height 8
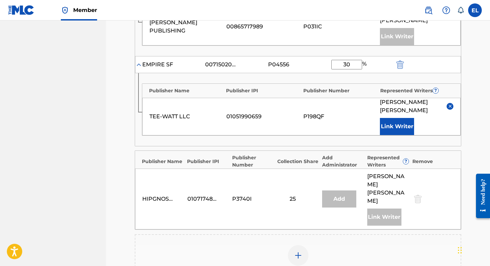
scroll to position [377, 0]
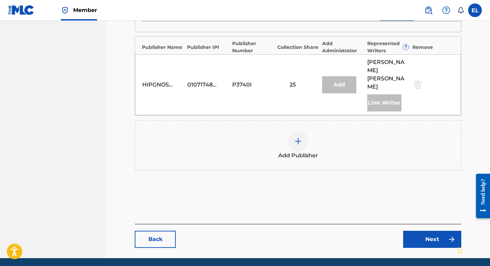
click at [426, 231] on link "Next" at bounding box center [432, 239] width 58 height 17
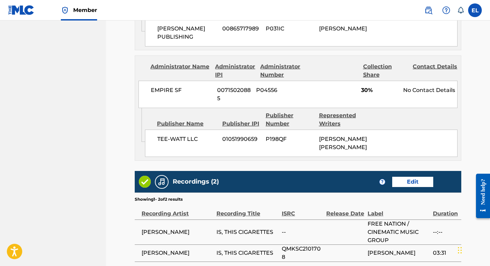
scroll to position [609, 0]
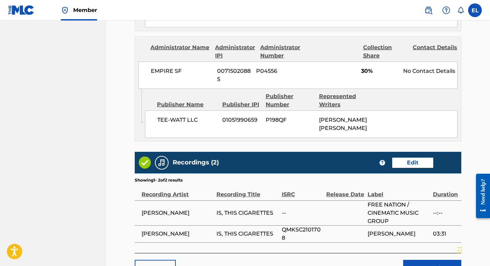
click at [433, 260] on button "Submit" at bounding box center [432, 268] width 58 height 17
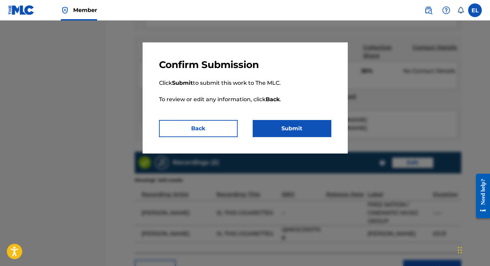
click at [310, 130] on button "Submit" at bounding box center [292, 128] width 79 height 17
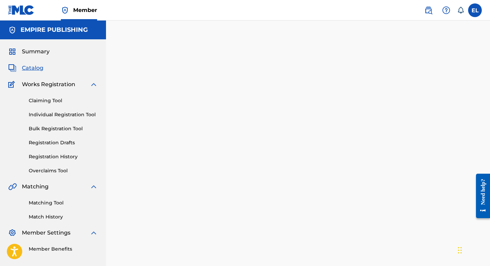
click at [34, 69] on span "Catalog" at bounding box center [33, 68] width 22 height 8
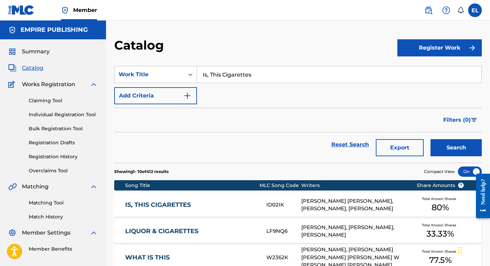
click at [248, 69] on input "Is, This Cigarettes" at bounding box center [339, 74] width 284 height 16
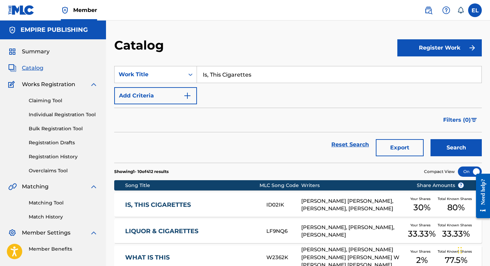
click at [248, 69] on input "Is, This Cigarettes" at bounding box center [339, 74] width 284 height 16
click at [248, 68] on input "Is, This Cigarettes" at bounding box center [339, 74] width 284 height 16
paste input "Opera"
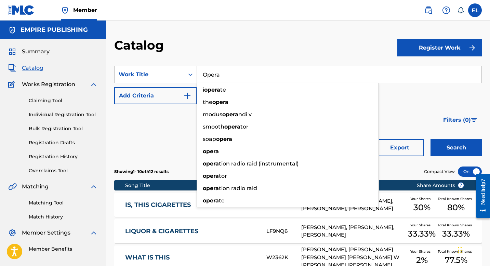
type input "Opera"
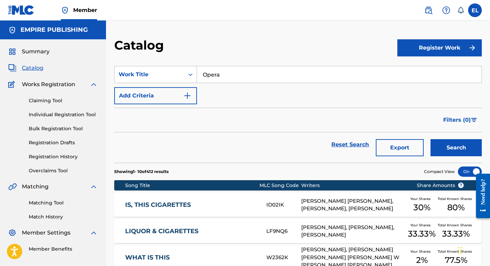
click at [468, 145] on button "Search" at bounding box center [455, 147] width 51 height 17
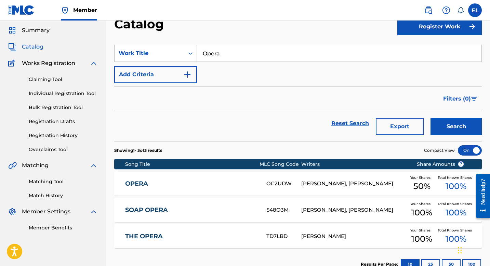
scroll to position [68, 0]
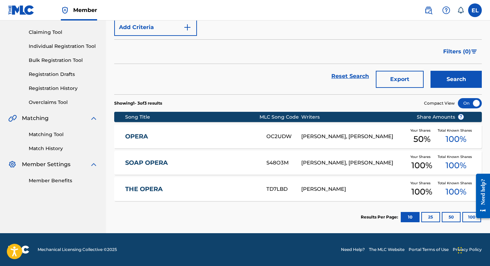
click at [232, 131] on div "OPERA OC2UDW [PERSON_NAME], [PERSON_NAME] Your Shares 50 % Total Known Shares 1…" at bounding box center [297, 136] width 367 height 24
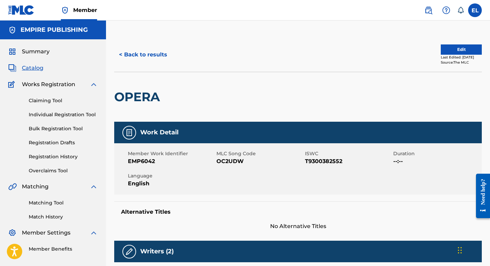
click at [248, 159] on span "OC2UDW" at bounding box center [259, 161] width 87 height 8
click at [235, 160] on span "OC2UDW" at bounding box center [259, 161] width 87 height 8
click at [232, 161] on span "OC2UDW" at bounding box center [259, 161] width 87 height 8
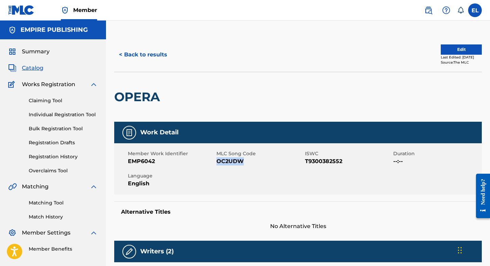
click at [38, 68] on span "Catalog" at bounding box center [33, 68] width 22 height 8
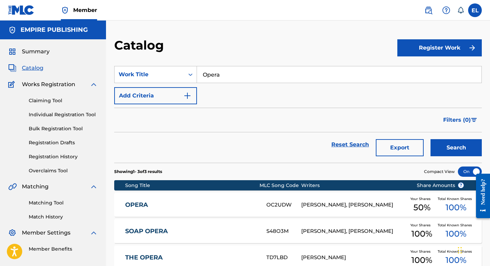
click at [243, 76] on input "Opera" at bounding box center [339, 74] width 284 height 16
click at [244, 76] on input "Opera" at bounding box center [339, 74] width 284 height 16
paste input "inthej"
type input "inthej"
click at [464, 149] on button "Search" at bounding box center [455, 147] width 51 height 17
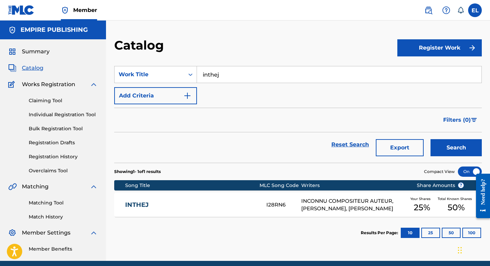
click at [193, 201] on link "INTHEJ" at bounding box center [191, 205] width 132 height 8
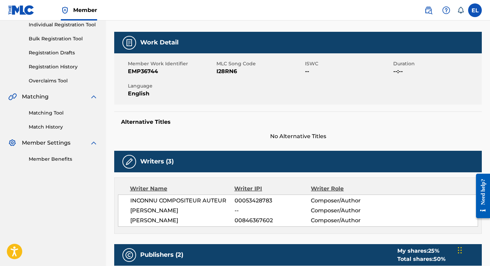
scroll to position [61, 0]
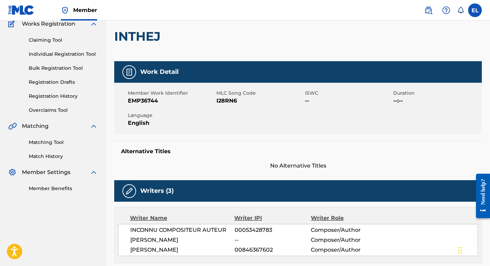
click at [221, 99] on span "I28RN6" at bounding box center [259, 101] width 87 height 8
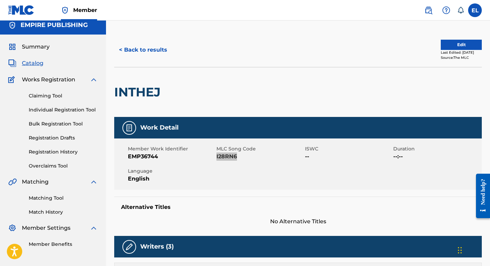
scroll to position [0, 0]
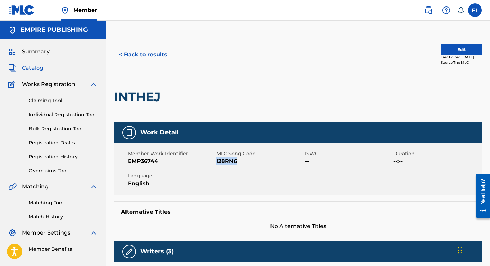
click at [454, 48] on button "Edit" at bounding box center [461, 49] width 41 height 10
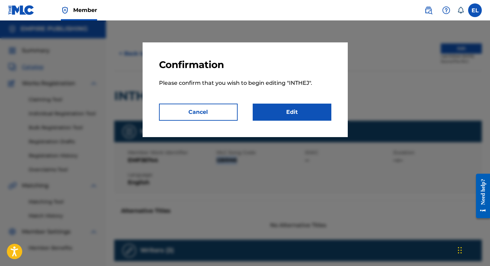
scroll to position [1, 0]
click at [306, 109] on link "Edit" at bounding box center [292, 112] width 79 height 17
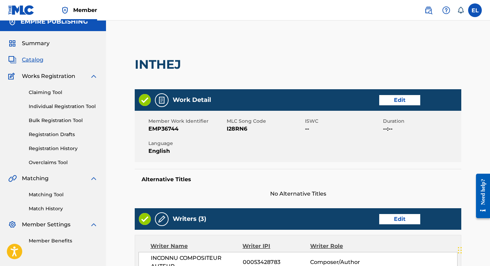
scroll to position [10, 0]
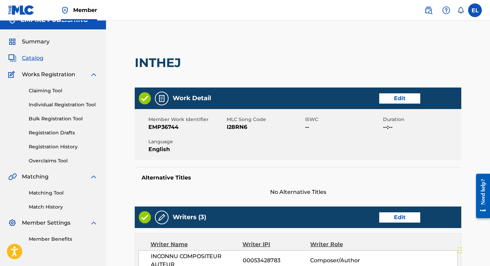
click at [388, 98] on link "Edit" at bounding box center [399, 98] width 41 height 10
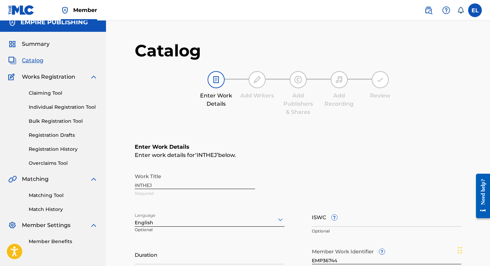
scroll to position [64, 0]
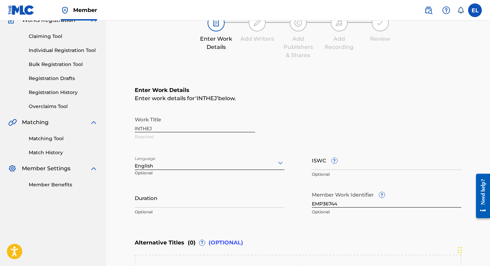
click at [245, 201] on input "Duration" at bounding box center [210, 197] width 150 height 19
type input "1"
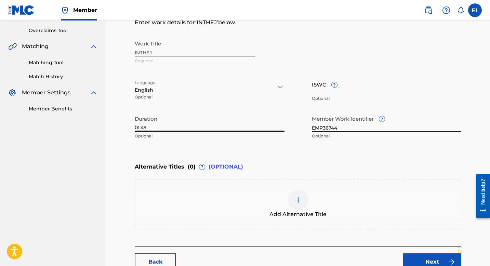
scroll to position [187, 0]
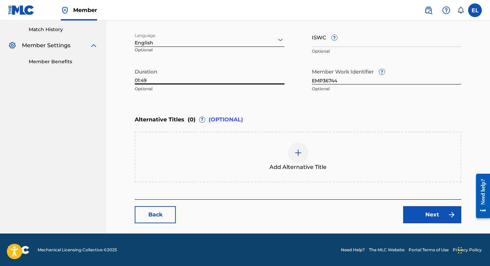
type input "01:49"
click at [426, 220] on link "Next" at bounding box center [432, 214] width 58 height 17
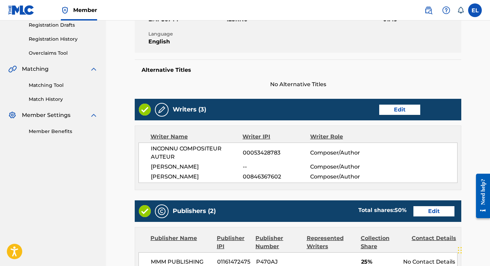
scroll to position [89, 0]
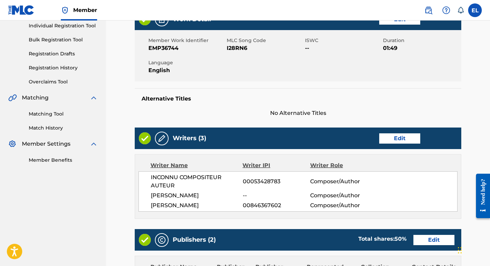
click at [398, 137] on link "Edit" at bounding box center [399, 138] width 41 height 10
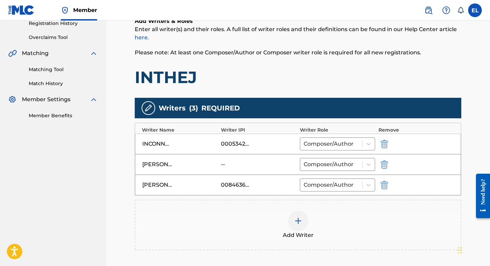
scroll to position [217, 0]
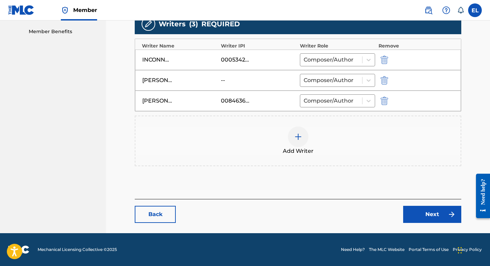
click at [384, 58] on img "submit" at bounding box center [384, 60] width 8 height 8
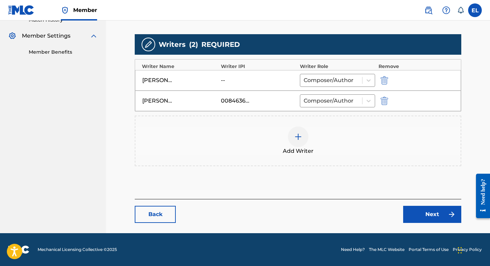
scroll to position [197, 0]
click at [419, 211] on link "Next" at bounding box center [432, 214] width 58 height 17
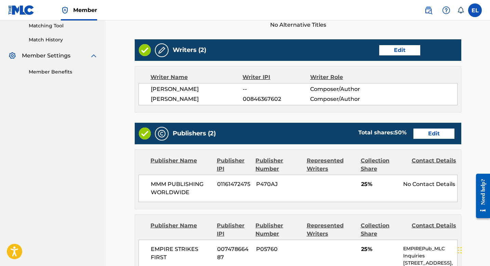
scroll to position [176, 0]
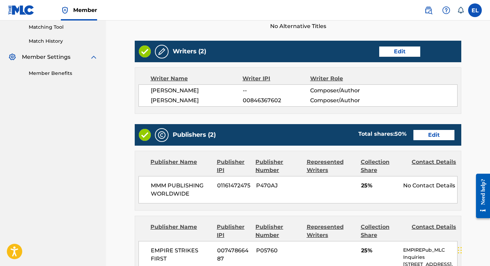
click at [431, 135] on link "Edit" at bounding box center [433, 135] width 41 height 10
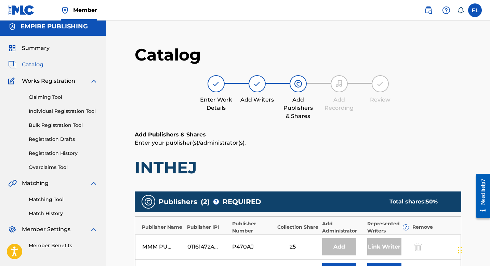
scroll to position [65, 0]
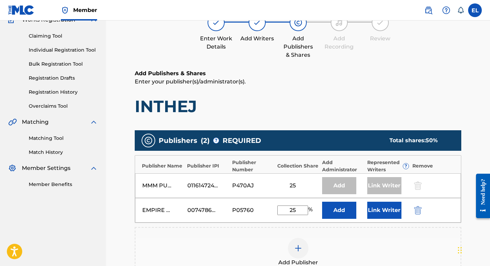
click at [393, 208] on button "Link Writer" at bounding box center [384, 210] width 34 height 17
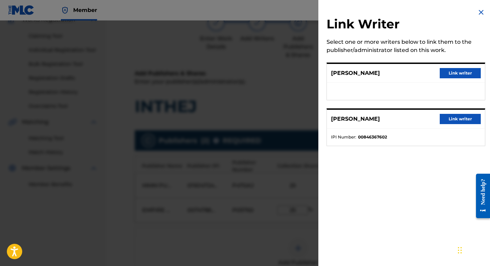
drag, startPoint x: 448, startPoint y: 122, endPoint x: 444, endPoint y: 128, distance: 7.4
click at [448, 122] on button "Link writer" at bounding box center [460, 119] width 41 height 10
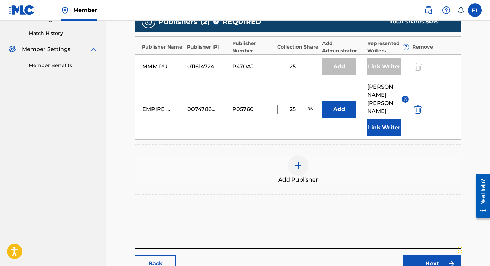
scroll to position [216, 0]
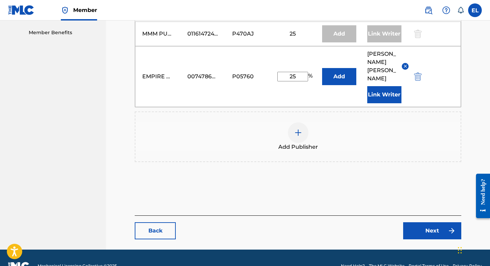
drag, startPoint x: 433, startPoint y: 207, endPoint x: 435, endPoint y: 212, distance: 4.9
click at [433, 215] on div "Back Next" at bounding box center [298, 227] width 326 height 24
click at [438, 222] on link "Next" at bounding box center [432, 230] width 58 height 17
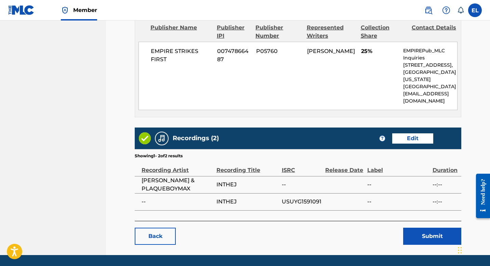
scroll to position [388, 0]
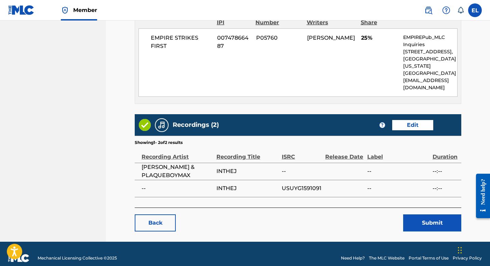
click at [418, 214] on button "Submit" at bounding box center [432, 222] width 58 height 17
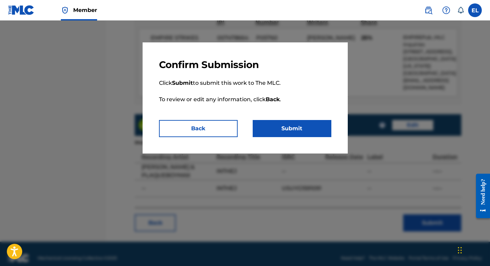
click at [322, 130] on button "Submit" at bounding box center [292, 128] width 79 height 17
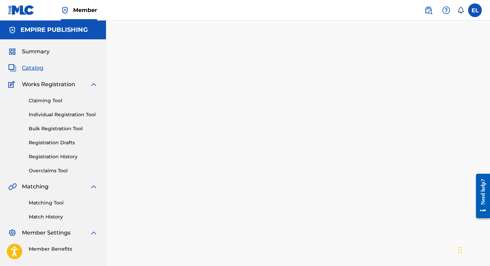
click at [34, 67] on span "Catalog" at bounding box center [33, 68] width 22 height 8
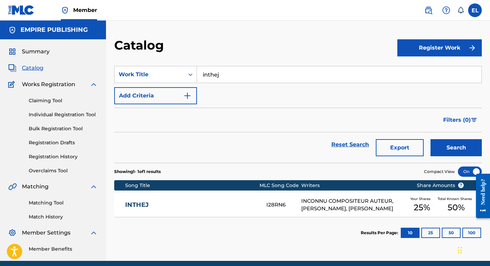
click at [241, 73] on input "inthej" at bounding box center [339, 74] width 284 height 16
paste input "Bet"
type input "Bet"
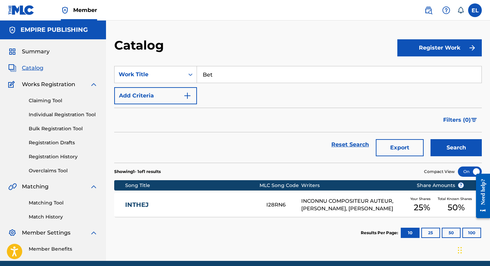
click at [253, 43] on div "Catalog" at bounding box center [255, 48] width 283 height 20
click at [455, 148] on button "Search" at bounding box center [455, 147] width 51 height 17
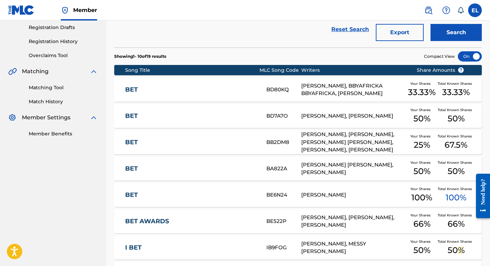
scroll to position [179, 0]
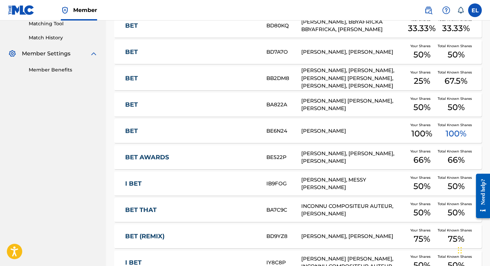
click at [206, 127] on link "BET" at bounding box center [191, 131] width 132 height 8
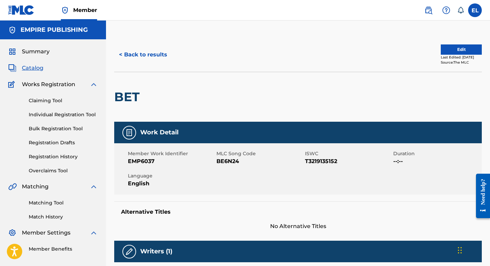
click at [227, 158] on span "BE6N24" at bounding box center [259, 161] width 87 height 8
click at [36, 65] on span "Catalog" at bounding box center [33, 68] width 22 height 8
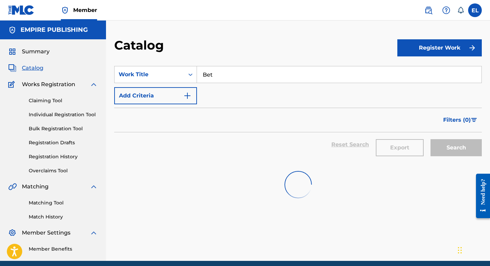
click at [268, 74] on input "Bet" at bounding box center [339, 74] width 284 height 16
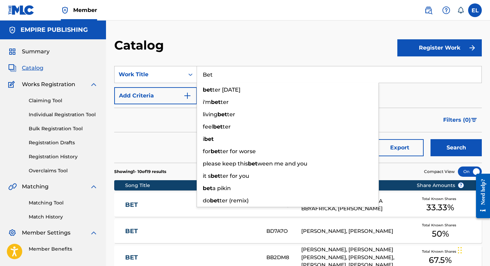
click at [268, 74] on input "Bet" at bounding box center [339, 74] width 284 height 16
paste input "I Know"
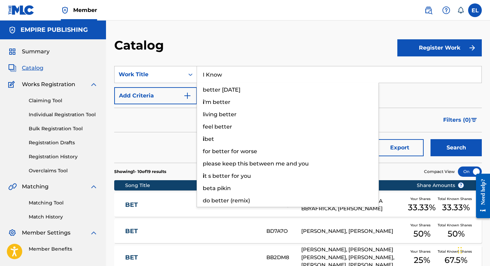
type input "I Know"
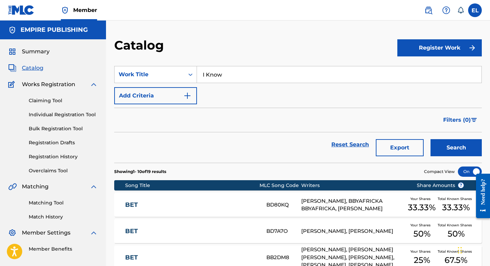
drag, startPoint x: 276, startPoint y: 54, endPoint x: 357, endPoint y: 107, distance: 96.5
click at [276, 54] on div "Catalog" at bounding box center [255, 48] width 283 height 20
click at [467, 146] on button "Search" at bounding box center [455, 147] width 51 height 17
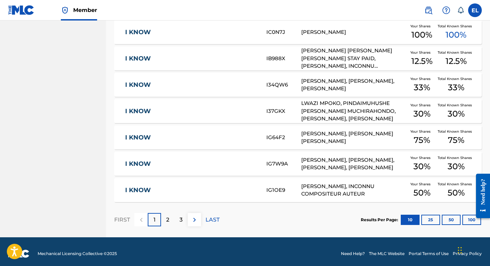
scroll to position [247, 0]
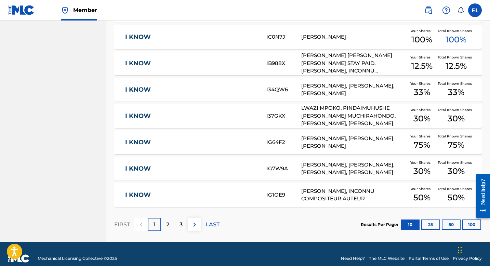
click at [457, 224] on button "50" at bounding box center [451, 224] width 19 height 10
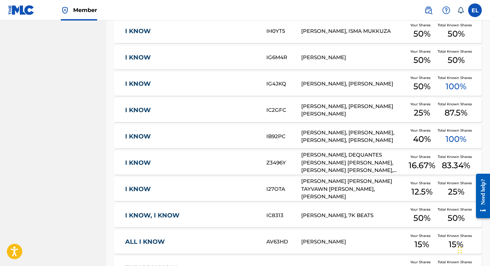
scroll to position [568, 0]
click at [147, 84] on link "I KNOW" at bounding box center [191, 84] width 132 height 8
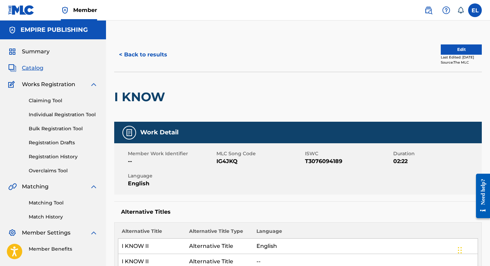
click at [448, 48] on button "Edit" at bounding box center [461, 49] width 41 height 10
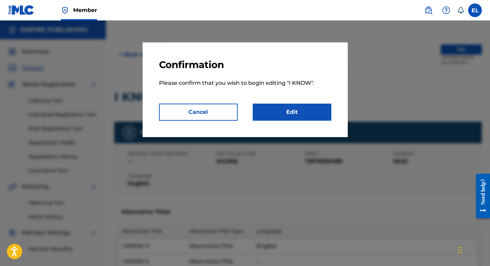
click at [312, 111] on link "Edit" at bounding box center [292, 112] width 79 height 17
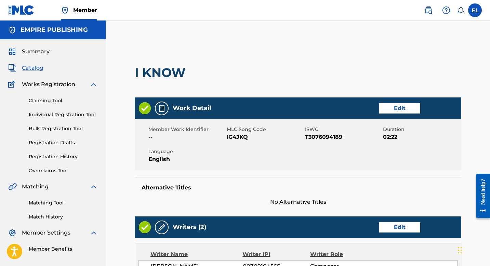
click at [397, 110] on link "Edit" at bounding box center [399, 108] width 41 height 10
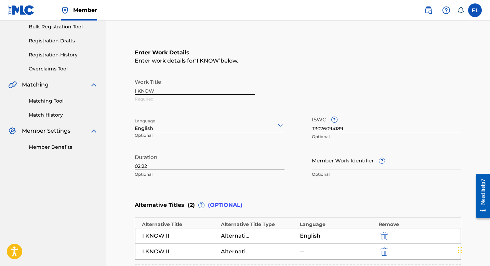
scroll to position [103, 0]
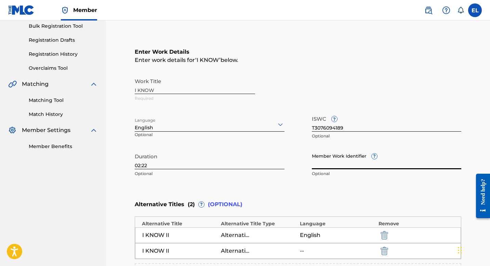
click at [359, 161] on input "Member Work Identifier ?" at bounding box center [387, 159] width 150 height 19
paste input "EMP6057"
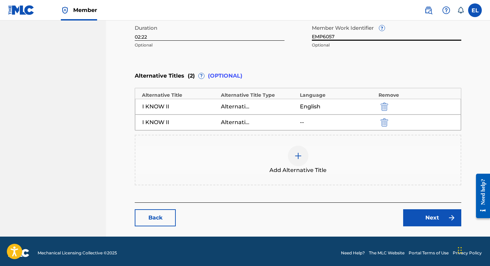
type input "EMP6057"
click at [449, 216] on img at bounding box center [451, 218] width 8 height 8
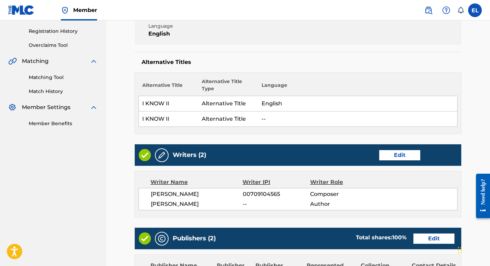
scroll to position [126, 0]
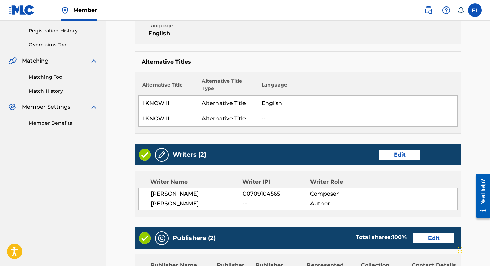
click at [397, 158] on link "Edit" at bounding box center [399, 155] width 41 height 10
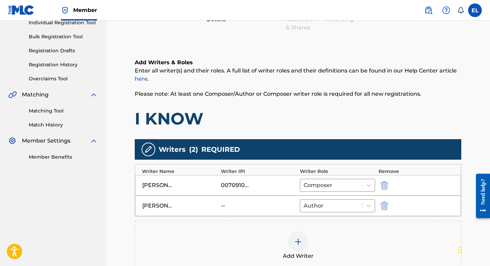
scroll to position [147, 0]
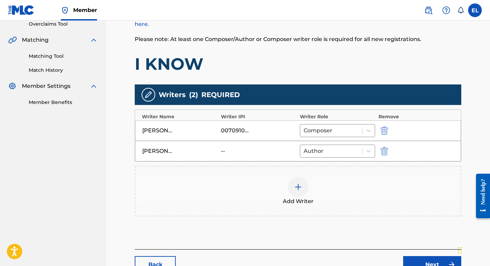
click at [386, 153] on img "submit" at bounding box center [384, 151] width 8 height 8
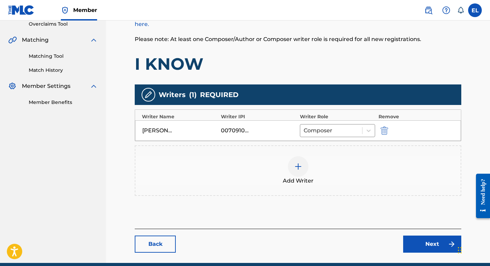
click at [293, 164] on div at bounding box center [298, 166] width 21 height 21
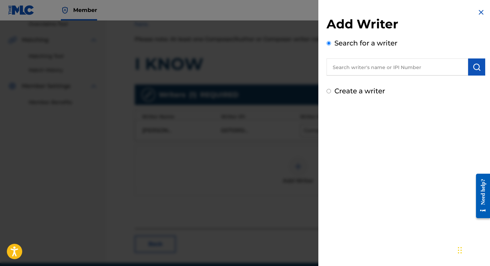
click at [373, 69] on input "text" at bounding box center [397, 66] width 142 height 17
paste input "846367602"
type input "00846367602"
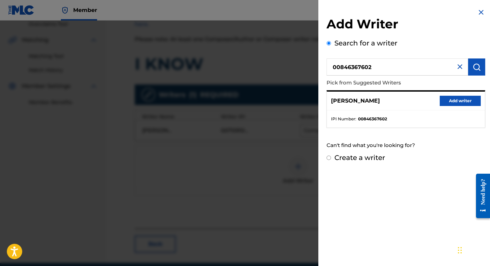
click at [453, 107] on div "[PERSON_NAME] Add writer" at bounding box center [406, 101] width 158 height 19
click at [454, 103] on button "Add writer" at bounding box center [460, 101] width 41 height 10
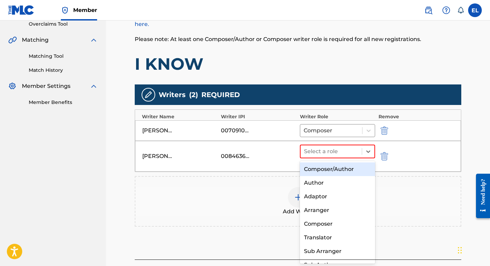
drag, startPoint x: 345, startPoint y: 153, endPoint x: 338, endPoint y: 160, distance: 9.4
click at [345, 153] on div at bounding box center [331, 152] width 54 height 10
click at [334, 165] on div "Composer/Author" at bounding box center [337, 169] width 75 height 14
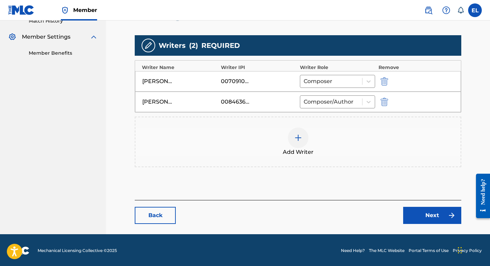
scroll to position [197, 0]
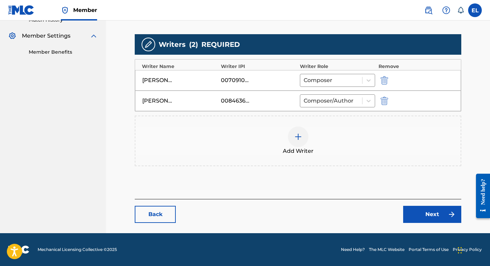
click at [430, 221] on link "Next" at bounding box center [432, 214] width 58 height 17
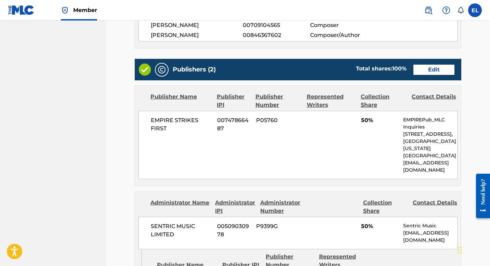
scroll to position [320, 0]
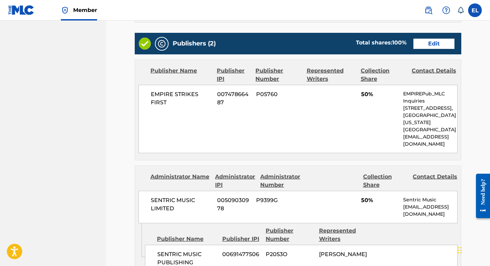
click at [433, 43] on link "Edit" at bounding box center [433, 44] width 41 height 10
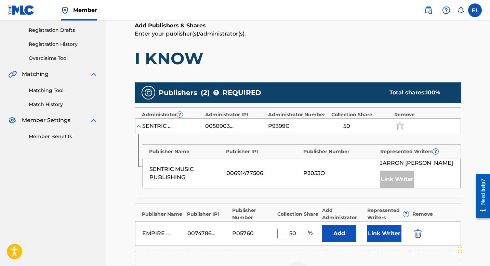
scroll to position [144, 0]
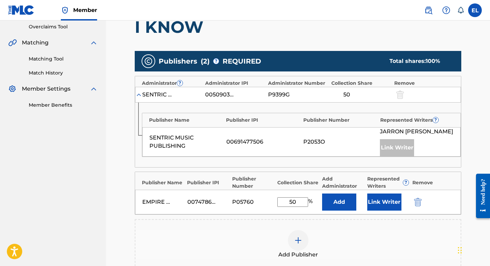
click at [390, 204] on button "Link Writer" at bounding box center [384, 201] width 34 height 17
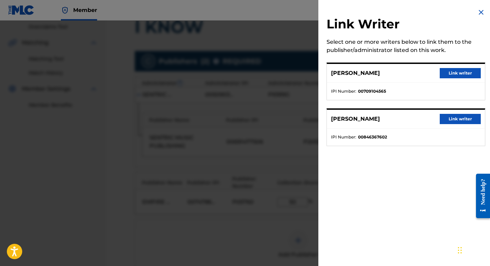
click at [453, 118] on button "Link writer" at bounding box center [460, 119] width 41 height 10
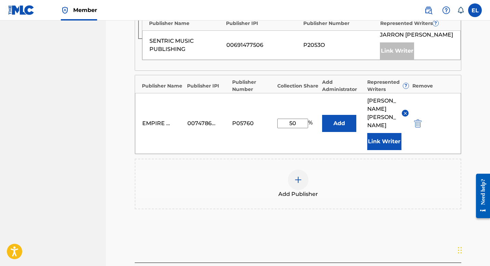
scroll to position [286, 0]
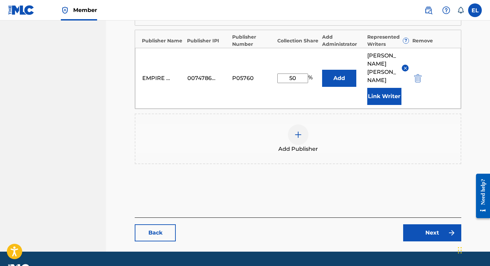
click at [435, 224] on link "Next" at bounding box center [432, 232] width 58 height 17
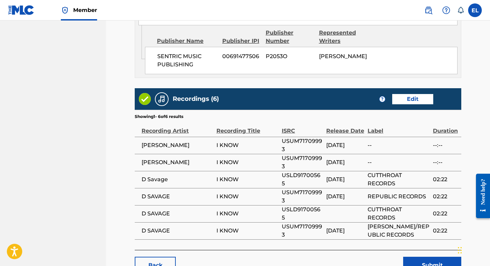
scroll to position [560, 0]
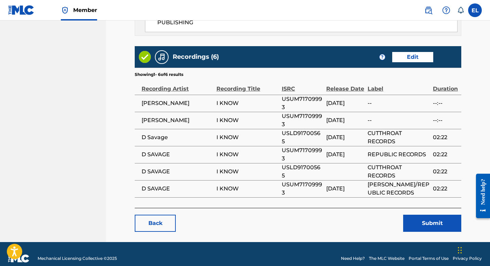
click at [426, 215] on button "Submit" at bounding box center [432, 223] width 58 height 17
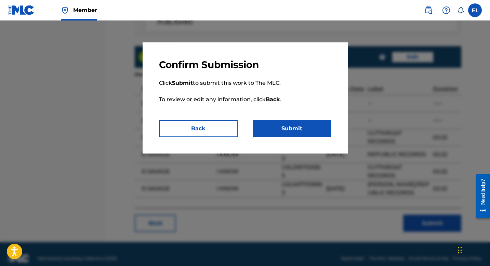
click at [313, 133] on button "Submit" at bounding box center [292, 128] width 79 height 17
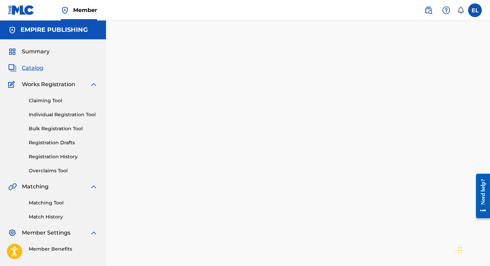
click at [28, 68] on span "Catalog" at bounding box center [33, 68] width 22 height 8
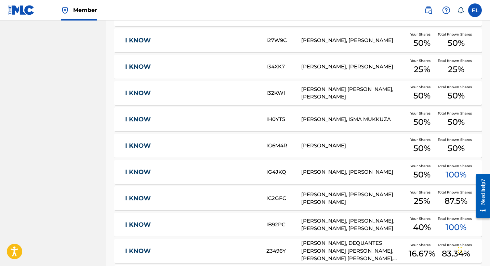
scroll to position [492, 0]
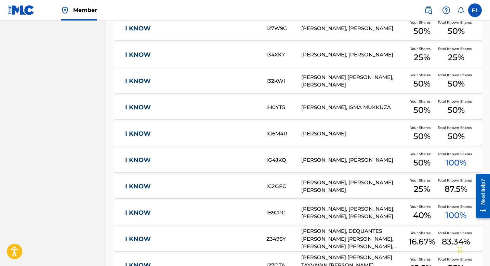
click at [207, 157] on link "I KNOW" at bounding box center [191, 160] width 132 height 8
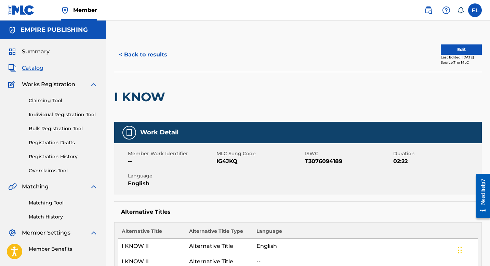
click at [226, 159] on span "IG4JKQ" at bounding box center [259, 161] width 87 height 8
click at [38, 66] on span "Catalog" at bounding box center [33, 68] width 22 height 8
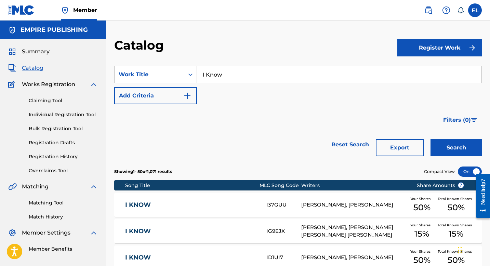
click at [232, 79] on input "I Know" at bounding box center [339, 74] width 284 height 16
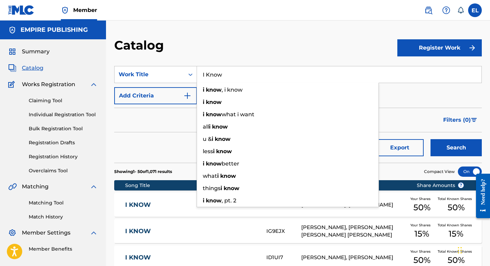
click at [232, 79] on input "I Know" at bounding box center [339, 74] width 284 height 16
paste input "[PERSON_NAME]"
click at [239, 77] on input "I [PERSON_NAME]" at bounding box center [339, 74] width 284 height 16
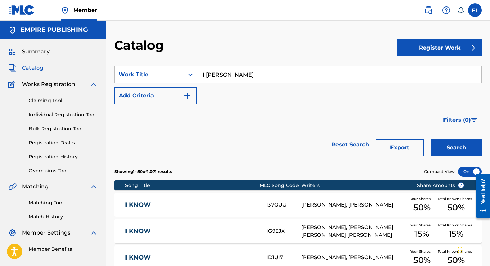
click at [239, 77] on input "I [PERSON_NAME]" at bounding box center [339, 74] width 284 height 16
paste input "Search Form"
type input "[PERSON_NAME]"
click at [466, 147] on button "Search" at bounding box center [455, 147] width 51 height 17
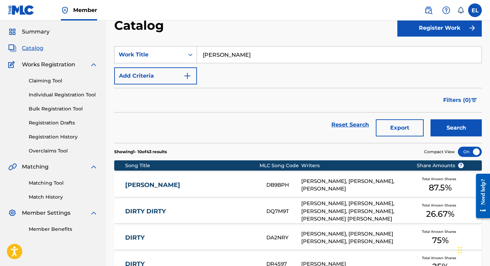
scroll to position [58, 0]
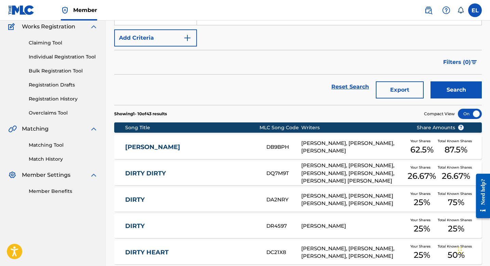
click at [221, 139] on div "[PERSON_NAME] DB9BPH [PERSON_NAME], [PERSON_NAME], GONCALO BRAS Your Shares 62.…" at bounding box center [297, 147] width 367 height 24
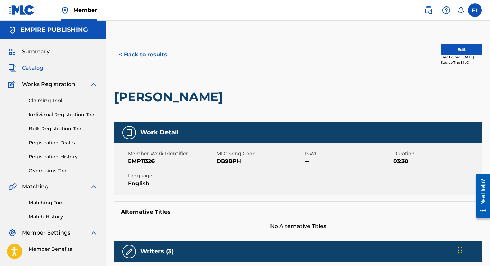
click at [452, 49] on button "Edit" at bounding box center [461, 49] width 41 height 10
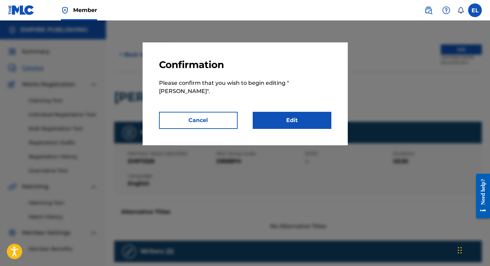
click at [272, 115] on link "Edit" at bounding box center [292, 120] width 79 height 17
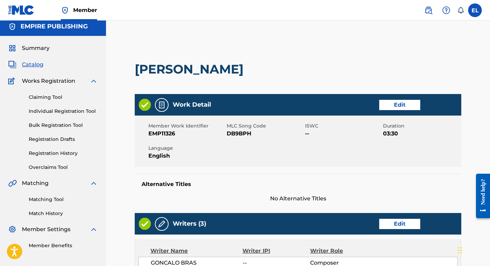
scroll to position [145, 0]
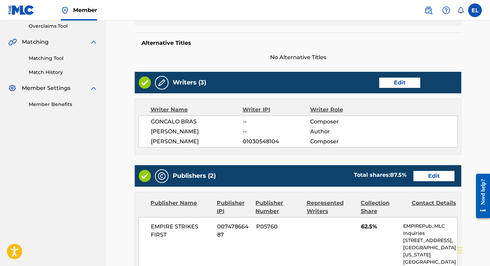
click at [392, 85] on link "Edit" at bounding box center [399, 83] width 41 height 10
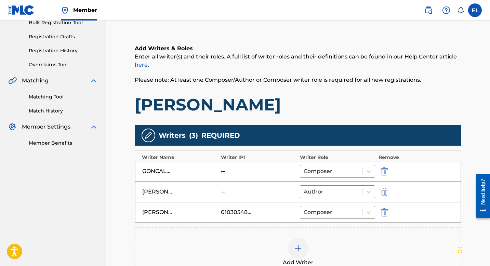
scroll to position [132, 0]
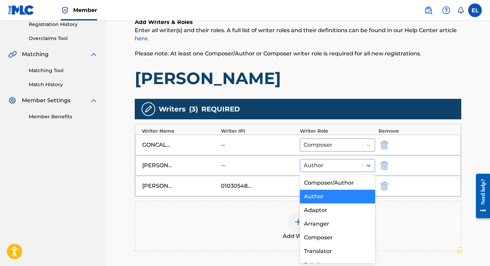
click at [352, 164] on div at bounding box center [331, 166] width 55 height 10
click at [353, 181] on div "Composer/Author" at bounding box center [337, 183] width 75 height 14
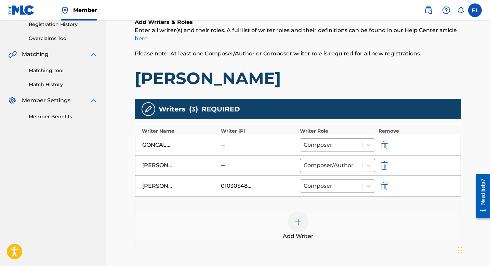
click at [382, 166] on img "submit" at bounding box center [384, 165] width 8 height 8
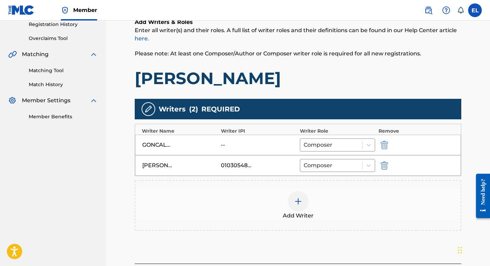
click at [294, 201] on img at bounding box center [298, 201] width 8 height 8
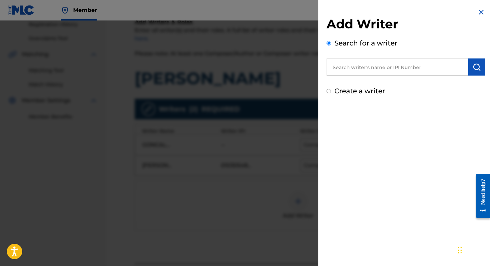
click at [405, 68] on input "text" at bounding box center [397, 66] width 142 height 17
paste input "846367602"
click at [331, 65] on input "846367602" at bounding box center [397, 66] width 142 height 17
type input "00846367602"
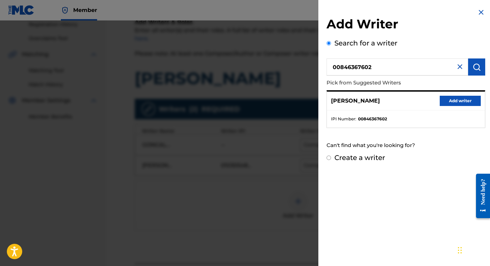
drag, startPoint x: 466, startPoint y: 101, endPoint x: 458, endPoint y: 100, distance: 7.6
click at [466, 101] on button "Add writer" at bounding box center [460, 101] width 41 height 10
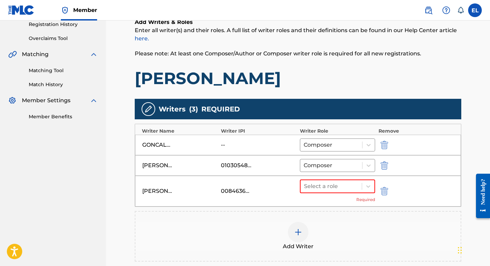
drag, startPoint x: 352, startPoint y: 188, endPoint x: 347, endPoint y: 193, distance: 7.3
click at [351, 188] on div at bounding box center [331, 187] width 54 height 10
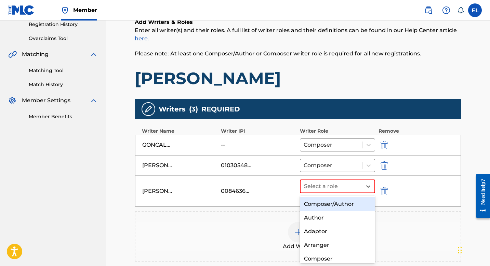
click at [337, 201] on div "Composer/Author" at bounding box center [337, 204] width 75 height 14
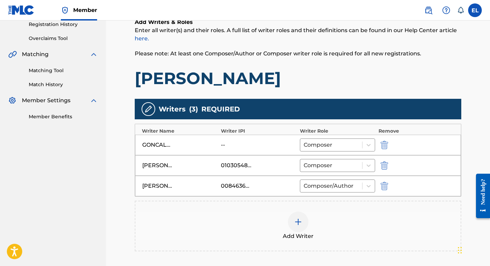
click at [297, 220] on img at bounding box center [298, 222] width 8 height 8
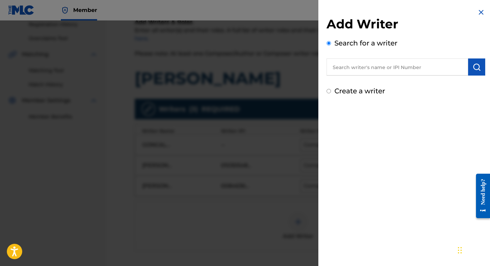
click at [371, 72] on input "text" at bounding box center [397, 66] width 142 height 17
paste input "1138623755"
type input "01138623755"
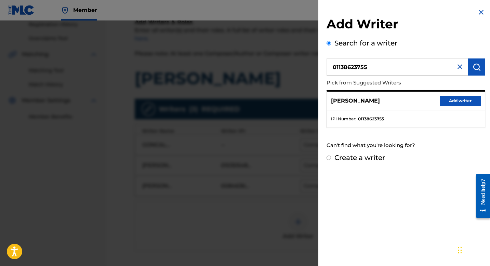
drag, startPoint x: 472, startPoint y: 102, endPoint x: 469, endPoint y: 105, distance: 4.1
click at [472, 102] on button "Add writer" at bounding box center [460, 101] width 41 height 10
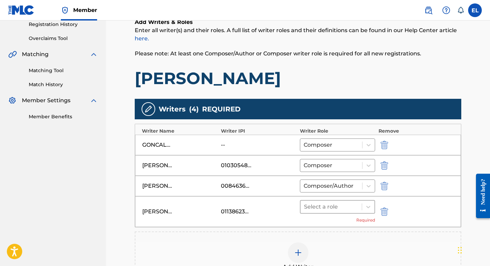
click at [330, 209] on div at bounding box center [331, 207] width 54 height 10
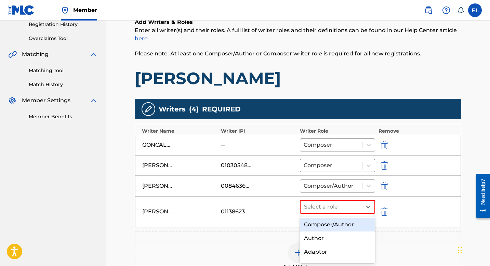
click at [331, 220] on div "Composer/Author" at bounding box center [337, 225] width 75 height 14
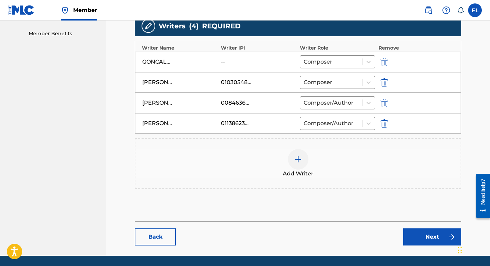
scroll to position [238, 0]
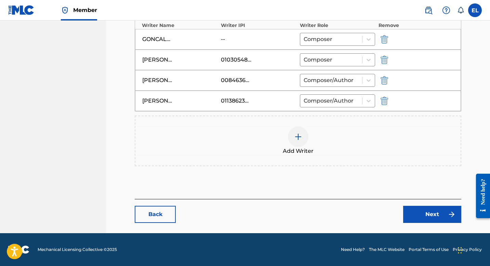
click at [414, 214] on link "Next" at bounding box center [432, 214] width 58 height 17
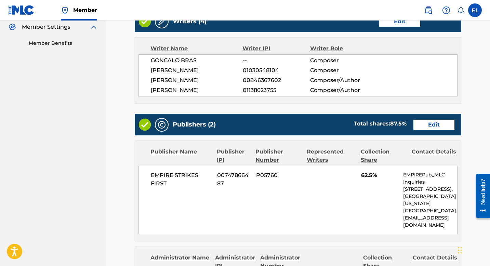
scroll to position [202, 0]
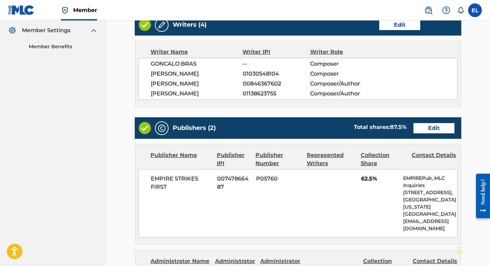
click at [428, 124] on link "Edit" at bounding box center [433, 128] width 41 height 10
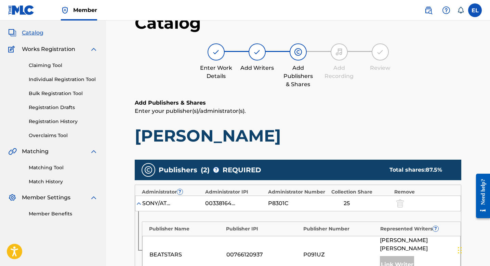
scroll to position [140, 0]
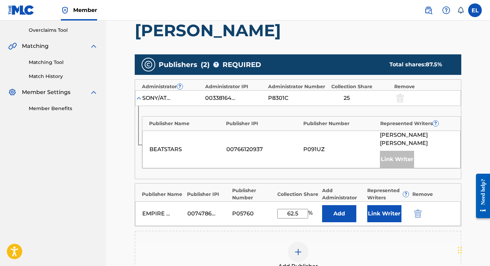
drag, startPoint x: 300, startPoint y: 206, endPoint x: 269, endPoint y: 204, distance: 31.2
click at [269, 206] on div "EMPIRE STRIKES FIRST 00747866487 P05760 62.5 % Add Link Writer" at bounding box center [298, 213] width 326 height 25
type input "50"
click at [390, 208] on button "Link Writer" at bounding box center [384, 213] width 34 height 17
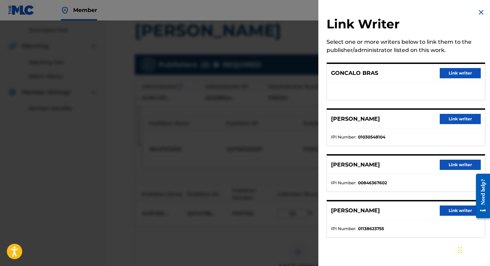
click at [445, 166] on button "Link writer" at bounding box center [460, 165] width 41 height 10
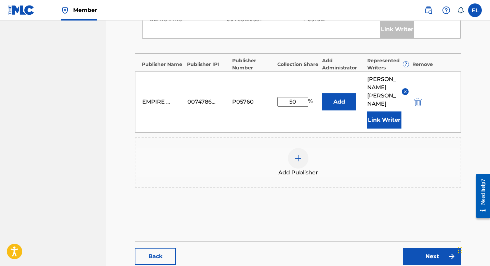
scroll to position [287, 0]
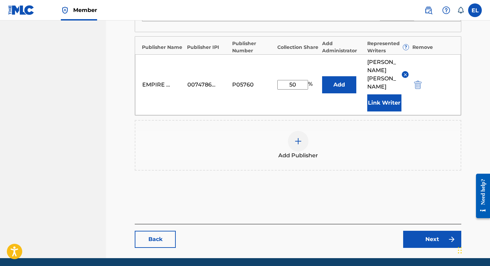
click at [422, 231] on link "Next" at bounding box center [432, 239] width 58 height 17
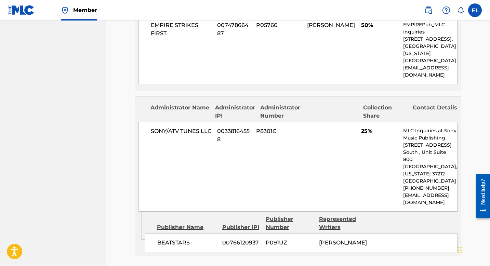
scroll to position [500, 0]
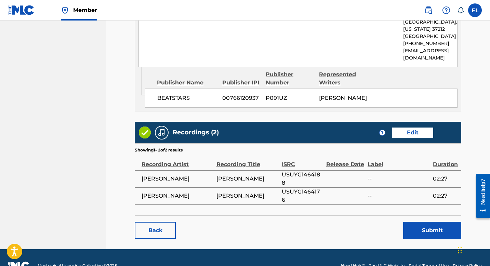
click at [439, 222] on button "Submit" at bounding box center [432, 230] width 58 height 17
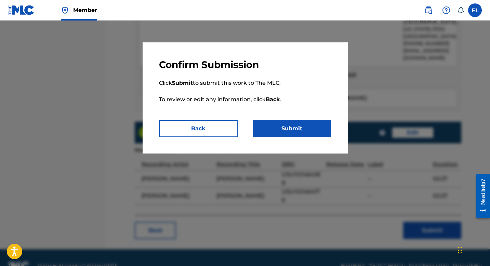
click at [307, 136] on button "Submit" at bounding box center [292, 128] width 79 height 17
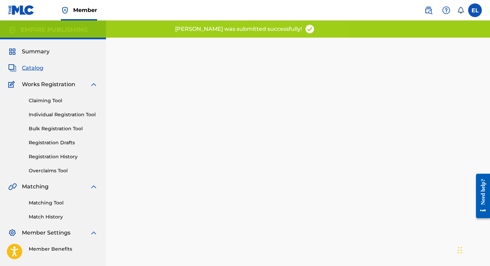
click at [37, 68] on span "Catalog" at bounding box center [33, 68] width 22 height 8
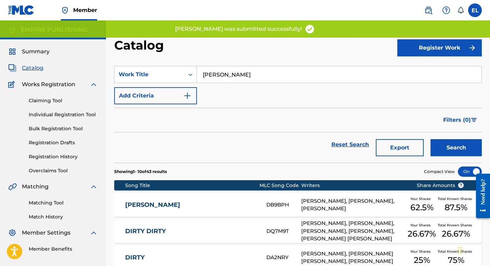
click at [163, 202] on link "[PERSON_NAME]" at bounding box center [191, 205] width 132 height 8
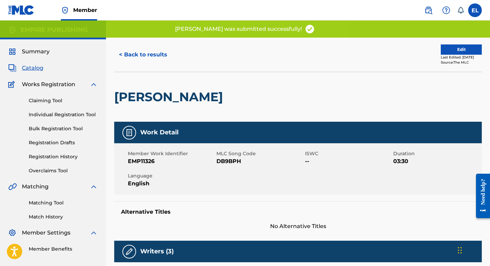
click at [234, 164] on span "DB9BPH" at bounding box center [259, 161] width 87 height 8
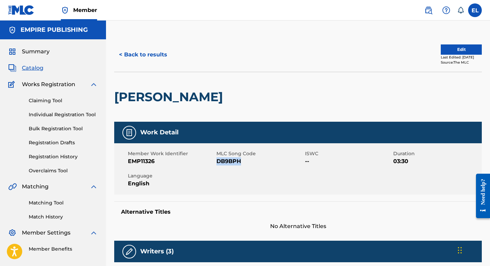
click at [37, 67] on span "Catalog" at bounding box center [33, 68] width 22 height 8
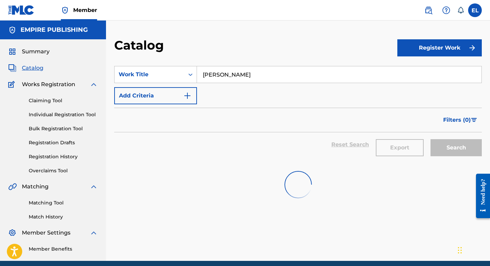
click at [218, 75] on input "[PERSON_NAME]" at bounding box center [339, 74] width 284 height 16
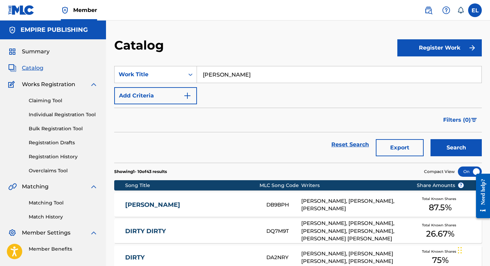
click at [218, 75] on input "[PERSON_NAME]" at bounding box center [339, 74] width 284 height 16
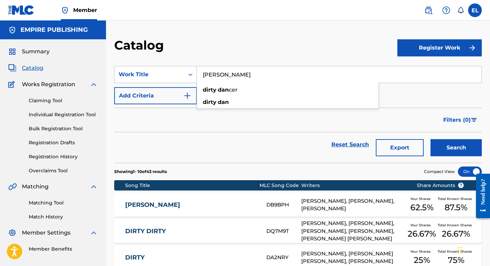
click at [218, 75] on input "[PERSON_NAME]" at bounding box center [339, 74] width 284 height 16
paste input "How Does It Feel"
type input "How Does It Feel"
click at [252, 53] on div "Catalog" at bounding box center [255, 48] width 283 height 20
click at [446, 149] on button "Search" at bounding box center [455, 147] width 51 height 17
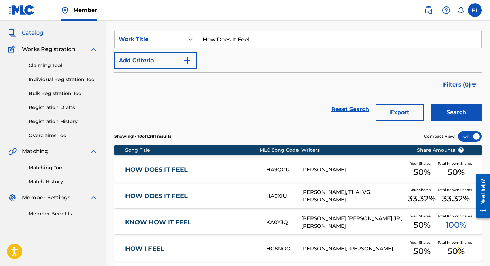
scroll to position [37, 0]
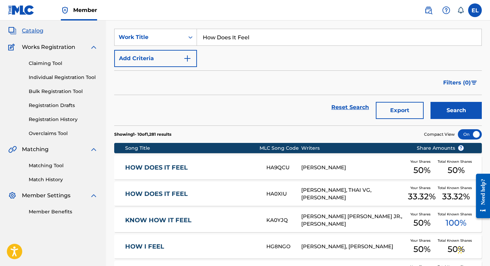
click at [192, 170] on link "HOW DOES IT FEEL" at bounding box center [191, 168] width 132 height 8
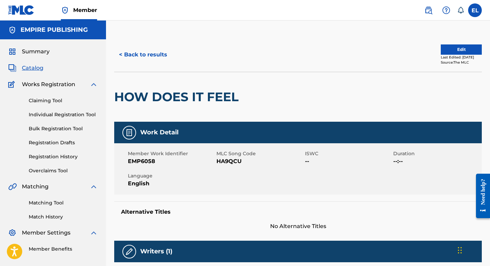
click at [222, 157] on span "MLC Song Code" at bounding box center [259, 153] width 87 height 7
click at [222, 160] on span "HA9QCU" at bounding box center [259, 161] width 87 height 8
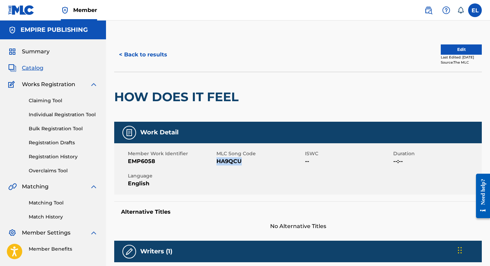
click at [34, 67] on span "Catalog" at bounding box center [33, 68] width 22 height 8
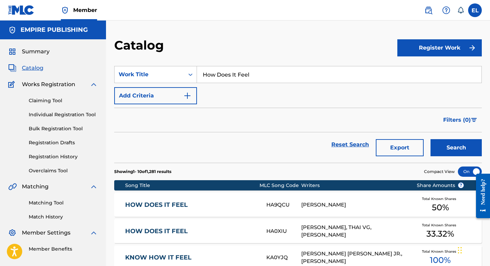
click at [211, 75] on input "How Does It Feel" at bounding box center [339, 74] width 284 height 16
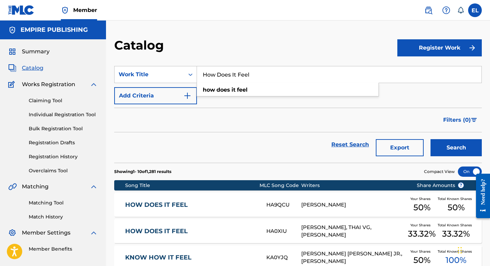
click at [211, 75] on input "How Does It Feel" at bounding box center [339, 74] width 284 height 16
paste input "Don't U Change"
type input "Don't U Change"
click at [438, 144] on button "Search" at bounding box center [455, 147] width 51 height 17
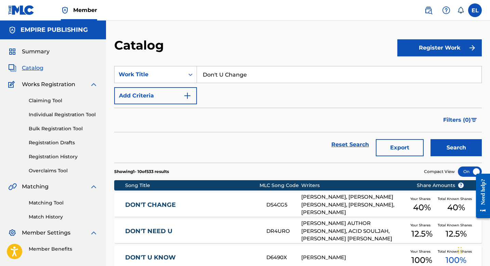
click at [53, 111] on link "Individual Registration Tool" at bounding box center [63, 114] width 69 height 7
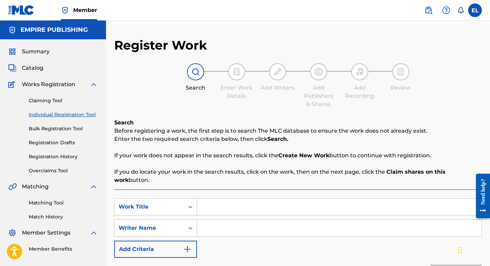
click at [249, 199] on input "Search Form" at bounding box center [339, 207] width 284 height 16
paste input "DON'T U CHANGE"
type input "DON'T U CHANGE"
drag, startPoint x: 223, startPoint y: 219, endPoint x: 220, endPoint y: 217, distance: 4.4
click at [223, 220] on input "Search Form" at bounding box center [339, 228] width 284 height 16
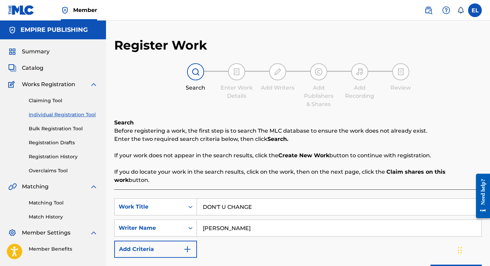
type input "[PERSON_NAME]"
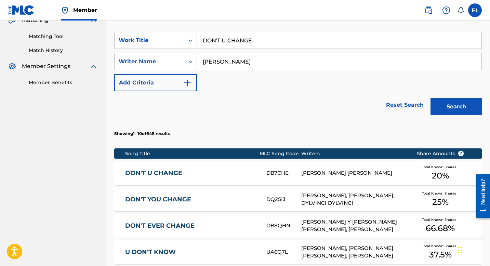
scroll to position [195, 0]
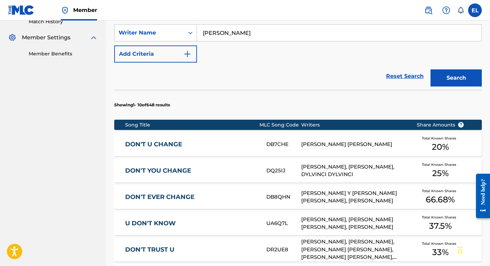
click at [221, 140] on link "DON'T U CHANGE" at bounding box center [191, 144] width 132 height 8
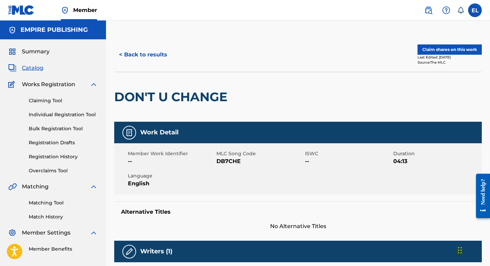
click at [441, 52] on button "Claim shares on this work" at bounding box center [449, 49] width 64 height 10
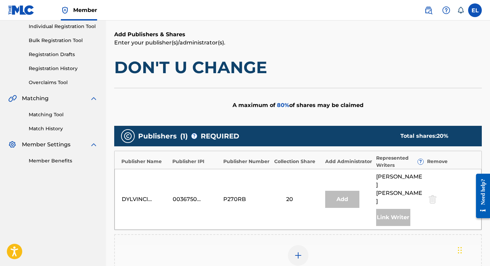
scroll to position [135, 0]
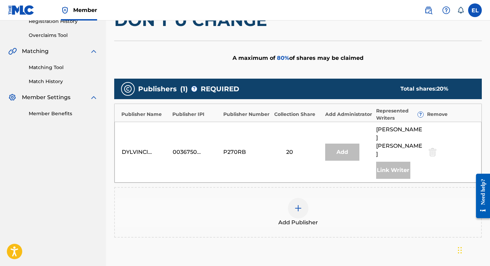
click at [299, 204] on img at bounding box center [298, 208] width 8 height 8
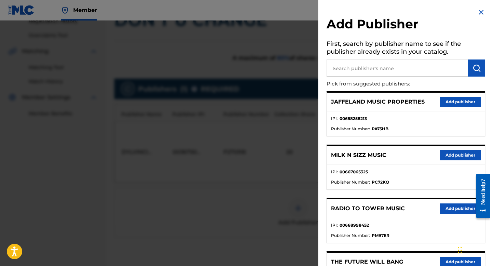
click at [382, 67] on input "text" at bounding box center [397, 67] width 142 height 17
type input "First"
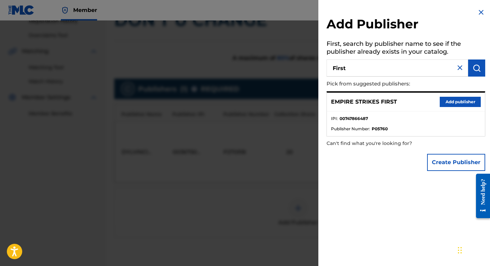
click at [463, 99] on button "Add publisher" at bounding box center [460, 102] width 41 height 10
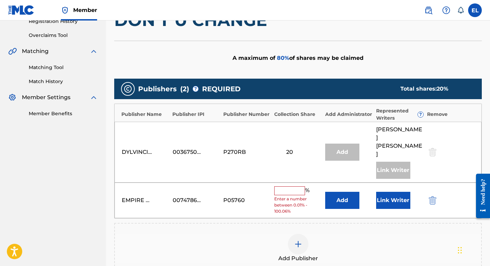
click at [289, 186] on input "text" at bounding box center [289, 190] width 31 height 9
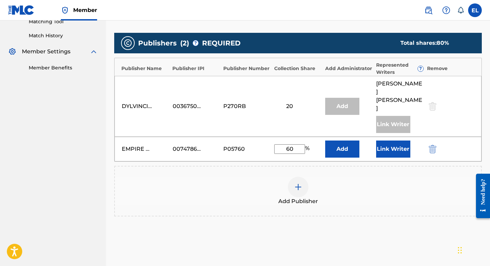
scroll to position [226, 0]
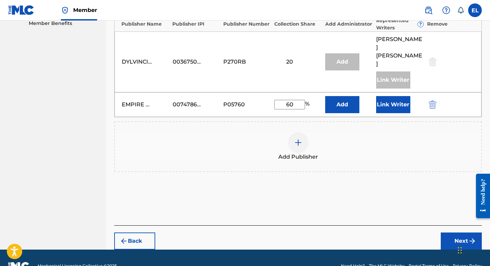
type input "60"
click at [393, 225] on div "Back Next" at bounding box center [297, 237] width 367 height 24
click at [450, 232] on button "Next" at bounding box center [461, 240] width 41 height 17
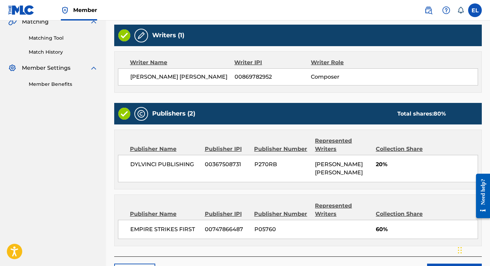
scroll to position [212, 0]
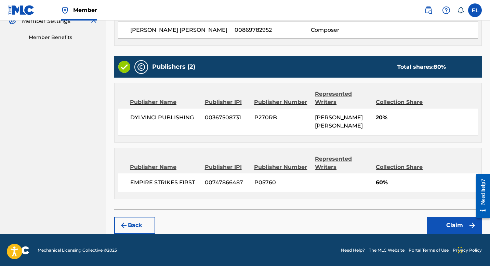
click at [450, 227] on button "Claim" at bounding box center [454, 225] width 55 height 17
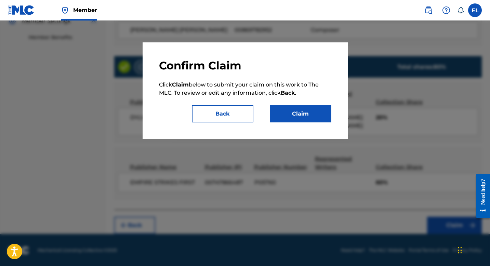
click at [284, 115] on button "Claim" at bounding box center [301, 113] width 62 height 17
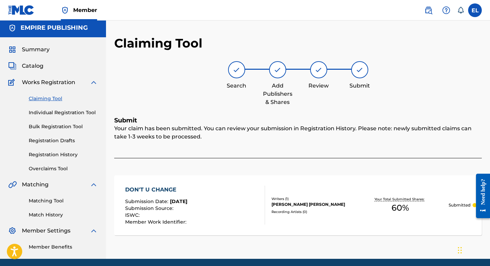
scroll to position [0, 0]
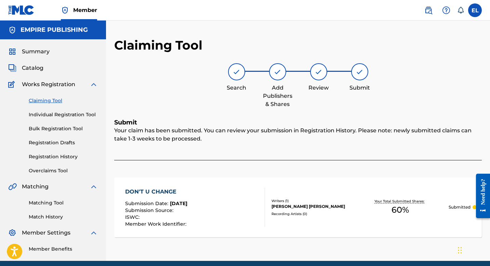
click at [37, 67] on span "Catalog" at bounding box center [33, 68] width 22 height 8
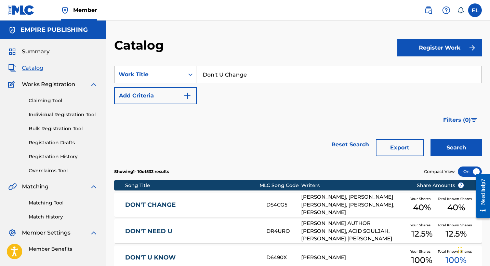
click at [293, 71] on input "Don't U Change" at bounding box center [339, 74] width 284 height 16
click at [292, 71] on input "Don't U Change" at bounding box center [339, 74] width 284 height 16
paste input "Get Dripped"
type input "Get Dripped"
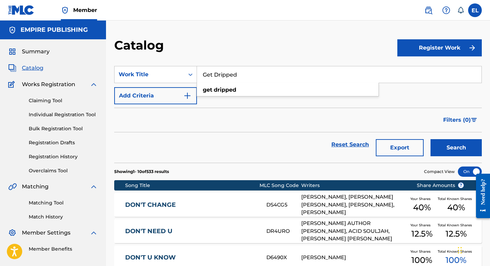
click at [455, 149] on button "Search" at bounding box center [455, 147] width 51 height 17
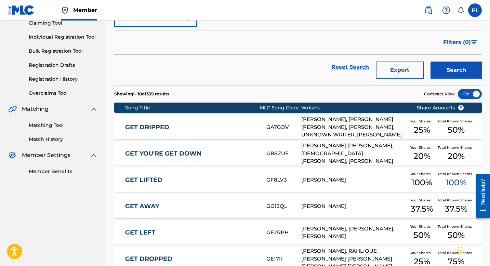
scroll to position [48, 0]
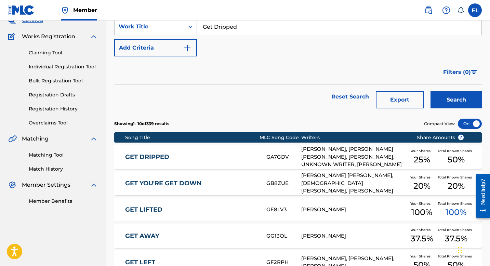
click at [211, 157] on link "GET DRIPPED" at bounding box center [191, 157] width 132 height 8
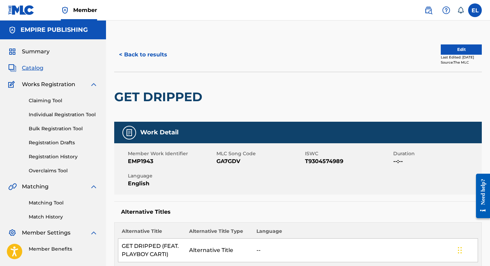
click at [34, 70] on span "Catalog" at bounding box center [33, 68] width 22 height 8
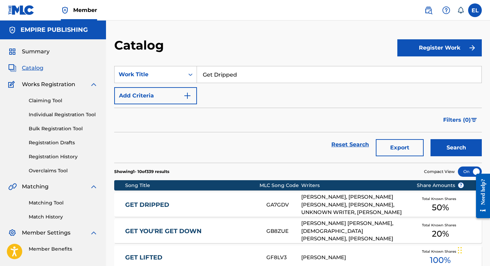
click at [247, 70] on input "Get Dripped" at bounding box center [339, 74] width 284 height 16
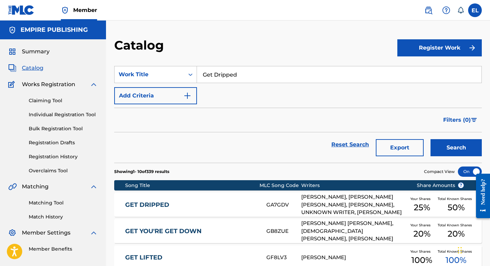
click at [247, 70] on input "Get Dripped" at bounding box center [339, 74] width 284 height 16
paste input "7 AM in [GEOGRAPHIC_DATA]"
type input "7 AM in [GEOGRAPHIC_DATA]"
drag, startPoint x: 301, startPoint y: 47, endPoint x: 355, endPoint y: 88, distance: 67.8
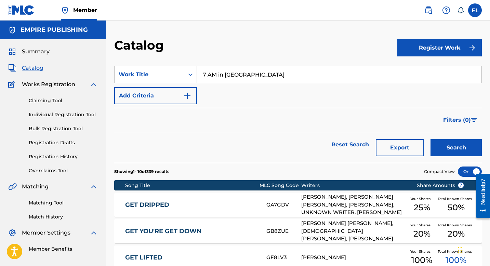
click at [301, 47] on div "Catalog" at bounding box center [255, 48] width 283 height 20
click at [451, 149] on button "Search" at bounding box center [455, 147] width 51 height 17
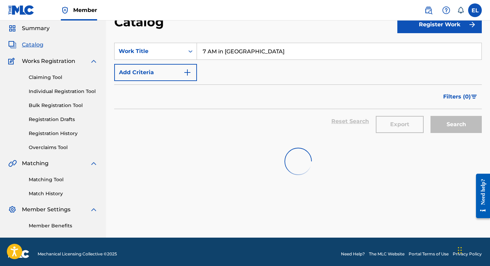
scroll to position [28, 0]
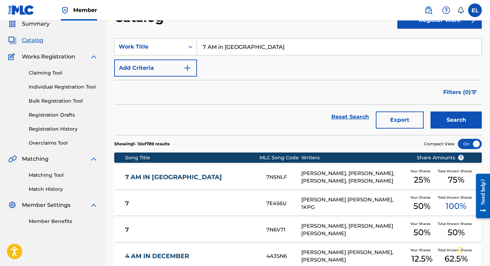
click at [196, 176] on link "7 AM IN [GEOGRAPHIC_DATA]" at bounding box center [191, 177] width 132 height 8
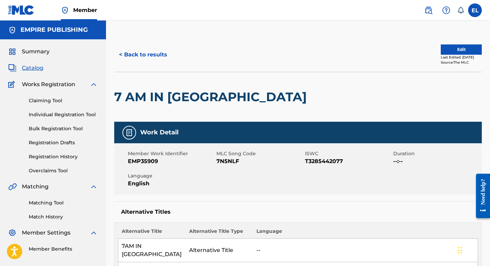
click at [29, 67] on span "Catalog" at bounding box center [33, 68] width 22 height 8
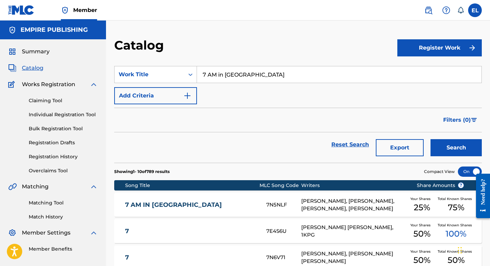
click at [267, 77] on input "7 AM in [GEOGRAPHIC_DATA]" at bounding box center [339, 74] width 284 height 16
paste input "[PERSON_NAME]"
type input "[PERSON_NAME]"
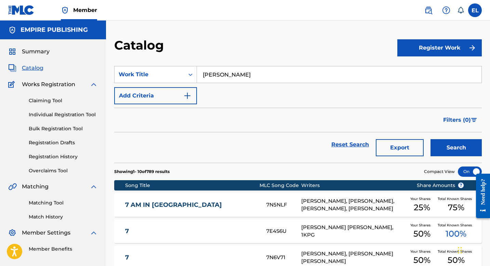
click at [262, 40] on div "Catalog" at bounding box center [255, 48] width 283 height 20
click at [446, 153] on button "Search" at bounding box center [455, 147] width 51 height 17
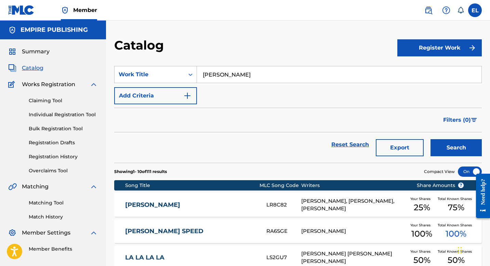
click at [210, 199] on div "[PERSON_NAME] LR8C82 [PERSON_NAME], [PERSON_NAME], [PERSON_NAME] Your Shares 25…" at bounding box center [297, 205] width 367 height 24
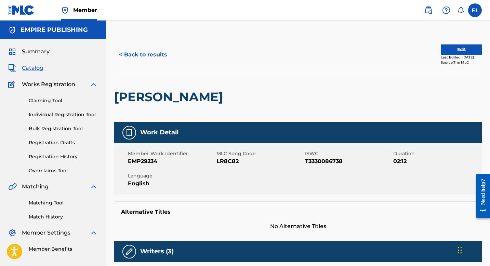
click at [37, 69] on span "Catalog" at bounding box center [33, 68] width 22 height 8
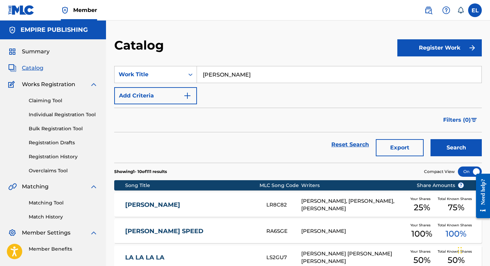
click at [237, 75] on input "[PERSON_NAME]" at bounding box center [339, 74] width 284 height 16
paste input "NOT DA 2"
type input "NOT DA 2"
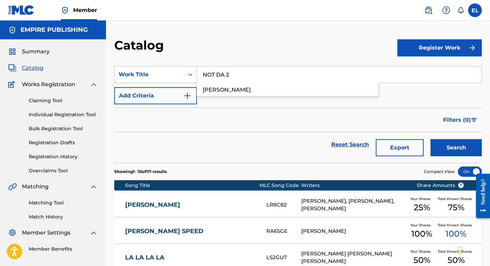
click at [245, 58] on section "SearchWithCriteria9761025b-8ad3-4c0a-957f-fcb49b3f10e0 Work Title NOT DA 2 [PER…" at bounding box center [297, 110] width 367 height 105
click at [454, 148] on button "Search" at bounding box center [455, 147] width 51 height 17
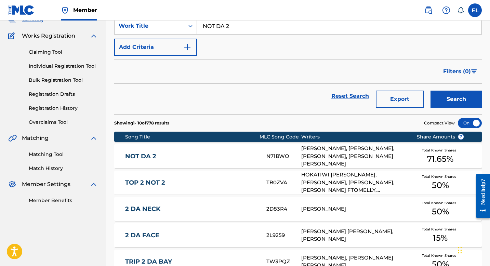
scroll to position [58, 0]
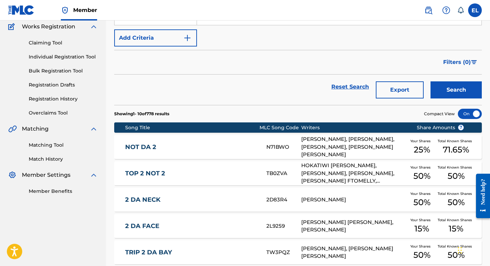
click at [183, 151] on div "NOT DA 2 N71BWO [PERSON_NAME], [PERSON_NAME], [PERSON_NAME], [PERSON_NAME] [PER…" at bounding box center [297, 147] width 367 height 24
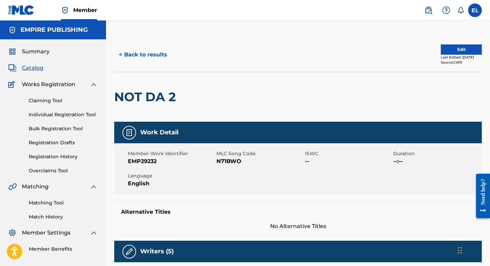
click at [34, 69] on span "Catalog" at bounding box center [33, 68] width 22 height 8
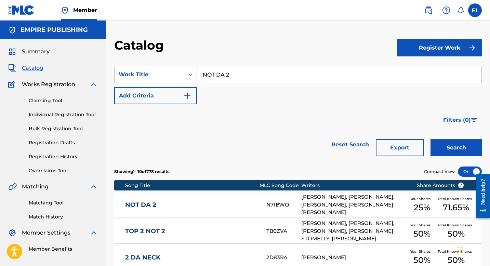
click at [254, 71] on input "NOT DA 2" at bounding box center [339, 74] width 284 height 16
click at [253, 71] on input "NOT DA 2" at bounding box center [339, 74] width 284 height 16
paste input "HIT DIFF"
type input "HIT DIFF"
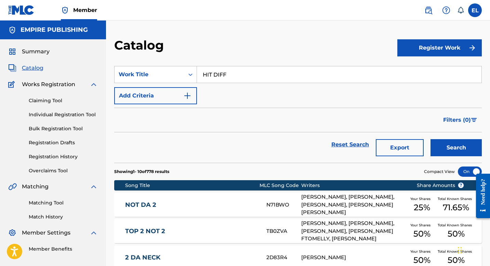
click at [255, 46] on div "Catalog" at bounding box center [255, 48] width 283 height 20
click at [455, 147] on button "Search" at bounding box center [455, 147] width 51 height 17
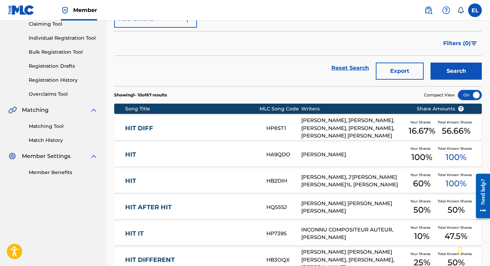
scroll to position [124, 0]
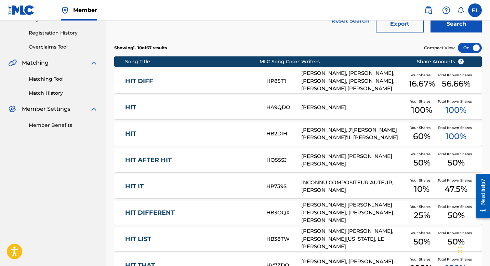
click at [194, 79] on link "HIT DIFF" at bounding box center [191, 81] width 132 height 8
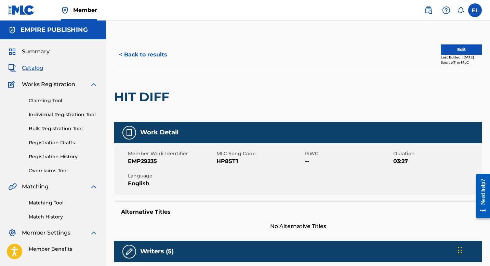
click at [36, 68] on span "Catalog" at bounding box center [33, 68] width 22 height 8
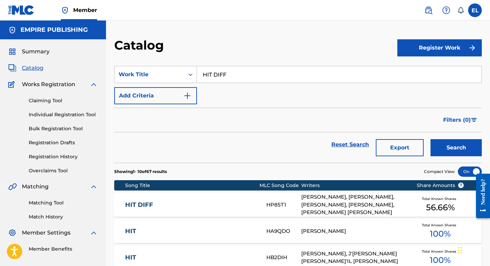
click at [246, 69] on input "HIT DIFF" at bounding box center [339, 74] width 284 height 16
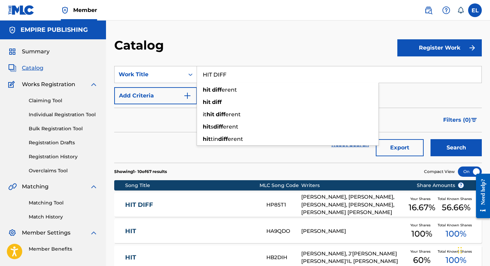
click at [246, 69] on input "HIT DIFF" at bounding box center [339, 74] width 284 height 16
paste input "[PERSON_NAME] from the Boondocks"
type input "[PERSON_NAME] from the Boondocks"
drag, startPoint x: 258, startPoint y: 53, endPoint x: 272, endPoint y: 58, distance: 15.4
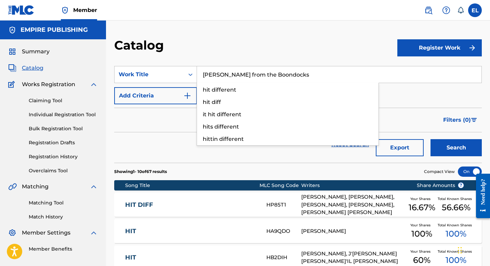
click at [258, 53] on div "Catalog" at bounding box center [255, 48] width 283 height 20
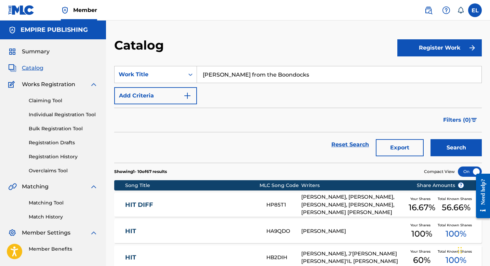
drag, startPoint x: 461, startPoint y: 150, endPoint x: 456, endPoint y: 150, distance: 5.5
click at [461, 150] on button "Search" at bounding box center [455, 147] width 51 height 17
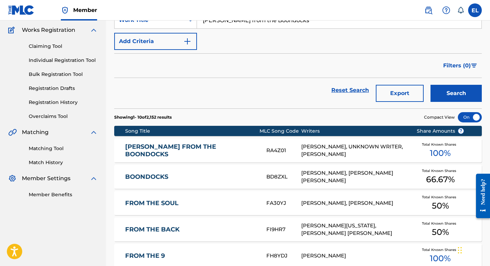
scroll to position [66, 0]
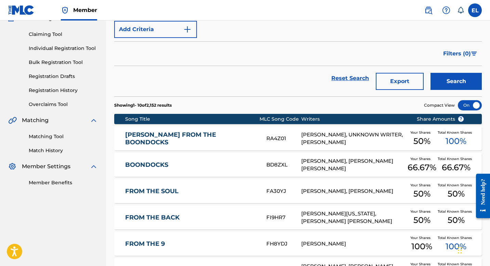
click at [224, 144] on div "[PERSON_NAME] FROM THE BOONDOCKS RA4Z01 [PERSON_NAME], UNKNOWN WRITER, [PERSON_…" at bounding box center [297, 138] width 367 height 24
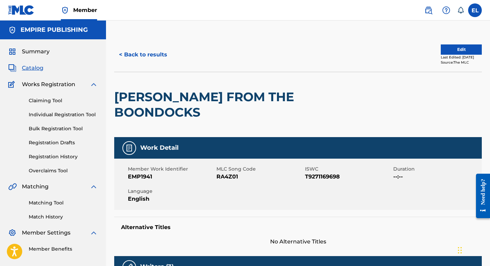
click at [35, 67] on span "Catalog" at bounding box center [33, 68] width 22 height 8
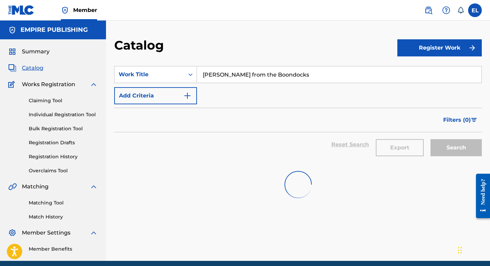
drag, startPoint x: 35, startPoint y: 67, endPoint x: 40, endPoint y: 68, distance: 5.3
click at [35, 67] on span "Catalog" at bounding box center [33, 68] width 22 height 8
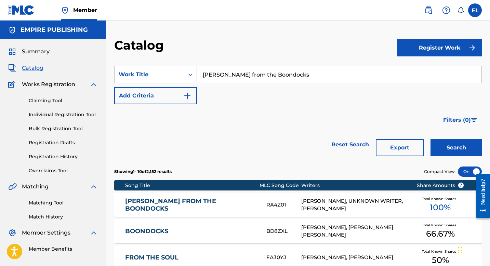
click at [235, 75] on input "[PERSON_NAME] from the Boondocks" at bounding box center [339, 74] width 284 height 16
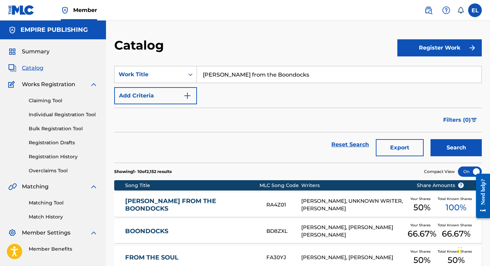
click at [235, 75] on input "[PERSON_NAME] from the Boondocks" at bounding box center [339, 74] width 284 height 16
paste input "Wock In Stock"
type input "Wock In Stock"
click at [269, 47] on div "Catalog" at bounding box center [255, 48] width 283 height 20
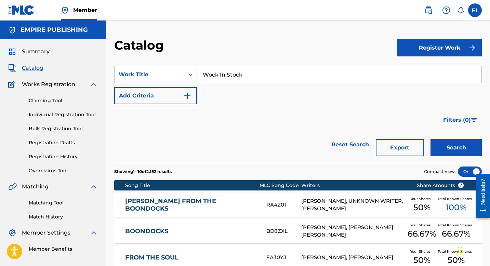
click at [459, 148] on button "Search" at bounding box center [455, 147] width 51 height 17
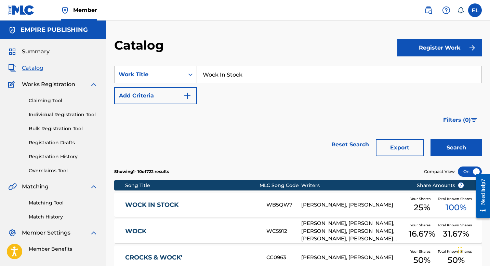
click at [183, 212] on div "WOCK IN STOCK WB5QW7 [PERSON_NAME], [PERSON_NAME] Your Shares 25 % Total Known …" at bounding box center [297, 205] width 367 height 24
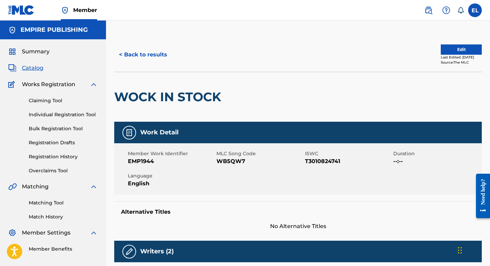
click at [36, 69] on span "Catalog" at bounding box center [33, 68] width 22 height 8
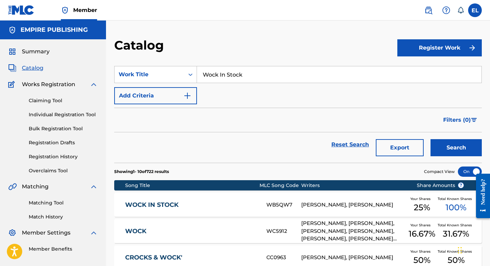
click at [243, 74] on input "Wock In Stock" at bounding box center [339, 74] width 284 height 16
click at [243, 73] on input "Wock In Stock" at bounding box center [339, 74] width 284 height 16
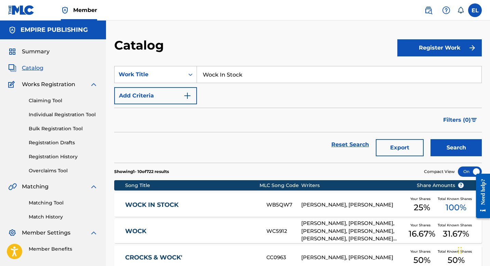
click at [243, 73] on input "Wock In Stock" at bounding box center [339, 74] width 284 height 16
paste input "Love [PERSON_NAME]"
type input "Love [PERSON_NAME]"
click at [462, 149] on button "Search" at bounding box center [455, 147] width 51 height 17
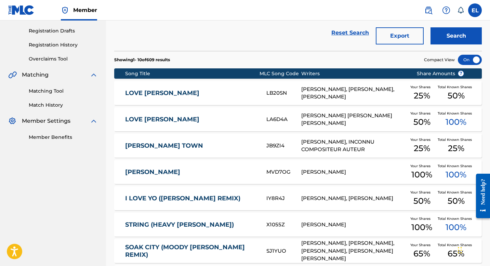
scroll to position [118, 0]
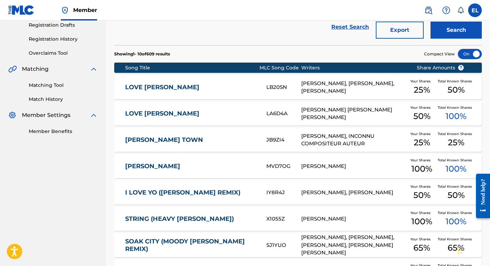
click at [204, 89] on link "LOVE [PERSON_NAME]" at bounding box center [191, 87] width 132 height 8
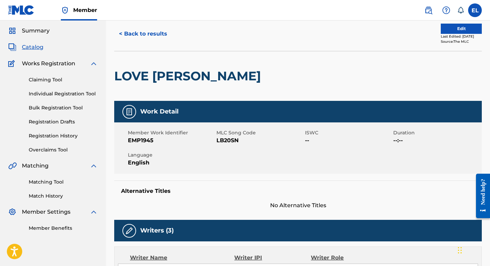
scroll to position [14, 0]
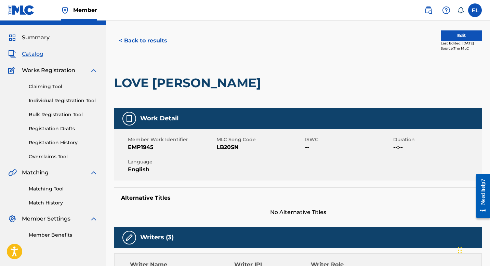
click at [35, 54] on span "Catalog" at bounding box center [33, 54] width 22 height 8
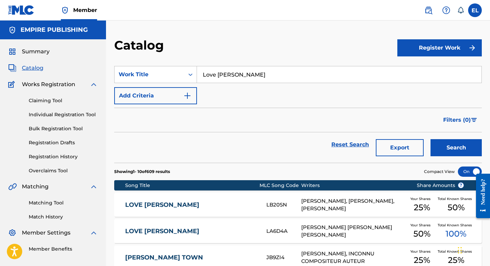
click at [247, 73] on input "Love [PERSON_NAME]" at bounding box center [339, 74] width 284 height 16
paste input "Forreal"
type input "Forreal"
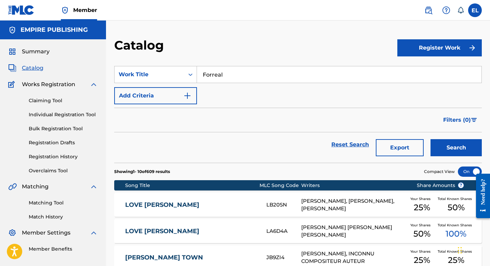
click at [248, 41] on div "Catalog" at bounding box center [255, 48] width 283 height 20
drag, startPoint x: 452, startPoint y: 148, endPoint x: 447, endPoint y: 145, distance: 5.2
click at [451, 147] on button "Search" at bounding box center [455, 147] width 51 height 17
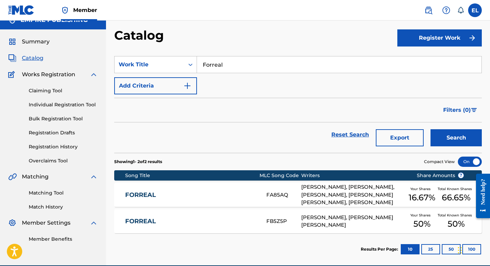
scroll to position [42, 0]
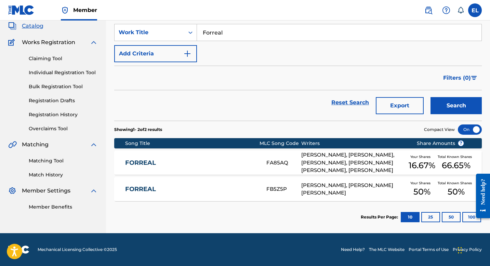
click at [190, 162] on link "FORREAL" at bounding box center [191, 163] width 132 height 8
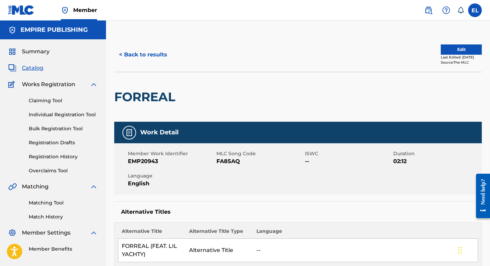
click at [35, 70] on span "Catalog" at bounding box center [33, 68] width 22 height 8
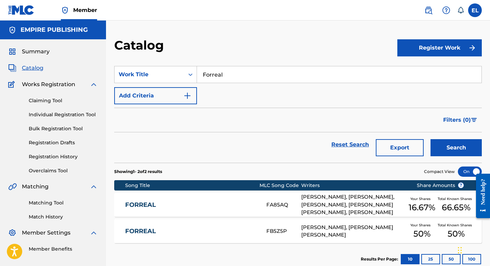
click at [232, 68] on input "Forreal" at bounding box center [339, 74] width 284 height 16
click at [232, 70] on input "Forreal" at bounding box center [339, 74] width 284 height 16
paste input "Next Up"
type input "Next Up"
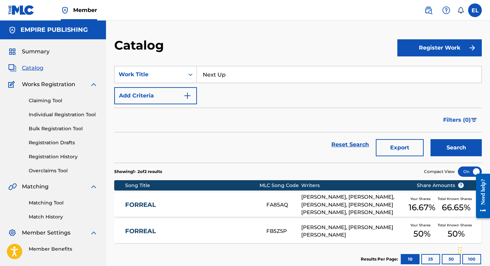
drag, startPoint x: 251, startPoint y: 29, endPoint x: 308, endPoint y: 86, distance: 81.0
click at [251, 29] on div "Catalog Register Work SearchWithCriteria9761025b-8ad3-4c0a-957f-fcb49b3f10e0 Wo…" at bounding box center [298, 148] width 384 height 255
click at [469, 148] on button "Search" at bounding box center [455, 147] width 51 height 17
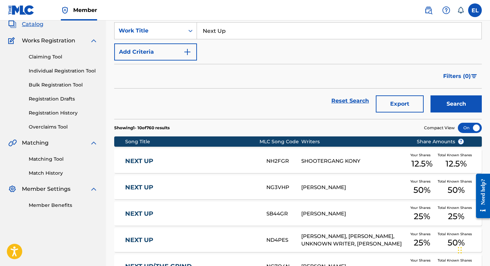
scroll to position [130, 0]
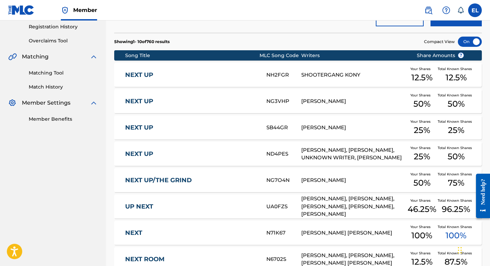
click at [203, 151] on link "NEXT UP" at bounding box center [191, 154] width 132 height 8
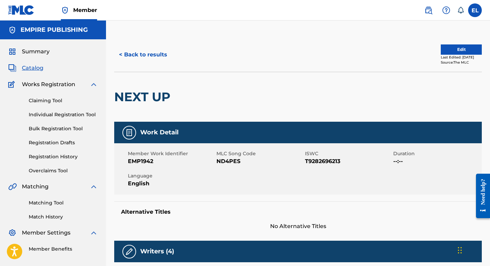
click at [36, 70] on span "Catalog" at bounding box center [33, 68] width 22 height 8
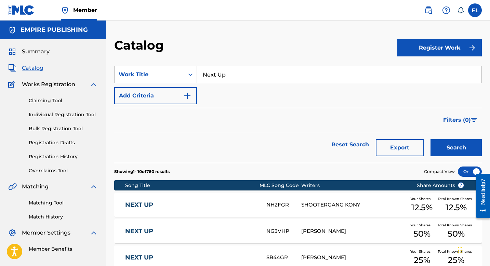
click at [210, 80] on input "Next Up" at bounding box center [339, 74] width 284 height 16
paste input "Cross Me"
type input "Cross Me"
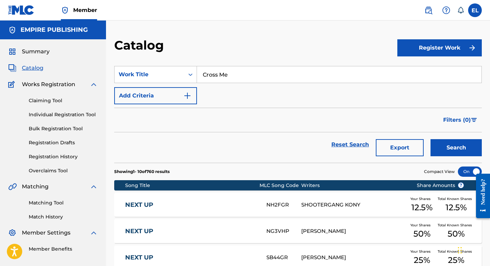
drag, startPoint x: 284, startPoint y: 53, endPoint x: 331, endPoint y: 91, distance: 60.2
click at [285, 53] on div "Catalog" at bounding box center [255, 48] width 283 height 20
click at [451, 146] on button "Search" at bounding box center [455, 147] width 51 height 17
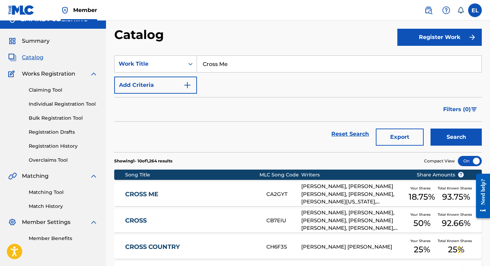
scroll to position [11, 0]
click at [169, 187] on div "CROSS ME CA2GYT [PERSON_NAME], [PERSON_NAME] [PERSON_NAME], [PERSON_NAME], [PER…" at bounding box center [297, 194] width 367 height 24
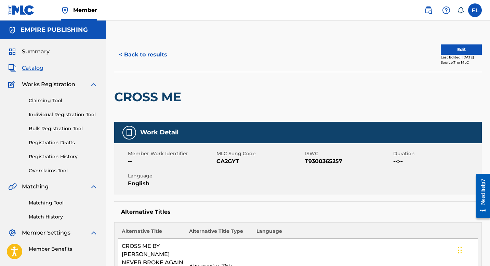
click at [39, 68] on span "Catalog" at bounding box center [33, 68] width 22 height 8
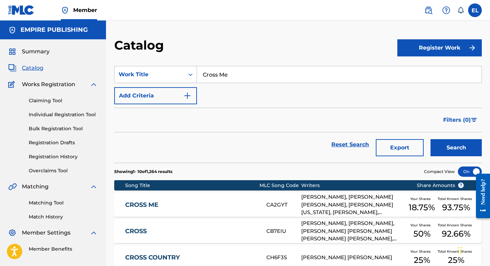
click at [237, 73] on input "Cross Me" at bounding box center [339, 74] width 284 height 16
drag, startPoint x: 237, startPoint y: 73, endPoint x: 271, endPoint y: 88, distance: 37.0
click at [237, 73] on input "Cross Me" at bounding box center [339, 74] width 284 height 16
paste input "Sky Priority"
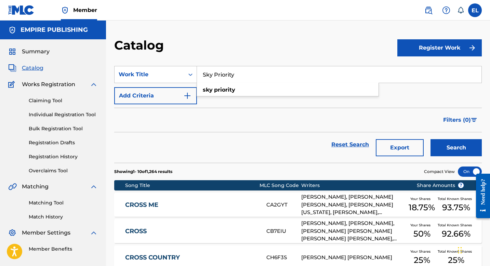
type input "Sky Priority"
click at [439, 144] on button "Search" at bounding box center [455, 147] width 51 height 17
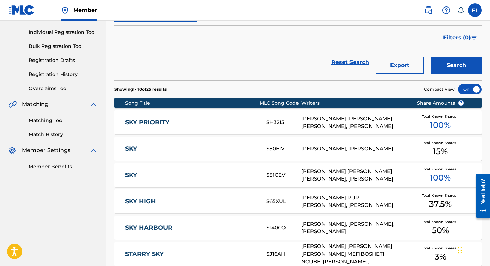
scroll to position [144, 0]
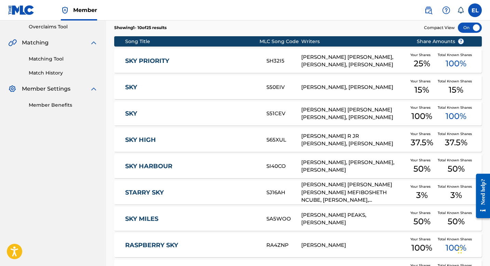
click at [173, 52] on div "SKY PRIORITY SH32I5 [PERSON_NAME] [PERSON_NAME], [PERSON_NAME], [PERSON_NAME] Y…" at bounding box center [297, 61] width 367 height 24
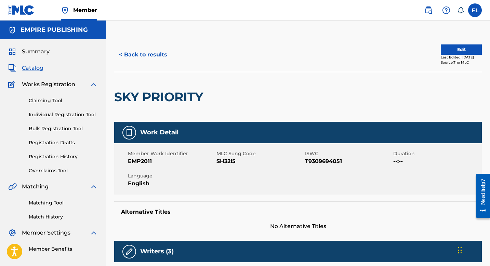
click at [38, 69] on span "Catalog" at bounding box center [33, 68] width 22 height 8
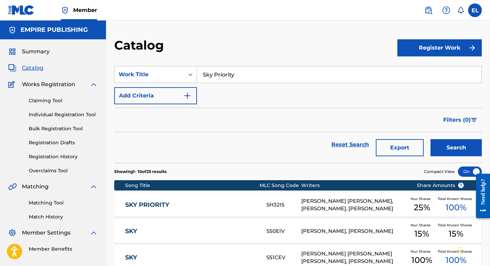
click at [251, 75] on input "Sky Priority" at bounding box center [339, 74] width 284 height 16
paste input "Freeddawg"
type input "Freeddawg"
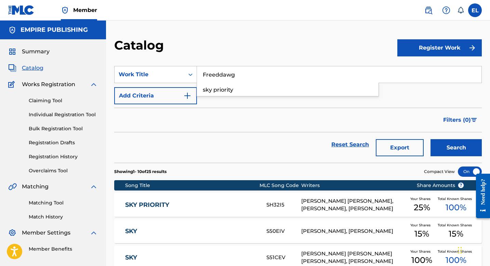
click at [259, 45] on div "Catalog" at bounding box center [255, 48] width 283 height 20
click at [451, 145] on button "Search" at bounding box center [455, 147] width 51 height 17
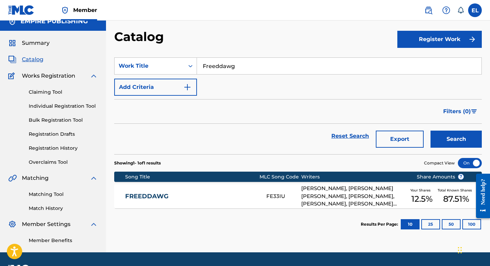
scroll to position [28, 0]
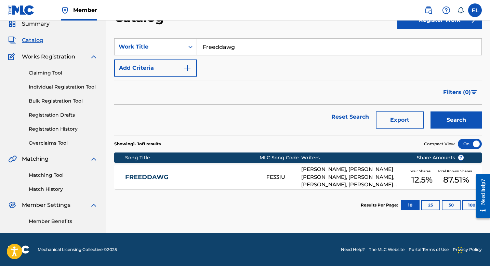
click at [213, 171] on div "FREEDDAWG FE33IU [PERSON_NAME], [PERSON_NAME] [PERSON_NAME], [PERSON_NAME], [PE…" at bounding box center [297, 177] width 367 height 24
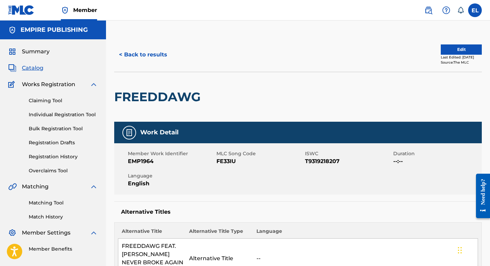
click at [37, 69] on span "Catalog" at bounding box center [33, 68] width 22 height 8
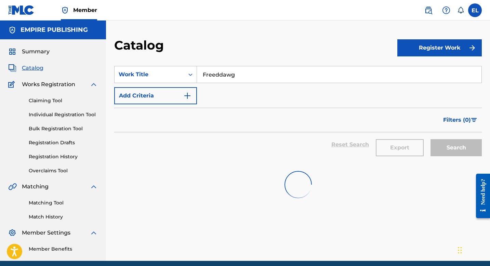
click at [37, 69] on span "Catalog" at bounding box center [33, 68] width 22 height 8
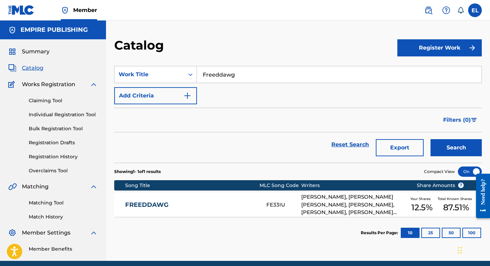
click at [242, 76] on input "Freeddawg" at bounding box center [339, 74] width 284 height 16
paste input "Drawing Symbols"
type input "Drawing Symbols"
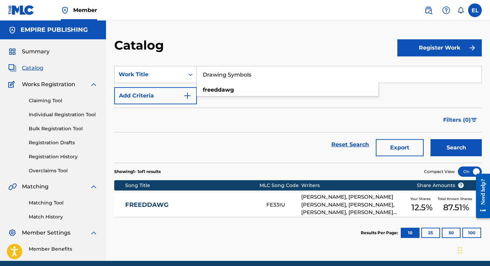
click at [258, 47] on div "Catalog" at bounding box center [255, 48] width 283 height 20
click at [450, 148] on button "Search" at bounding box center [455, 147] width 51 height 17
click at [236, 196] on div "DRAWING SYMBOLS DA2M6Z [PERSON_NAME], [PERSON_NAME] [PERSON_NAME], [PERSON_NAME…" at bounding box center [297, 205] width 367 height 24
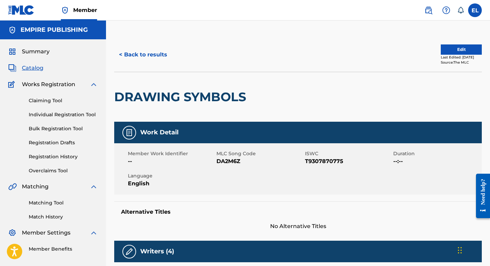
click at [445, 50] on button "Edit" at bounding box center [461, 49] width 41 height 10
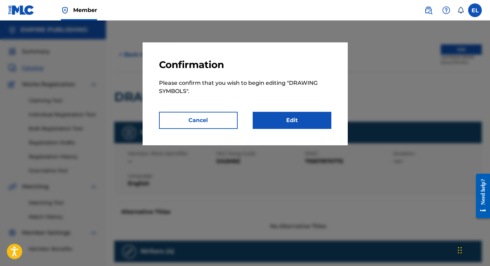
click at [301, 116] on link "Edit" at bounding box center [292, 120] width 79 height 17
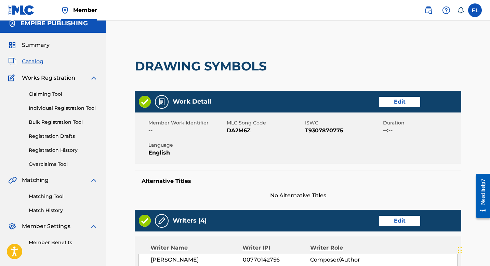
scroll to position [10, 0]
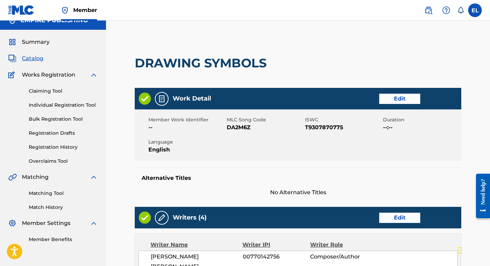
click at [405, 96] on link "Edit" at bounding box center [399, 99] width 41 height 10
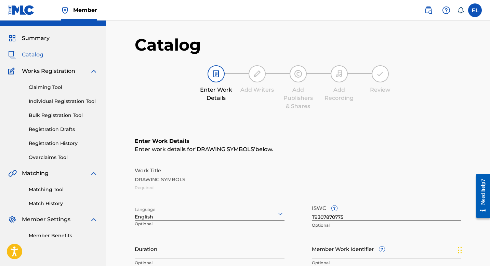
scroll to position [155, 0]
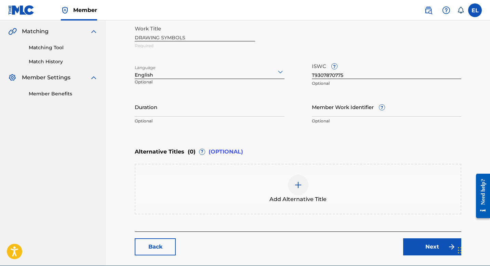
click at [351, 112] on input "Member Work Identifier ?" at bounding box center [387, 106] width 150 height 19
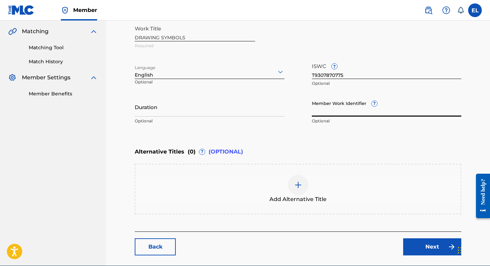
paste input "EMP882"
type input "EMP882"
click at [166, 109] on input "Duration" at bounding box center [210, 106] width 150 height 19
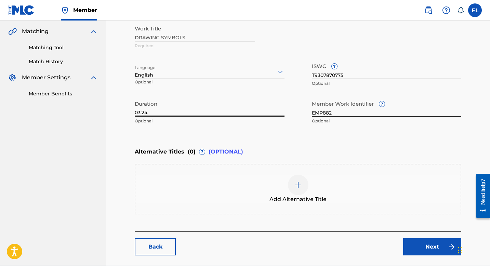
type input "03:24"
click at [427, 252] on link "Next" at bounding box center [432, 246] width 58 height 17
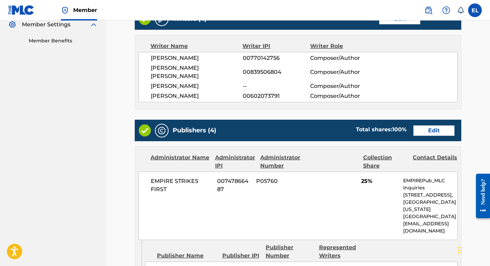
scroll to position [239, 0]
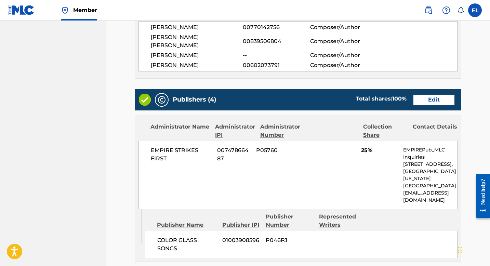
click at [437, 95] on link "Edit" at bounding box center [433, 100] width 41 height 10
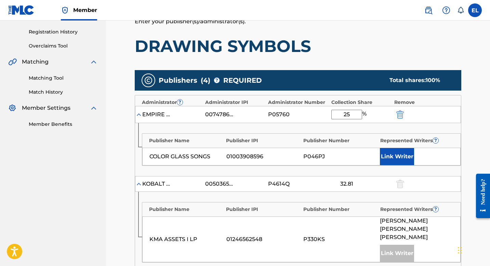
scroll to position [230, 0]
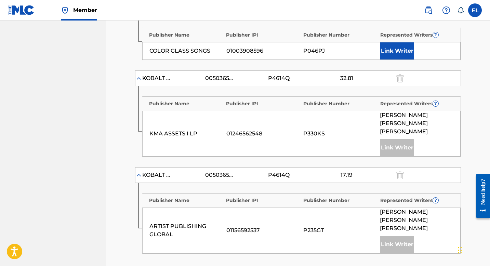
click at [394, 51] on button "Link Writer" at bounding box center [397, 50] width 34 height 17
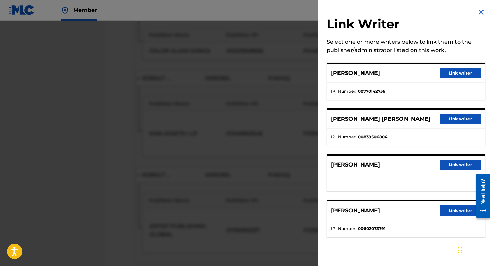
click at [450, 78] on button "Link writer" at bounding box center [460, 73] width 41 height 10
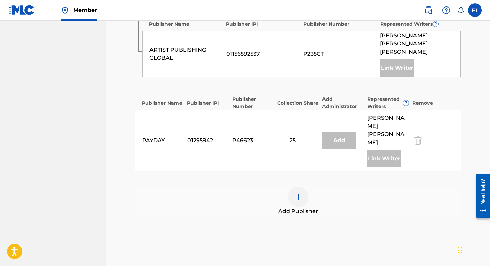
scroll to position [427, 0]
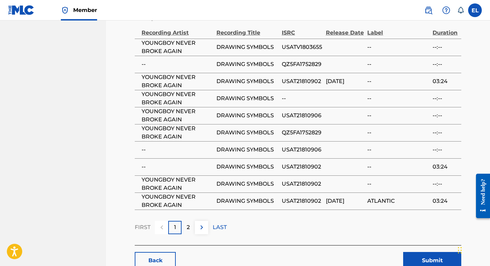
scroll to position [817, 0]
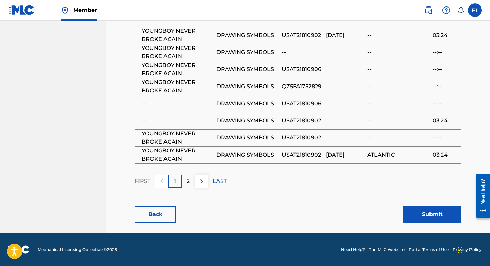
click at [420, 218] on button "Submit" at bounding box center [432, 214] width 58 height 17
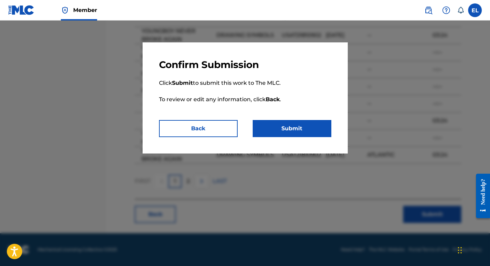
click at [316, 123] on button "Submit" at bounding box center [292, 128] width 79 height 17
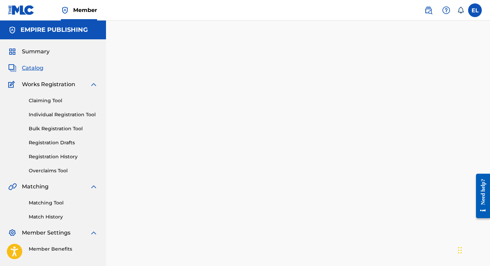
click at [35, 71] on span "Catalog" at bounding box center [33, 68] width 22 height 8
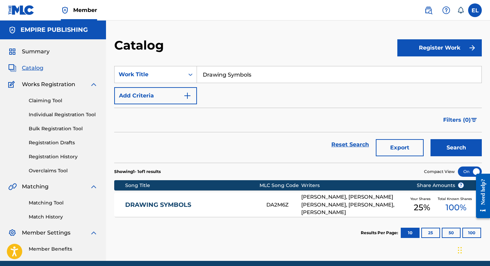
click at [236, 76] on input "Drawing Symbols" at bounding box center [339, 74] width 284 height 16
paste input "All I Got"
type input "All I Got"
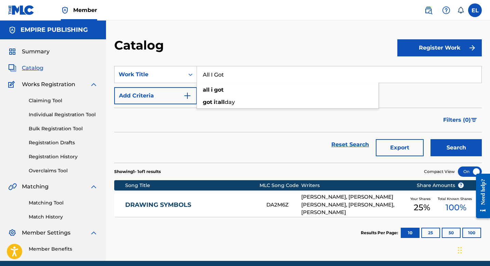
drag, startPoint x: 294, startPoint y: 27, endPoint x: 318, endPoint y: 43, distance: 28.5
click at [294, 27] on div "Catalog Register Work SearchWithCriteria9761025b-8ad3-4c0a-957f-fcb49b3f10e0 Wo…" at bounding box center [298, 141] width 384 height 240
click at [455, 153] on button "Search" at bounding box center [455, 147] width 51 height 17
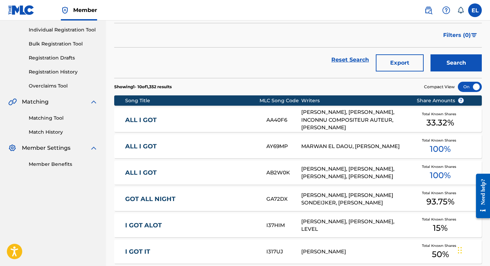
scroll to position [107, 0]
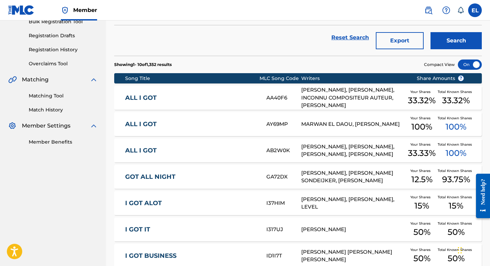
click at [193, 150] on link "ALL I GOT" at bounding box center [191, 151] width 132 height 8
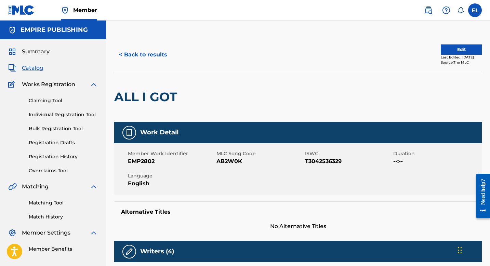
click at [36, 68] on span "Catalog" at bounding box center [33, 68] width 22 height 8
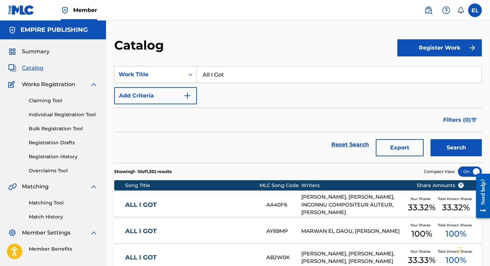
click at [261, 71] on input "All I Got" at bounding box center [339, 74] width 284 height 16
paste input "Soul Ties"
type input "Soul Ties"
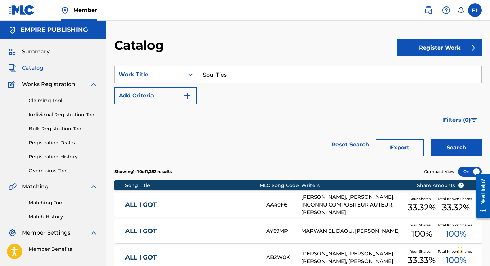
drag, startPoint x: 261, startPoint y: 41, endPoint x: 333, endPoint y: 78, distance: 80.6
click at [261, 41] on div "Catalog" at bounding box center [255, 48] width 283 height 20
click at [454, 152] on button "Search" at bounding box center [455, 147] width 51 height 17
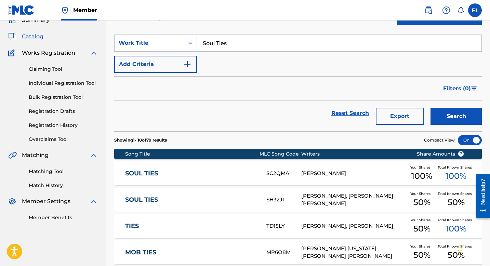
scroll to position [62, 0]
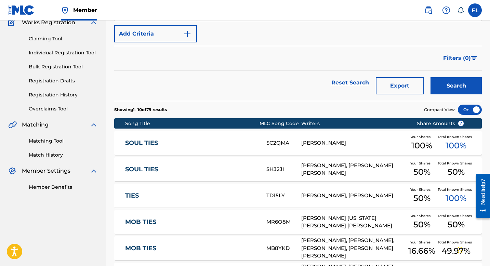
click at [214, 165] on div "SOUL TIES SH32JI [PERSON_NAME], [GEOGRAPHIC_DATA][PERSON_NAME] [PERSON_NAME] Yo…" at bounding box center [297, 169] width 367 height 24
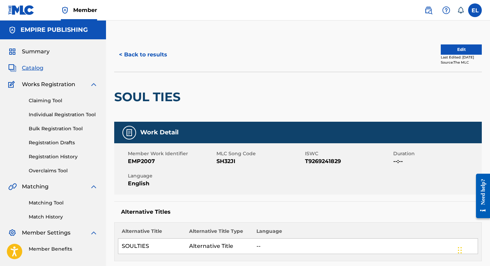
click at [28, 68] on span "Catalog" at bounding box center [33, 68] width 22 height 8
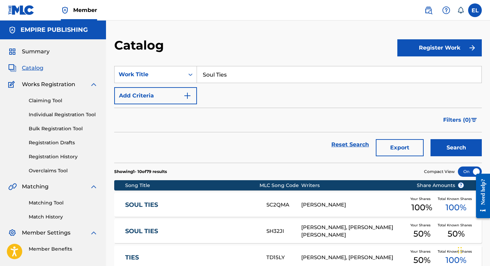
click at [243, 78] on input "Soul Ties" at bounding box center [339, 74] width 284 height 16
paste input "Worth It"
type input "Worth It"
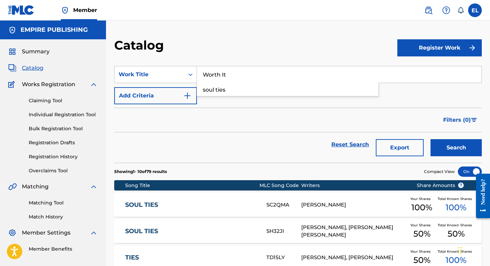
drag, startPoint x: 250, startPoint y: 45, endPoint x: 303, endPoint y: 72, distance: 59.2
click at [251, 46] on div "Catalog" at bounding box center [255, 48] width 283 height 20
click at [443, 145] on button "Search" at bounding box center [455, 147] width 51 height 17
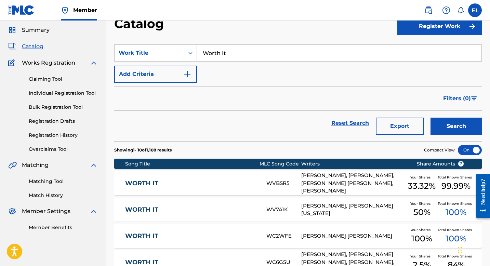
scroll to position [79, 0]
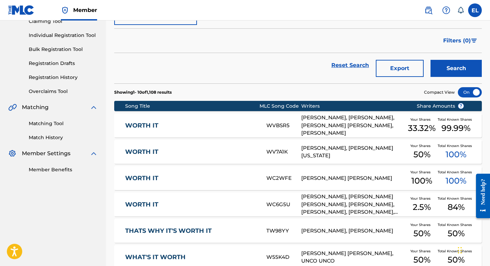
click at [198, 126] on link "WORTH IT" at bounding box center [191, 126] width 132 height 8
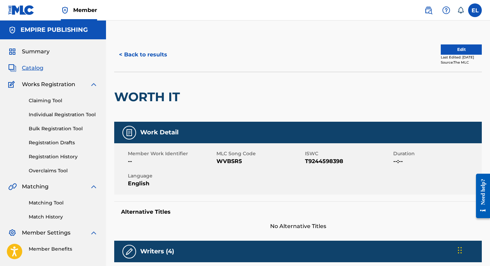
click at [448, 50] on button "Edit" at bounding box center [461, 49] width 41 height 10
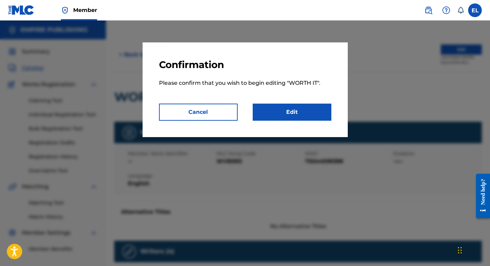
click at [309, 118] on link "Edit" at bounding box center [292, 112] width 79 height 17
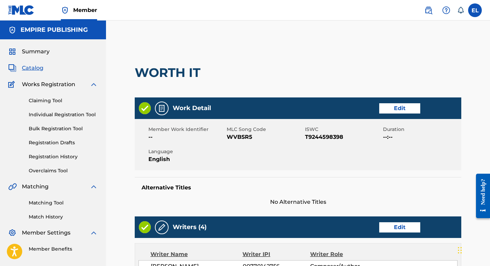
click at [389, 105] on link "Edit" at bounding box center [399, 108] width 41 height 10
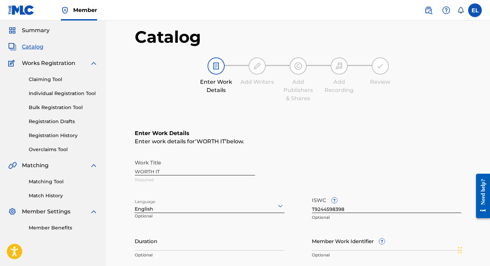
scroll to position [128, 0]
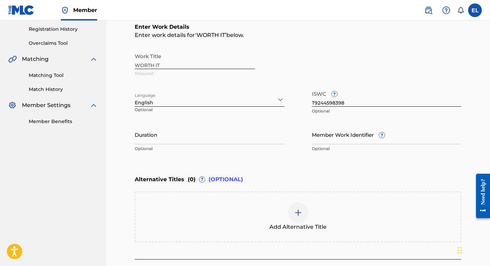
click at [361, 129] on input "Member Work Identifier ?" at bounding box center [387, 134] width 150 height 19
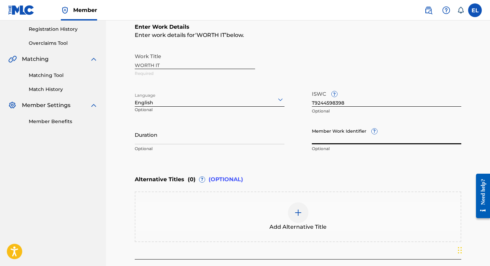
paste input "EMP1354"
type input "EMP1354"
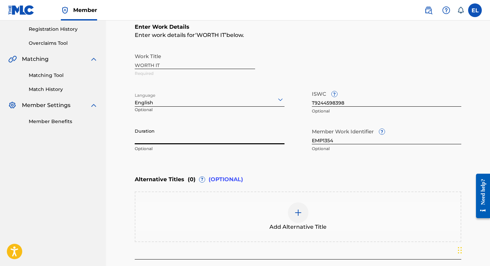
click at [268, 142] on input "Duration" at bounding box center [210, 134] width 150 height 19
click at [164, 139] on input "Duration" at bounding box center [210, 134] width 150 height 19
click at [182, 143] on input "Duration" at bounding box center [210, 134] width 150 height 19
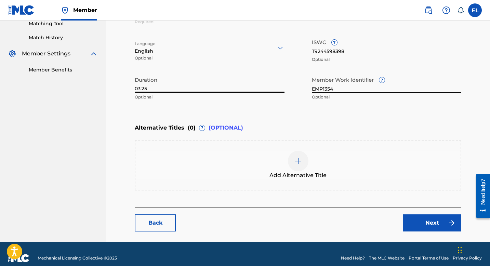
scroll to position [187, 0]
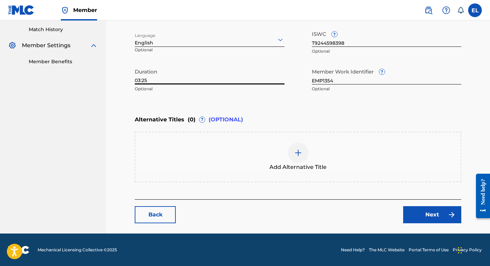
type input "03:25"
click at [421, 210] on link "Next" at bounding box center [432, 214] width 58 height 17
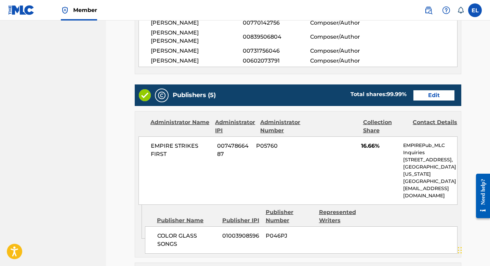
scroll to position [247, 0]
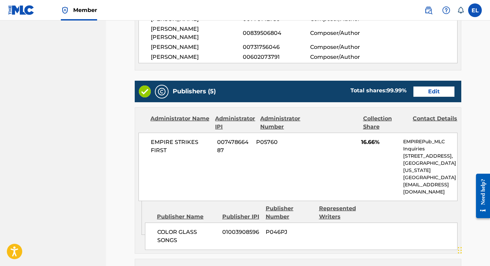
click at [428, 86] on link "Edit" at bounding box center [433, 91] width 41 height 10
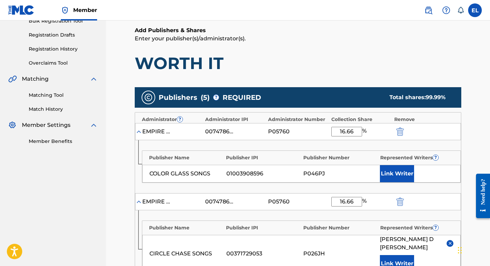
scroll to position [143, 0]
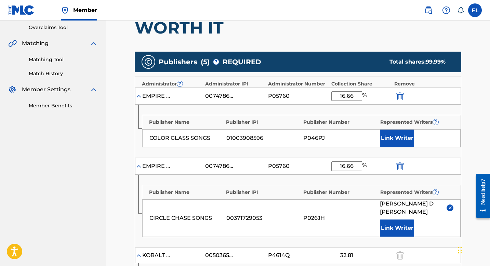
click at [404, 135] on button "Link Writer" at bounding box center [397, 138] width 34 height 17
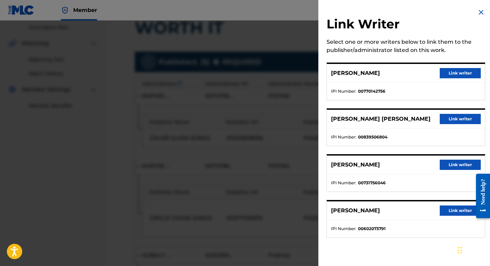
click at [459, 71] on button "Link writer" at bounding box center [460, 73] width 41 height 10
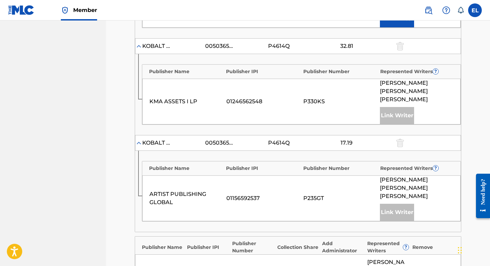
scroll to position [512, 0]
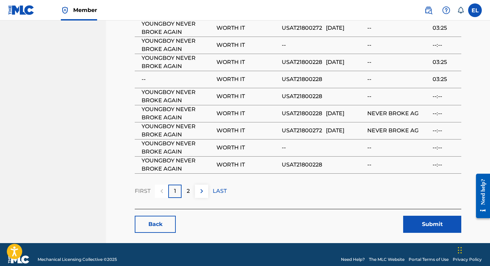
scroll to position [1067, 0]
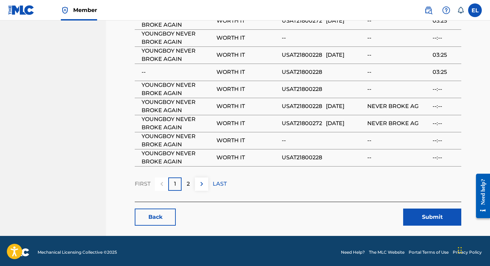
click at [417, 215] on button "Submit" at bounding box center [432, 217] width 58 height 17
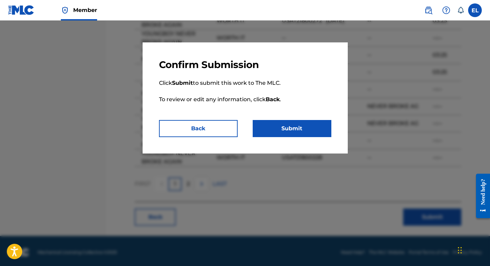
click at [320, 133] on button "Submit" at bounding box center [292, 128] width 79 height 17
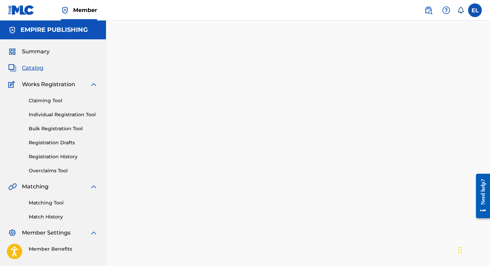
click at [34, 69] on span "Catalog" at bounding box center [33, 68] width 22 height 8
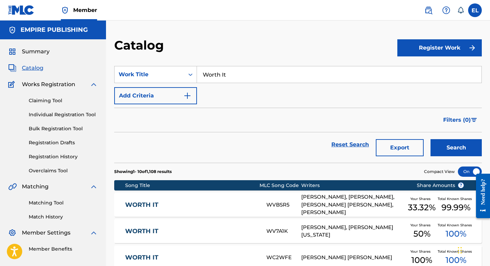
click at [254, 69] on input "Worth It" at bounding box center [339, 74] width 284 height 16
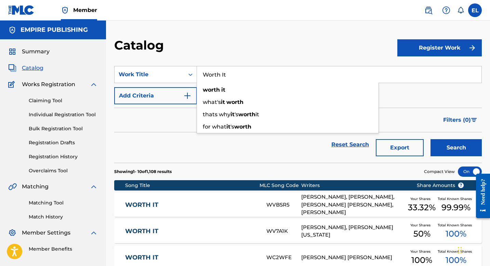
click at [254, 69] on input "Worth It" at bounding box center [339, 74] width 284 height 16
paste input "1574"
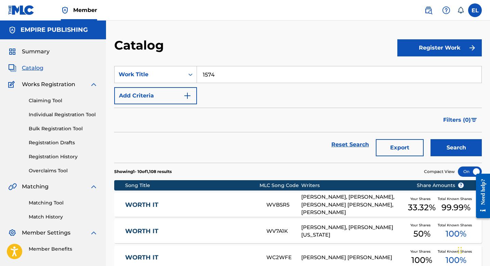
drag, startPoint x: 263, startPoint y: 48, endPoint x: 278, endPoint y: 57, distance: 17.0
click at [263, 49] on div "Catalog" at bounding box center [255, 48] width 283 height 20
click at [266, 77] on input "1574" at bounding box center [339, 74] width 284 height 16
click at [265, 77] on input "1574" at bounding box center [339, 74] width 284 height 16
paste input "Diamonds"
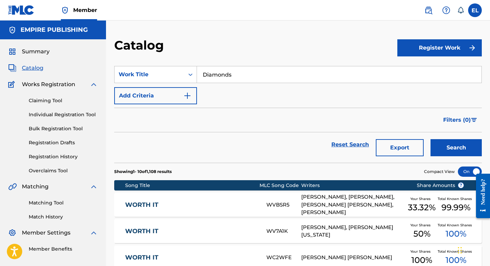
type input "Diamonds"
drag, startPoint x: 252, startPoint y: 42, endPoint x: 310, endPoint y: 92, distance: 76.6
click at [252, 42] on div "Catalog" at bounding box center [255, 48] width 283 height 20
click at [453, 148] on button "Search" at bounding box center [455, 147] width 51 height 17
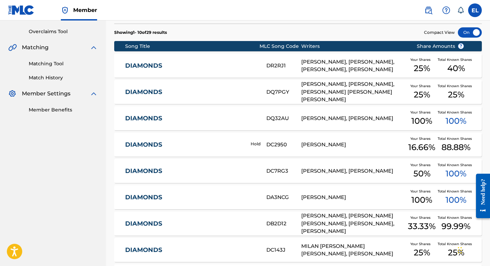
scroll to position [139, 0]
click at [232, 215] on div "DIAMONDS DB2D12 [PERSON_NAME], [PERSON_NAME] [PERSON_NAME], [PERSON_NAME], [PER…" at bounding box center [297, 224] width 367 height 24
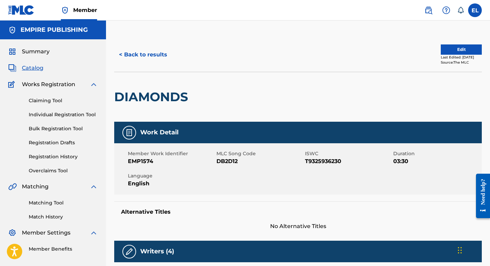
click at [34, 68] on span "Catalog" at bounding box center [33, 68] width 22 height 8
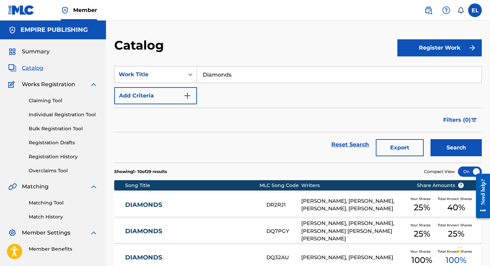
click at [237, 74] on input "Diamonds" at bounding box center [339, 74] width 284 height 16
paste input "[GEOGRAPHIC_DATA]"
type input "[GEOGRAPHIC_DATA]"
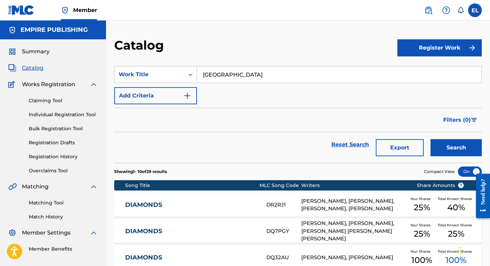
click at [236, 44] on div "Catalog" at bounding box center [255, 48] width 283 height 20
click at [471, 143] on button "Search" at bounding box center [455, 147] width 51 height 17
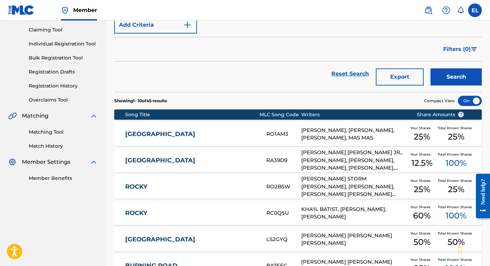
scroll to position [76, 0]
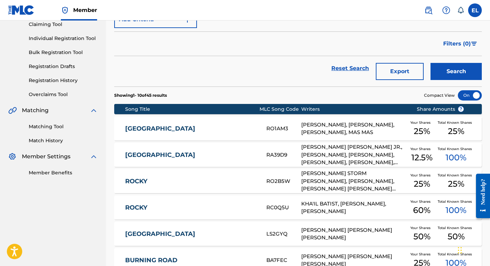
click at [225, 147] on div "ROCKY ROAD RA39D9 [PERSON_NAME] [PERSON_NAME] JR., [PERSON_NAME], [PERSON_NAME]…" at bounding box center [297, 155] width 367 height 24
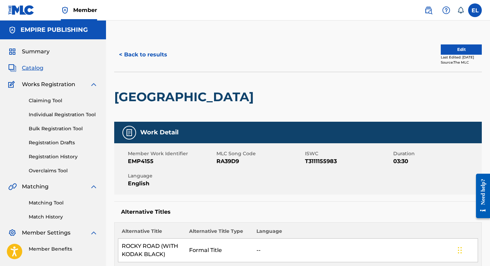
click at [33, 69] on span "Catalog" at bounding box center [33, 68] width 22 height 8
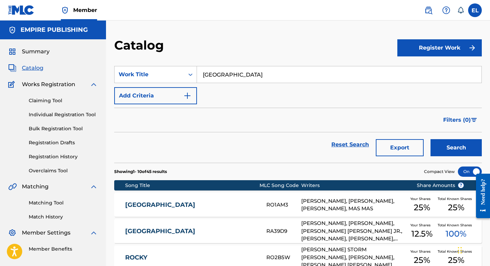
click at [283, 68] on input "[GEOGRAPHIC_DATA]" at bounding box center [339, 74] width 284 height 16
paste input "Soul Stealer"
type input "Soul Stealer"
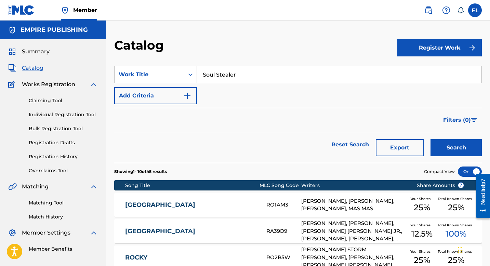
drag, startPoint x: 260, startPoint y: 49, endPoint x: 313, endPoint y: 69, distance: 55.8
click at [261, 49] on div "Catalog" at bounding box center [255, 48] width 283 height 20
click at [451, 151] on button "Search" at bounding box center [455, 147] width 51 height 17
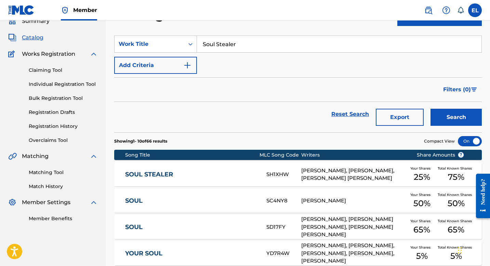
scroll to position [59, 0]
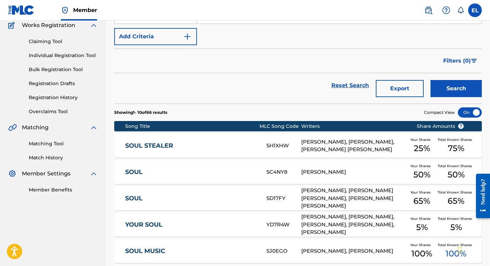
click at [184, 141] on div "SOUL STEALER SH1XHW [PERSON_NAME], [PERSON_NAME], [PERSON_NAME] [PERSON_NAME] Y…" at bounding box center [297, 146] width 367 height 24
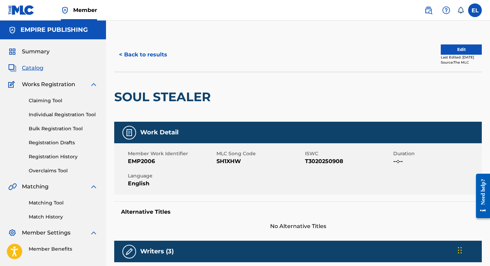
click at [31, 69] on span "Catalog" at bounding box center [33, 68] width 22 height 8
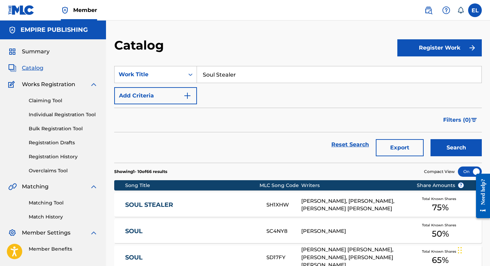
click at [220, 78] on input "Soul Stealer" at bounding box center [339, 74] width 284 height 16
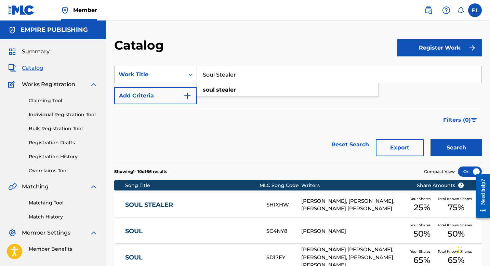
click at [220, 78] on input "Soul Stealer" at bounding box center [339, 74] width 284 height 16
paste input "Thug Cry"
type input "Thug Cry"
click at [249, 49] on div "Catalog" at bounding box center [255, 48] width 283 height 20
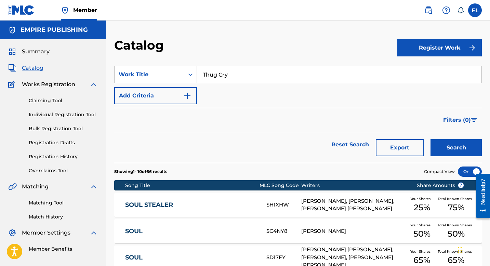
click at [450, 143] on button "Search" at bounding box center [455, 147] width 51 height 17
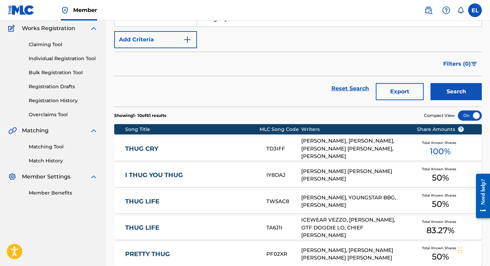
scroll to position [63, 0]
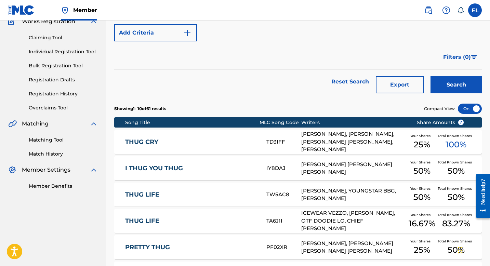
click at [215, 142] on link "THUG CRY" at bounding box center [191, 142] width 132 height 8
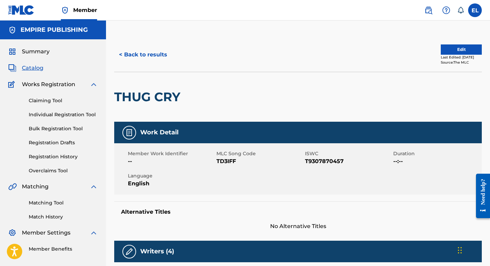
click at [453, 49] on button "Edit" at bounding box center [461, 49] width 41 height 10
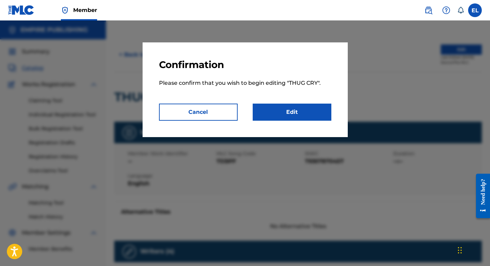
click at [272, 116] on link "Edit" at bounding box center [292, 112] width 79 height 17
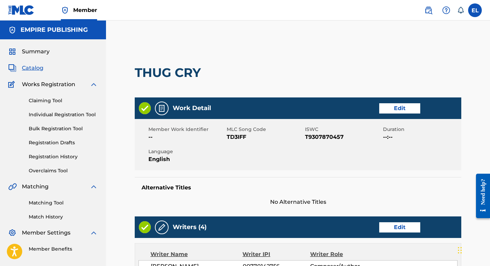
click at [409, 107] on link "Edit" at bounding box center [399, 108] width 41 height 10
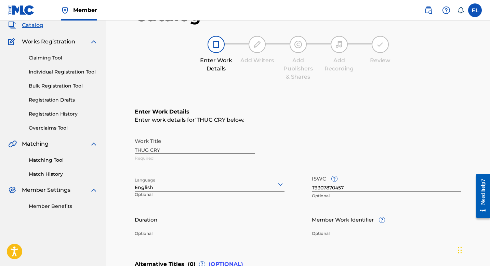
scroll to position [61, 0]
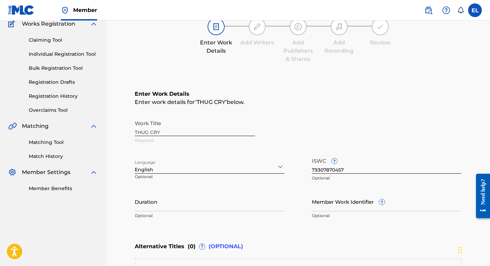
click at [314, 203] on input "Member Work Identifier ?" at bounding box center [387, 201] width 150 height 19
paste
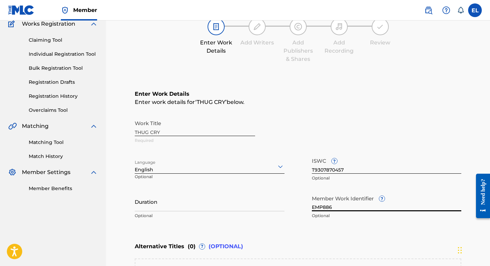
type input "EMP886"
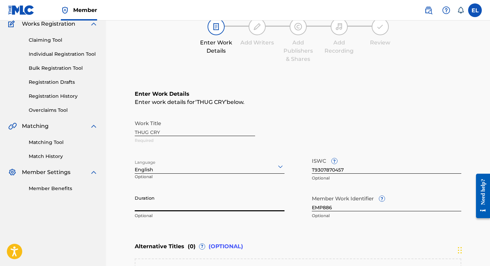
drag, startPoint x: 187, startPoint y: 205, endPoint x: 179, endPoint y: 201, distance: 8.9
click at [186, 204] on input "Duration" at bounding box center [210, 201] width 150 height 19
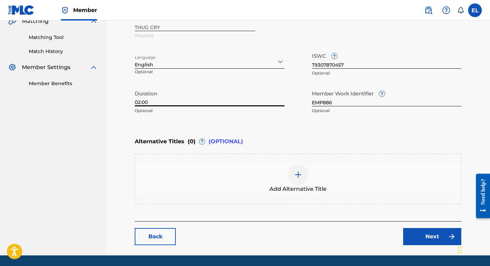
scroll to position [187, 0]
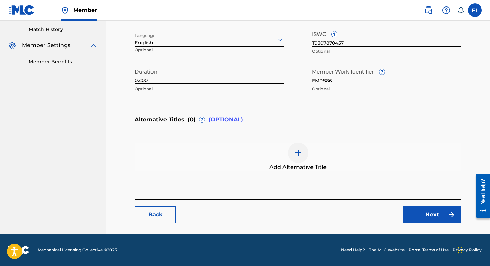
type input "02:00"
click at [445, 215] on link "Next" at bounding box center [432, 214] width 58 height 17
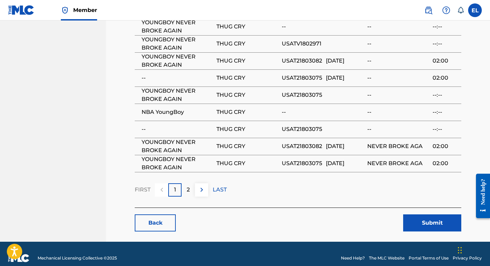
scroll to position [924, 0]
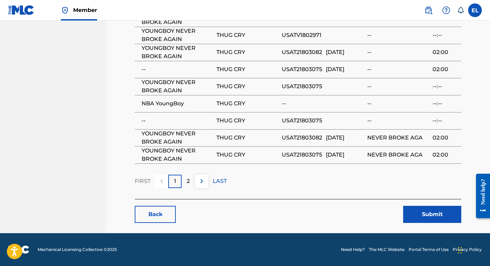
click at [437, 218] on button "Submit" at bounding box center [432, 214] width 58 height 17
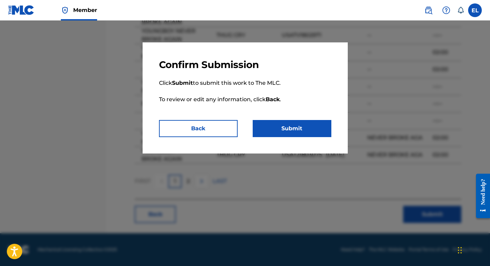
click at [306, 131] on button "Submit" at bounding box center [292, 128] width 79 height 17
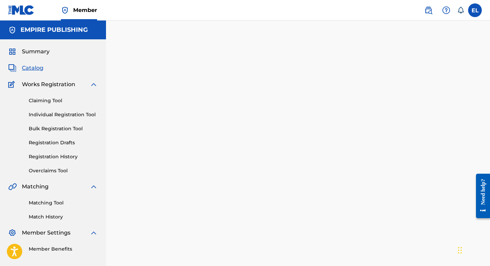
click at [36, 69] on span "Catalog" at bounding box center [33, 68] width 22 height 8
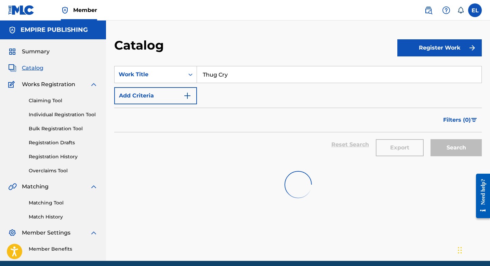
click at [249, 76] on input "Thug Cry" at bounding box center [339, 74] width 284 height 16
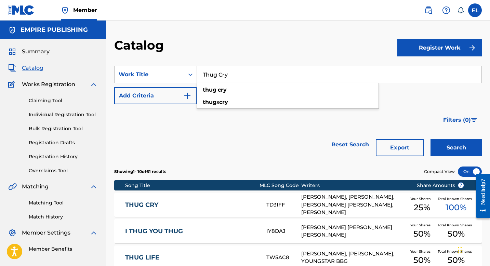
click at [249, 76] on input "Thug Cry" at bounding box center [339, 74] width 284 height 16
type input "TherlBread"
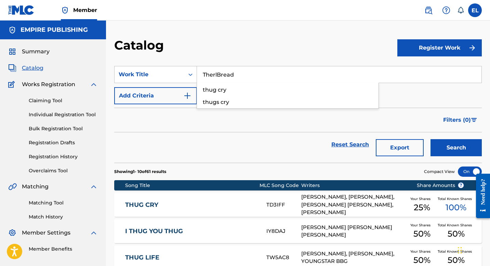
click at [258, 49] on div "Catalog" at bounding box center [255, 48] width 283 height 20
click at [454, 149] on button "Search" at bounding box center [455, 147] width 51 height 17
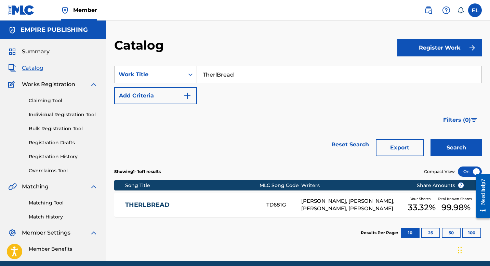
click at [195, 212] on div "THERLBREAD TD681G [PERSON_NAME], [PERSON_NAME], [PERSON_NAME], [PERSON_NAME] Yo…" at bounding box center [297, 205] width 367 height 24
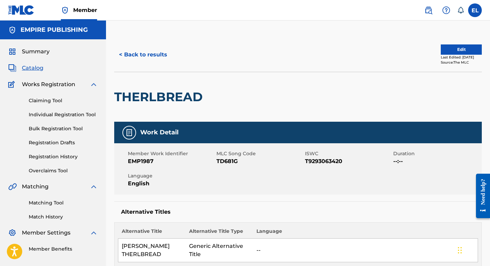
click at [36, 69] on span "Catalog" at bounding box center [33, 68] width 22 height 8
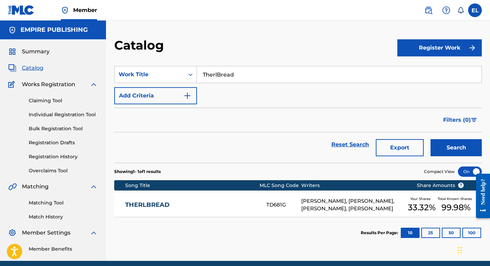
click at [253, 73] on input "TherlBread" at bounding box center [339, 74] width 284 height 16
type input "Gun Powder"
drag, startPoint x: 265, startPoint y: 50, endPoint x: 331, endPoint y: 79, distance: 72.4
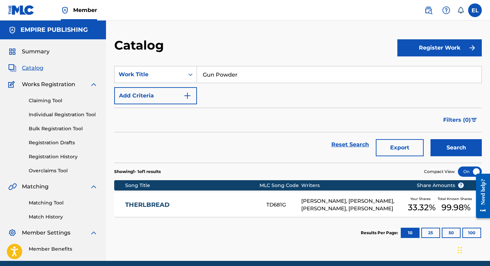
click at [265, 50] on div "Catalog" at bounding box center [255, 48] width 283 height 20
click at [470, 151] on button "Search" at bounding box center [455, 147] width 51 height 17
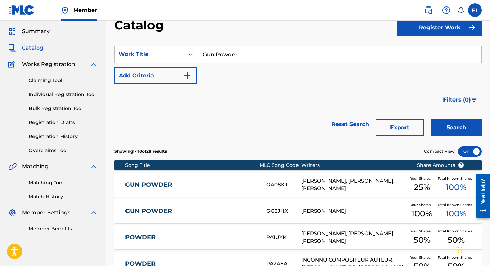
scroll to position [58, 0]
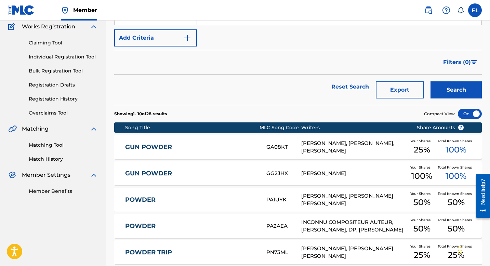
click at [208, 148] on link "GUN POWDER" at bounding box center [191, 147] width 132 height 8
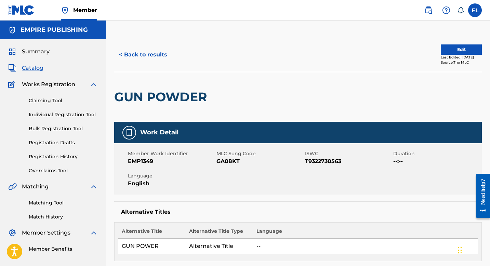
click at [38, 69] on span "Catalog" at bounding box center [33, 68] width 22 height 8
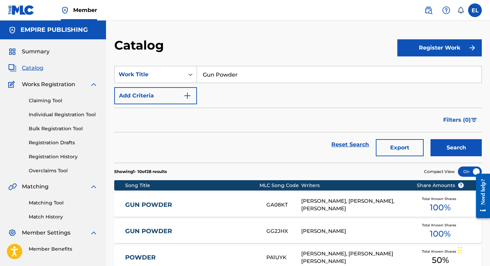
click at [266, 73] on input "Gun Powder" at bounding box center [339, 74] width 284 height 16
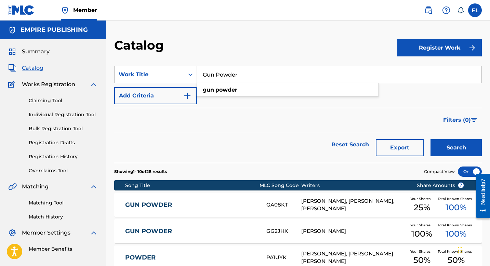
click at [266, 73] on input "Gun Powder" at bounding box center [339, 74] width 284 height 16
type input "Forever"
click at [268, 39] on div "Catalog" at bounding box center [255, 48] width 283 height 20
click at [451, 149] on button "Search" at bounding box center [455, 147] width 51 height 17
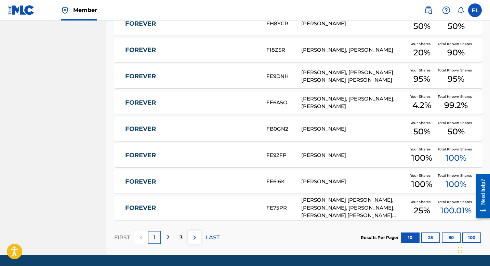
scroll to position [252, 0]
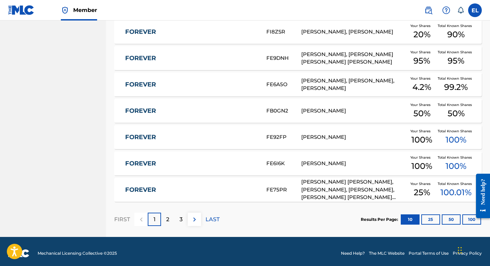
click at [453, 220] on button "50" at bounding box center [451, 219] width 19 height 10
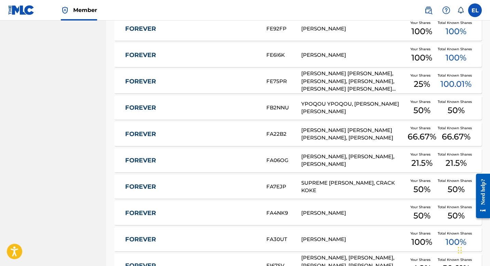
scroll to position [360, 0]
click at [195, 81] on link "FOREVER" at bounding box center [191, 82] width 132 height 8
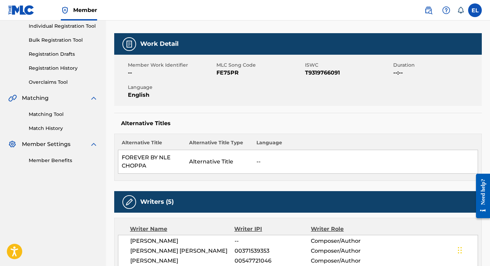
scroll to position [25, 0]
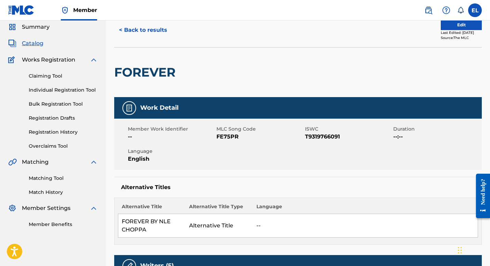
click at [450, 25] on button "Edit" at bounding box center [461, 25] width 41 height 10
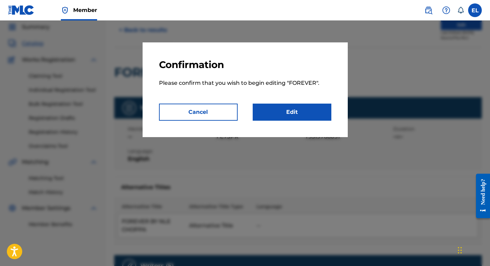
click at [318, 111] on link "Edit" at bounding box center [292, 112] width 79 height 17
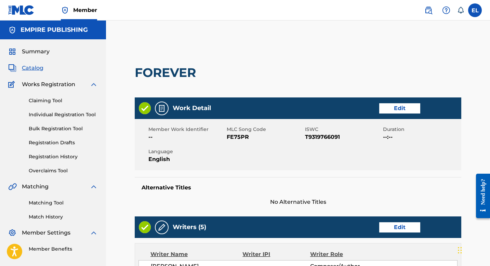
click at [393, 107] on link "Edit" at bounding box center [399, 108] width 41 height 10
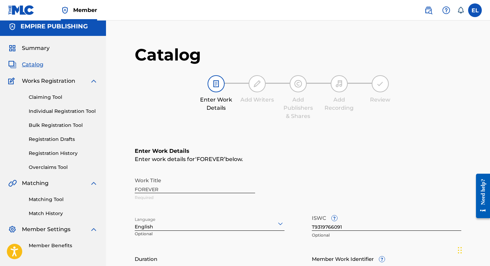
scroll to position [143, 0]
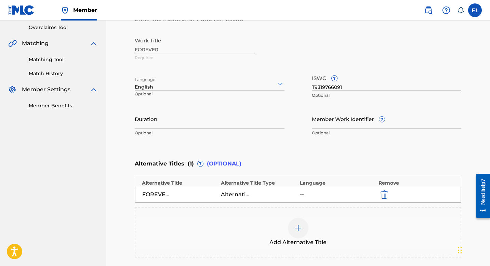
click at [337, 122] on input "Member Work Identifier ?" at bounding box center [387, 118] width 150 height 19
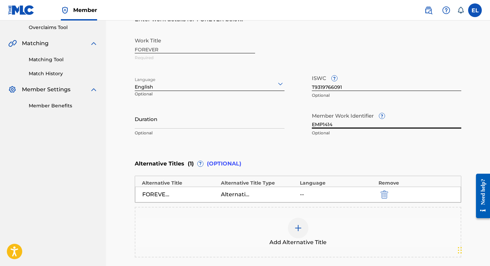
type input "EMP1414"
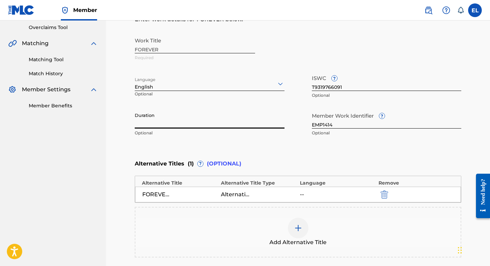
click at [171, 121] on input "Duration" at bounding box center [210, 118] width 150 height 19
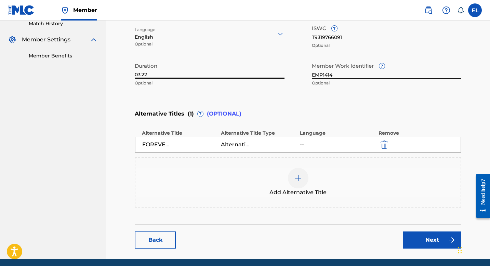
scroll to position [219, 0]
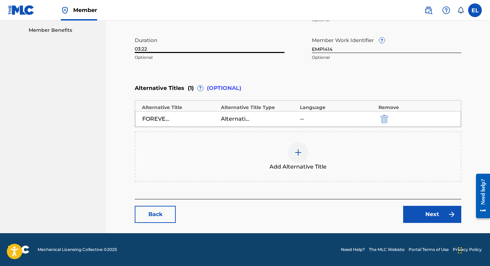
type input "03:22"
click at [432, 213] on link "Next" at bounding box center [432, 214] width 58 height 17
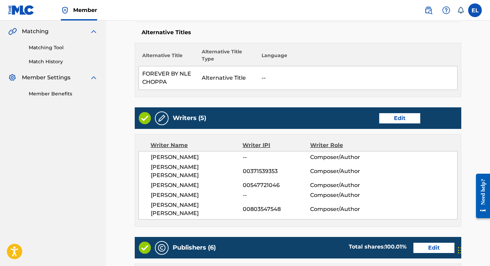
scroll to position [239, 0]
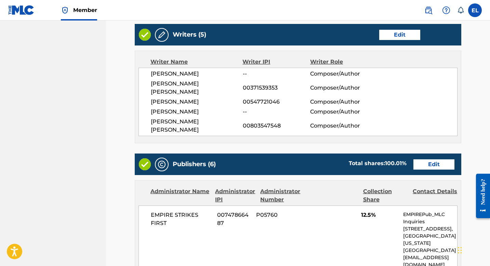
click at [392, 35] on link "Edit" at bounding box center [399, 35] width 41 height 10
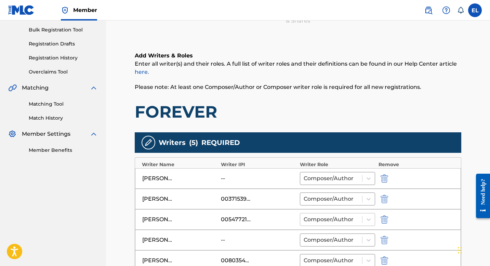
scroll to position [146, 0]
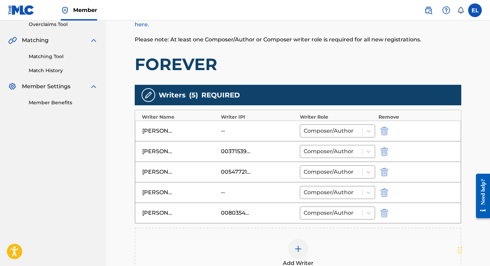
click at [154, 151] on div "[PERSON_NAME] [PERSON_NAME]" at bounding box center [157, 151] width 31 height 8
click at [383, 130] on img "submit" at bounding box center [384, 131] width 8 height 8
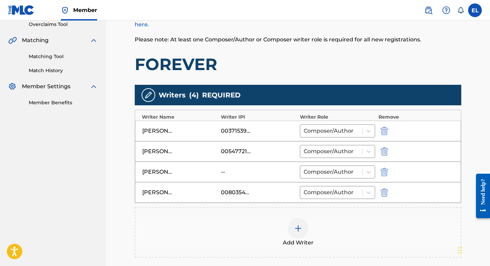
click at [300, 227] on img at bounding box center [298, 228] width 8 height 8
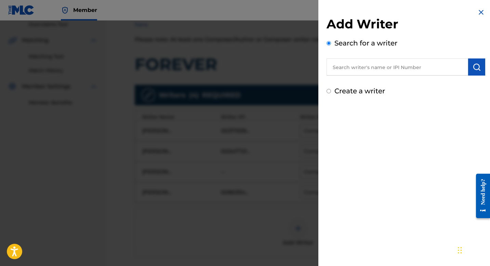
click at [379, 72] on input "text" at bounding box center [397, 66] width 142 height 17
type input "00770142756"
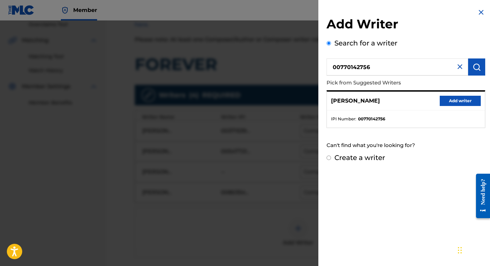
click at [452, 104] on button "Add writer" at bounding box center [460, 101] width 41 height 10
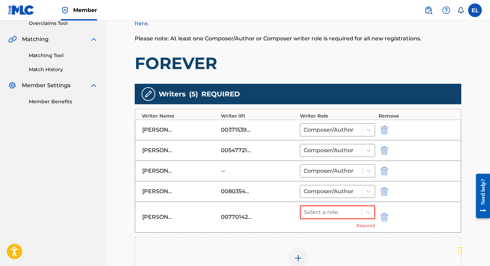
scroll to position [148, 0]
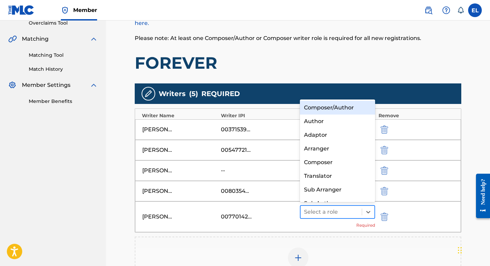
drag, startPoint x: 330, startPoint y: 217, endPoint x: 333, endPoint y: 217, distance: 3.5
click at [330, 217] on div "Select a role" at bounding box center [330, 212] width 61 height 12
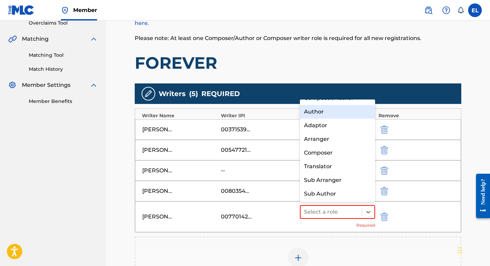
scroll to position [0, 0]
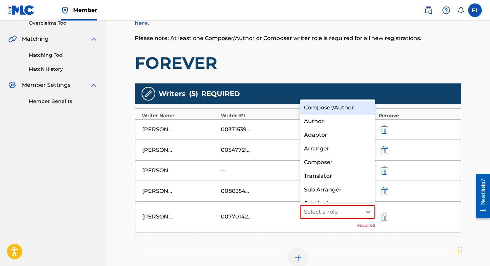
click at [328, 110] on div "Composer/Author" at bounding box center [337, 108] width 75 height 14
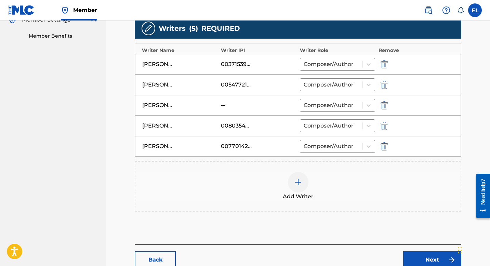
scroll to position [258, 0]
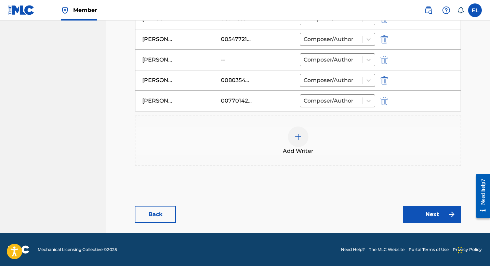
click at [425, 215] on link "Next" at bounding box center [432, 214] width 58 height 17
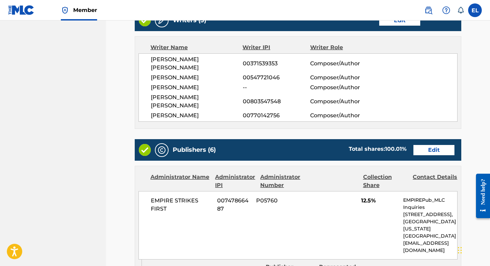
scroll to position [223, 0]
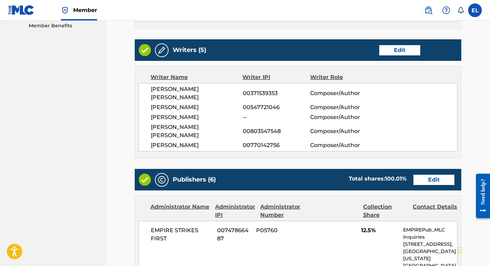
click at [431, 175] on link "Edit" at bounding box center [433, 180] width 41 height 10
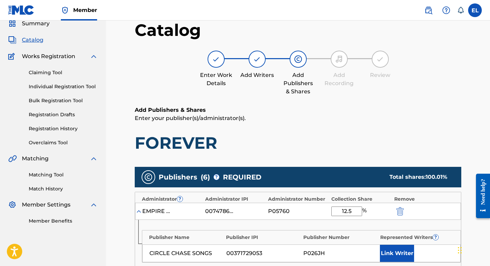
scroll to position [137, 0]
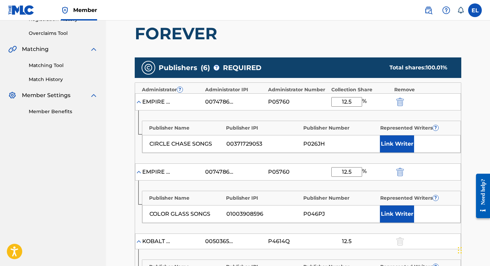
click at [402, 215] on button "Link Writer" at bounding box center [397, 213] width 34 height 17
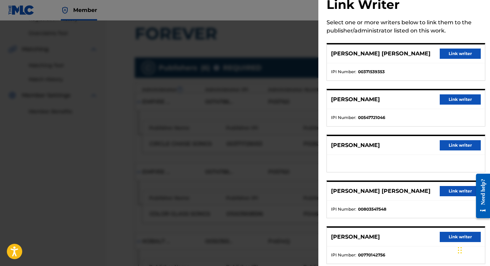
scroll to position [34, 0]
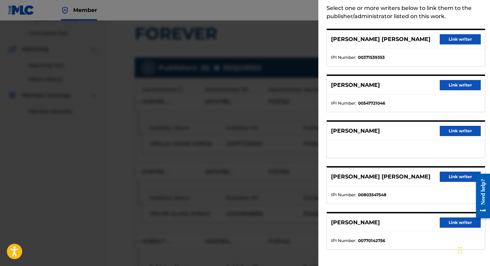
click at [441, 219] on button "Link writer" at bounding box center [460, 222] width 41 height 10
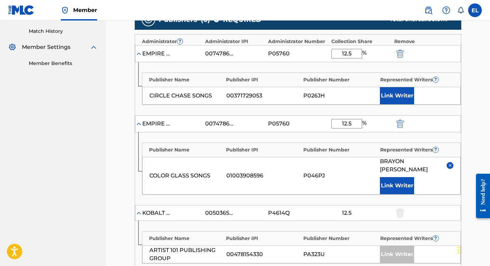
scroll to position [185, 0]
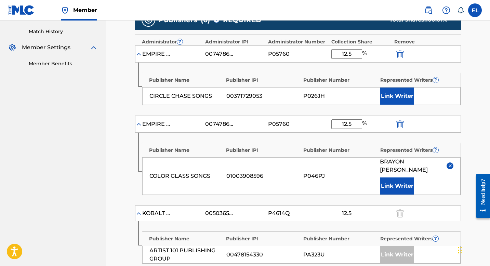
click at [395, 98] on button "Link Writer" at bounding box center [397, 96] width 34 height 17
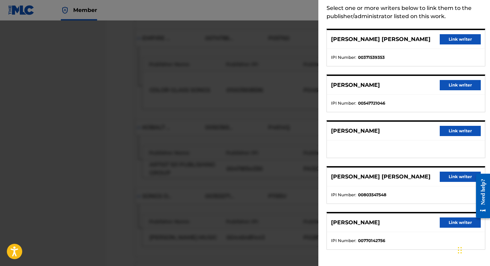
scroll to position [319, 0]
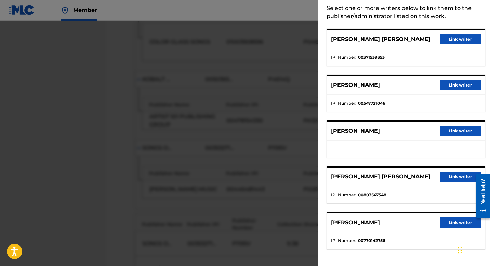
click at [447, 86] on button "Link writer" at bounding box center [460, 85] width 41 height 10
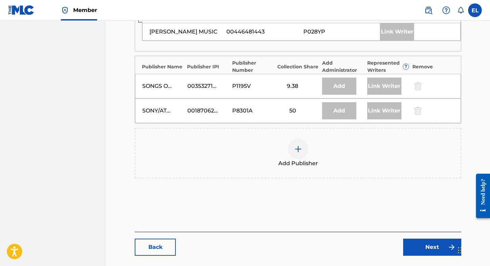
scroll to position [513, 0]
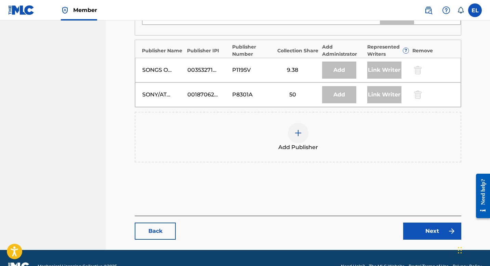
click at [415, 223] on link "Next" at bounding box center [432, 231] width 58 height 17
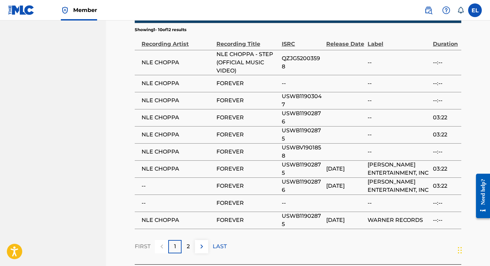
scroll to position [1223, 0]
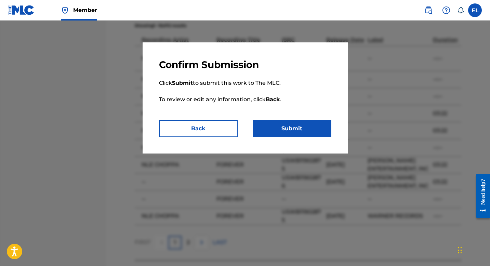
click at [304, 130] on button "Submit" at bounding box center [292, 128] width 79 height 17
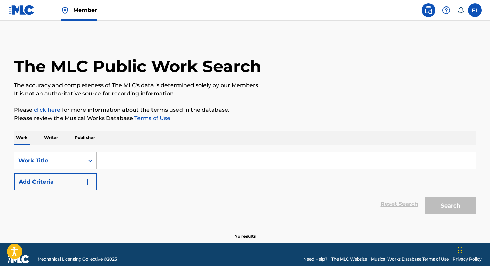
click at [184, 160] on input "Search Form" at bounding box center [286, 160] width 379 height 16
paste input "5017"
type input "5017"
drag, startPoint x: 162, startPoint y: 158, endPoint x: 142, endPoint y: 160, distance: 19.9
click at [161, 158] on input "Search Form" at bounding box center [286, 160] width 379 height 16
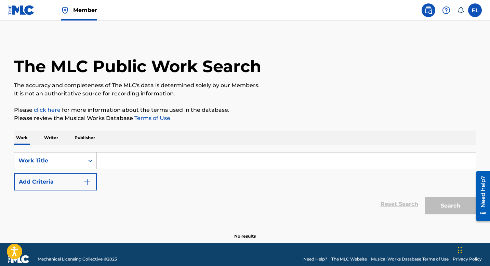
paste input "Don't U Change"
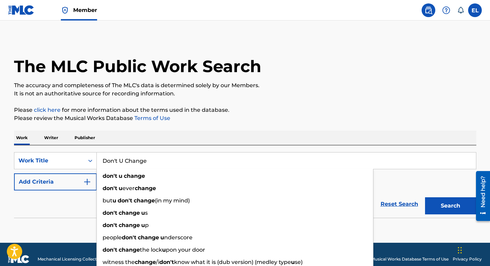
type input "Don't U Change"
click at [57, 183] on button "Add Criteria" at bounding box center [55, 181] width 83 height 17
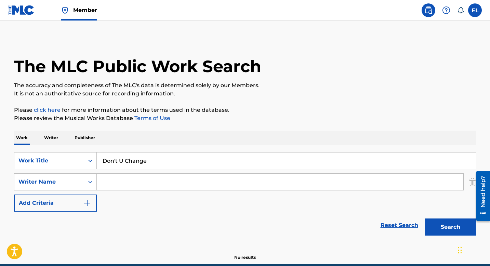
click at [125, 187] on input "Search Form" at bounding box center [280, 182] width 366 height 16
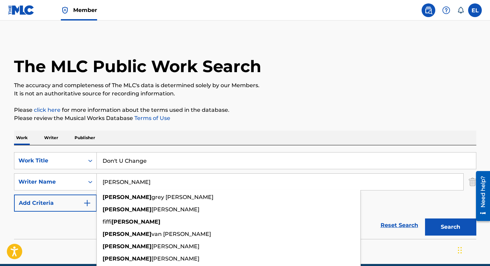
type input "[PERSON_NAME]"
click at [425, 218] on button "Search" at bounding box center [450, 226] width 51 height 17
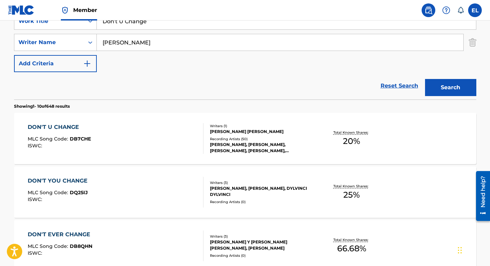
scroll to position [165, 0]
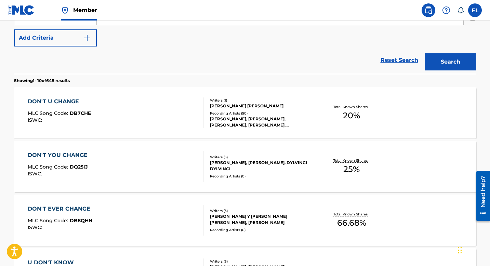
click at [73, 102] on div "DON'T U CHANGE" at bounding box center [59, 101] width 63 height 8
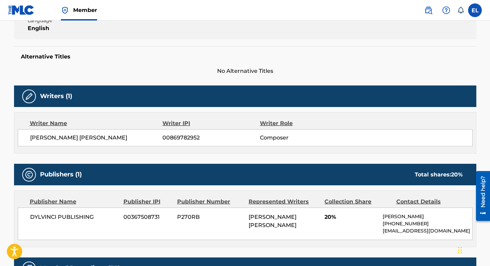
scroll to position [92, 0]
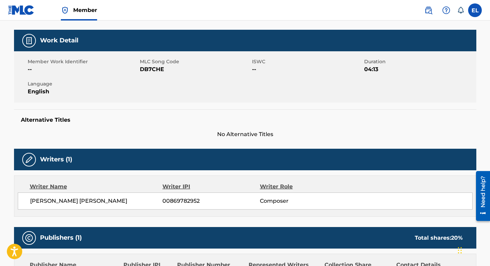
click at [150, 68] on span "DB7CHE" at bounding box center [195, 69] width 110 height 8
copy span "DB7CHE"
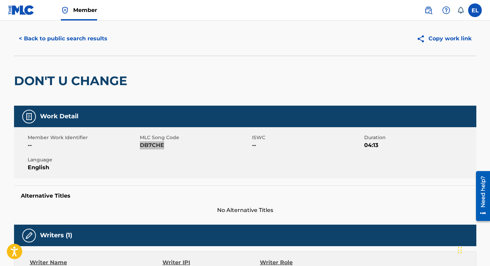
scroll to position [0, 0]
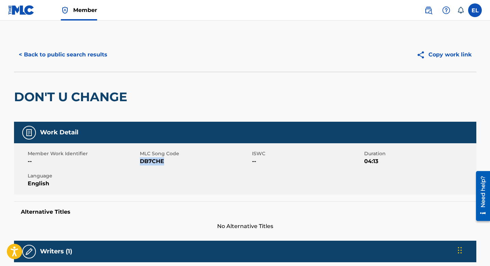
click at [98, 99] on h2 "DON'T U CHANGE" at bounding box center [72, 96] width 117 height 15
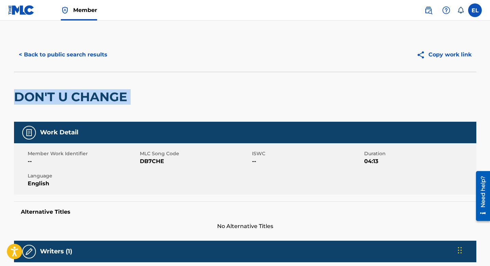
click at [98, 99] on h2 "DON'T U CHANGE" at bounding box center [72, 96] width 117 height 15
copy div "DON'T U CHANGE"
